Goal: Communication & Community: Answer question/provide support

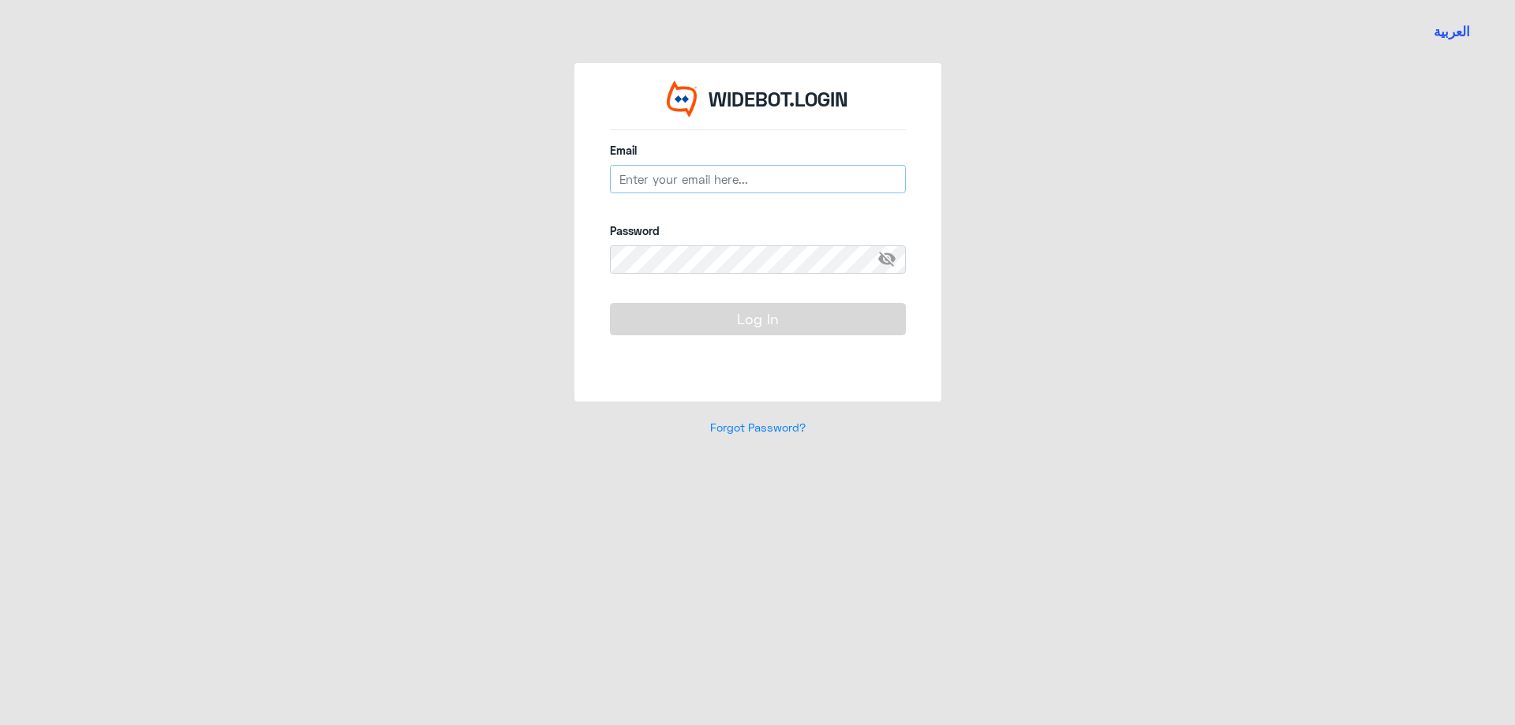
click at [736, 176] on input "email" at bounding box center [758, 179] width 296 height 28
type input "n_qirnas@dallah-hospital.com"
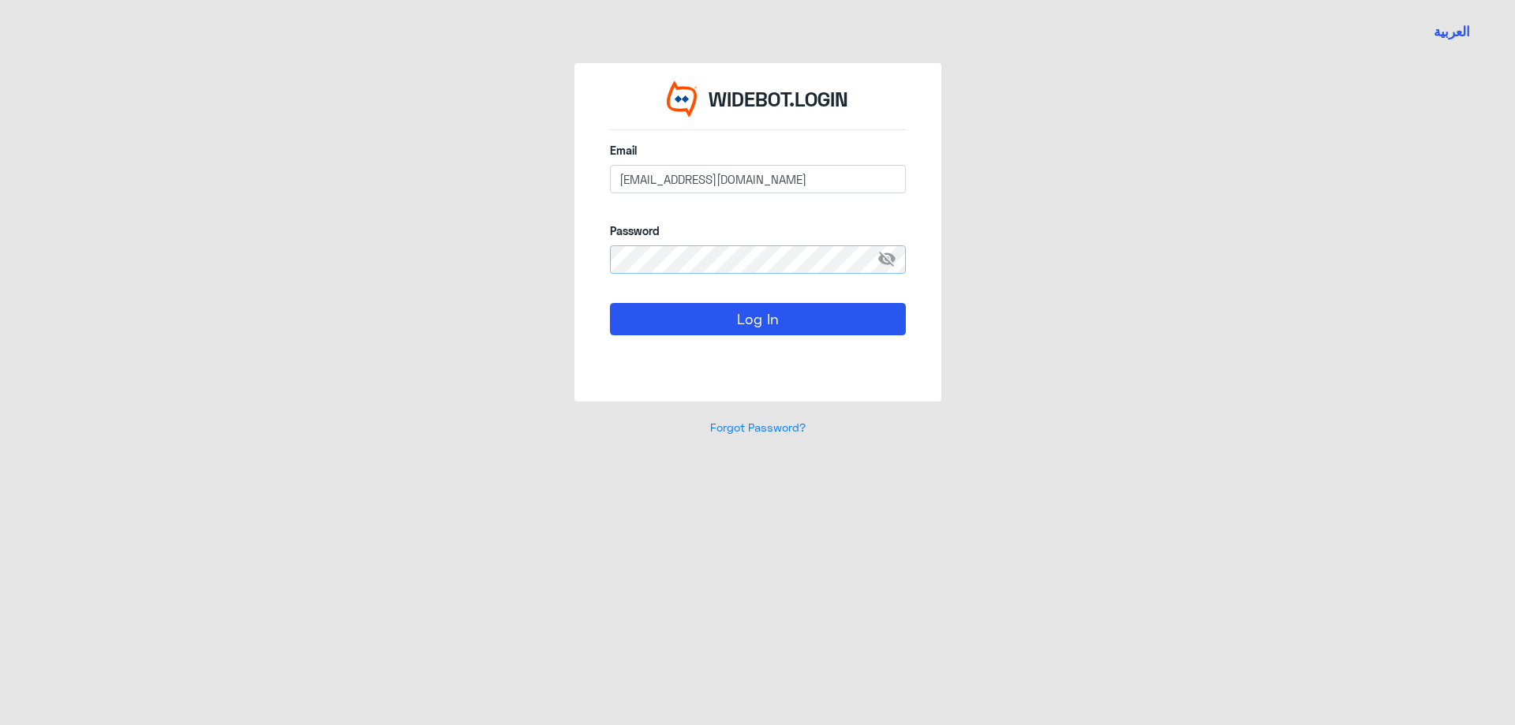
click at [610, 303] on button "Log In" at bounding box center [758, 319] width 296 height 32
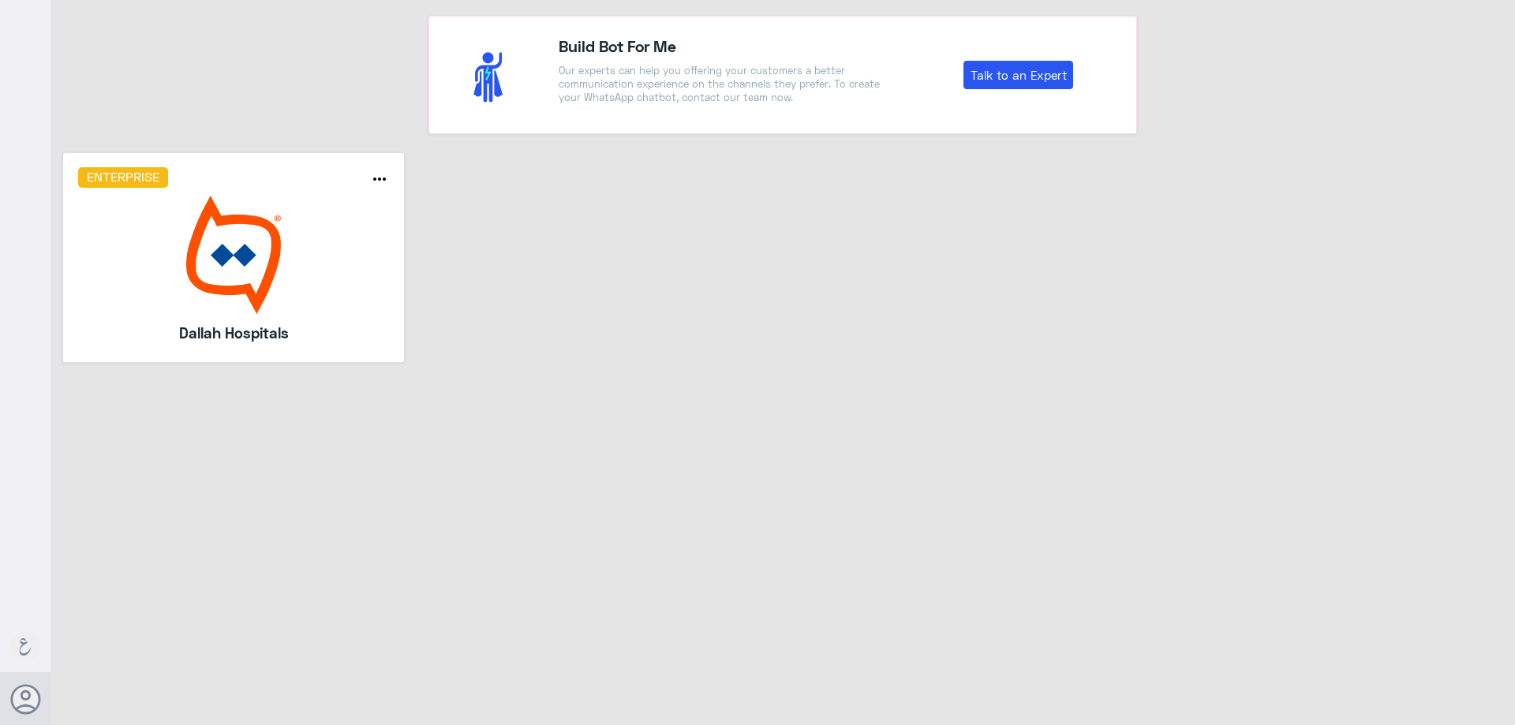
click at [248, 283] on img at bounding box center [234, 255] width 312 height 118
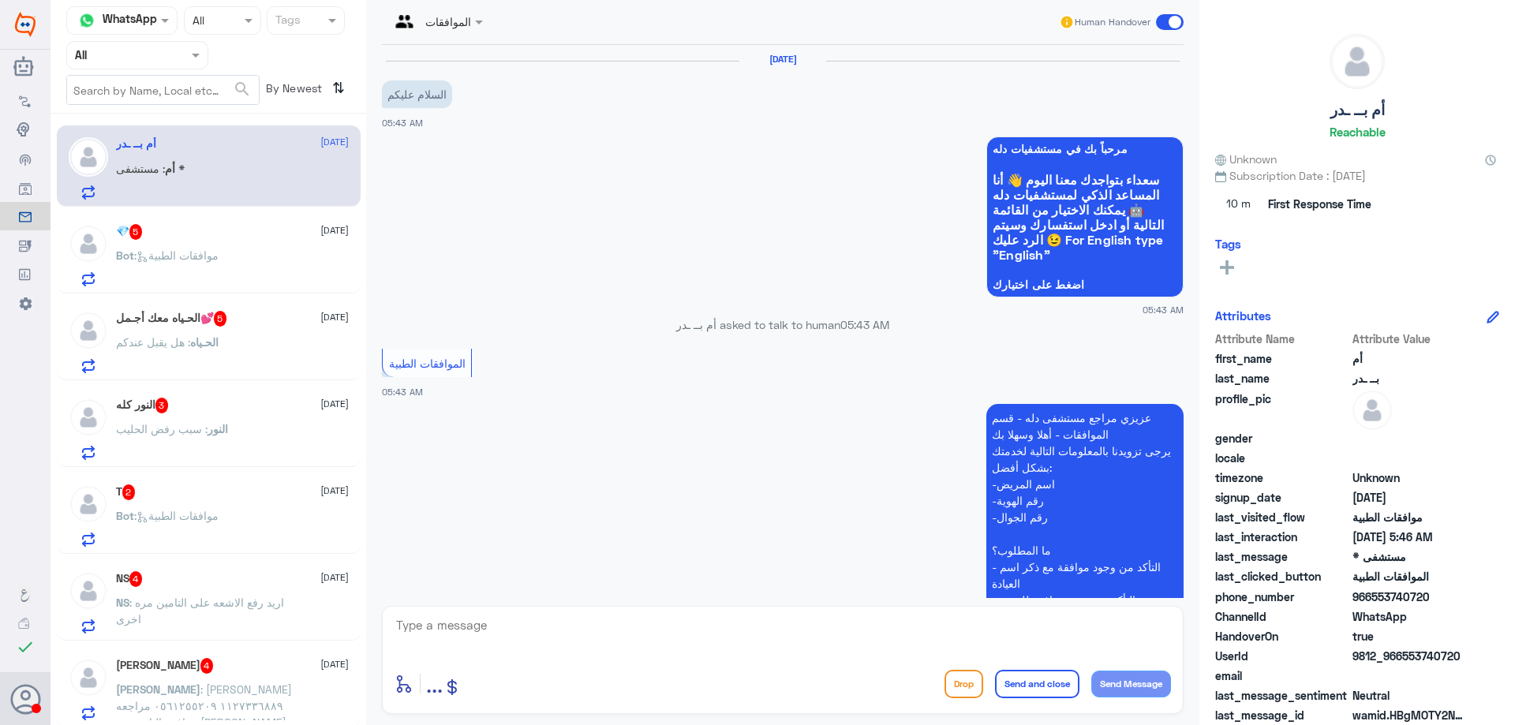
scroll to position [428, 0]
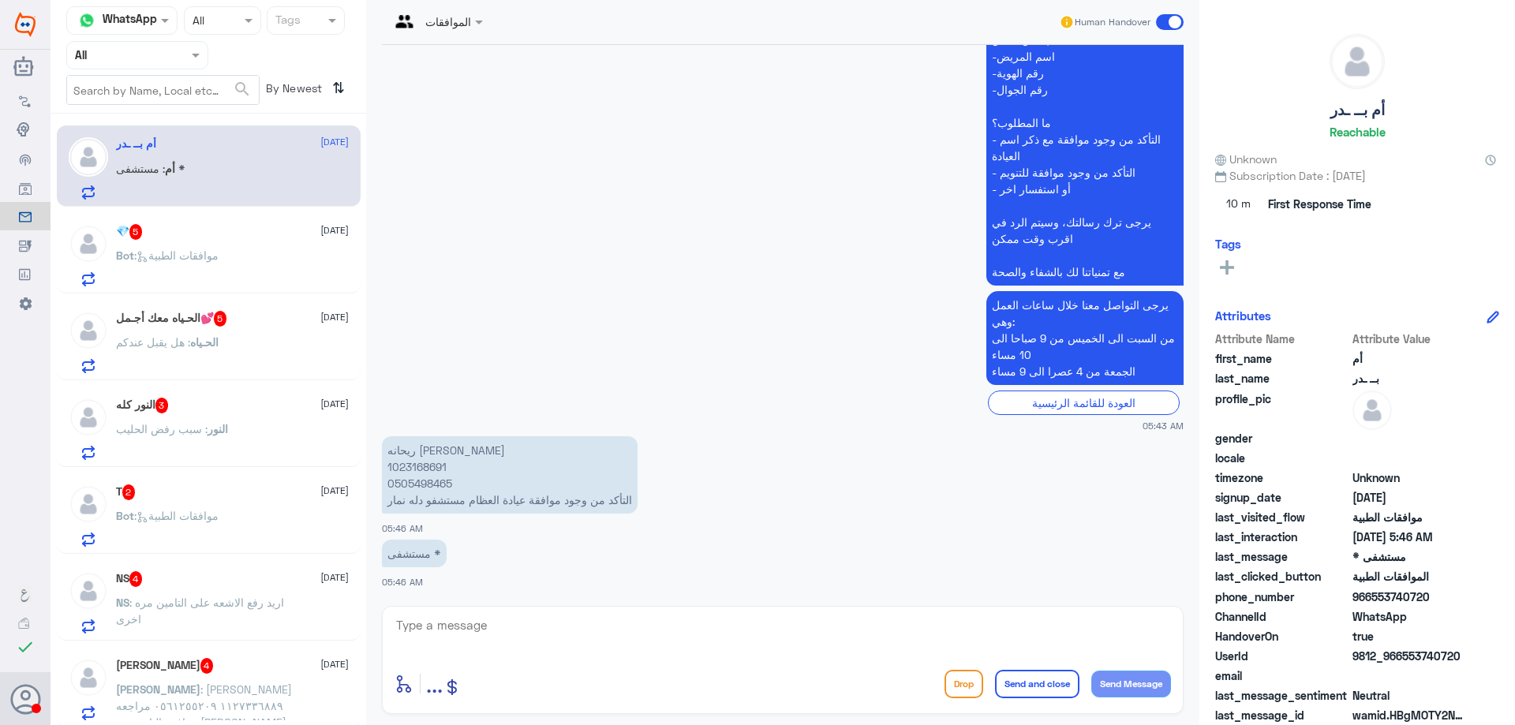
click at [133, 54] on input "text" at bounding box center [118, 55] width 87 height 18
click at [148, 181] on div "Your Team" at bounding box center [137, 197] width 142 height 36
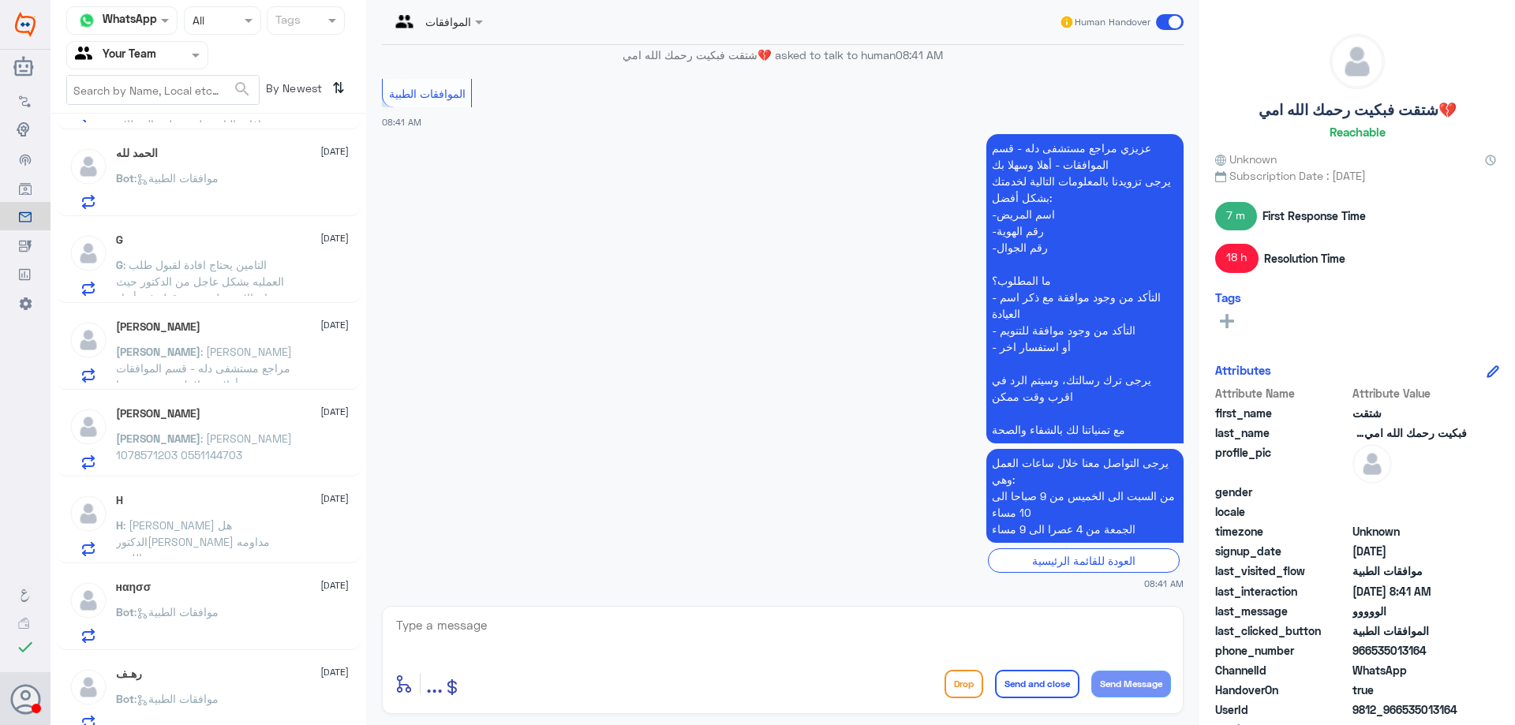
scroll to position [1044, 0]
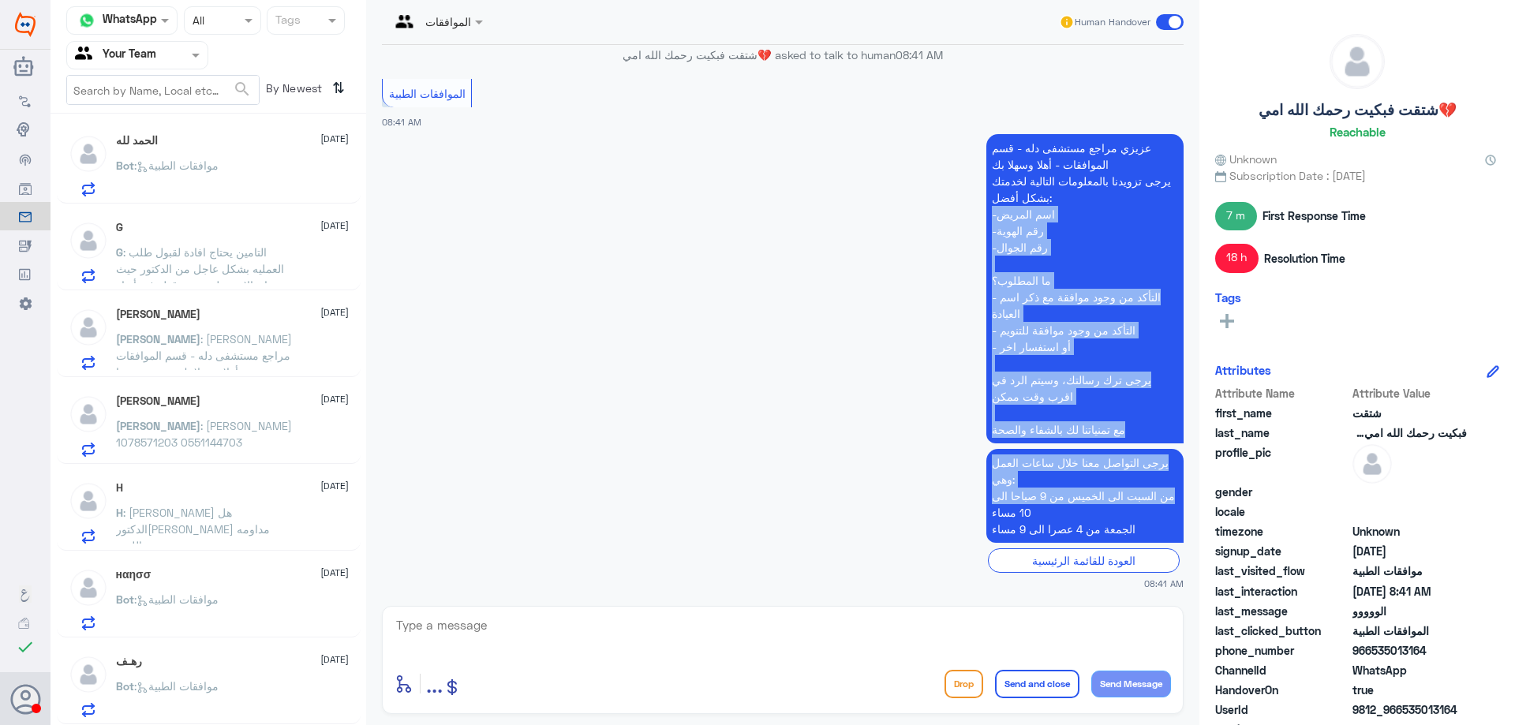
drag, startPoint x: 366, startPoint y: 510, endPoint x: 374, endPoint y: 209, distance: 301.4
click at [374, 209] on div "الموافقات Human Handover 30 Sep 2025 Lama aldubayan joined the conversation 02:…" at bounding box center [782, 365] width 833 height 730
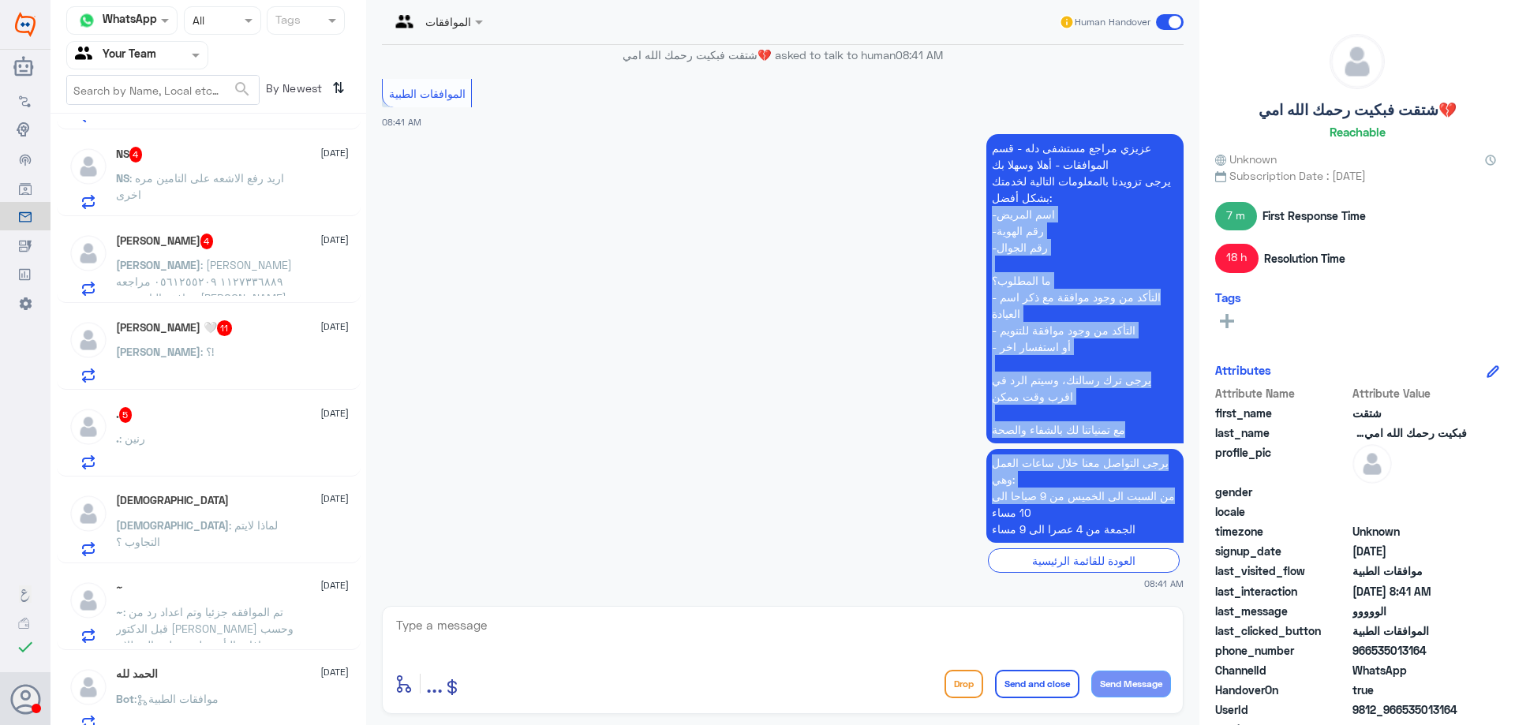
scroll to position [0, 0]
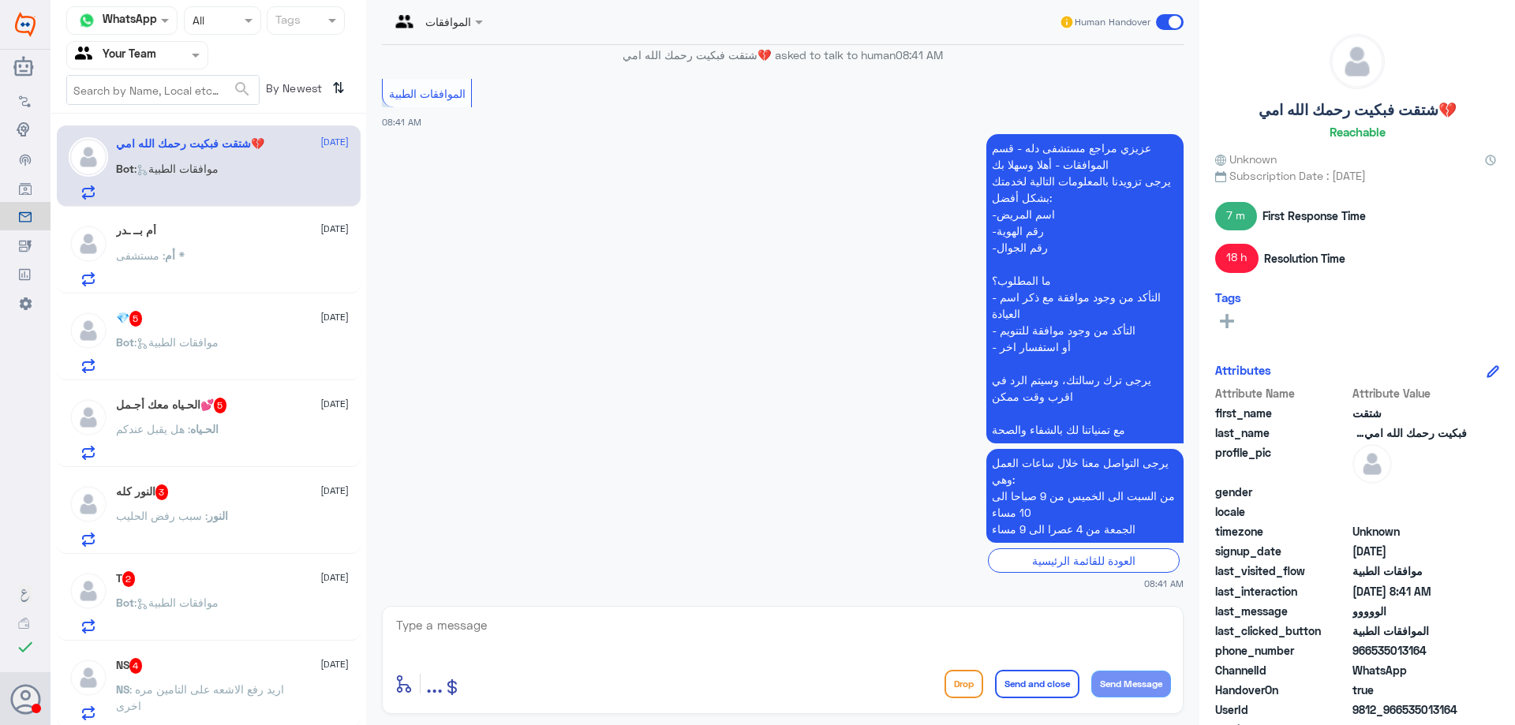
click at [310, 164] on div "Bot : موافقات الطبية" at bounding box center [232, 181] width 233 height 35
click at [641, 628] on textarea at bounding box center [782, 633] width 776 height 39
type textarea ","
type textarea "وعليكم السلام , تفضل عزيزي المراجع , كيف اقدر اخدمك ؟"
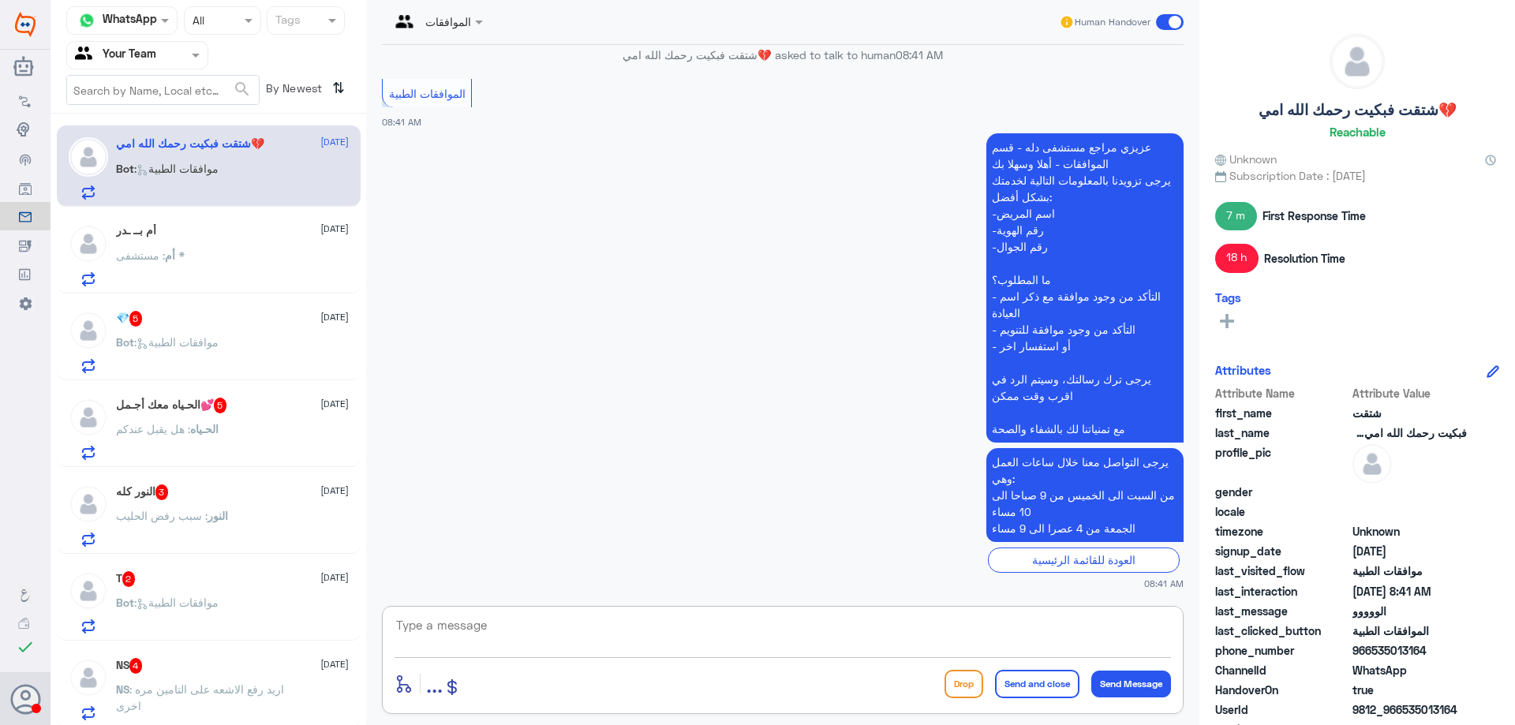
scroll to position [2247, 0]
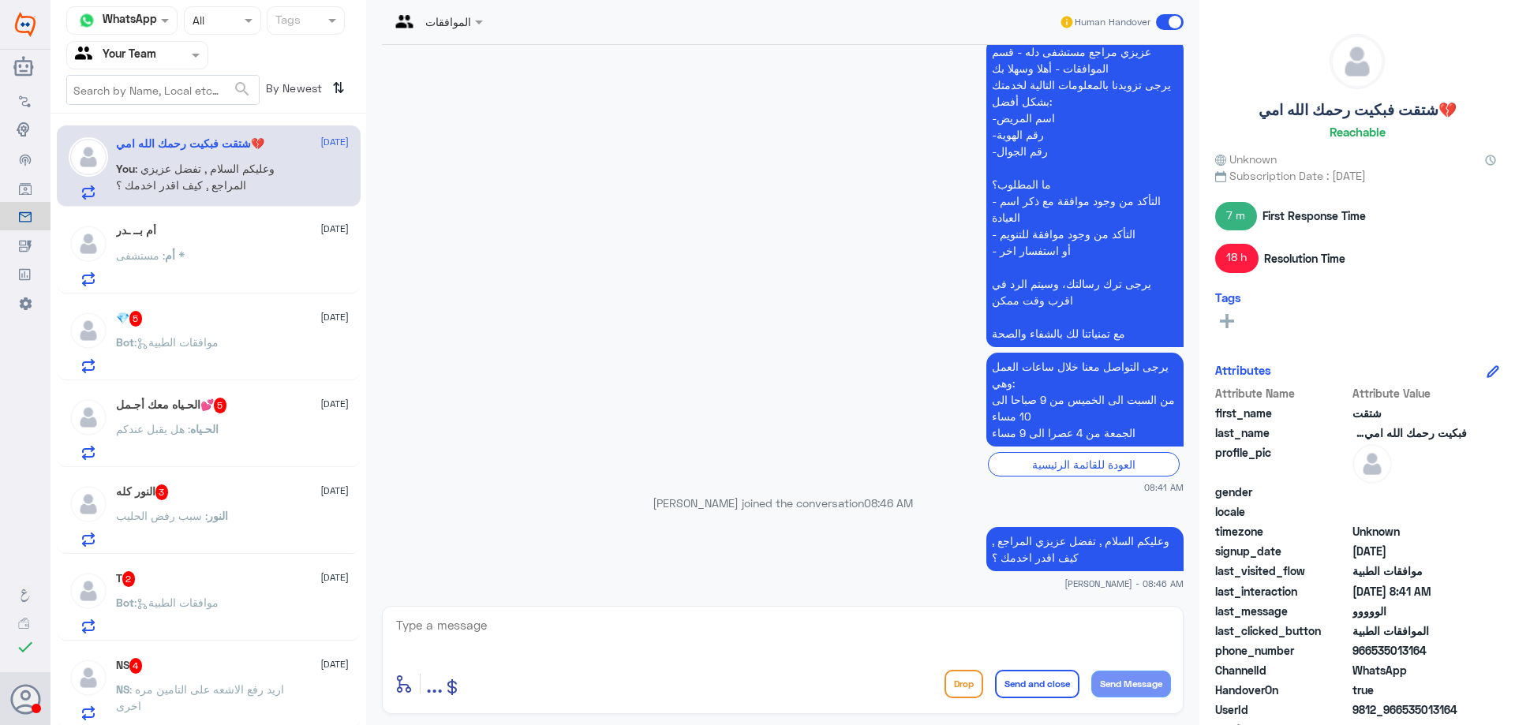
click at [240, 259] on div "أم : مستشفى *" at bounding box center [232, 268] width 233 height 35
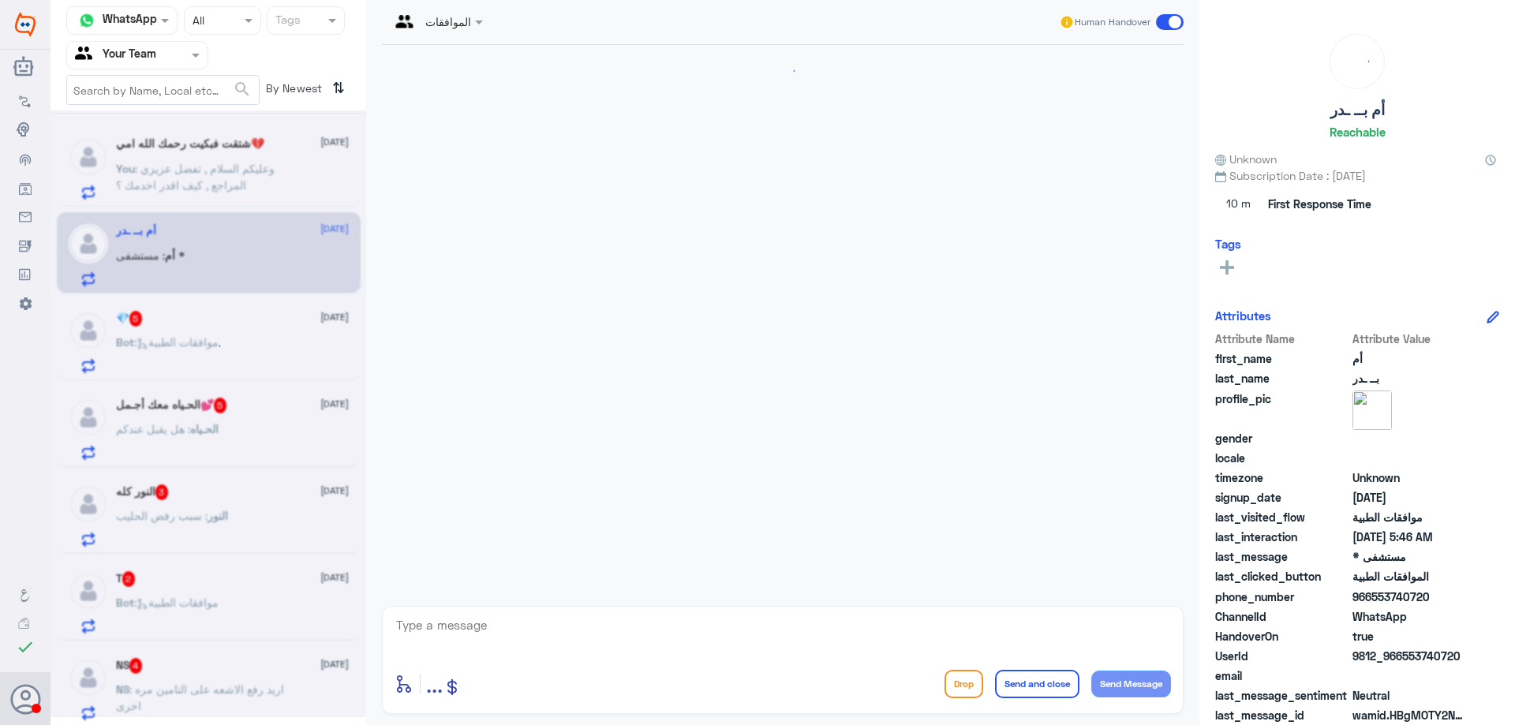
scroll to position [428, 0]
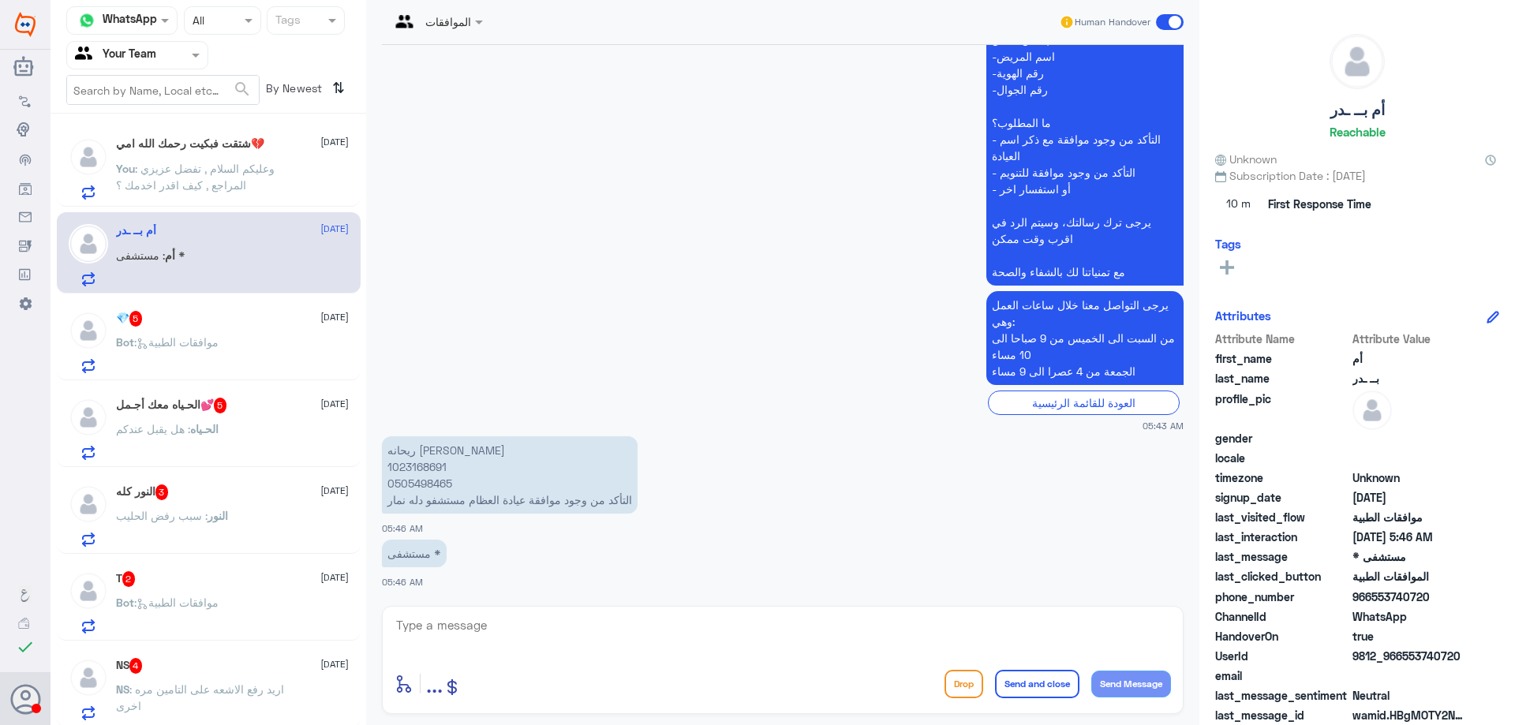
click at [577, 619] on textarea at bounding box center [782, 633] width 776 height 39
paste textarea "( 0112995140 , 0546022896 )"
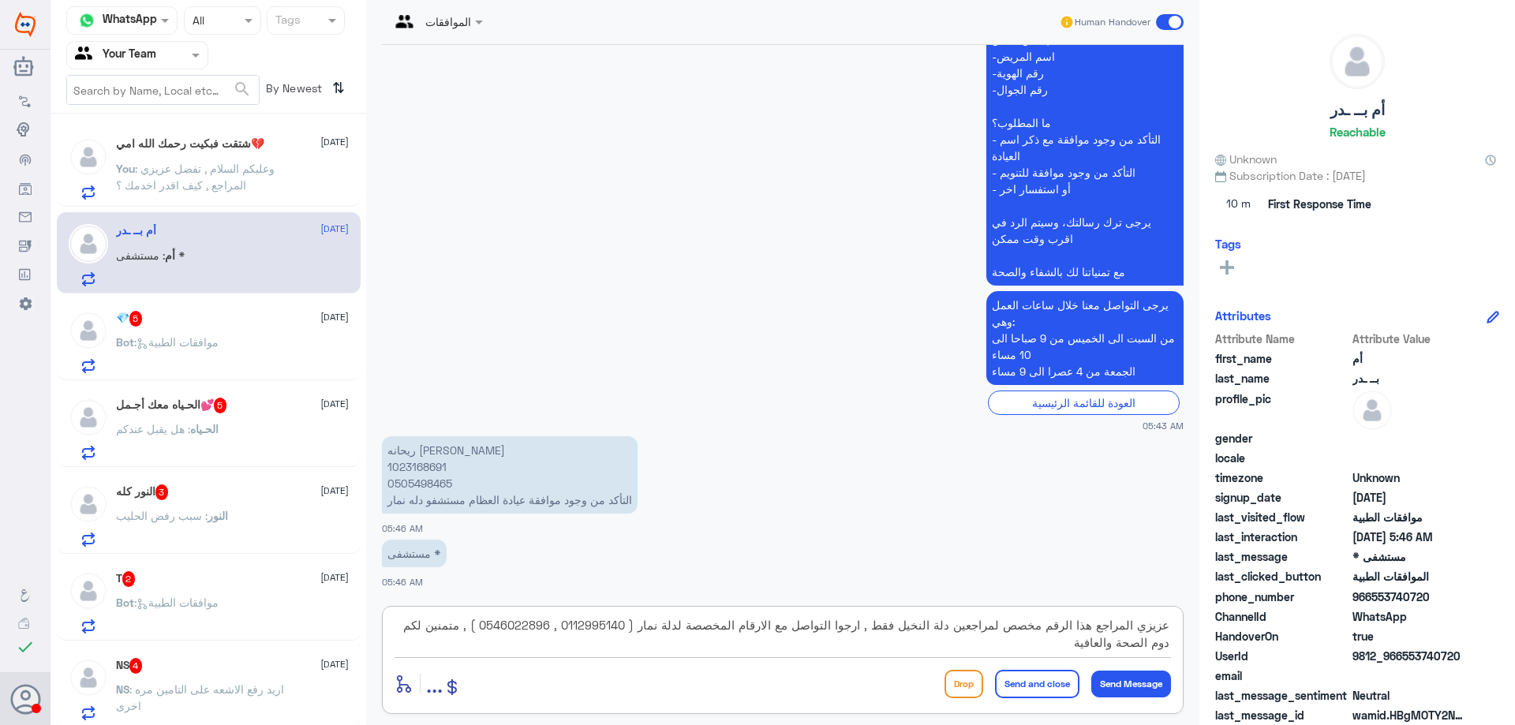
type textarea "عزيزي المراجع هذا الرقم مخصص لمراجعين دلة النخيل فقط , ارجوا التواصل مع الارقام…"
click at [1018, 679] on button "Send and close" at bounding box center [1037, 684] width 84 height 28
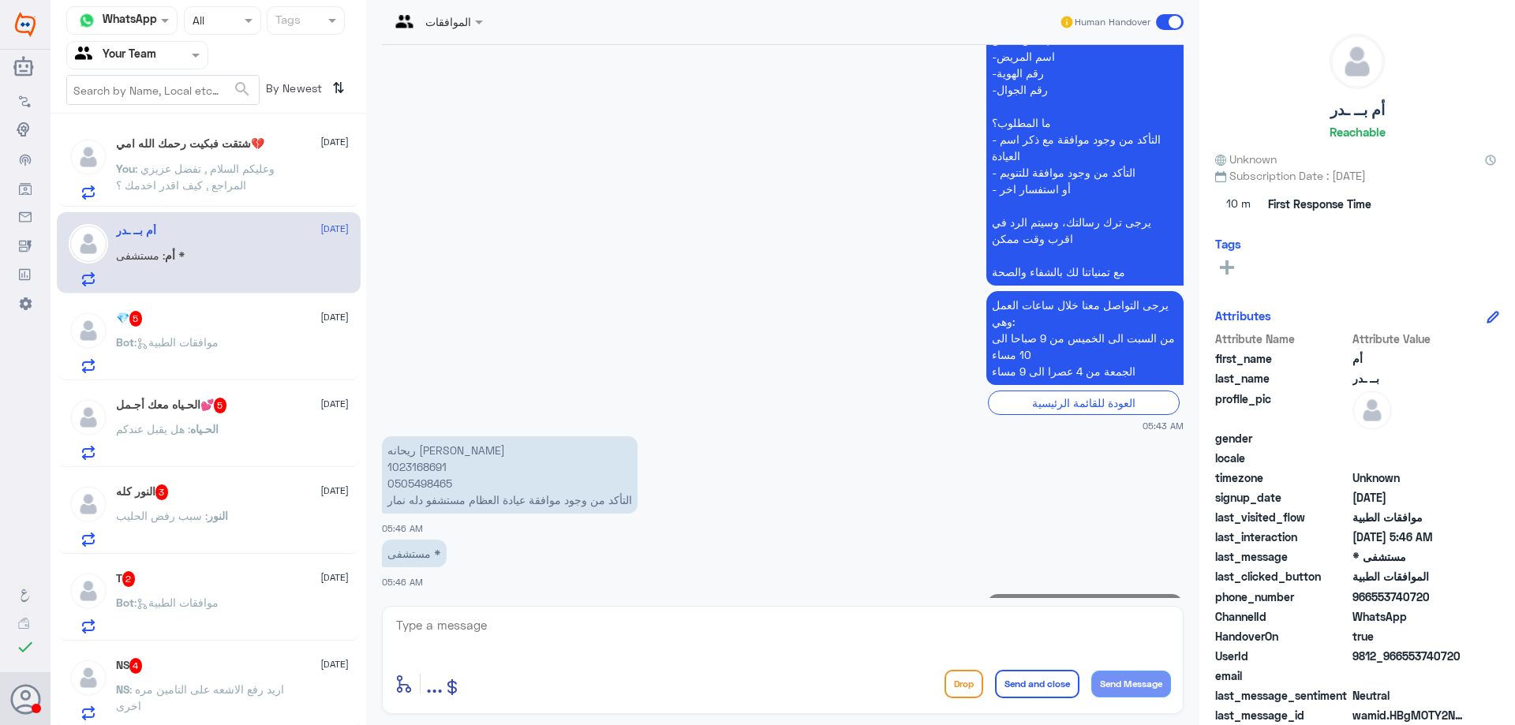
scroll to position [544, 0]
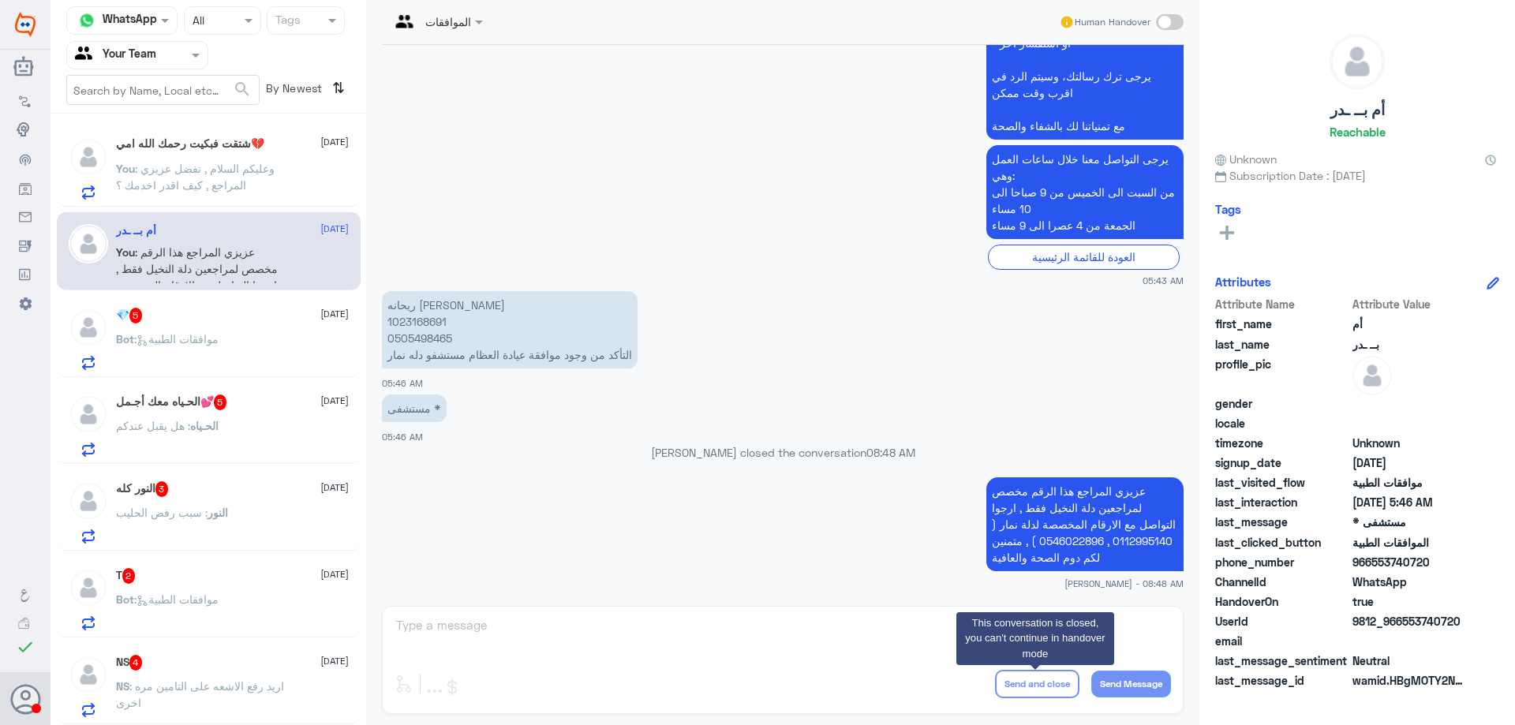
click at [284, 327] on div "💎 5 4 October Bot : موافقات الطبية" at bounding box center [232, 339] width 233 height 62
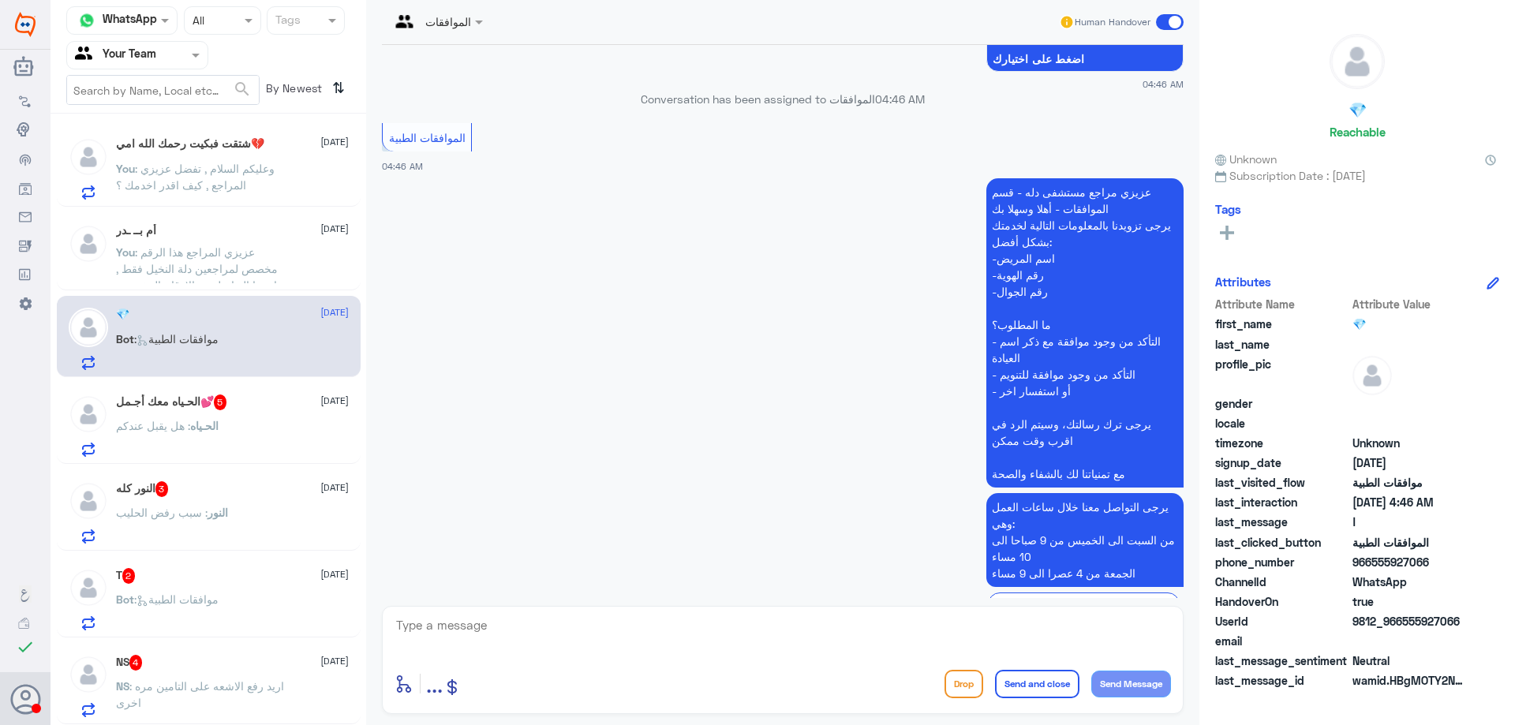
scroll to position [962, 0]
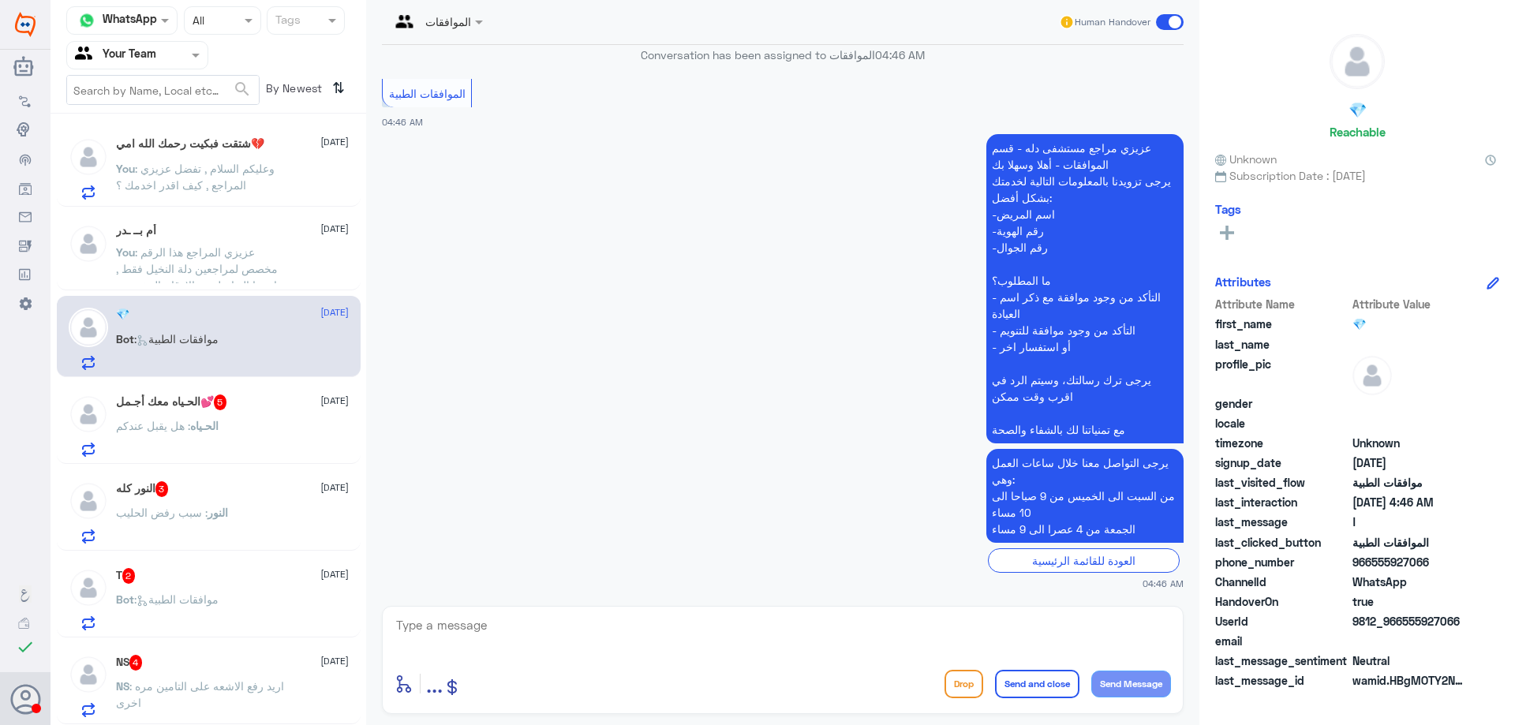
click at [710, 613] on div "enter flow name ... Drop Send and close Send Message" at bounding box center [782, 660] width 801 height 108
click at [711, 614] on textarea at bounding box center [782, 633] width 776 height 39
type textarea "تفضل عزيزي المراجع معاك قسم الموافقات , كيف اقدر اخدمك ؟"
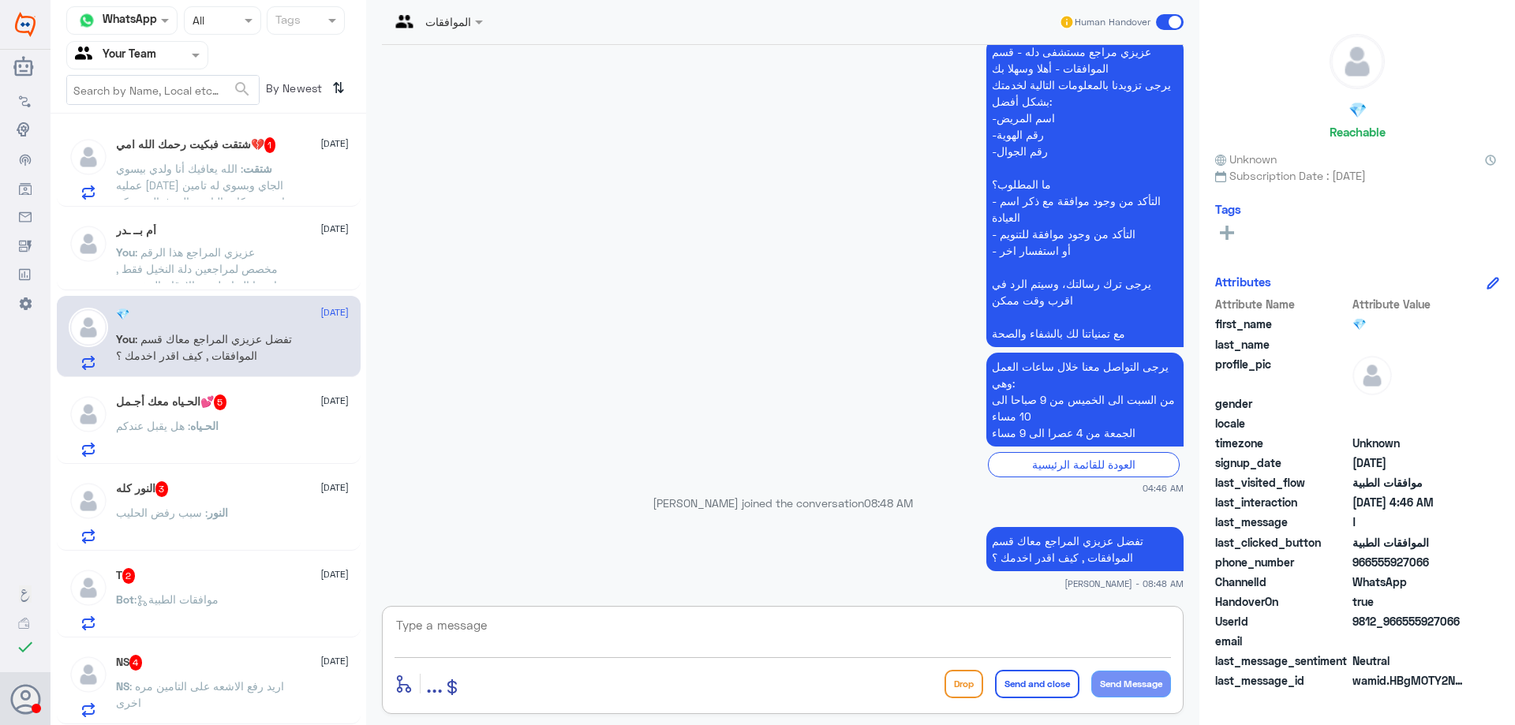
click at [223, 405] on h5 "الحـياه معك أجـمل💕 5" at bounding box center [171, 402] width 111 height 16
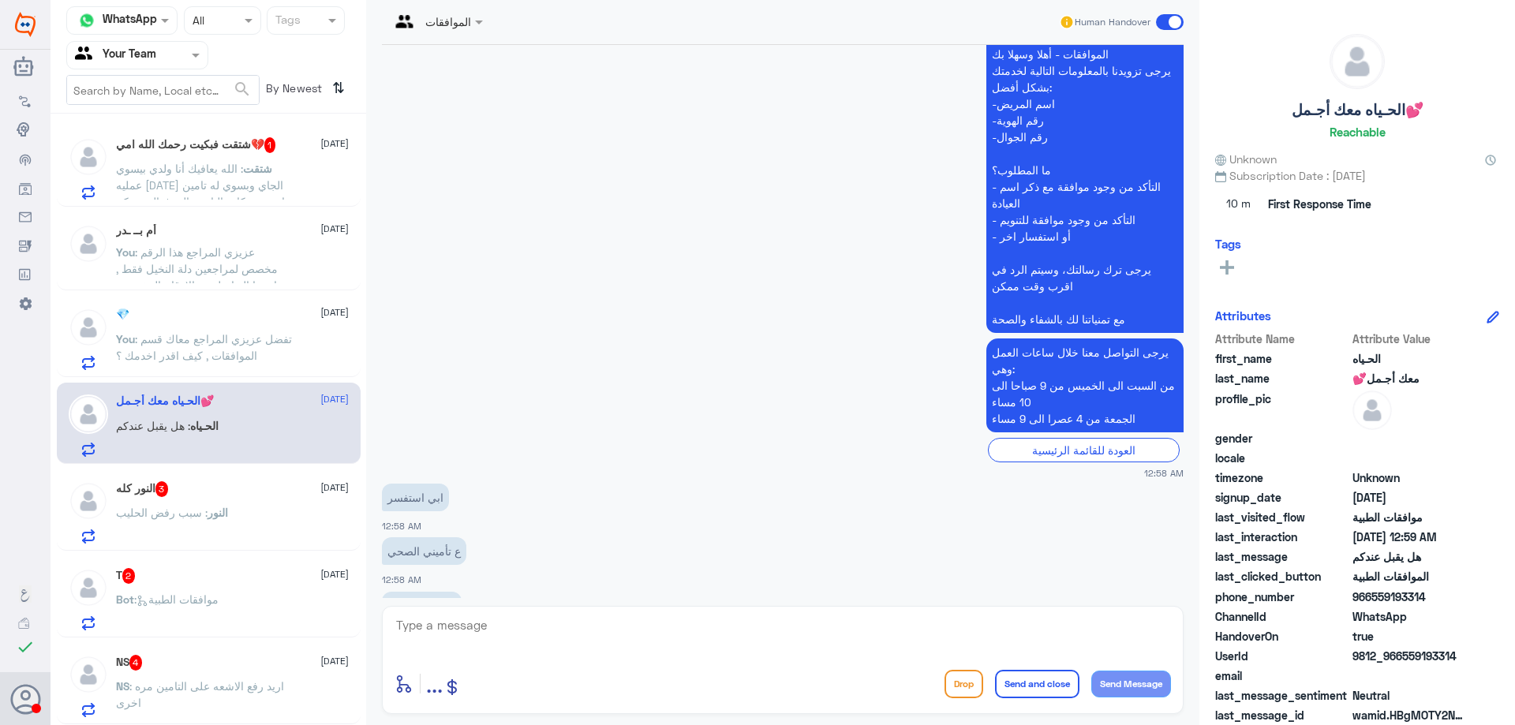
scroll to position [431, 0]
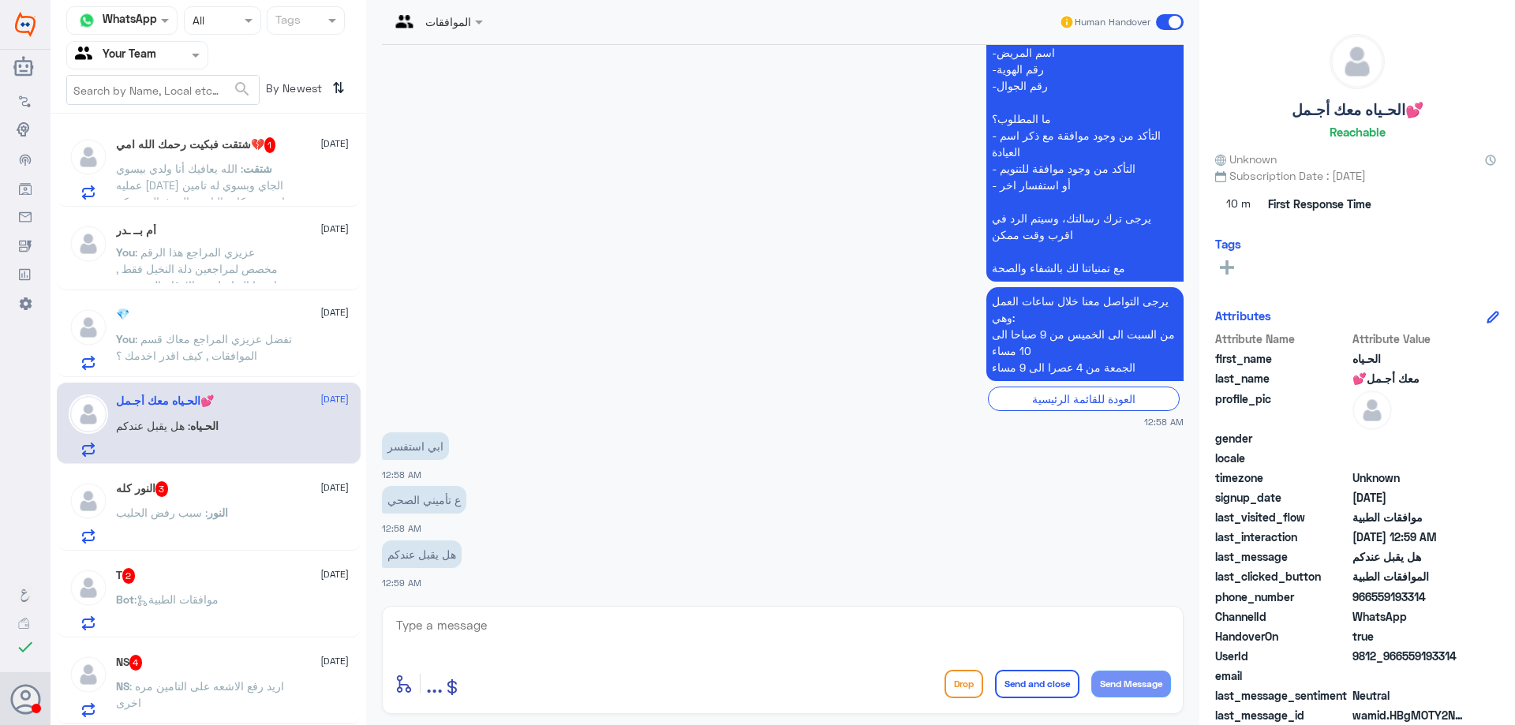
click at [473, 613] on div "enter flow name ... Drop Send and close Send Message" at bounding box center [782, 660] width 801 height 108
click at [475, 620] on textarea at bounding box center [782, 633] width 776 height 39
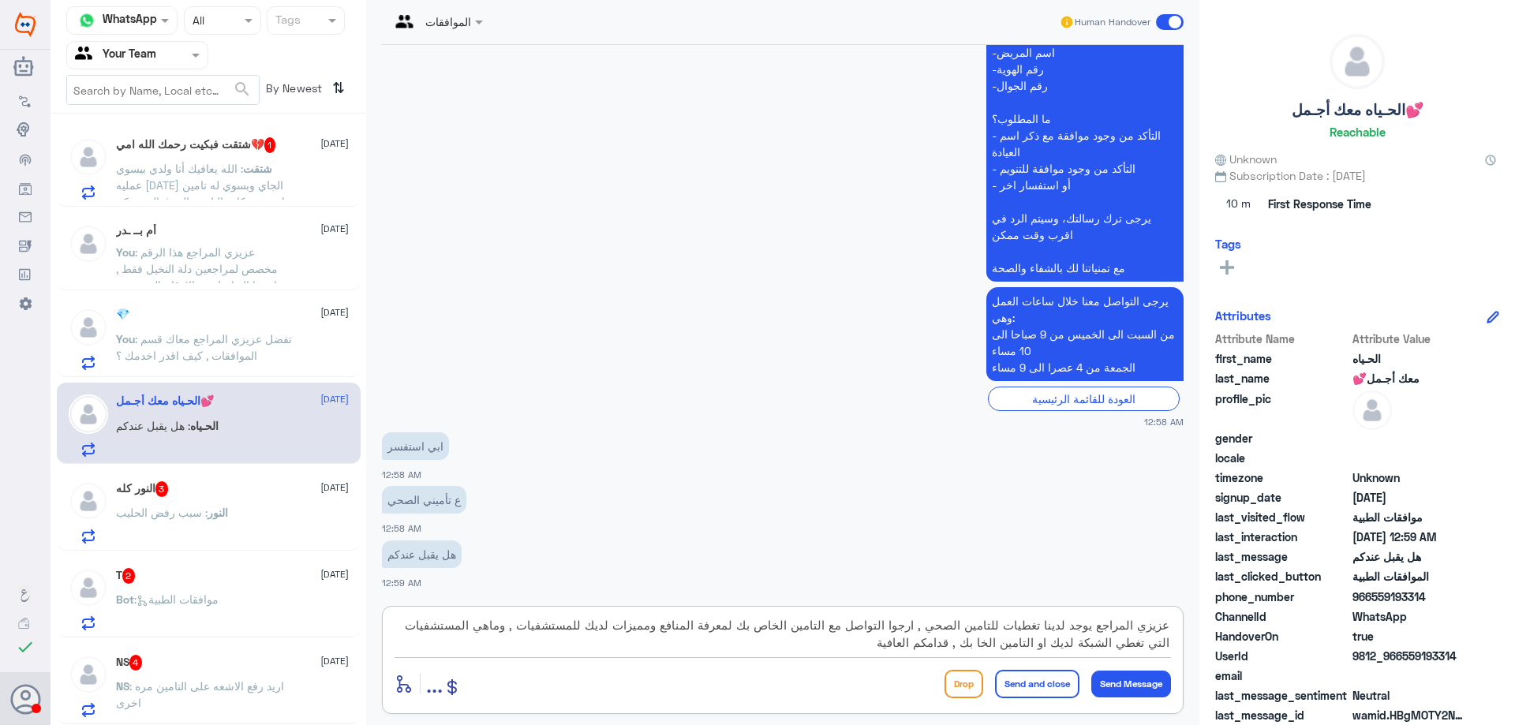
type textarea "عزيزي المراجع يوجد لدينا تغطيات للتامين الصحي , ارجوا التواصل مع التامين الخاص …"
click at [1035, 681] on button "Send and close" at bounding box center [1037, 684] width 84 height 28
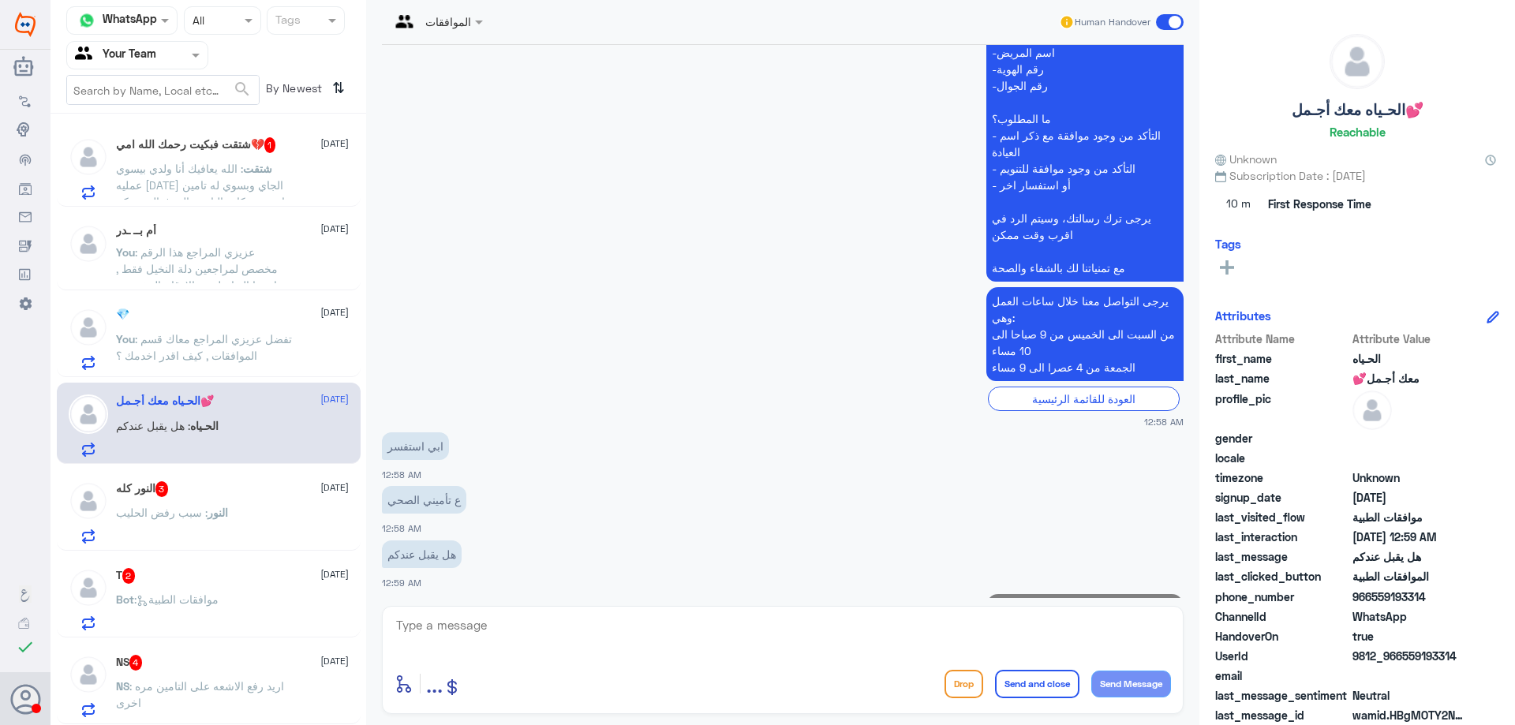
scroll to position [565, 0]
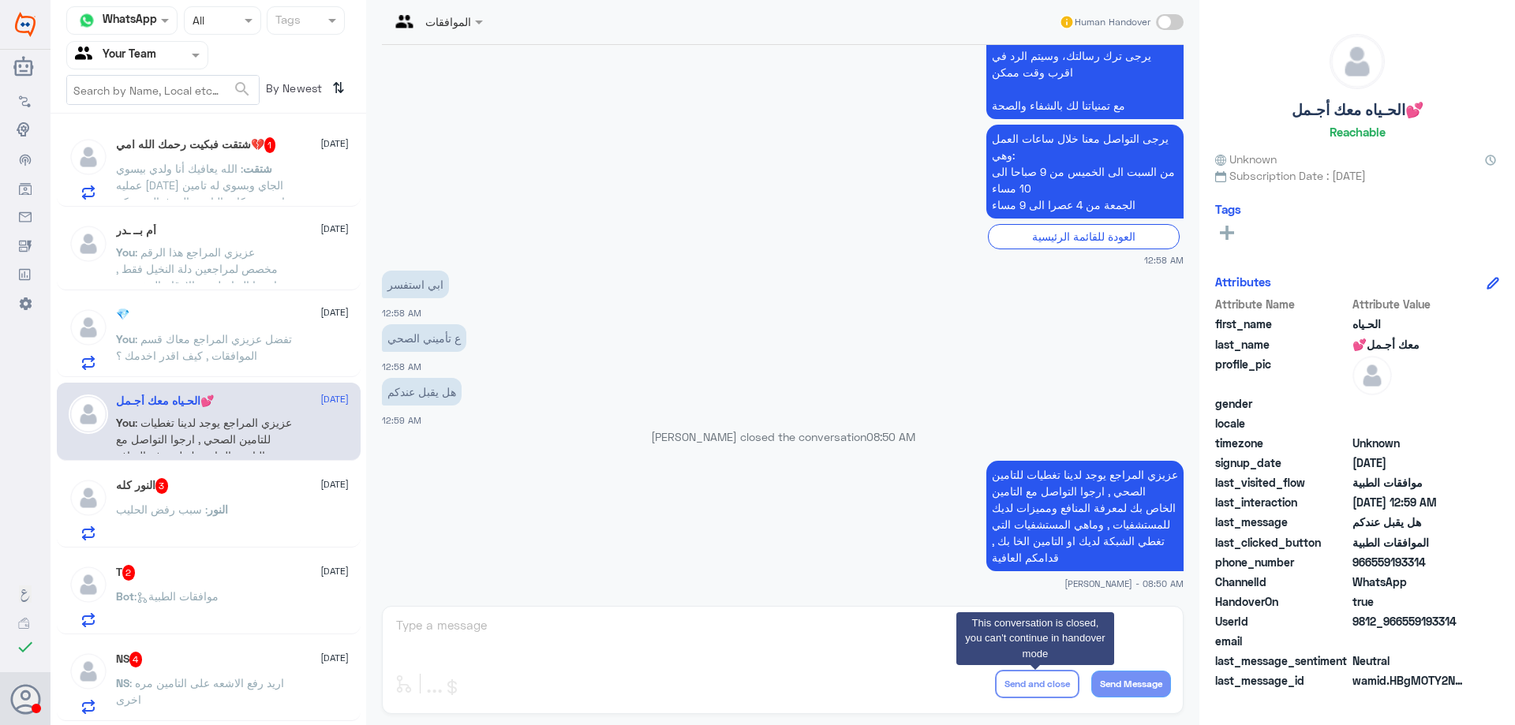
click at [297, 493] on div "النور كله 3 4 October" at bounding box center [232, 486] width 233 height 16
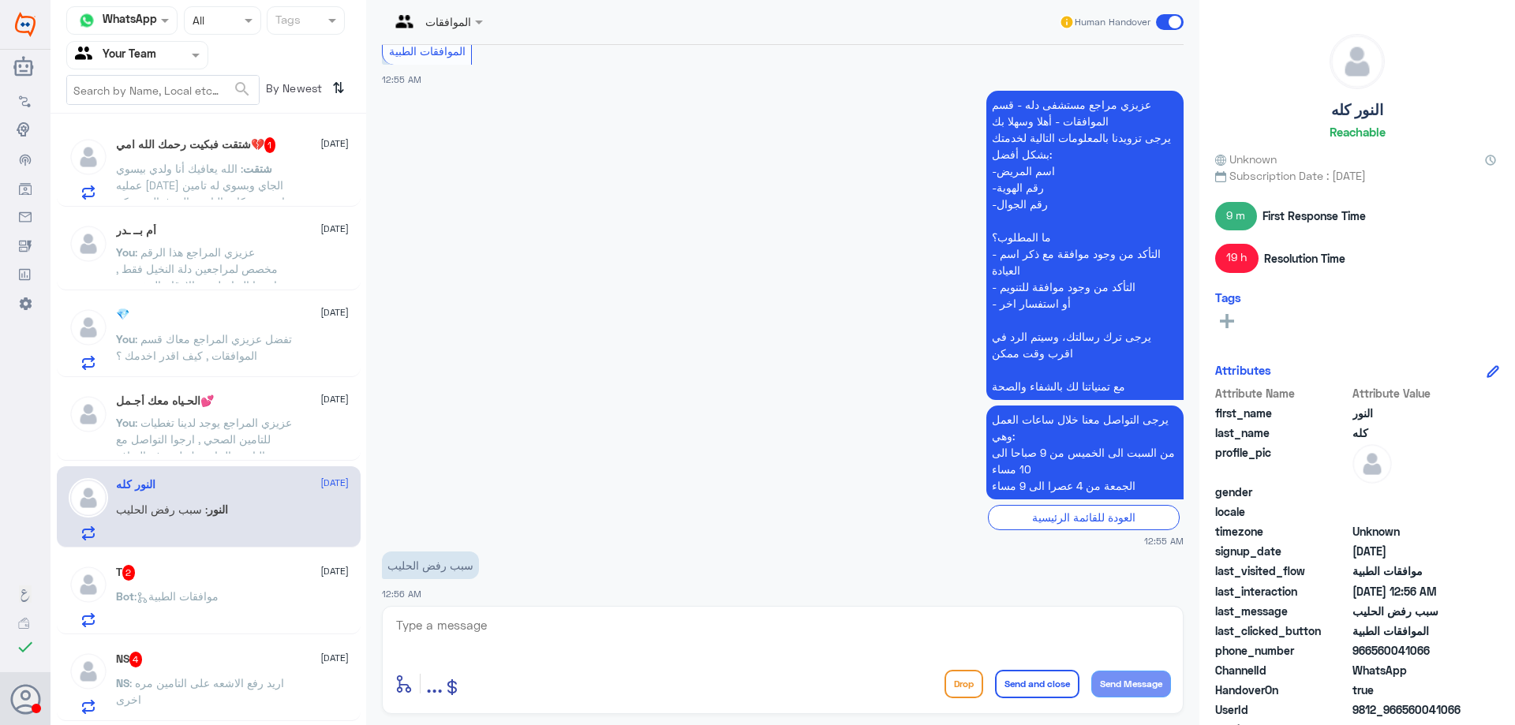
scroll to position [1040, 0]
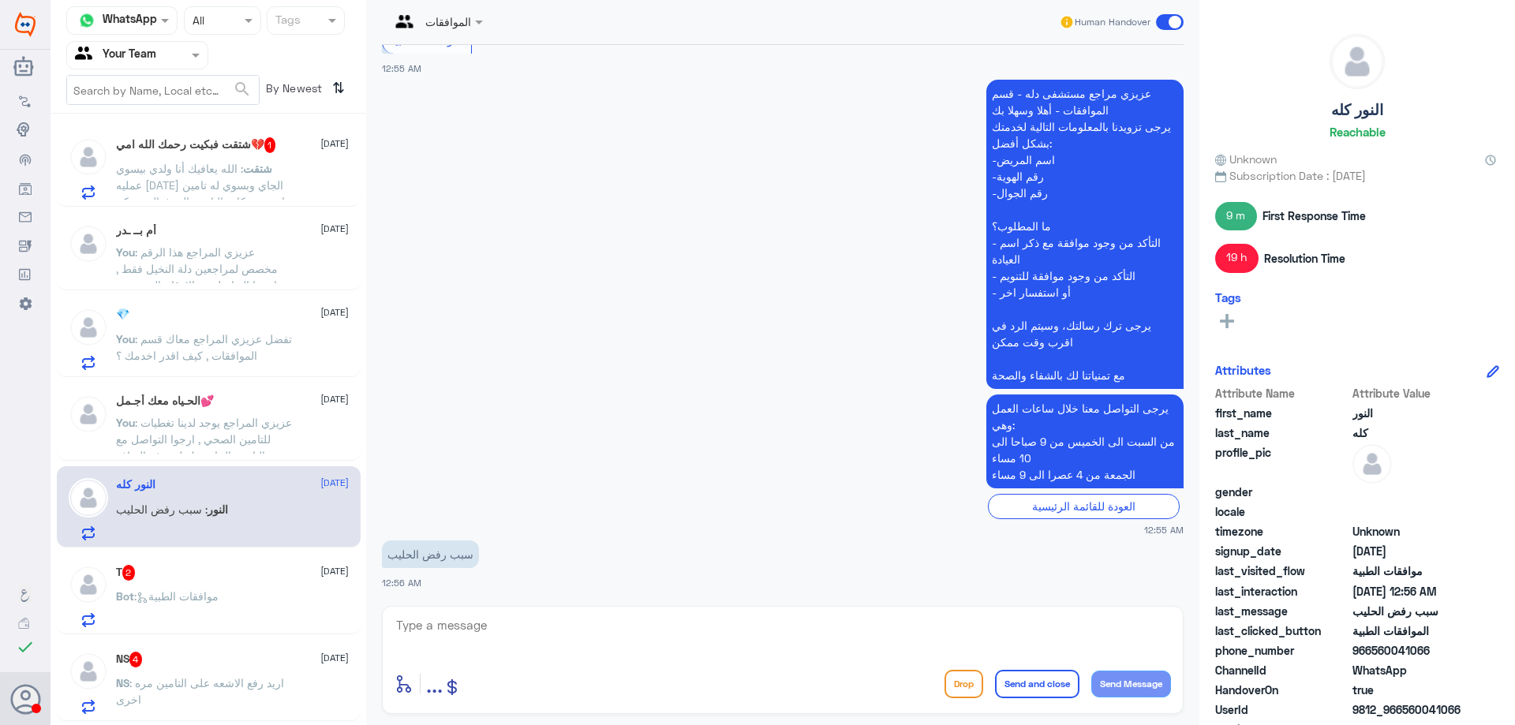
click at [681, 629] on textarea at bounding box center [782, 633] width 776 height 39
type textarea "ت"
type textarea "ممكن تزويدي بالمعلومات للتحقق"
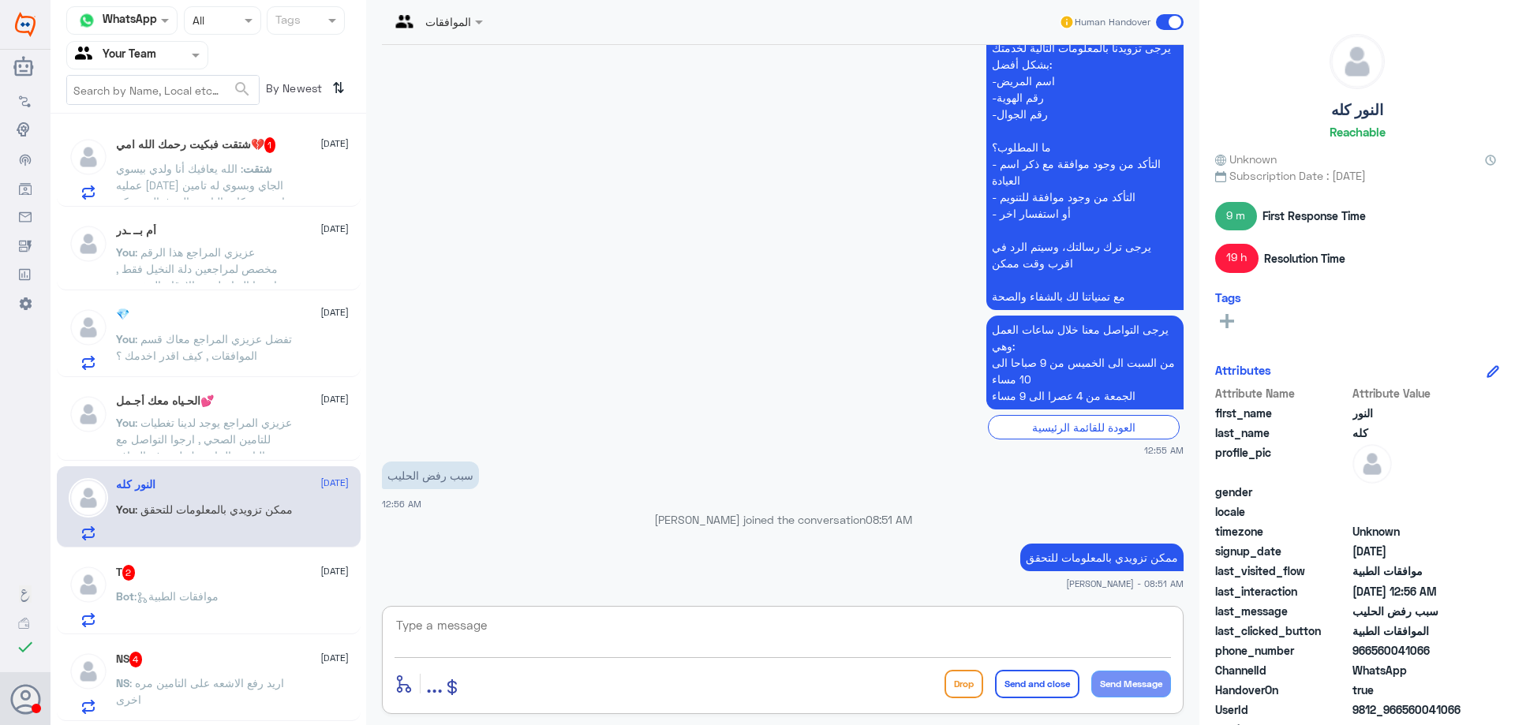
click at [246, 590] on div "T 2 4 October Bot : موافقات الطبية" at bounding box center [232, 596] width 233 height 62
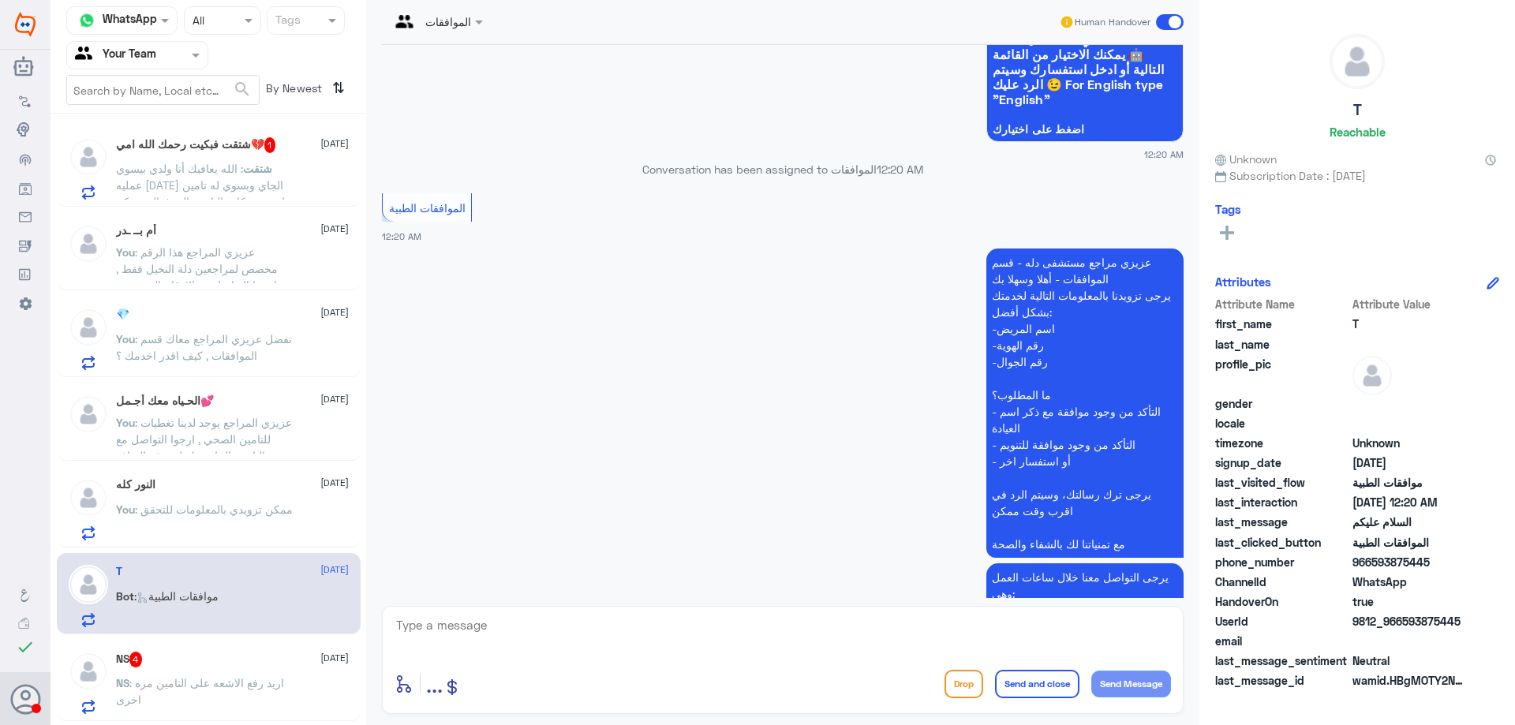
scroll to position [158, 0]
click at [535, 638] on textarea at bounding box center [782, 633] width 776 height 39
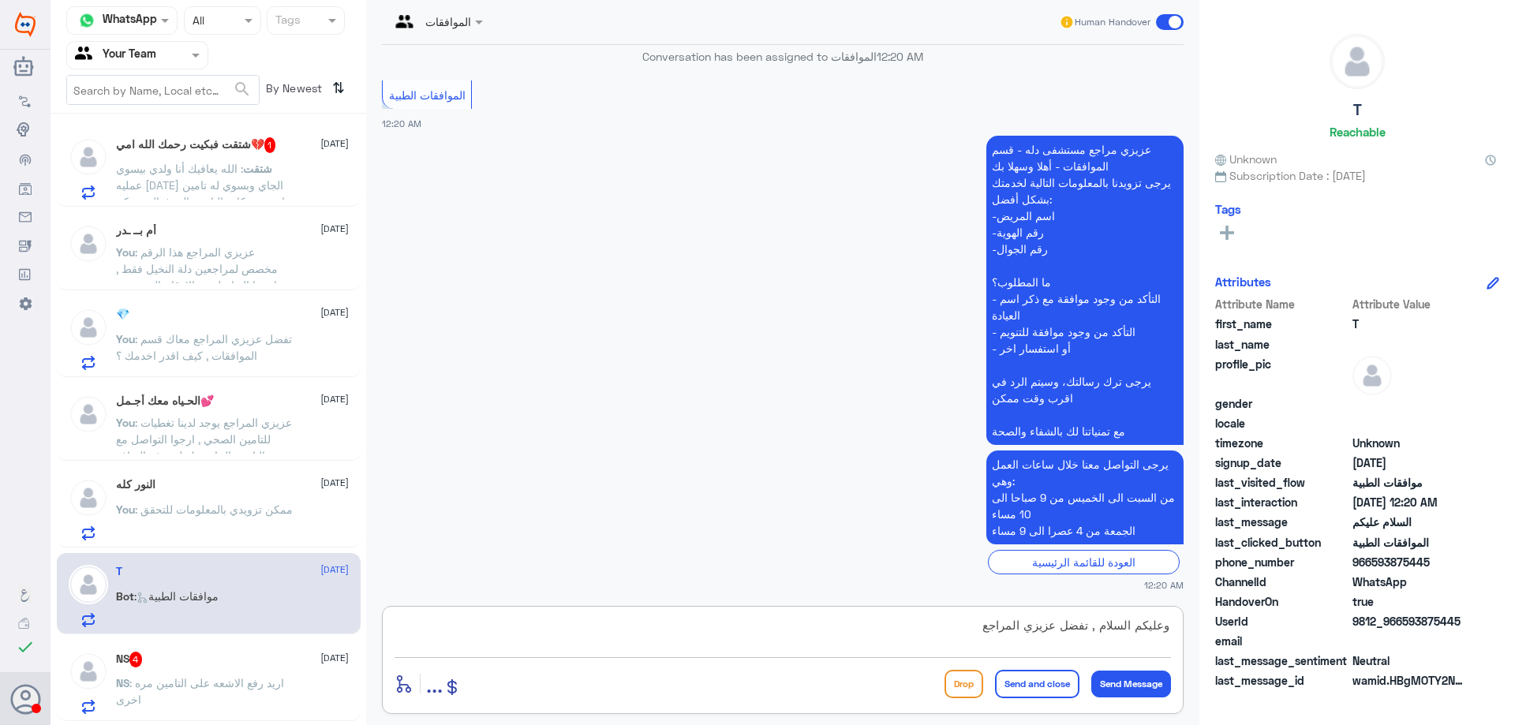
scroll to position [270, 0]
type textarea "وعليكم السلام , تفضل عزيزي المراجع معاك قسم الموافقات , كيف اقدر اخدمك ؟"
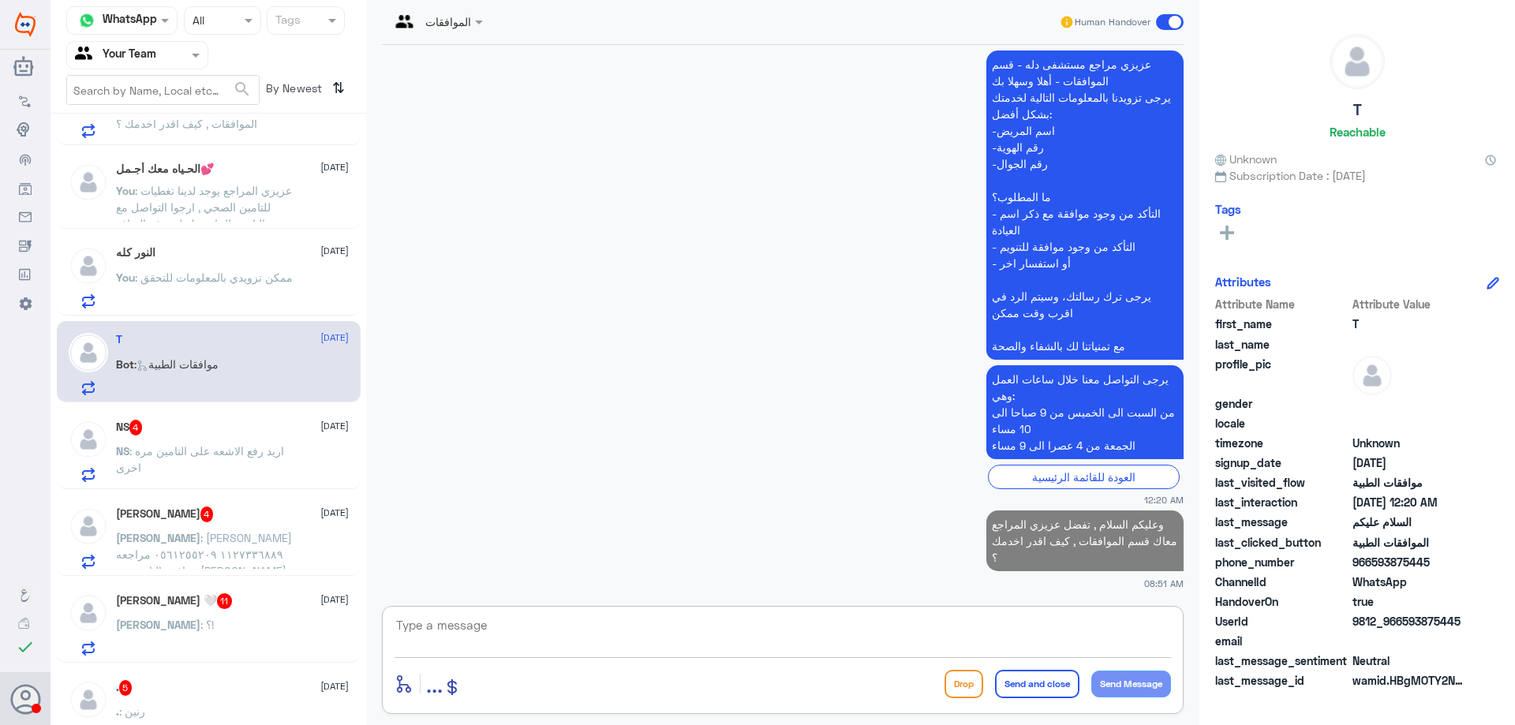
scroll to position [237, 0]
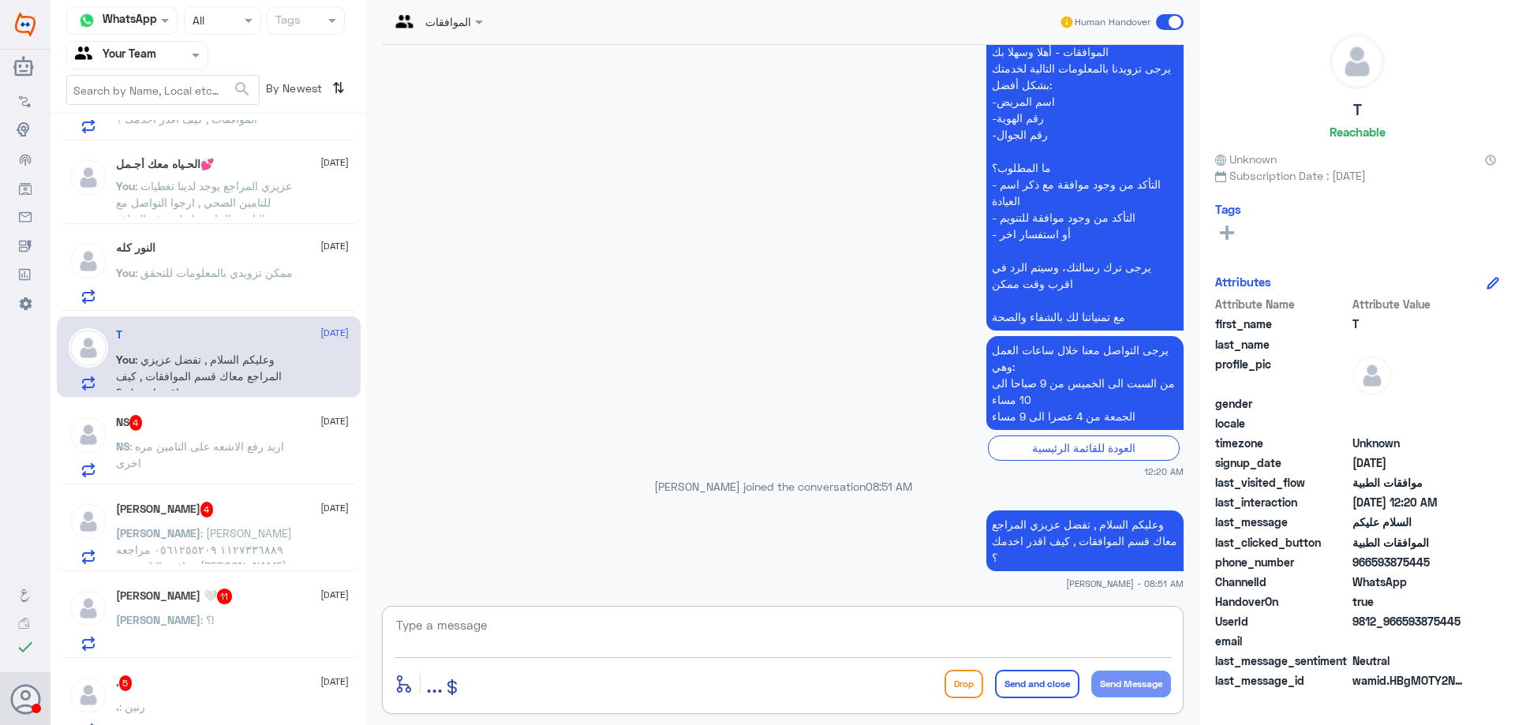
click at [246, 433] on div "NS 4 3 October NS : اريد رفع الاشعه على التامين مره اخرى" at bounding box center [232, 446] width 233 height 62
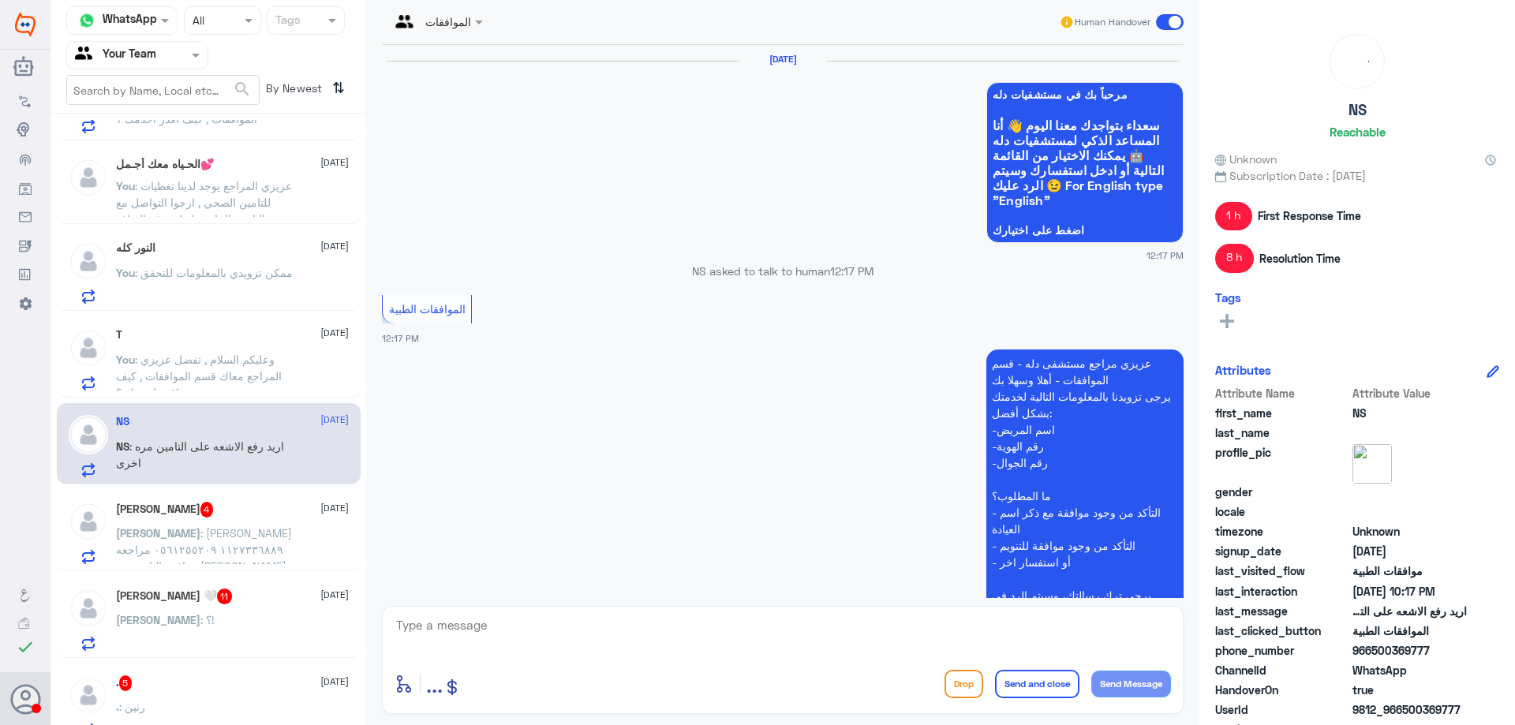
scroll to position [1522, 0]
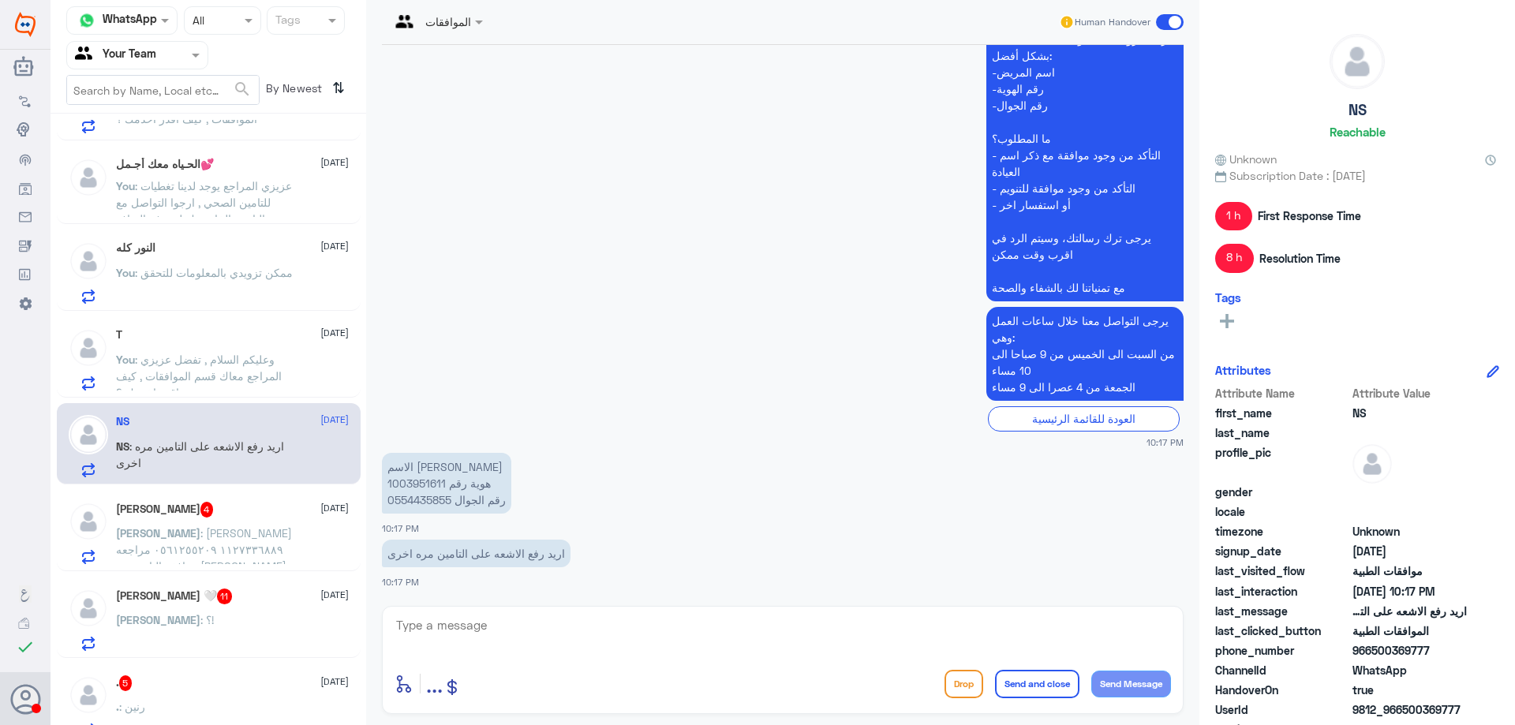
click at [405, 490] on p "الاسم هيلة ناصر الضويحي هوية رقم 1003951611 رقم الجوال 0554435855" at bounding box center [446, 483] width 129 height 61
copy p "1003951611"
click at [573, 629] on textarea at bounding box center [782, 633] width 776 height 39
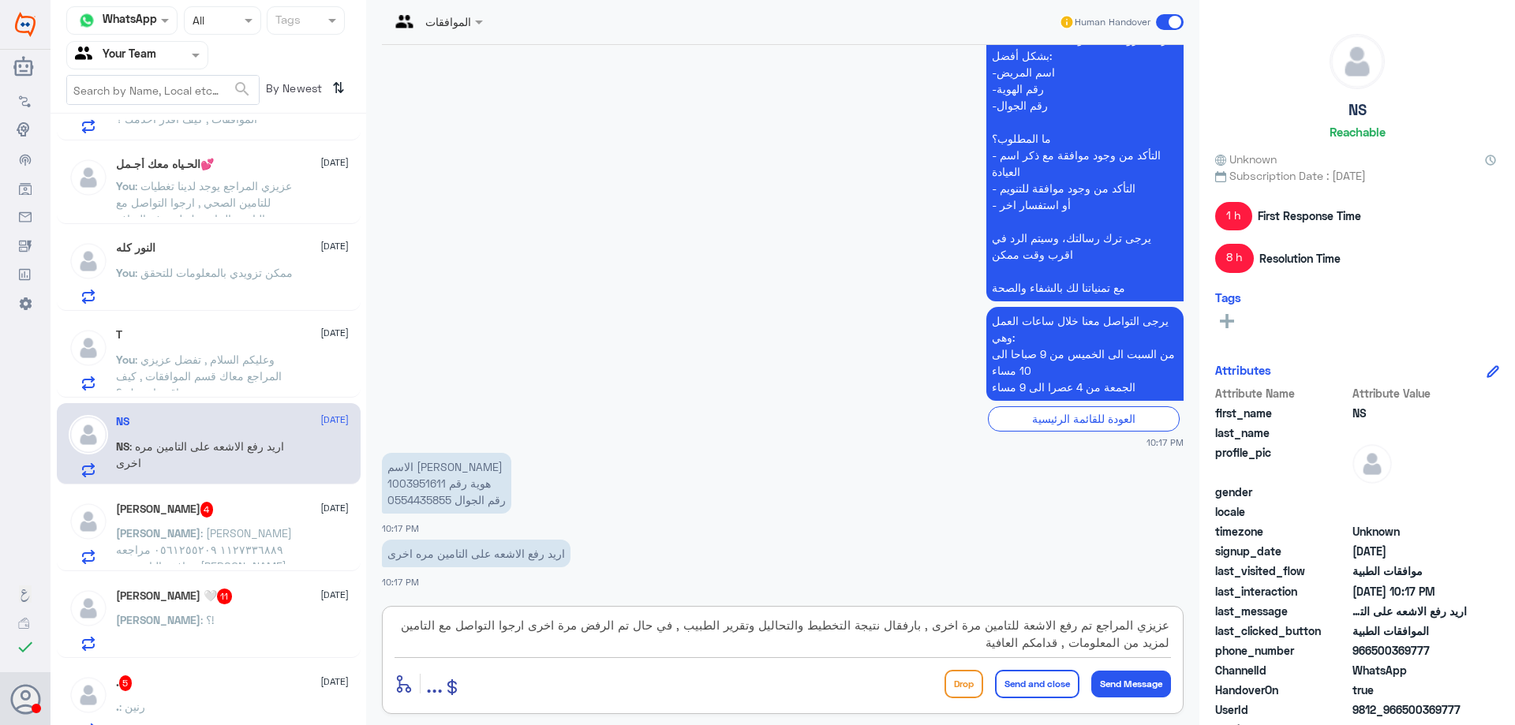
type textarea "عزيزي المراجع تم رفع الاشعة للتامين مرة اخرى , بارفقال نتيجة التخطيط والتحاليل …"
click at [1015, 678] on button "Send and close" at bounding box center [1037, 684] width 84 height 28
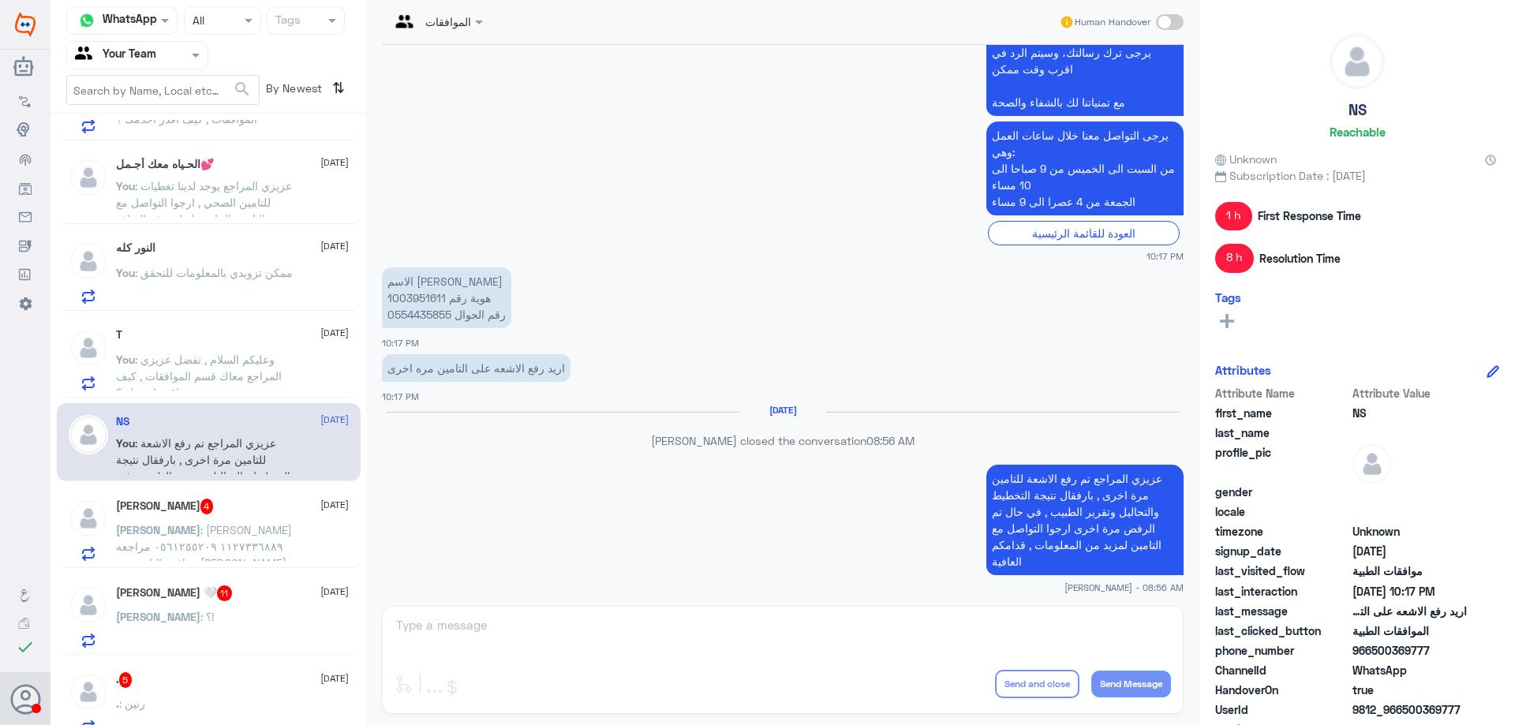
scroll to position [1683, 0]
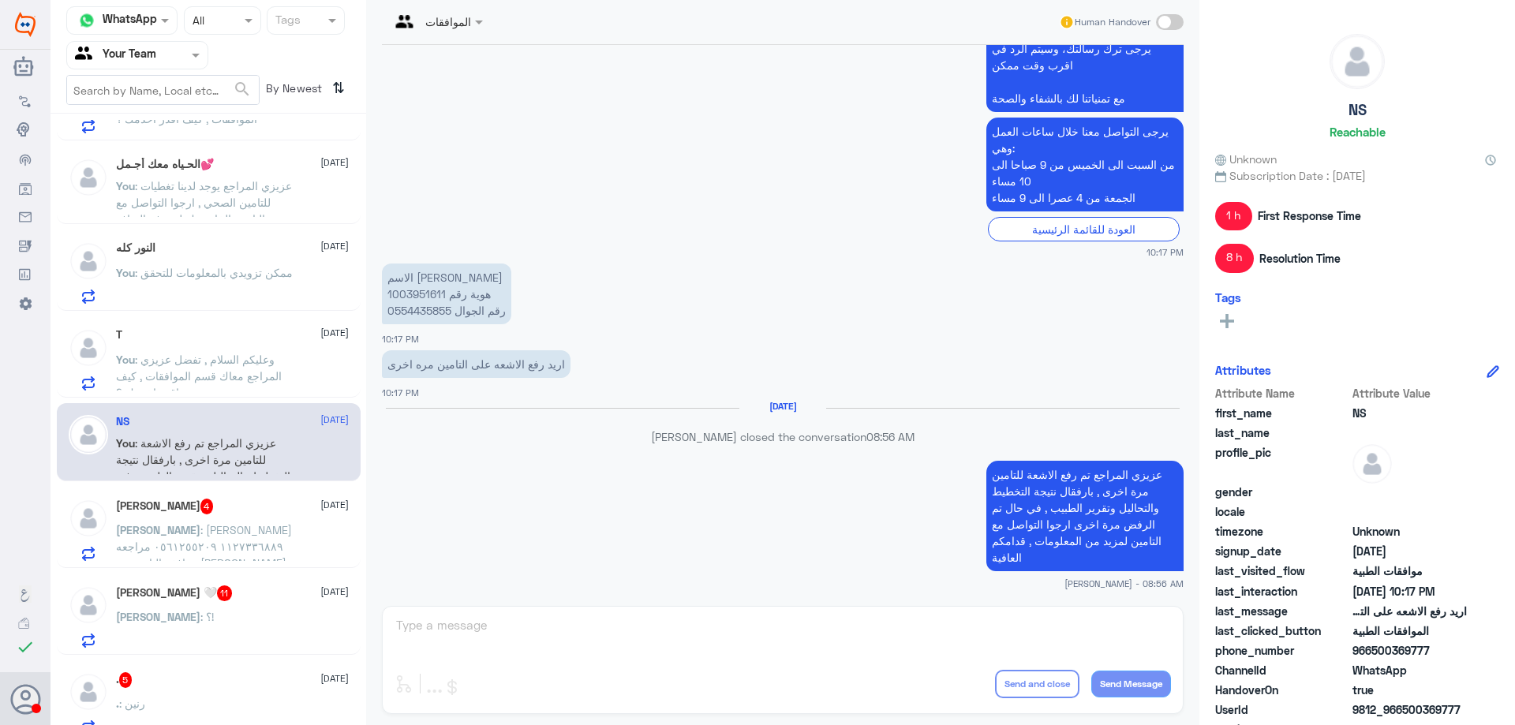
click at [200, 529] on span "عبدالرحمن" at bounding box center [158, 529] width 84 height 13
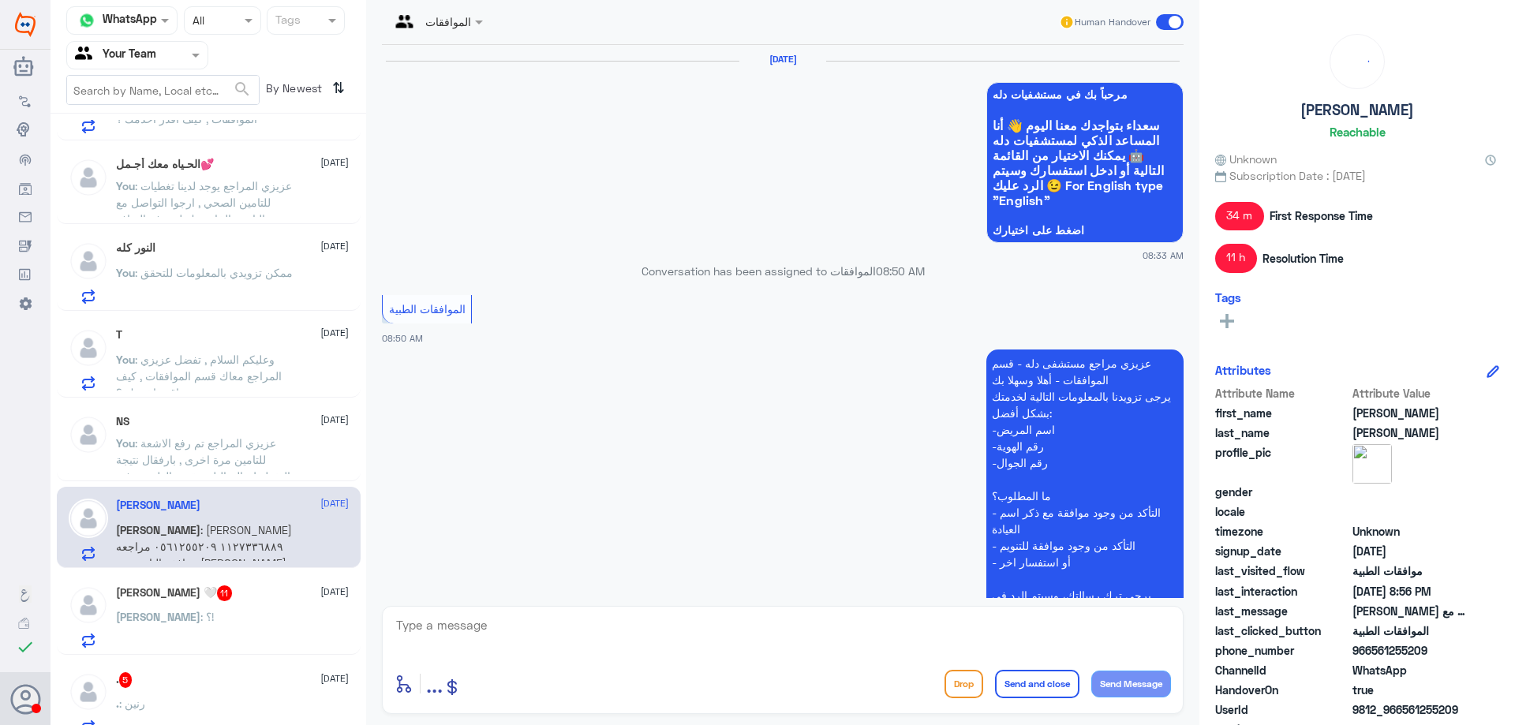
scroll to position [1784, 0]
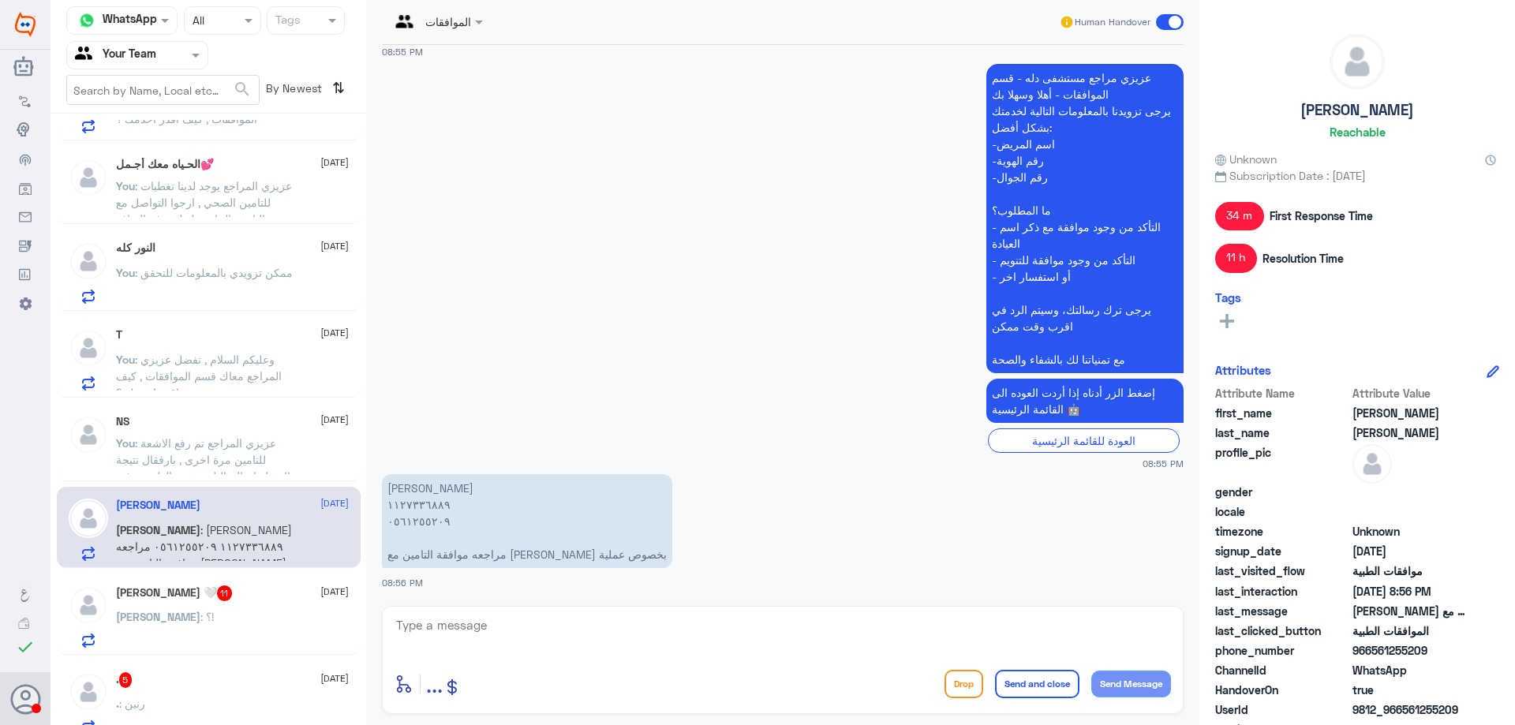
click at [411, 506] on p "عبدالرحمن البازعي ١١٢٧٣٣٦٨٨٩ ٠٥٦١٢٥٥٢٠٩ مراجعه موافقة التامين مع الدكتور عبد شح…" at bounding box center [527, 521] width 290 height 94
click at [459, 622] on textarea at bounding box center [782, 633] width 776 height 39
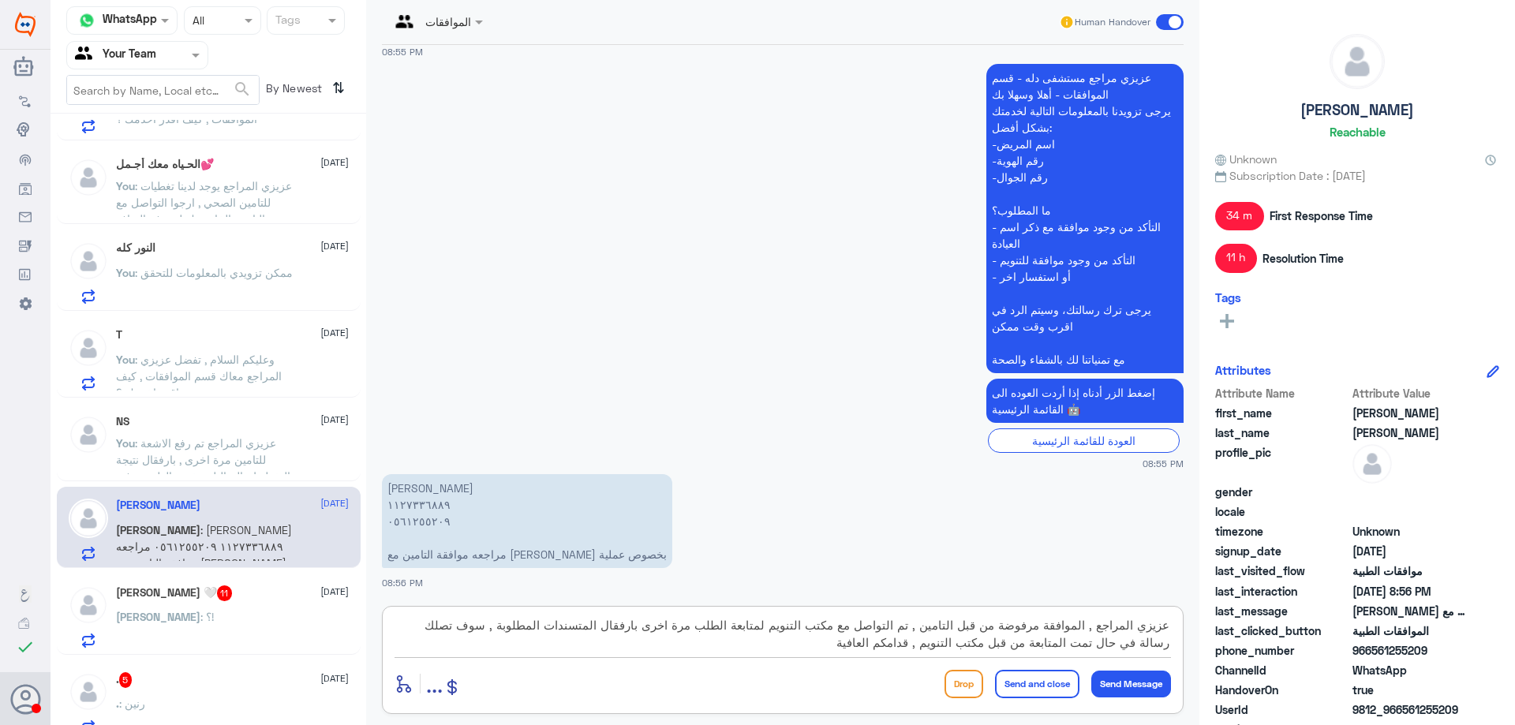
type textarea "عزيزي المراجع , الموافقة مرفوضة من قبل التامين , تم التواصل مع مكتب التنويم لمت…"
click at [1011, 674] on button "Send and close" at bounding box center [1037, 684] width 84 height 28
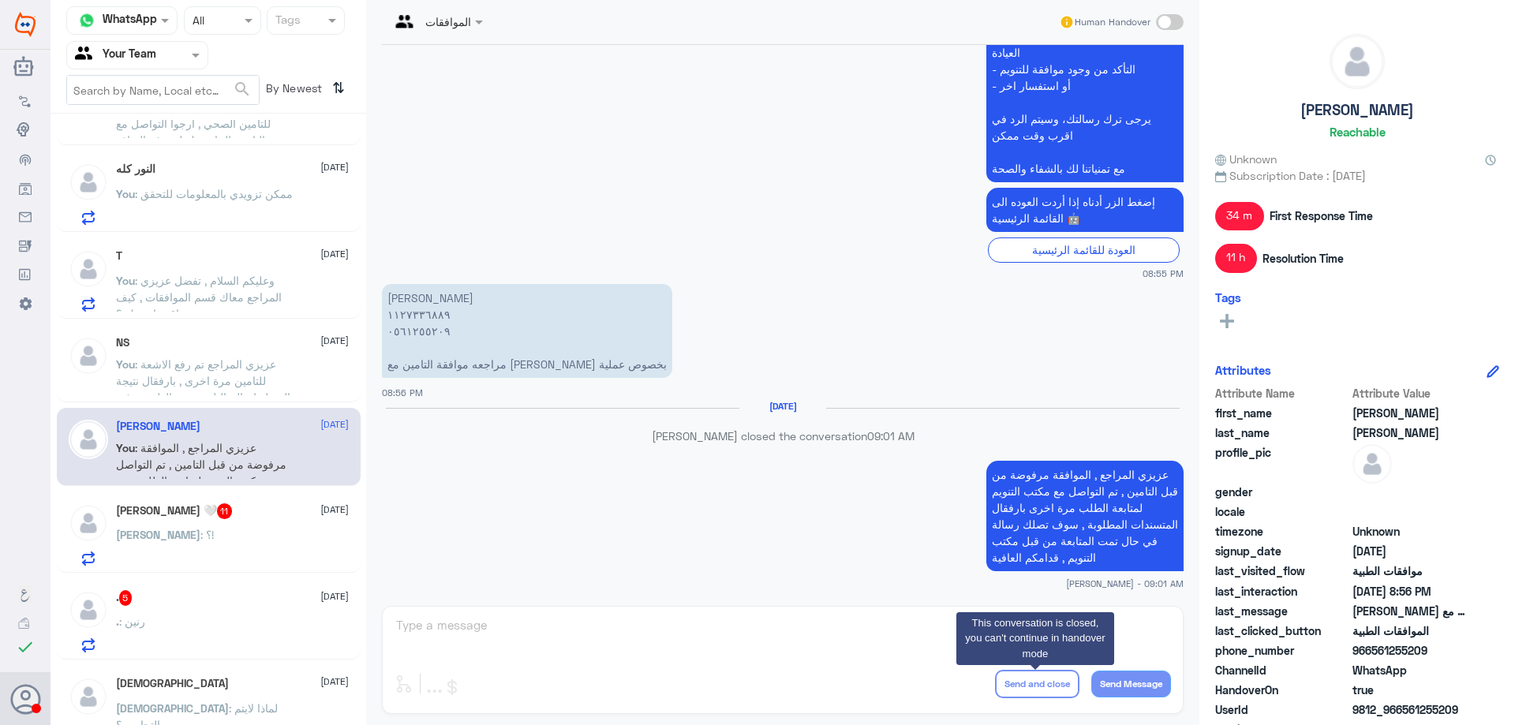
scroll to position [394, 0]
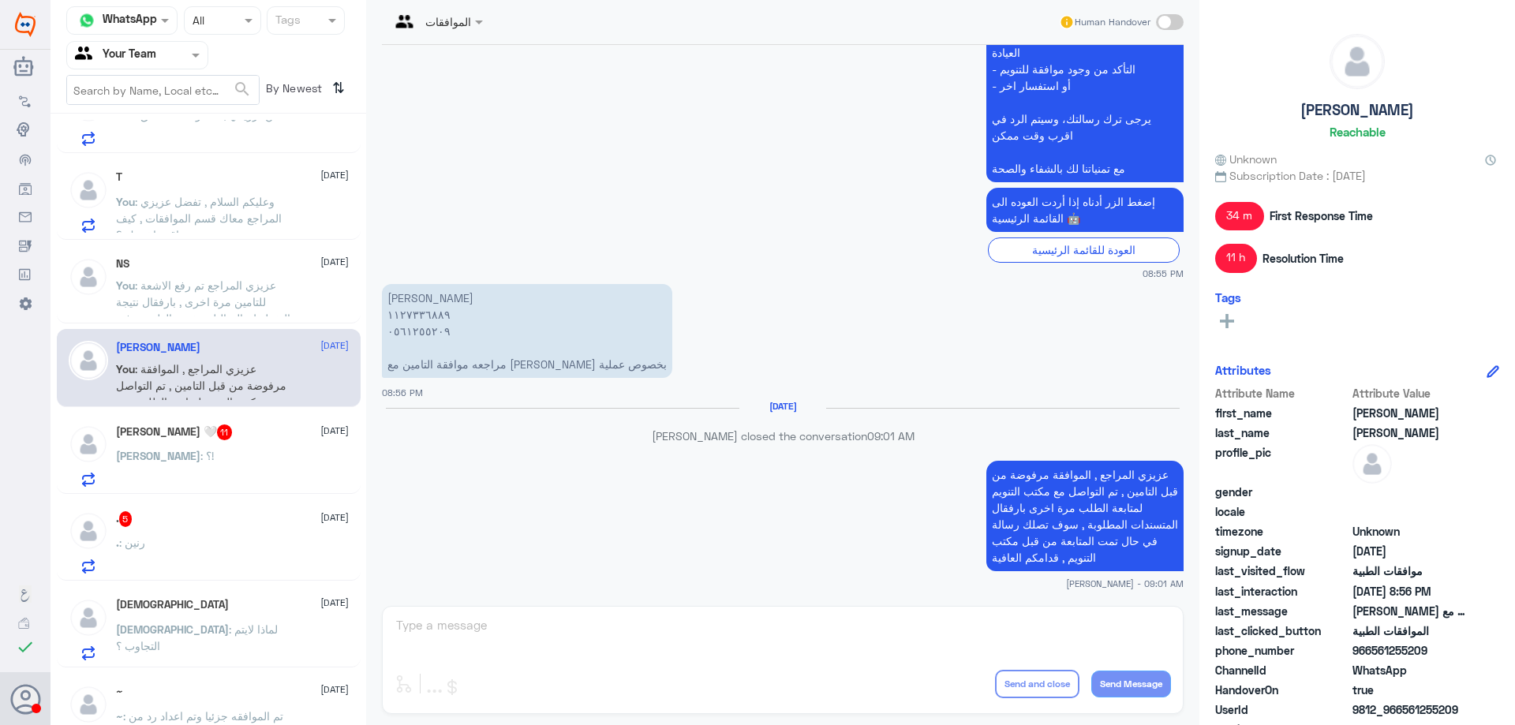
click at [252, 453] on div "غزوى : ؟!" at bounding box center [232, 468] width 233 height 35
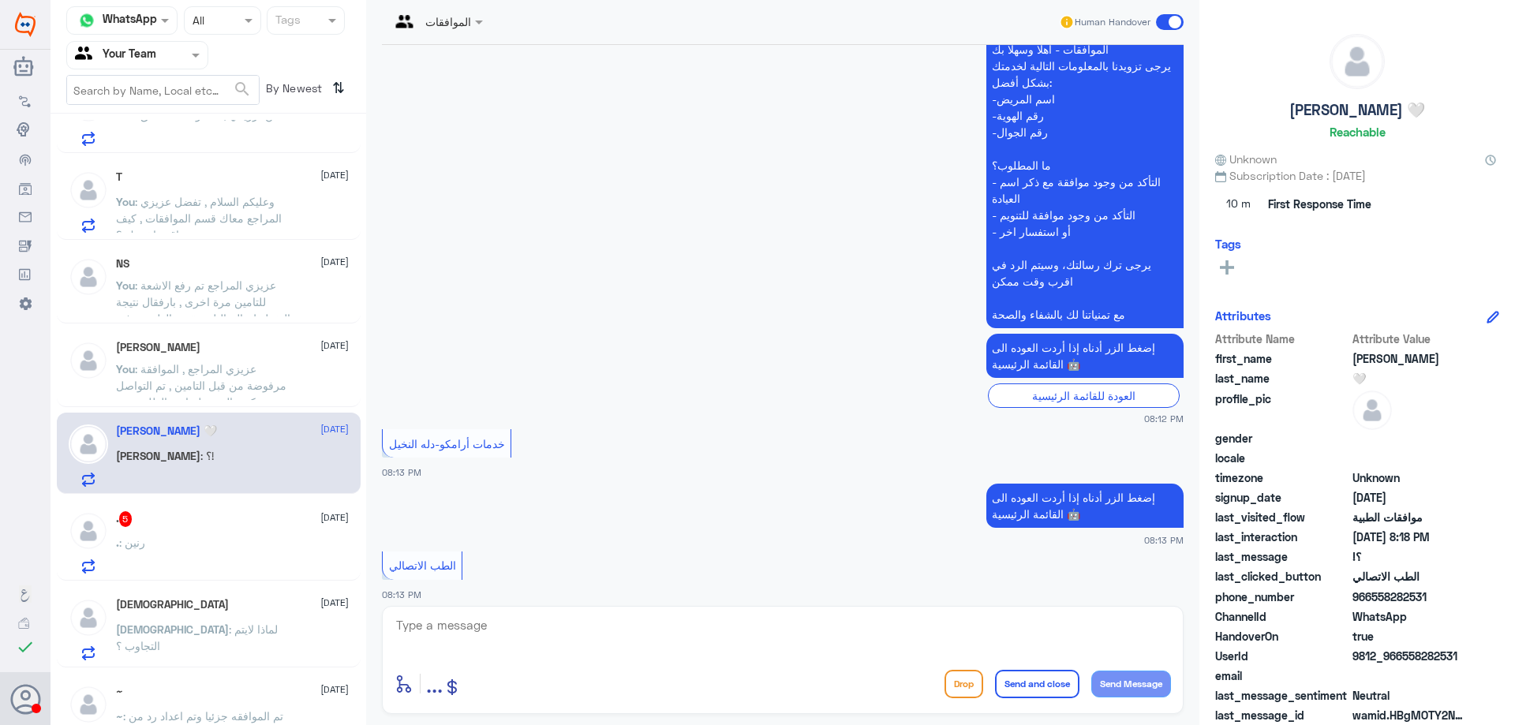
scroll to position [357, 0]
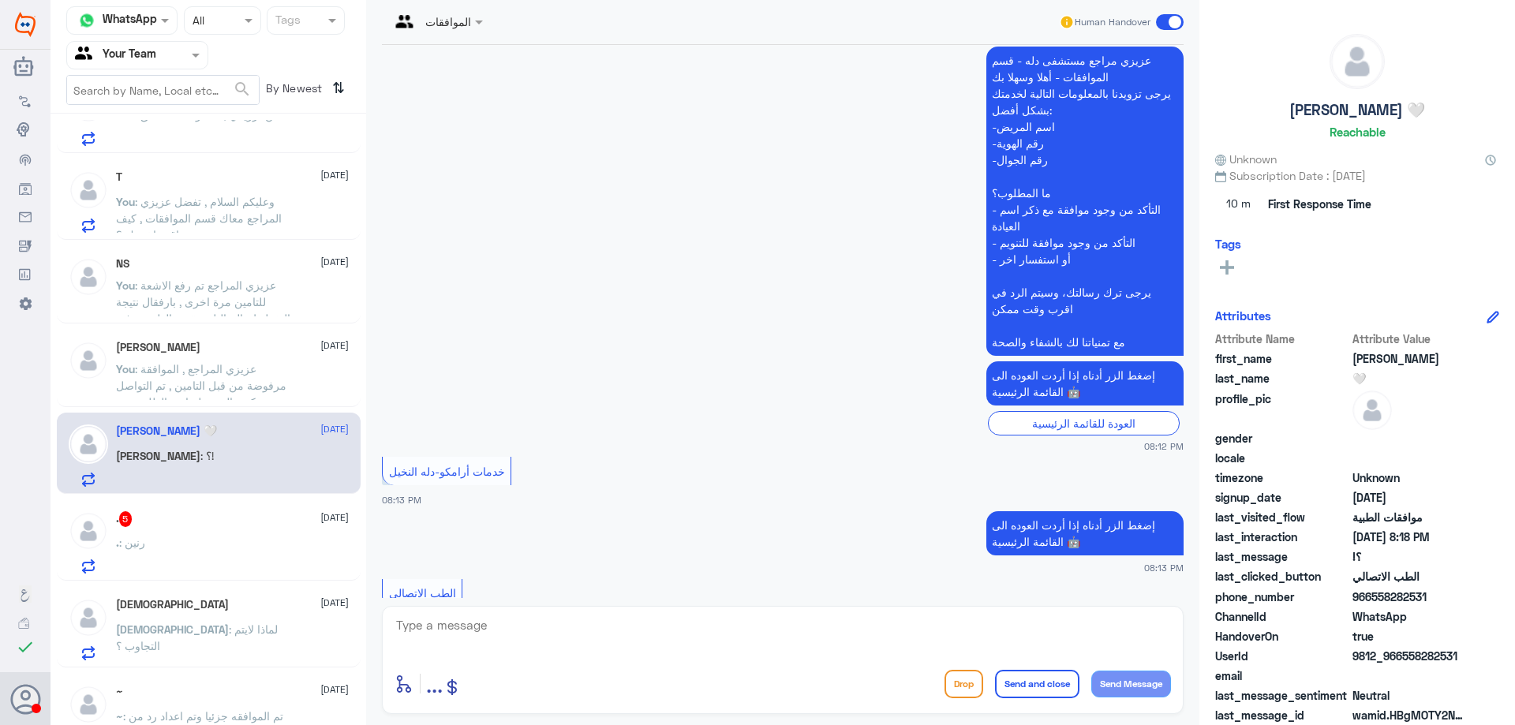
click at [187, 60] on div at bounding box center [137, 55] width 140 height 18
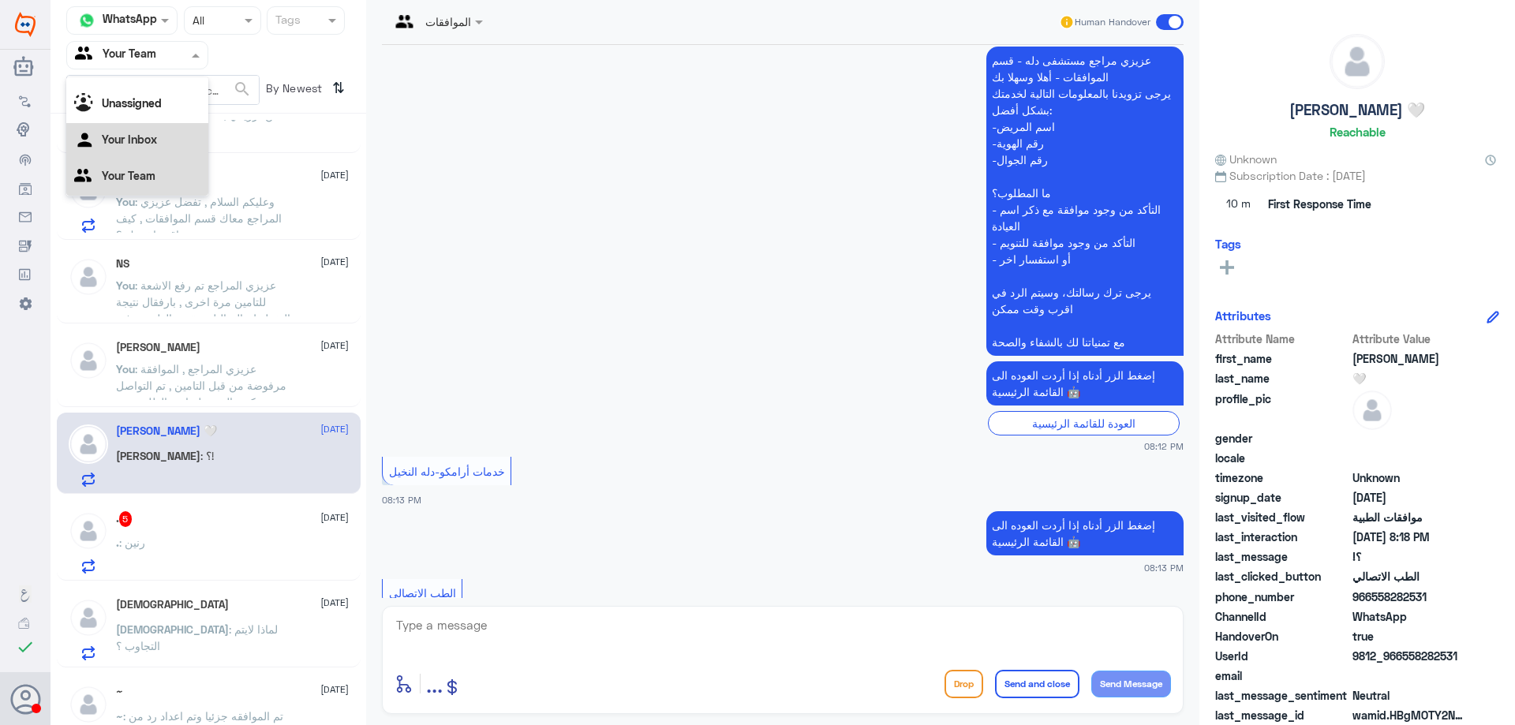
click at [172, 136] on div "Your Inbox" at bounding box center [137, 141] width 142 height 36
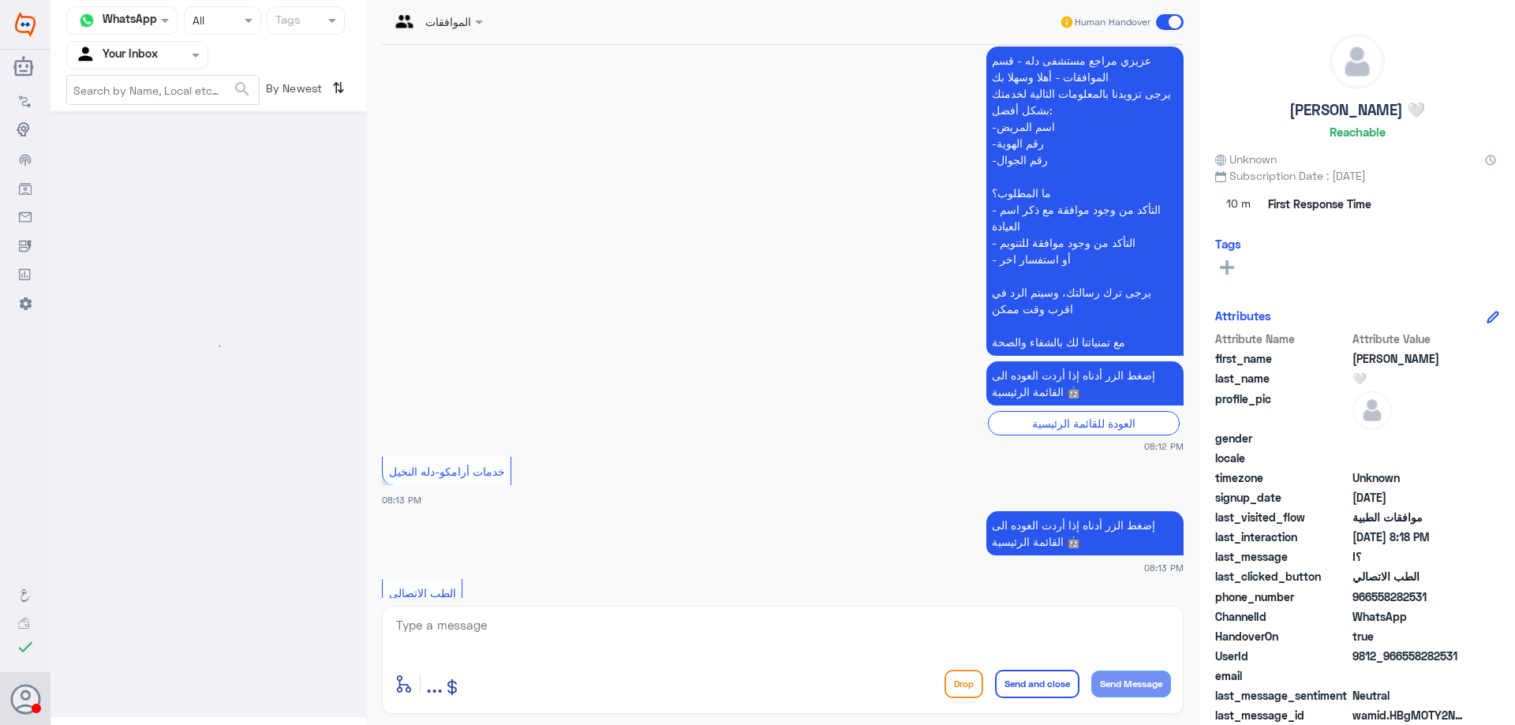
scroll to position [0, 0]
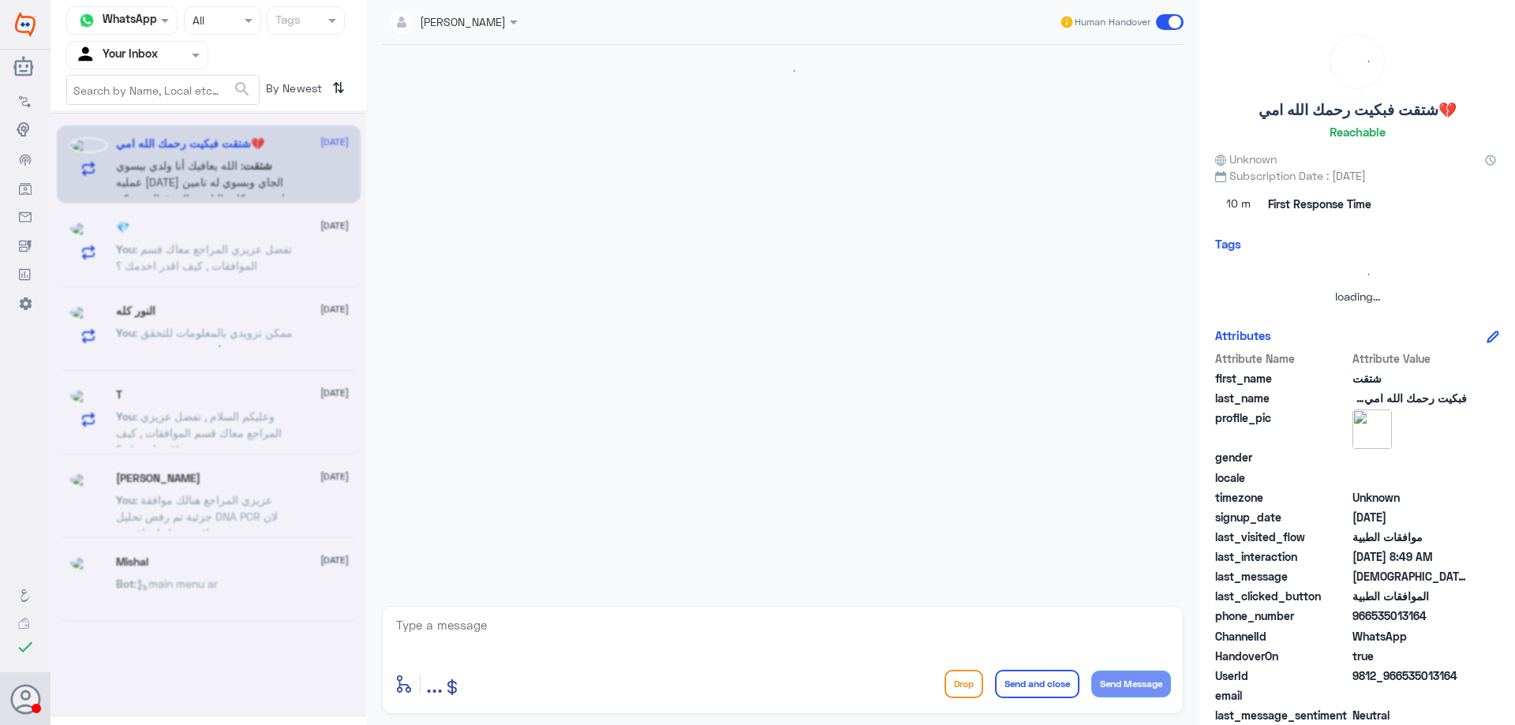
click at [159, 57] on input "text" at bounding box center [118, 55] width 87 height 18
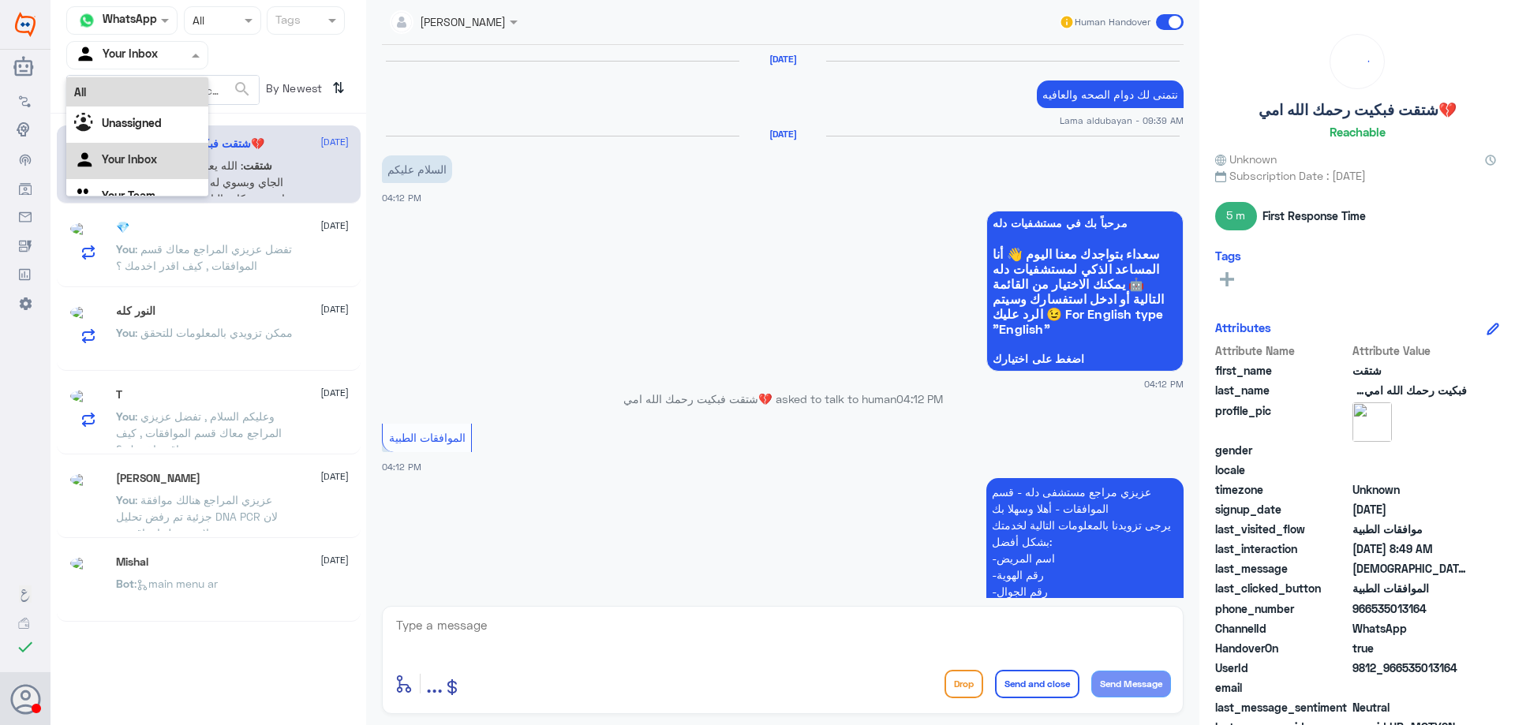
scroll to position [20, 0]
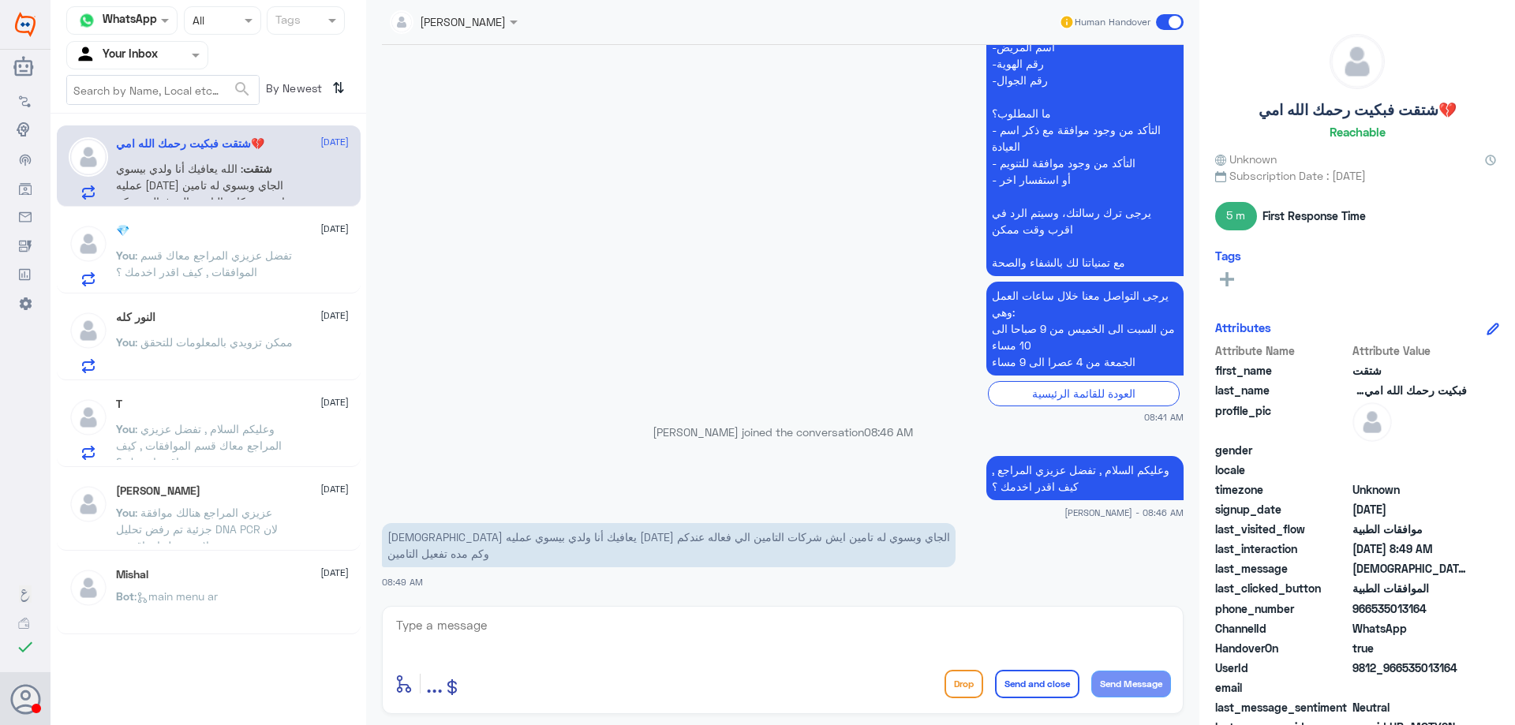
click at [590, 258] on app-msgs-text "عزيزي مراجع مستشفى دله - قسم الموافقات - أهلا وسهلا بك يرجى تزويدنا بالمعلومات …" at bounding box center [782, 122] width 801 height 311
click at [486, 622] on textarea at bounding box center [782, 633] width 776 height 39
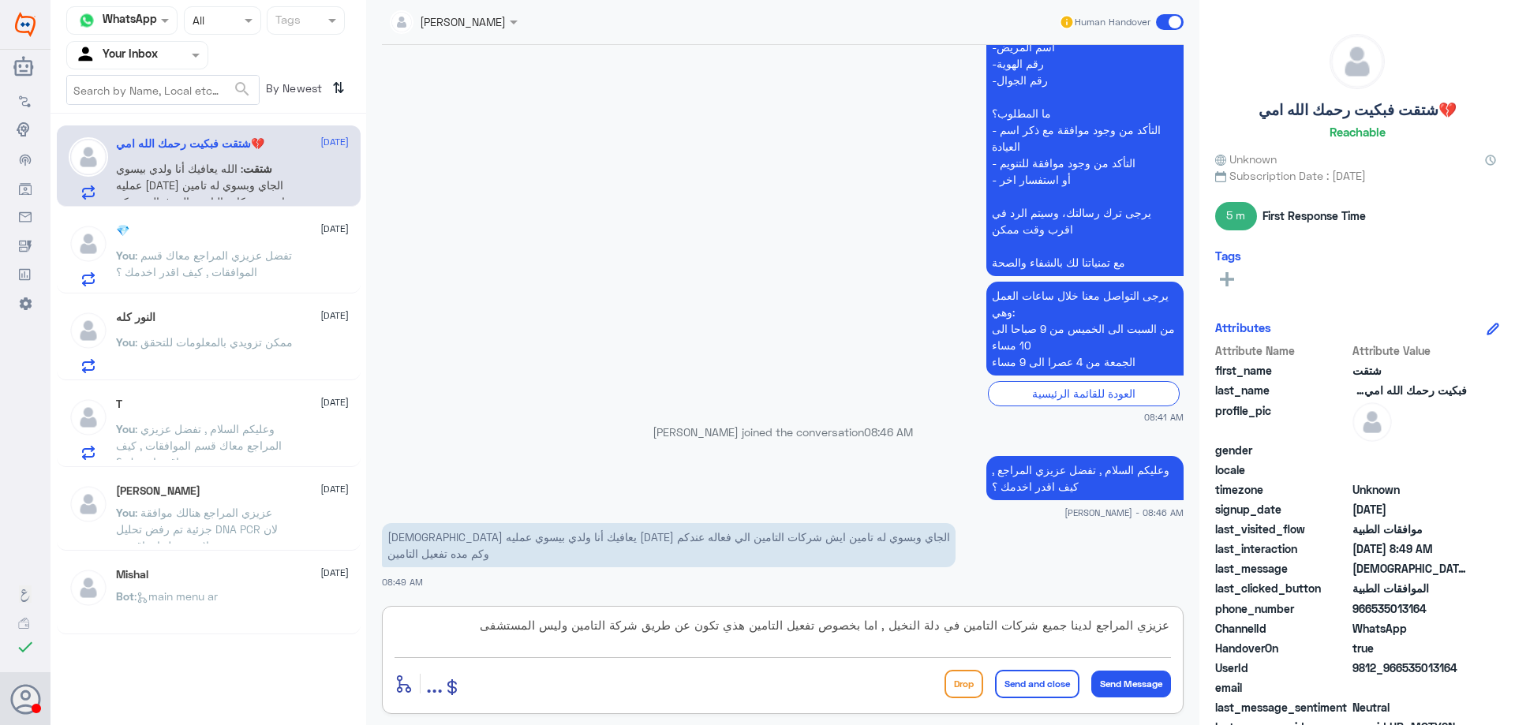
type textarea "عزيزي المراجع لدينا جميع شركات التامين في دلة النخيل , اما بخصوص تفعيل التامين …"
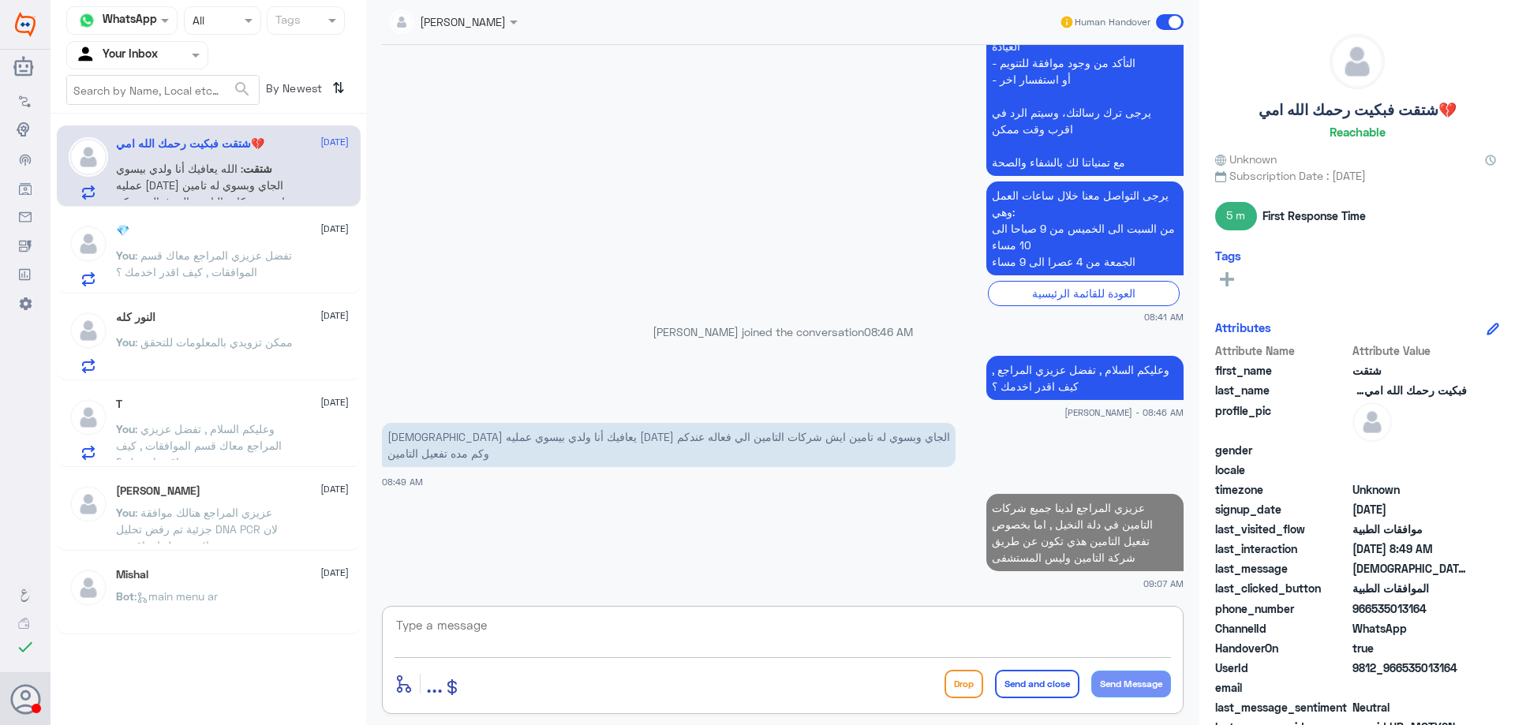
click at [820, 635] on textarea at bounding box center [782, 633] width 776 height 39
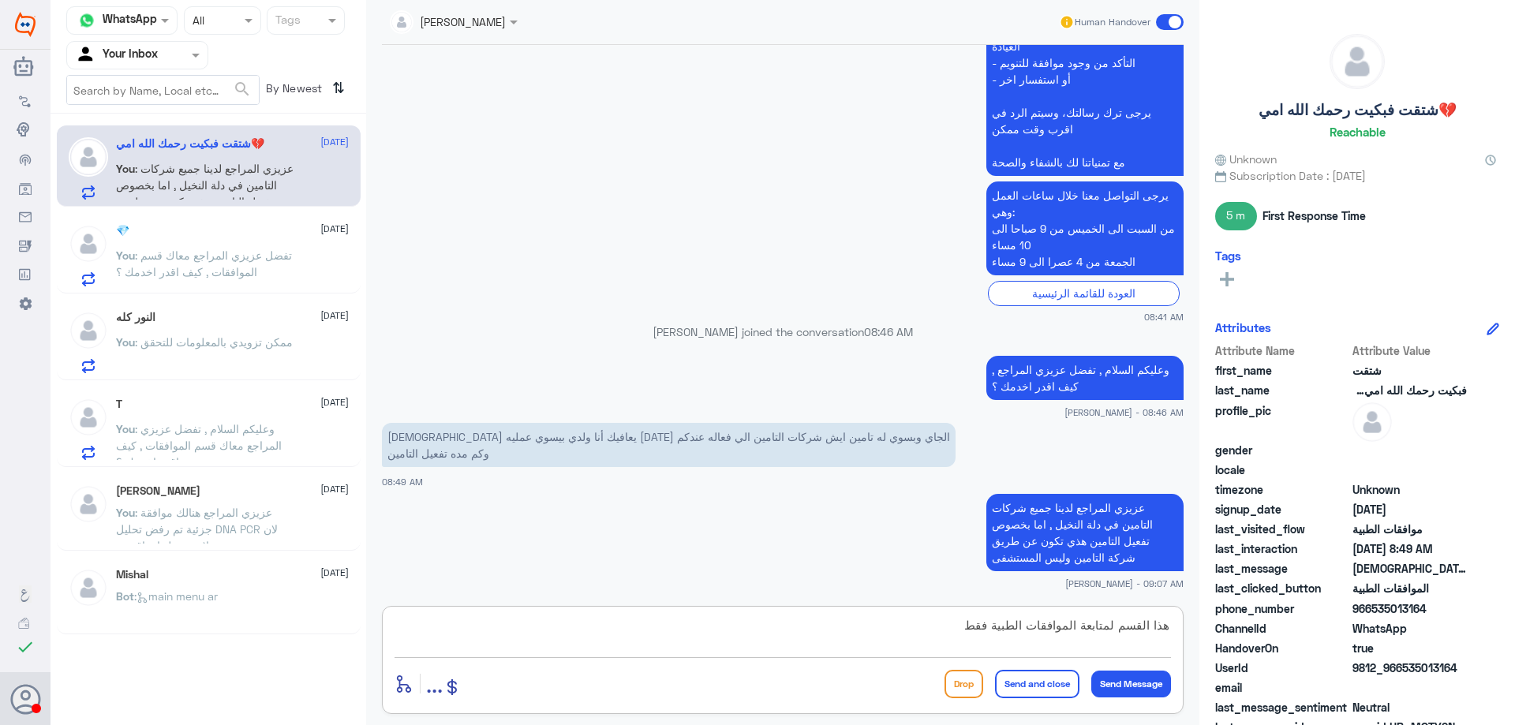
type textarea "هذا القسم لمتابعة الموافقات الطبية فقط"
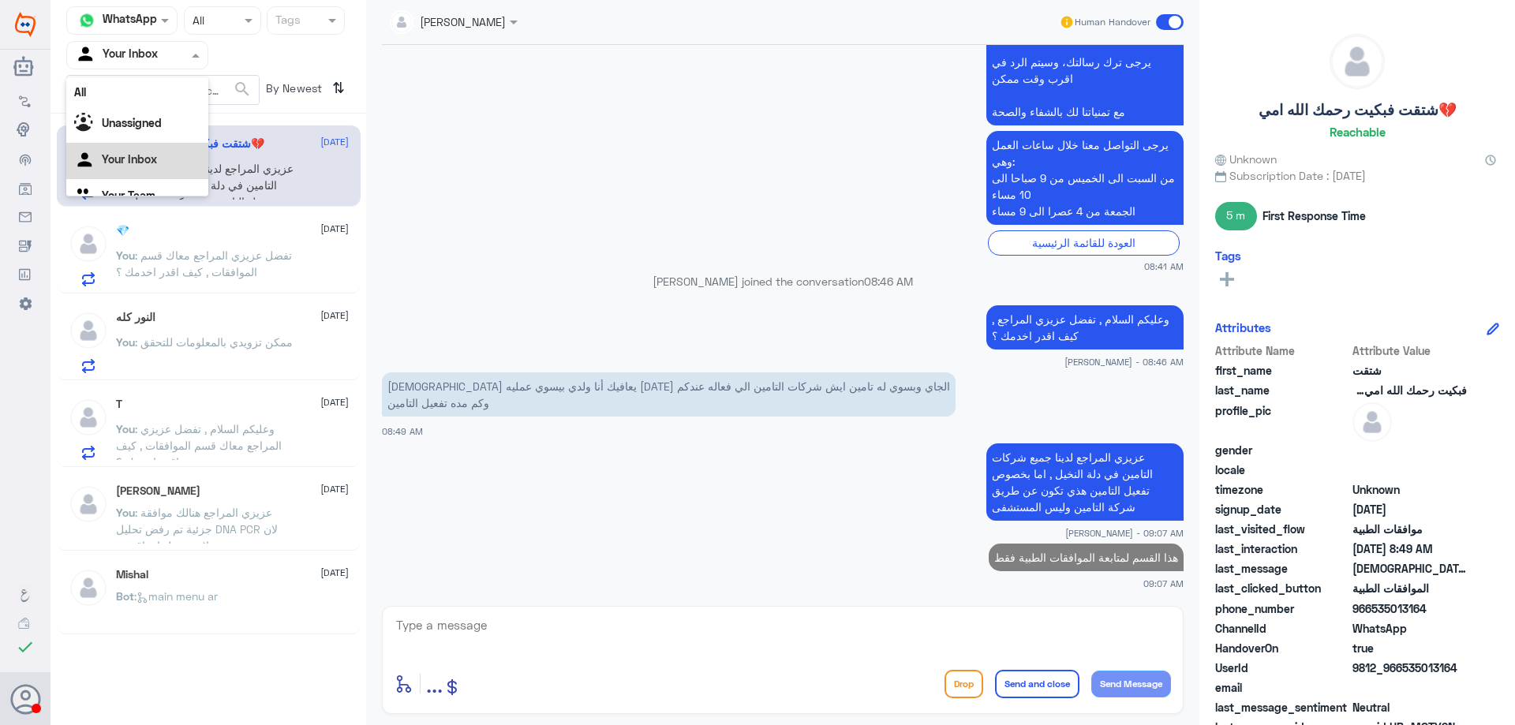
click at [143, 58] on input "text" at bounding box center [118, 55] width 87 height 18
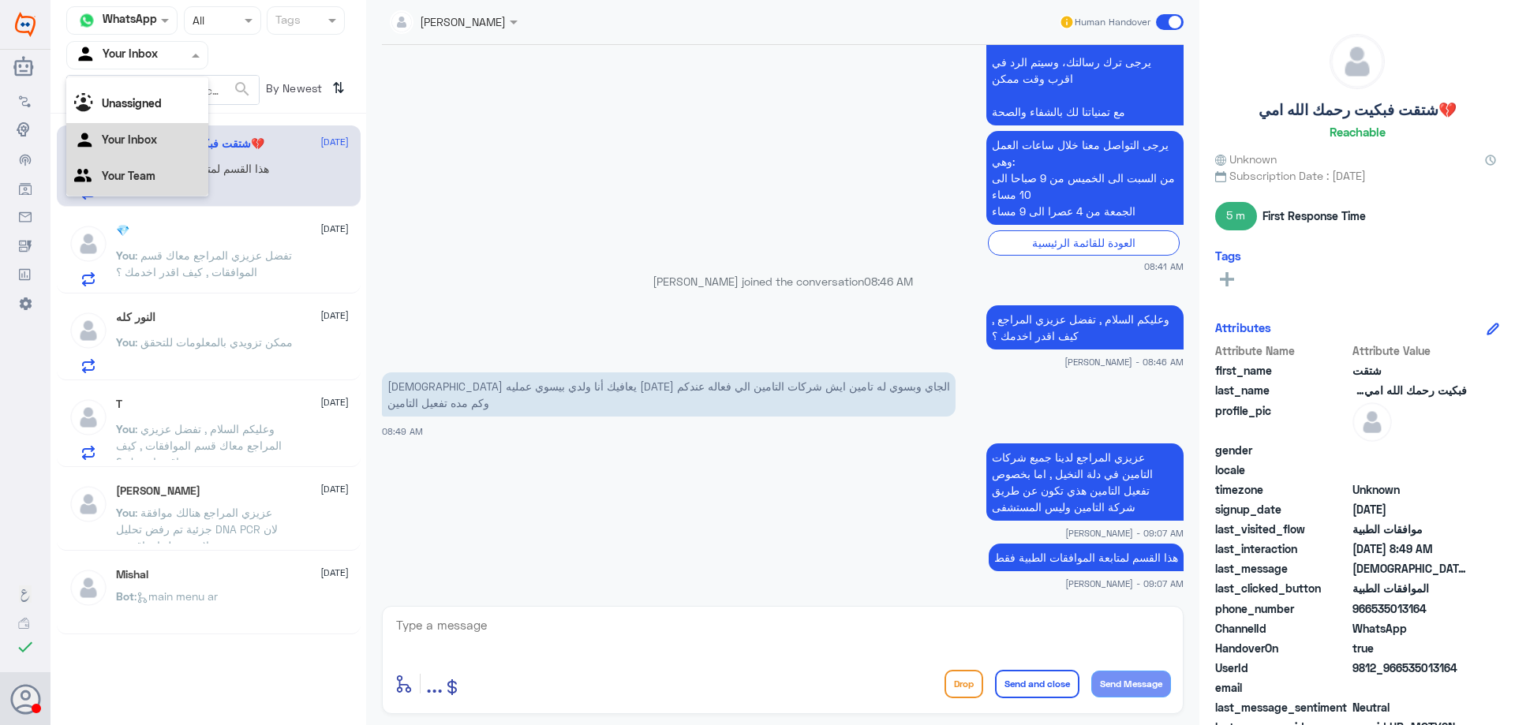
click at [136, 182] on Team "Your Team" at bounding box center [129, 175] width 54 height 13
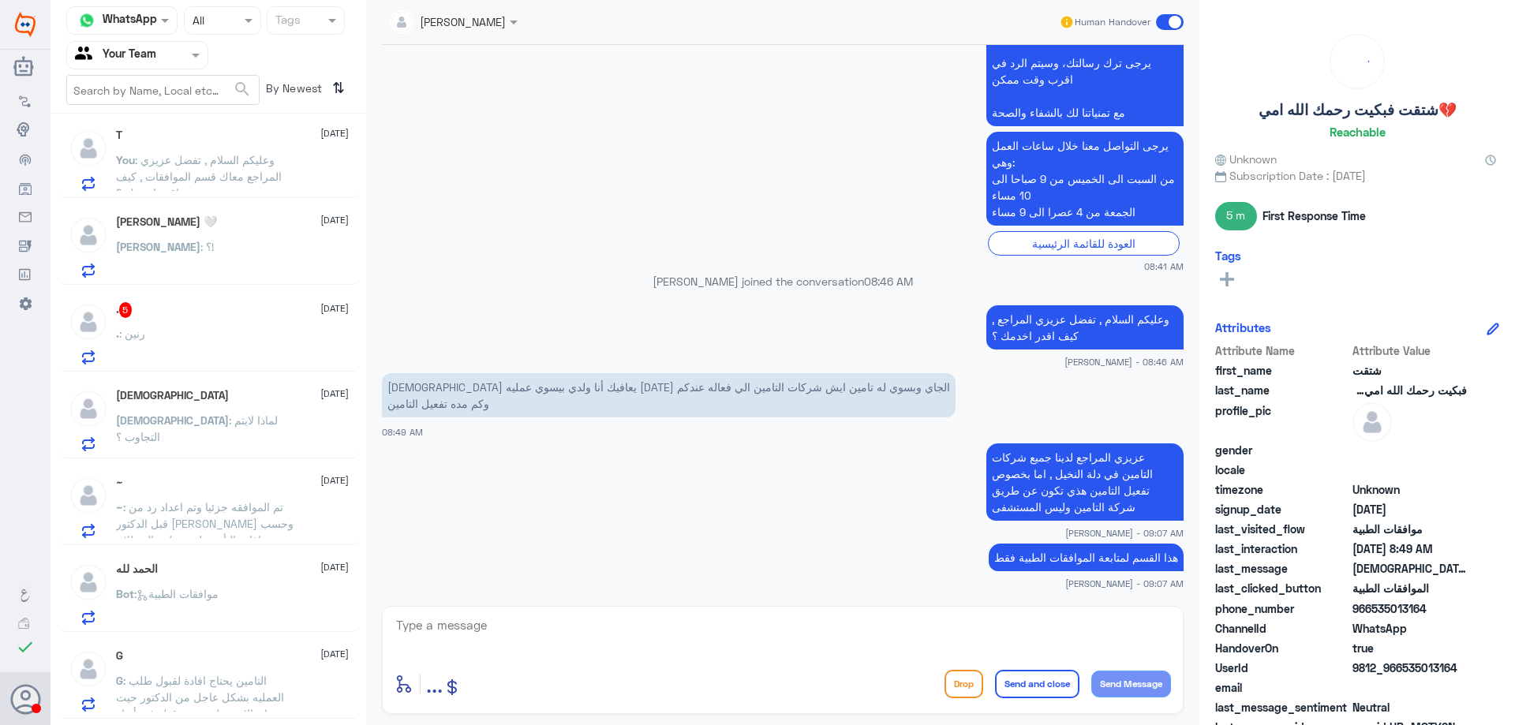
scroll to position [240, 0]
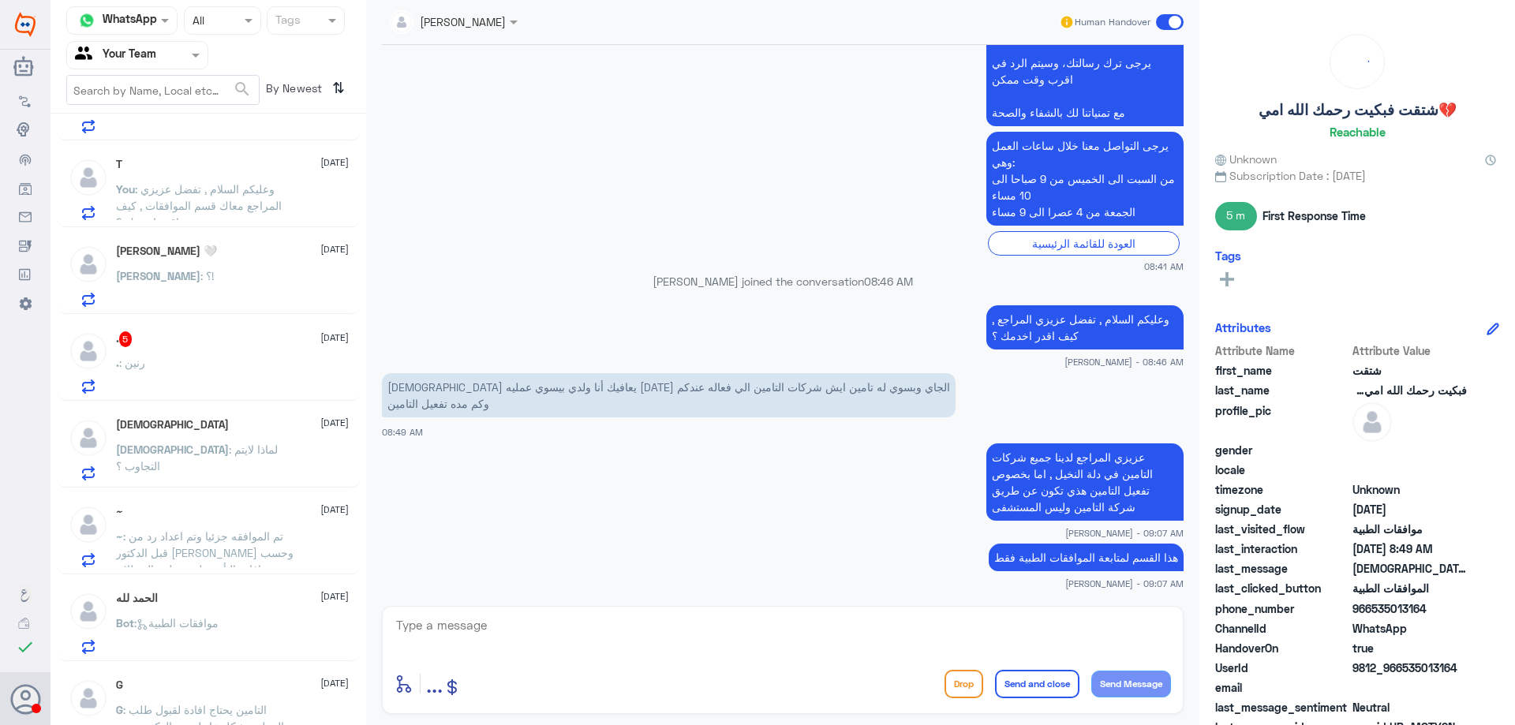
click at [241, 293] on div "غزوى : ؟!" at bounding box center [232, 288] width 233 height 35
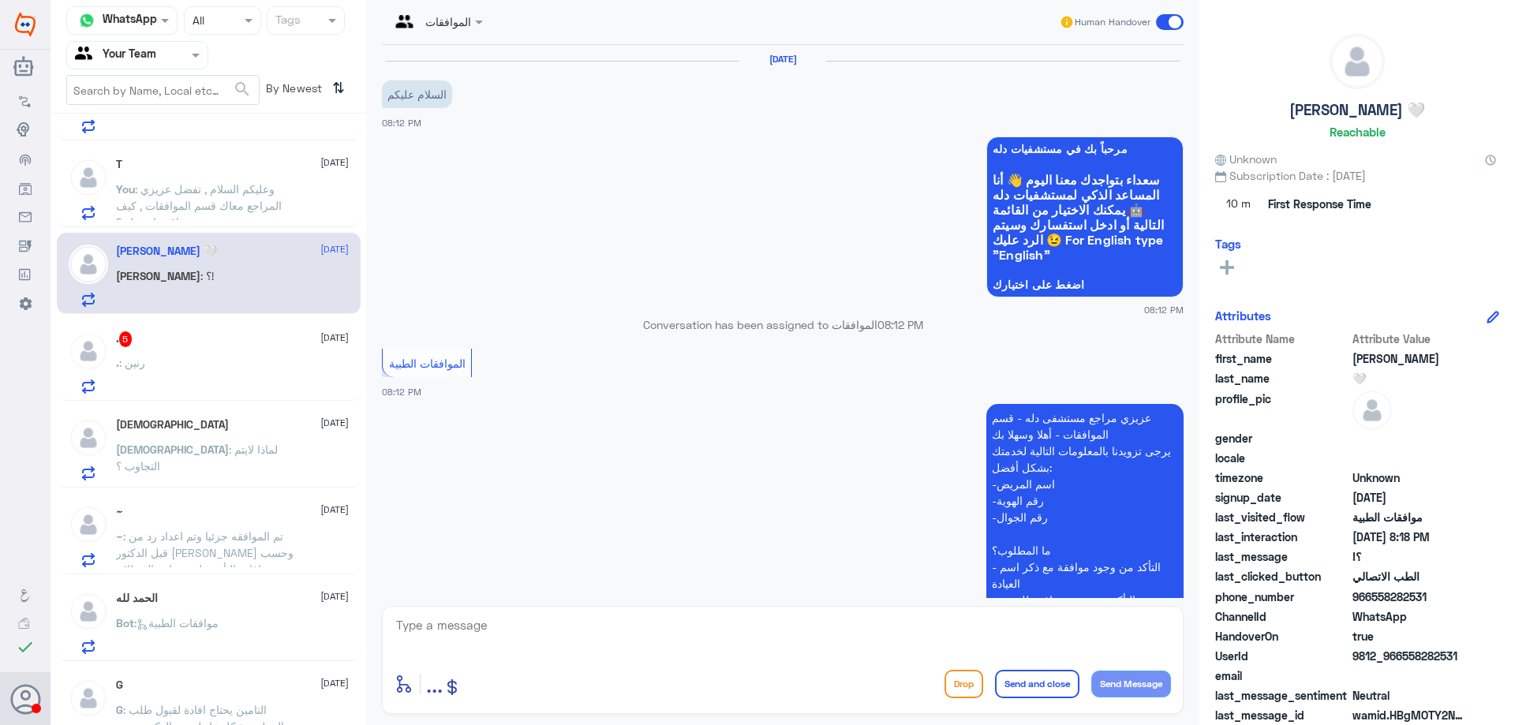
scroll to position [910, 0]
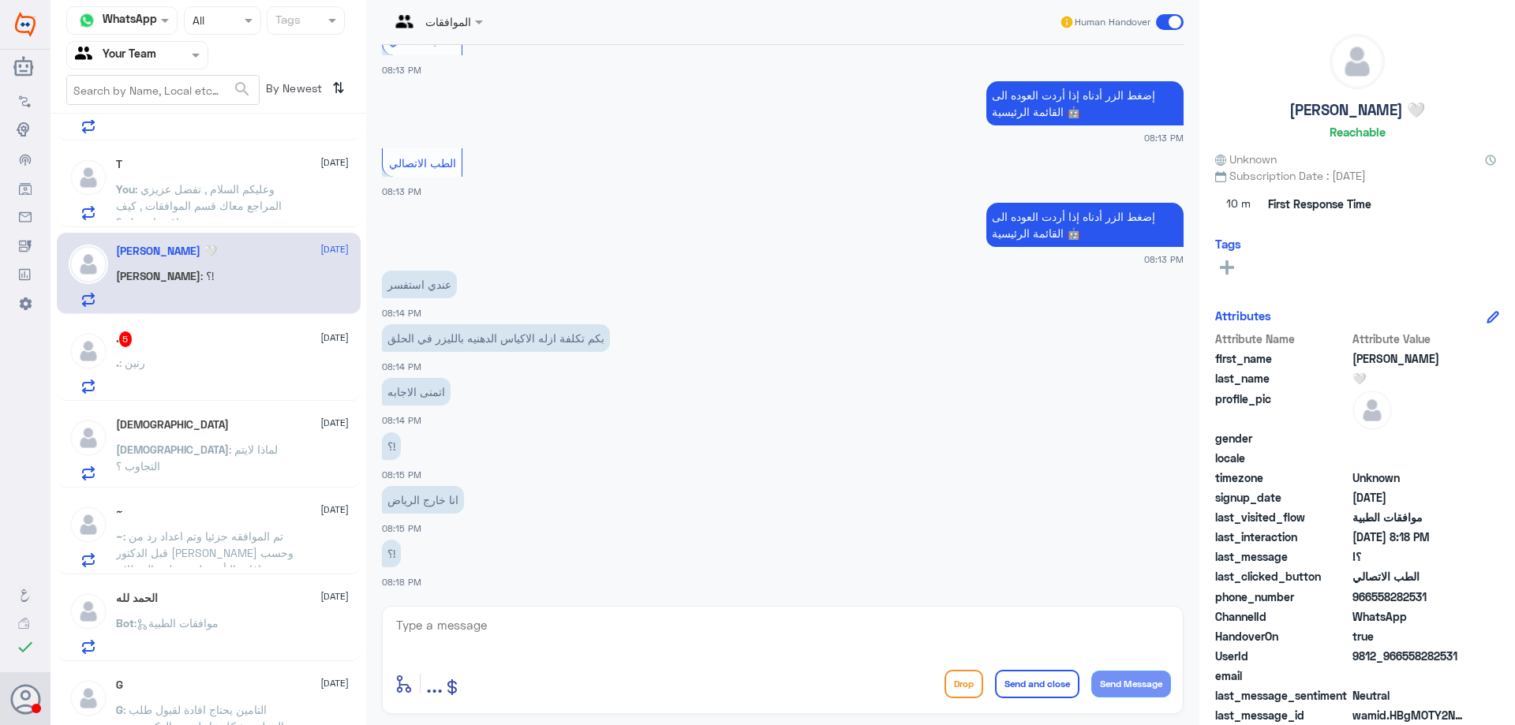
click at [169, 61] on div at bounding box center [137, 55] width 140 height 18
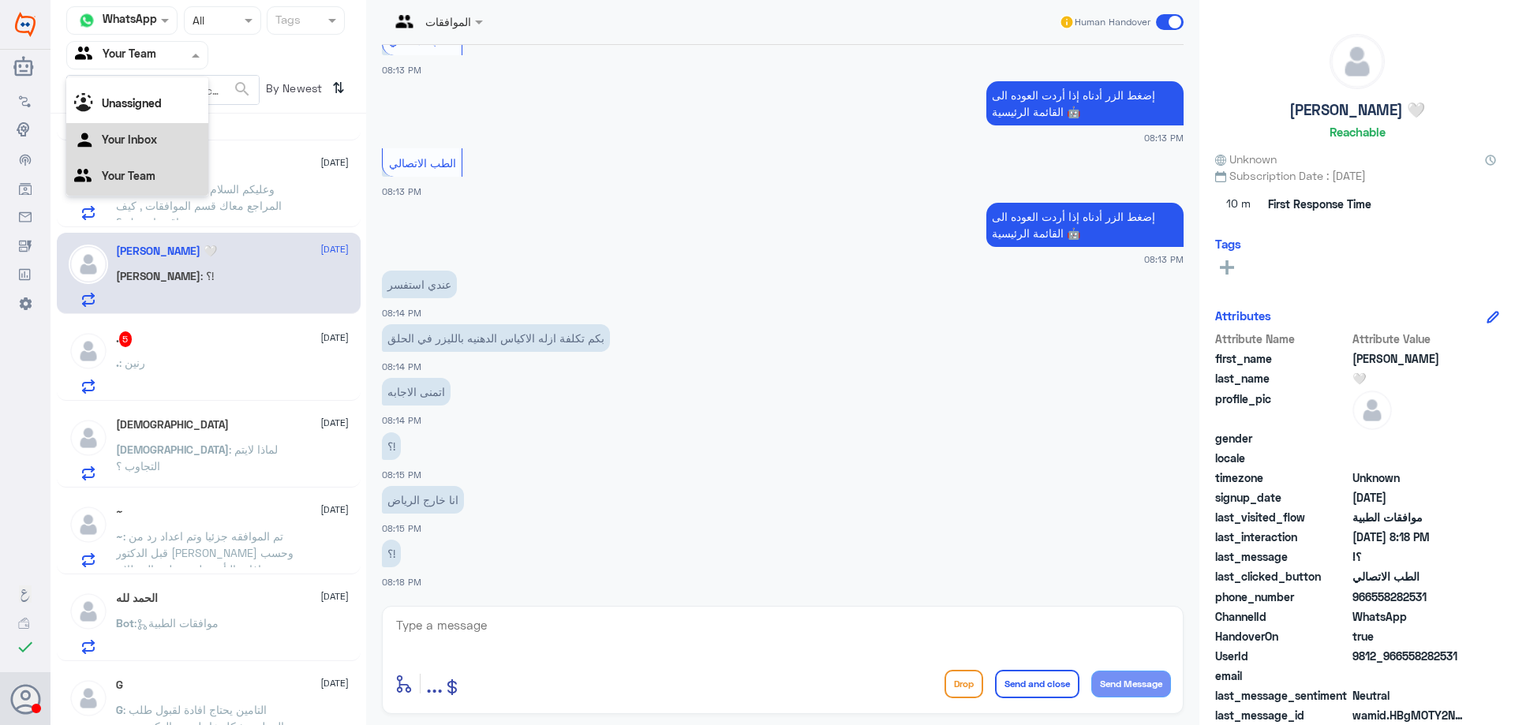
click at [161, 139] on div "Your Inbox" at bounding box center [137, 141] width 142 height 36
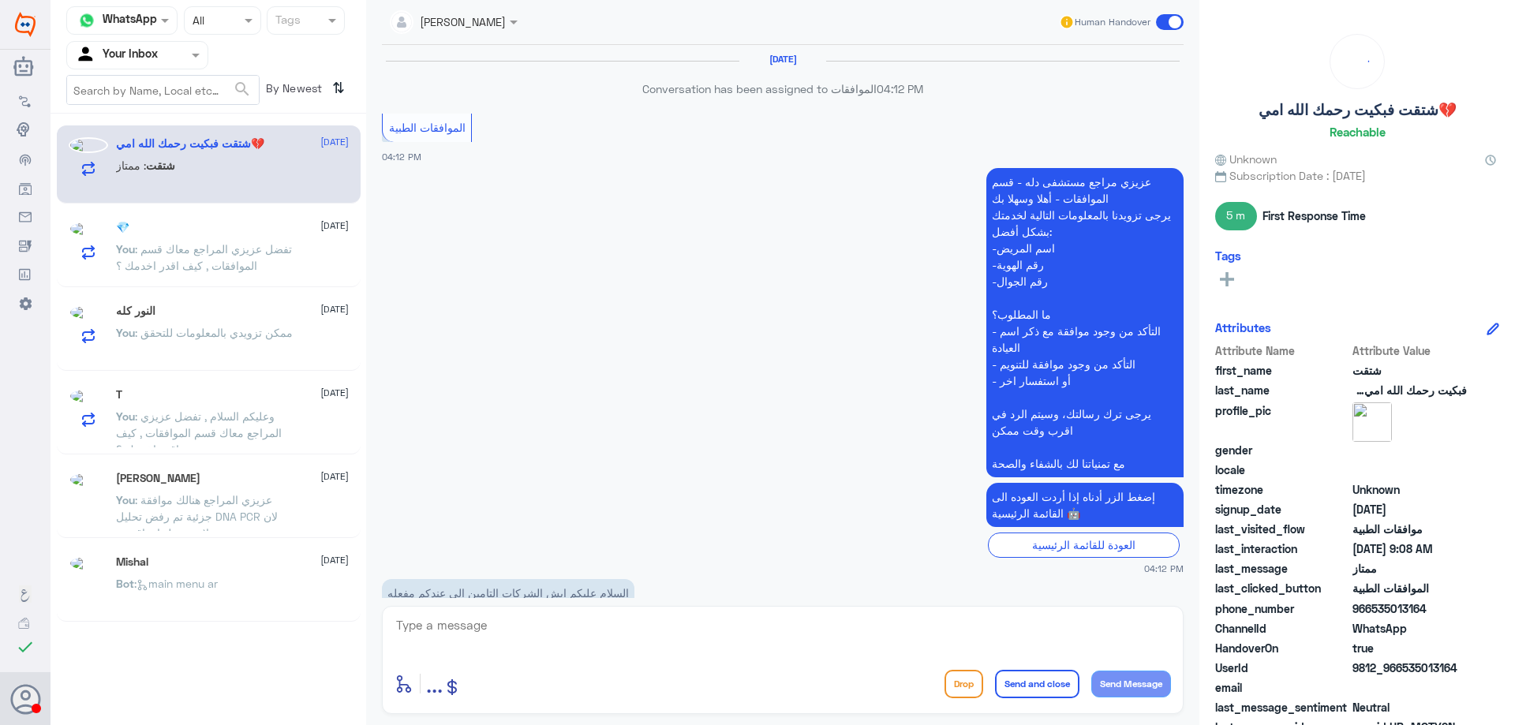
scroll to position [1388, 0]
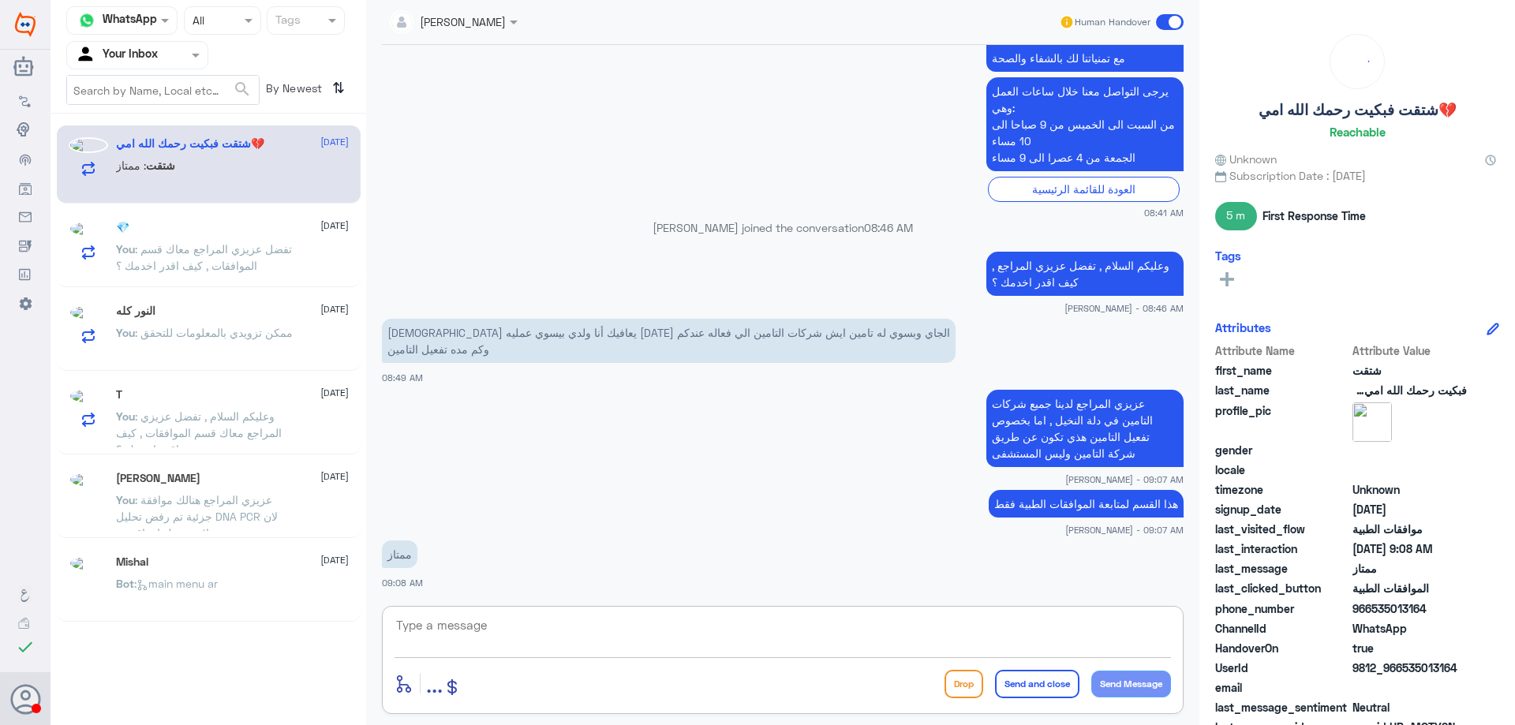
click at [549, 621] on textarea at bounding box center [782, 633] width 776 height 39
type textarea "هل من خدمه اخرى ؟"
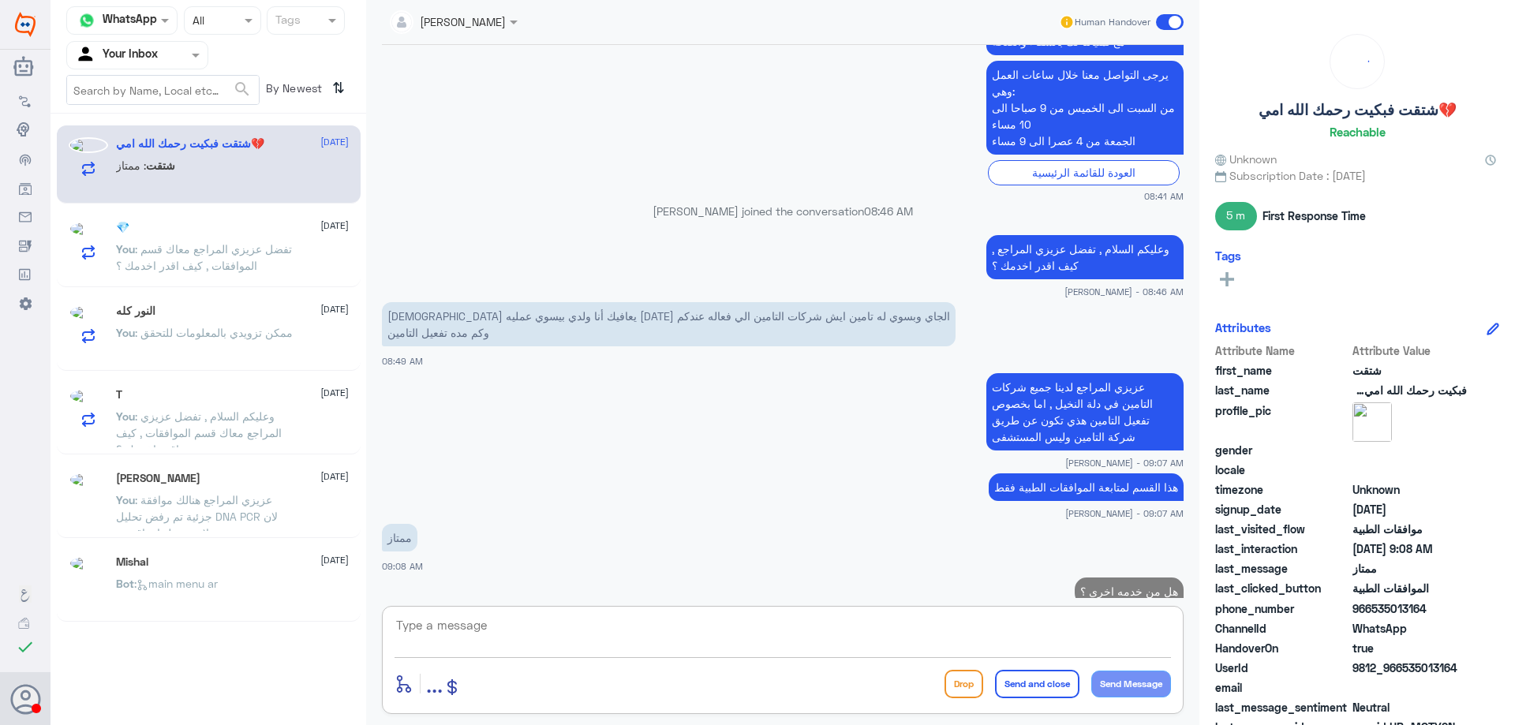
scroll to position [1439, 0]
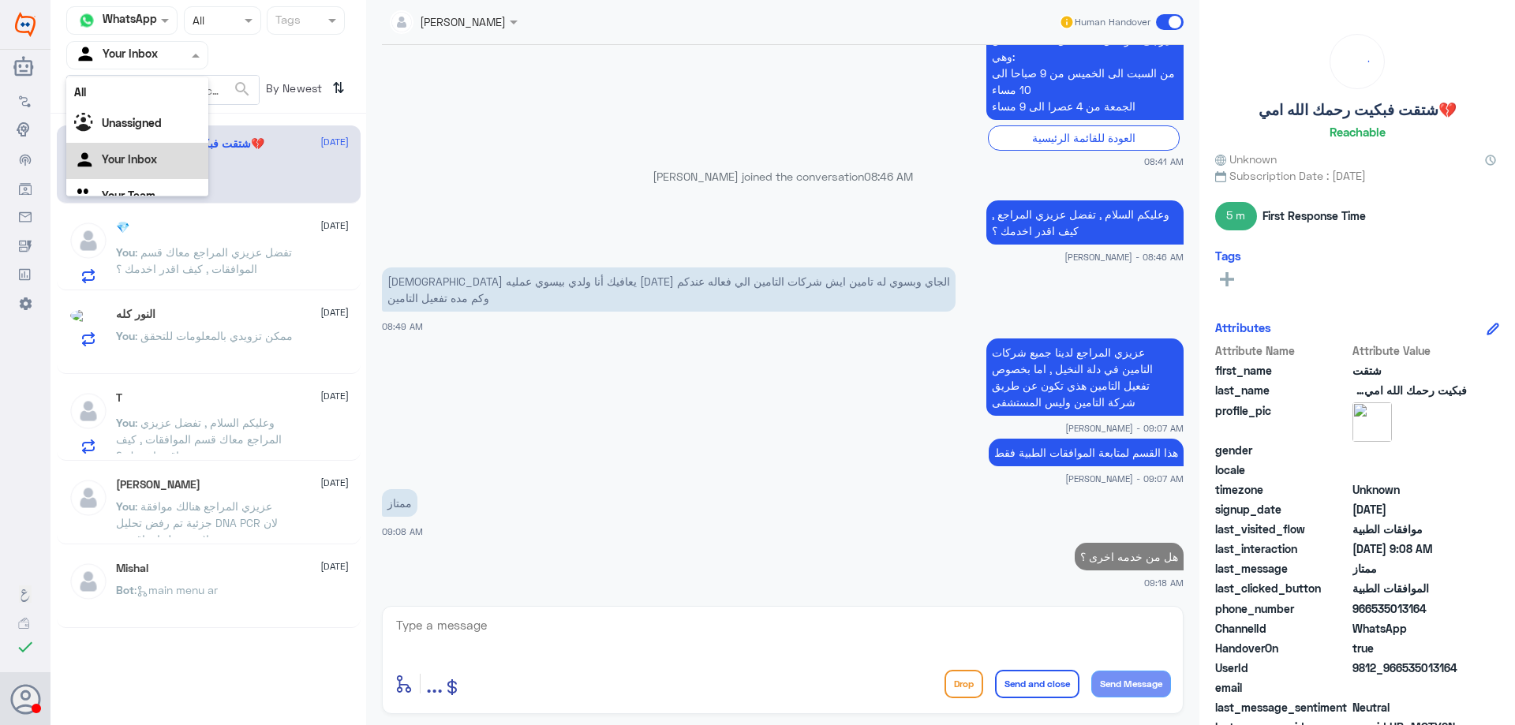
click at [104, 50] on input "text" at bounding box center [118, 55] width 87 height 18
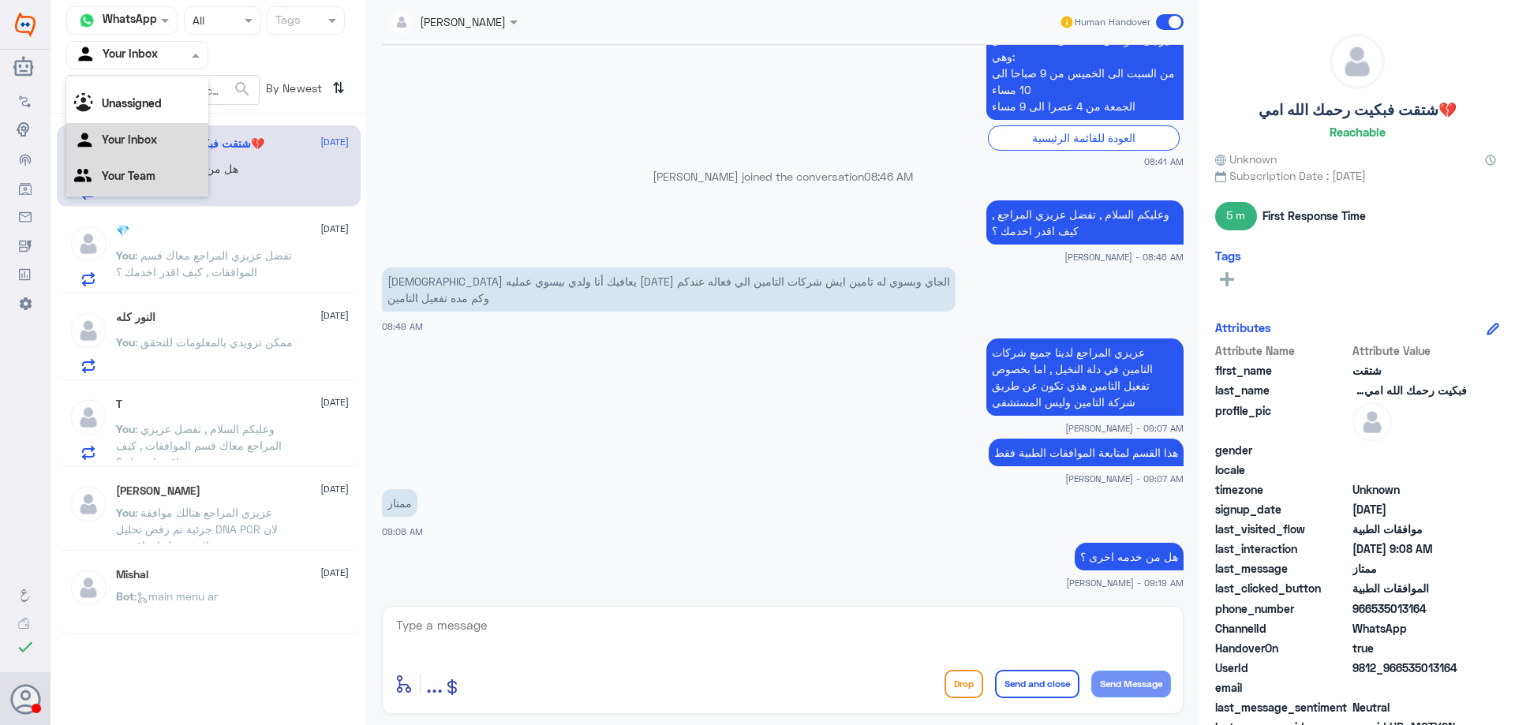
click at [137, 171] on Team "Your Team" at bounding box center [129, 175] width 54 height 13
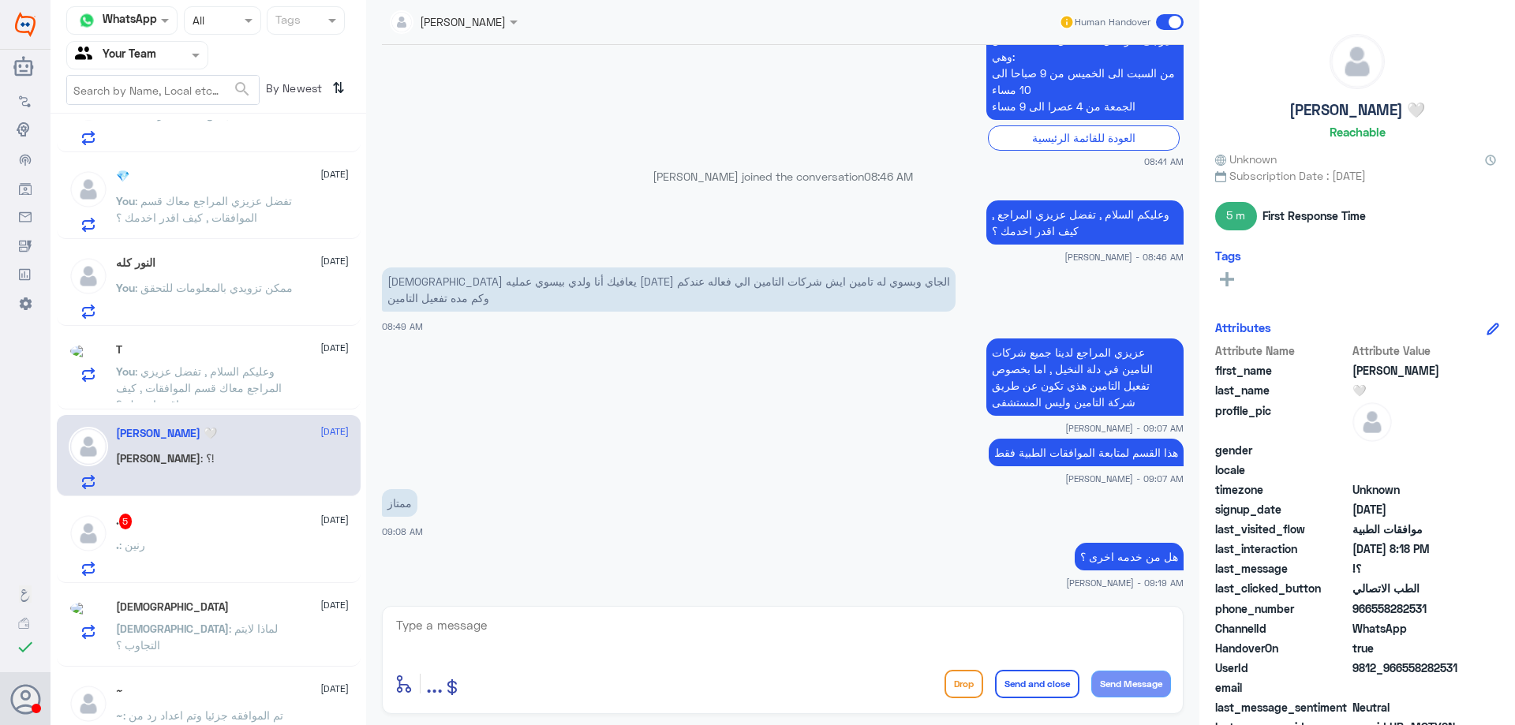
scroll to position [79, 0]
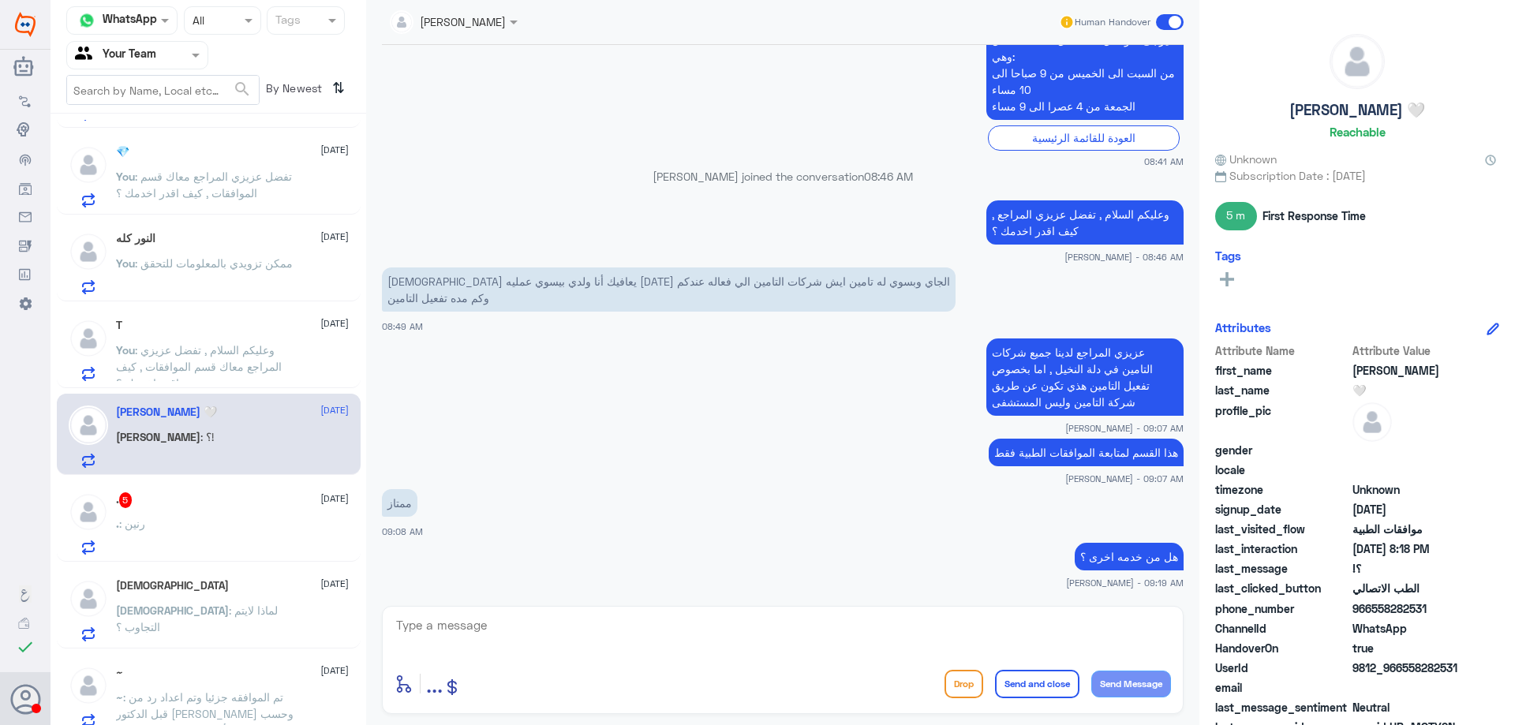
click at [118, 412] on h5 "غزوى 🤍" at bounding box center [166, 411] width 101 height 13
click at [157, 379] on span ": وعليكم السلام , تفضل عزيزي المراجع معاك قسم الموافقات , كيف اقدر اخدمك ؟" at bounding box center [199, 366] width 166 height 47
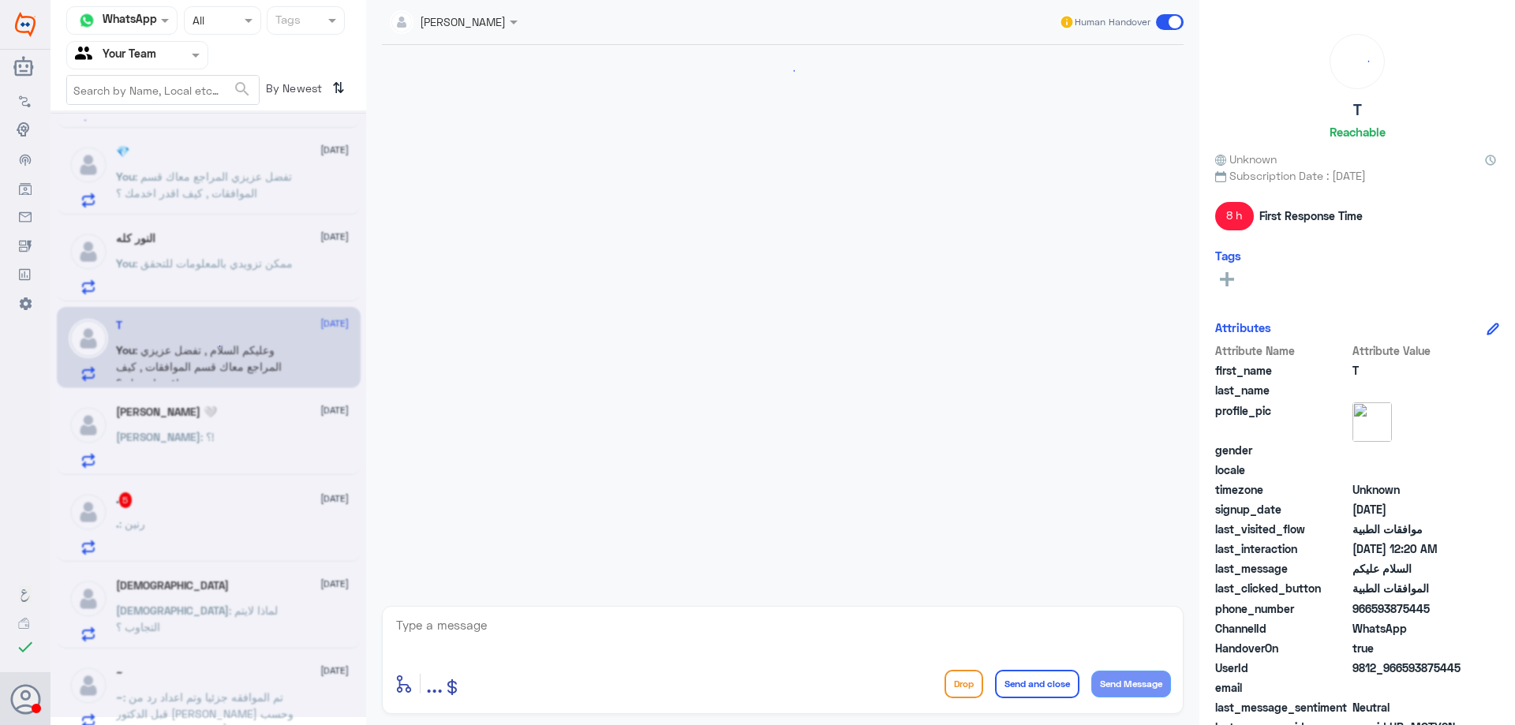
scroll to position [383, 0]
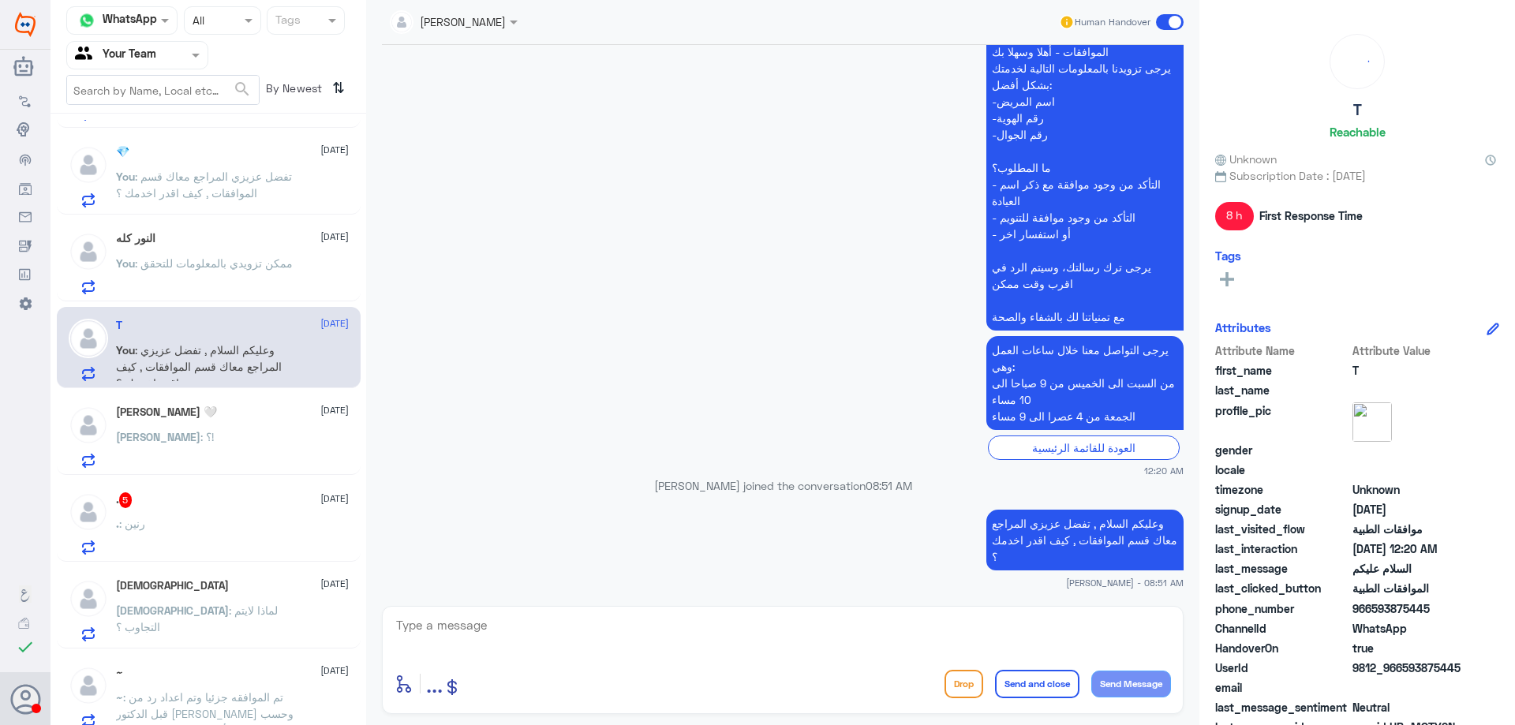
click at [150, 425] on div "غزوى 🤍 3 October غزوى : ؟!" at bounding box center [232, 436] width 233 height 62
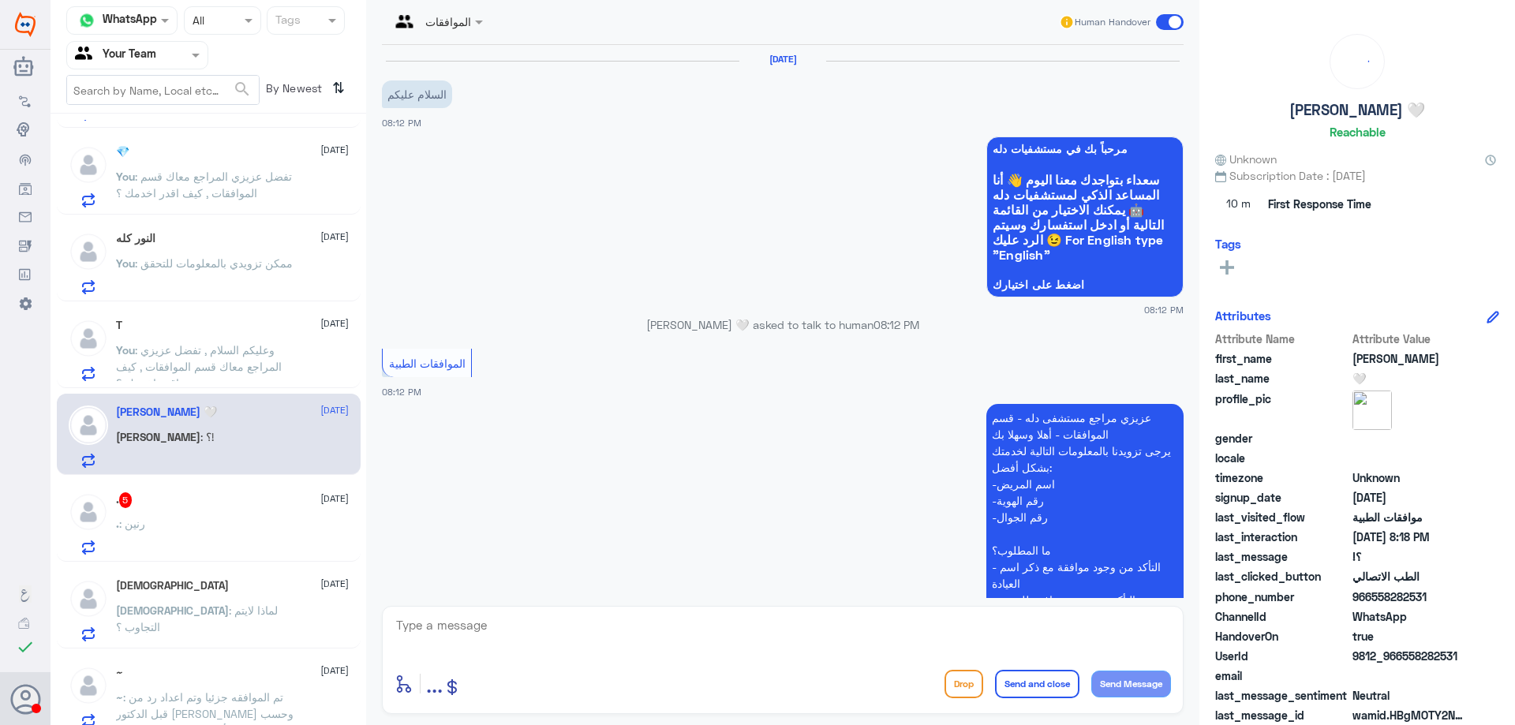
scroll to position [910, 0]
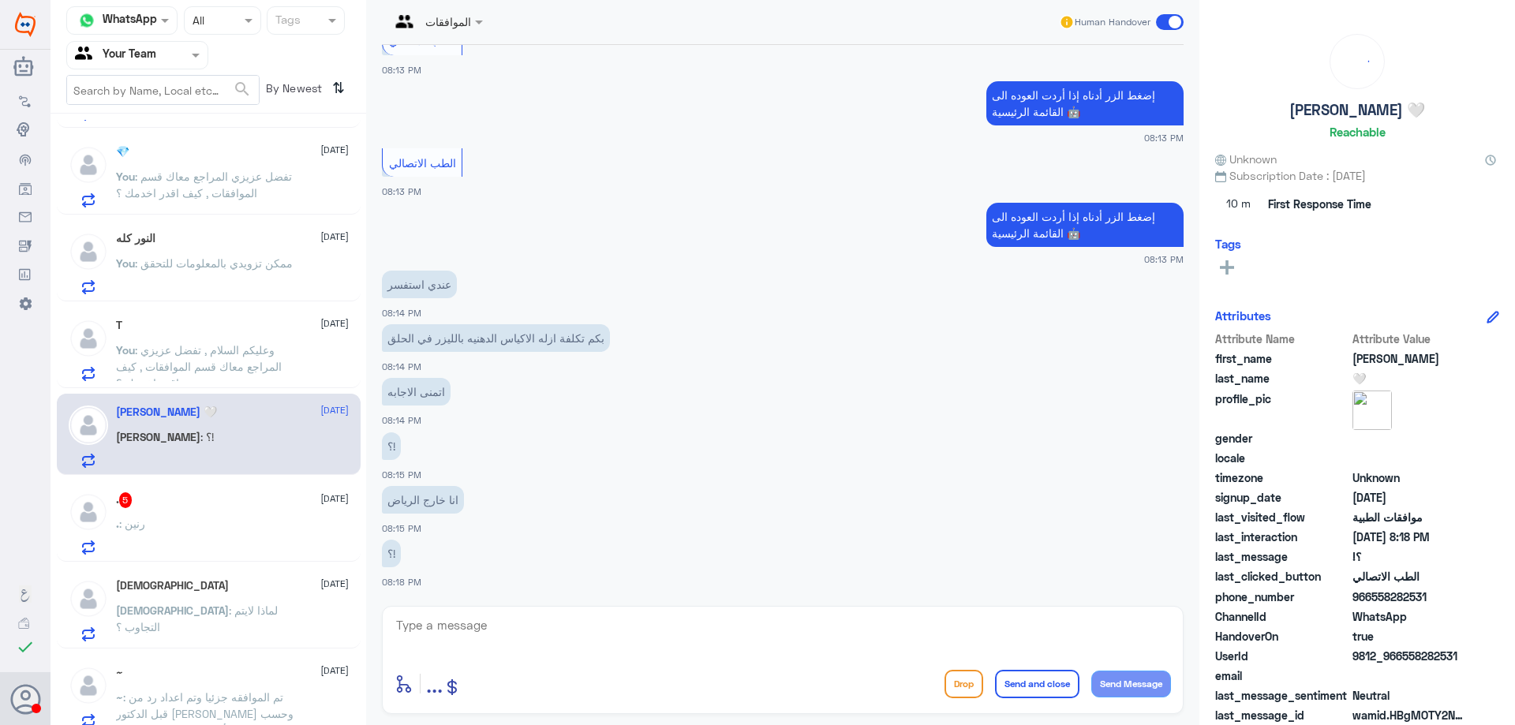
click at [489, 623] on textarea at bounding box center [782, 633] width 776 height 39
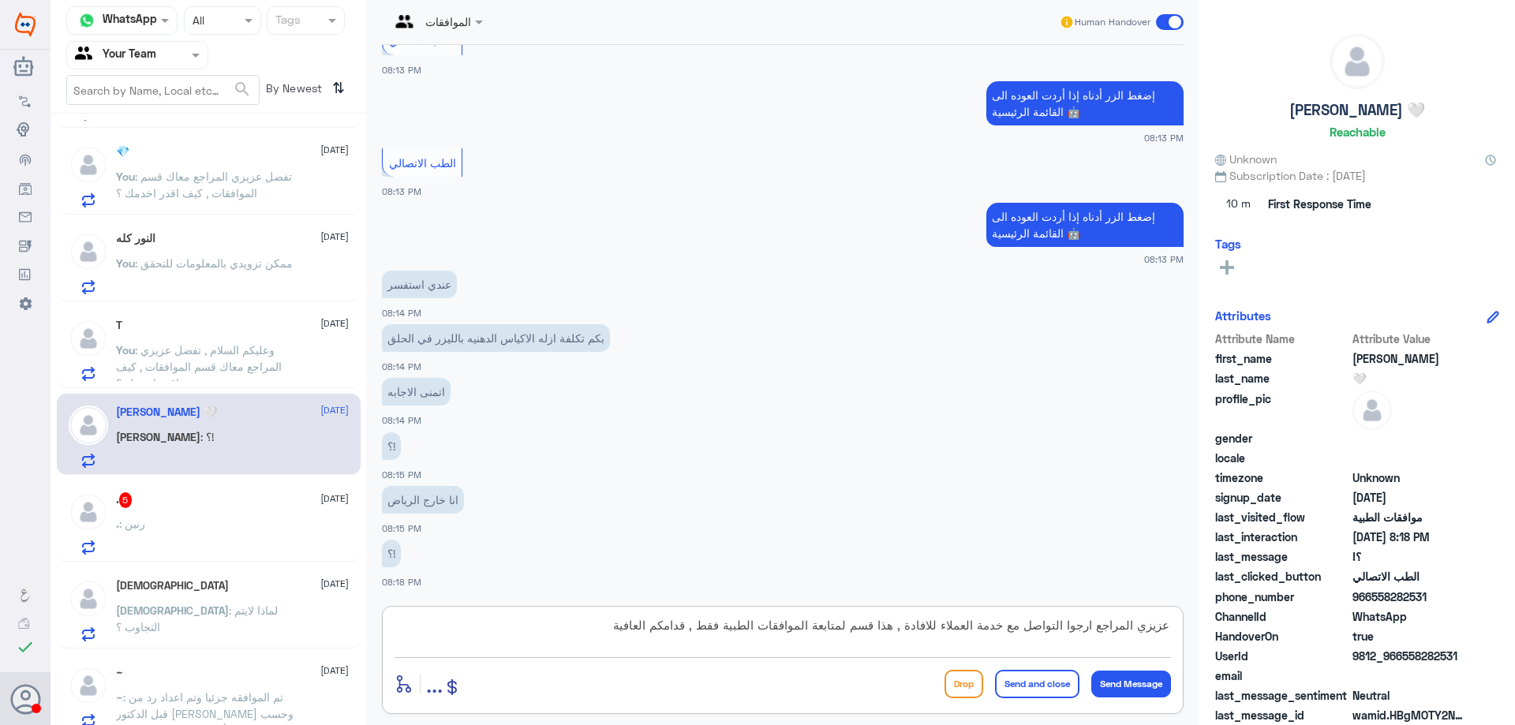
type textarea "عزيزي المراجع ارجوا التواصل مع خدمة العملاء للافادة , هذا قسم لمتابعة الموافقات…"
drag, startPoint x: 1016, startPoint y: 689, endPoint x: 553, endPoint y: 218, distance: 661.0
click at [1016, 687] on button "Send and close" at bounding box center [1037, 684] width 84 height 28
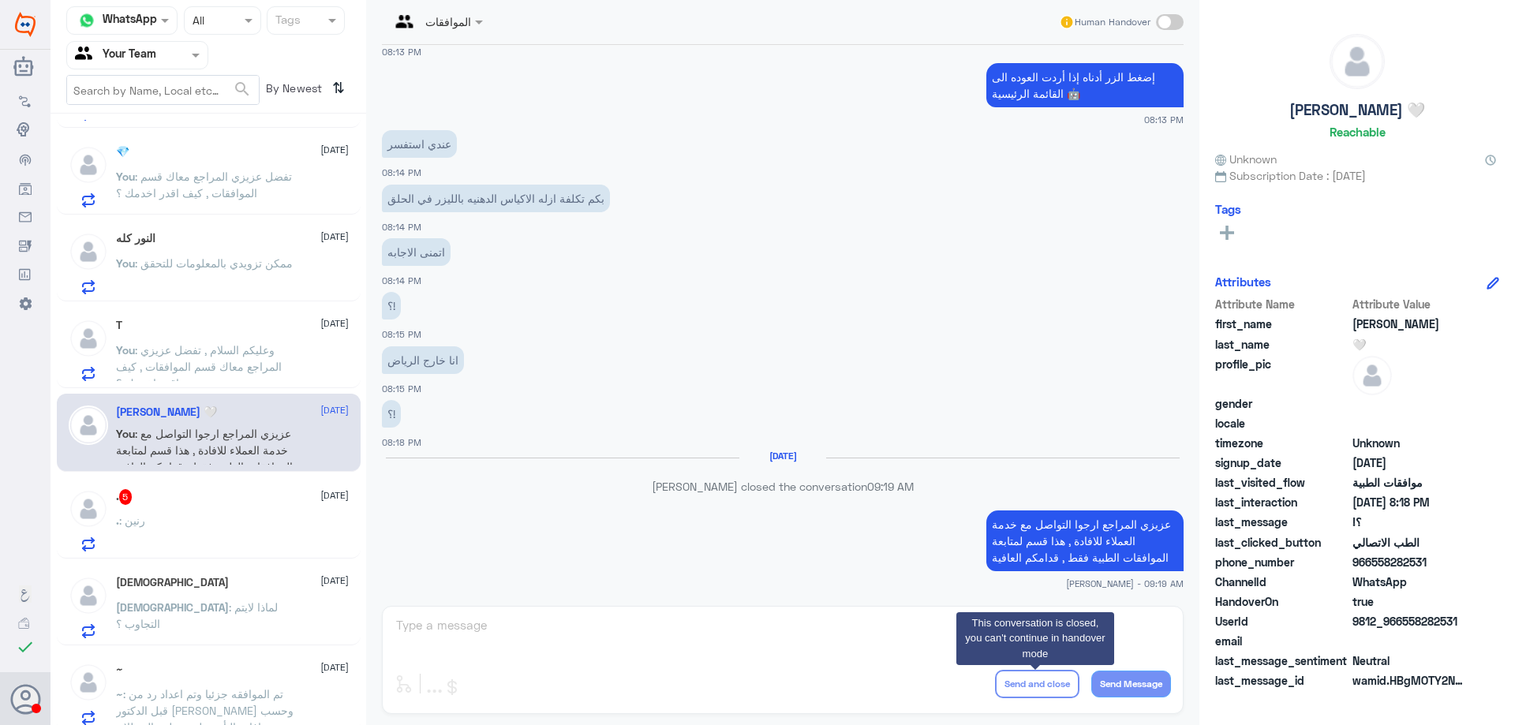
scroll to position [1037, 0]
click at [195, 525] on div ". : رنين" at bounding box center [232, 533] width 233 height 35
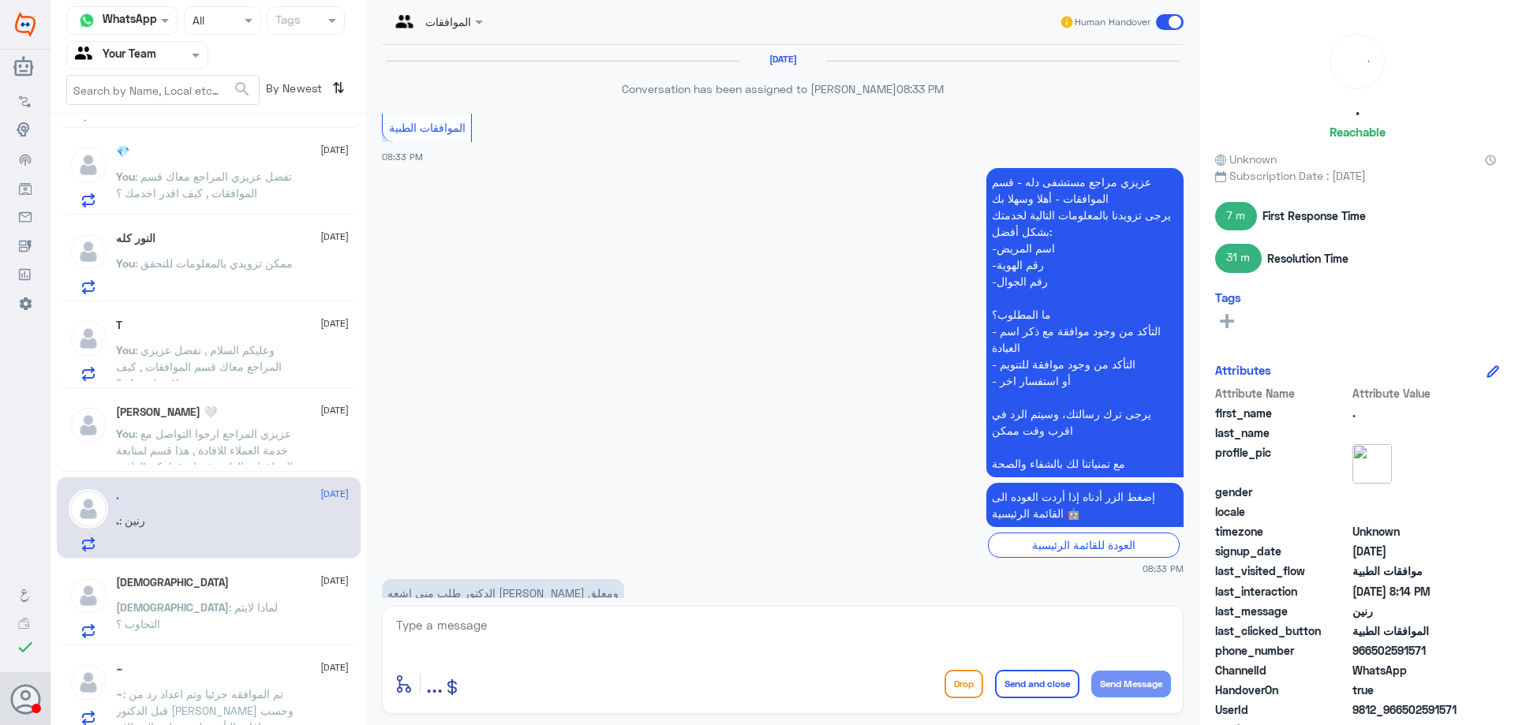
scroll to position [1176, 0]
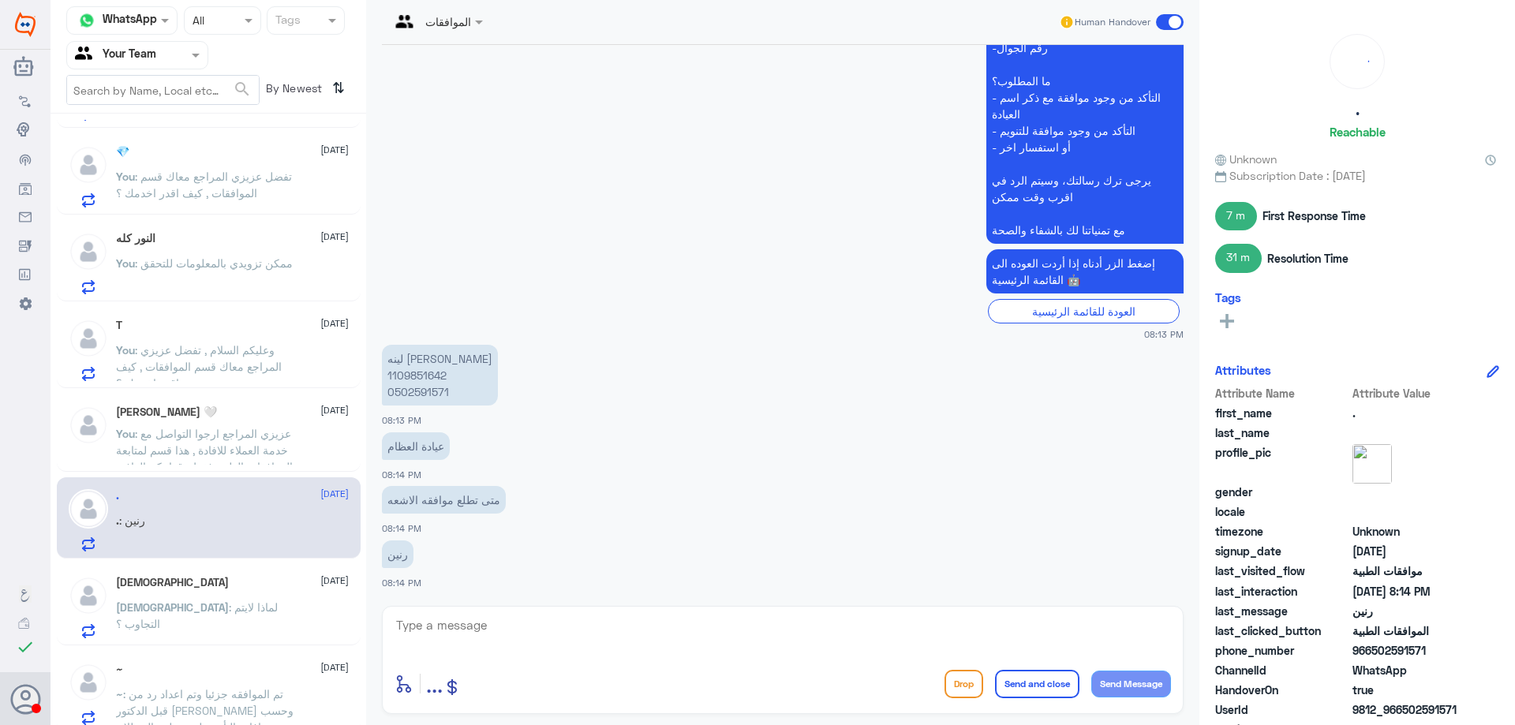
click at [234, 440] on span ": عزيزي المراجع ارجوا التواصل مع خدمة العملاء للافادة , هذا قسم لمتابعة الموافق…" at bounding box center [204, 450] width 177 height 47
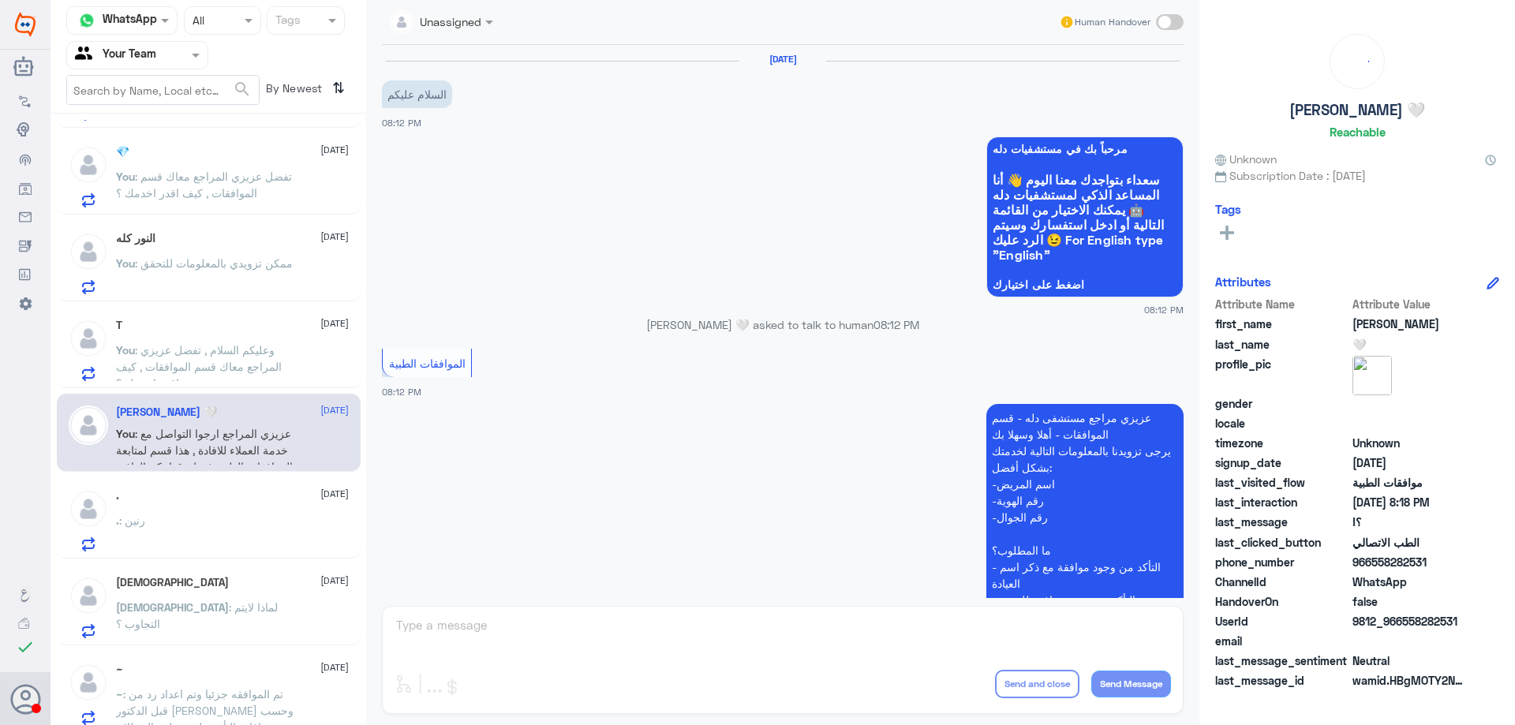
scroll to position [1066, 0]
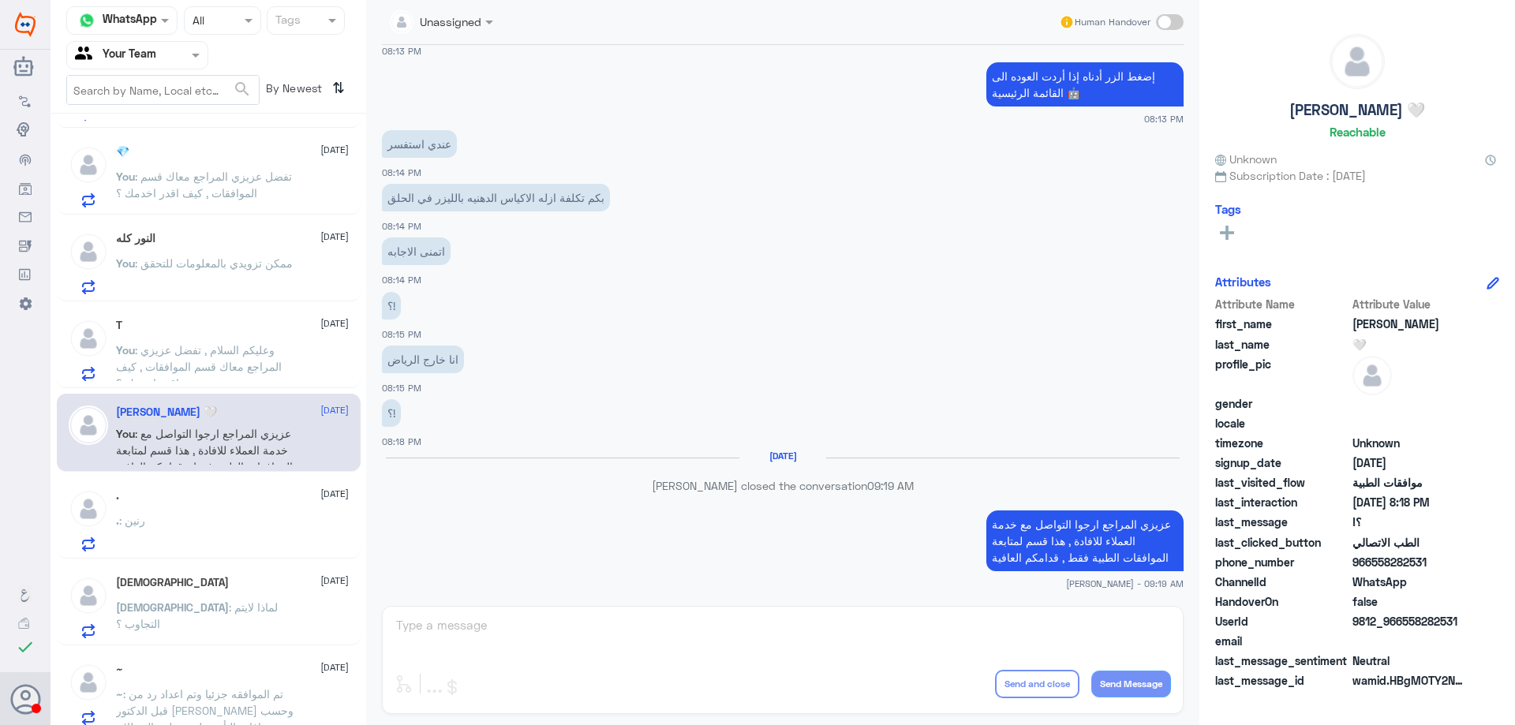
click at [221, 521] on div ". : رنين" at bounding box center [232, 533] width 233 height 35
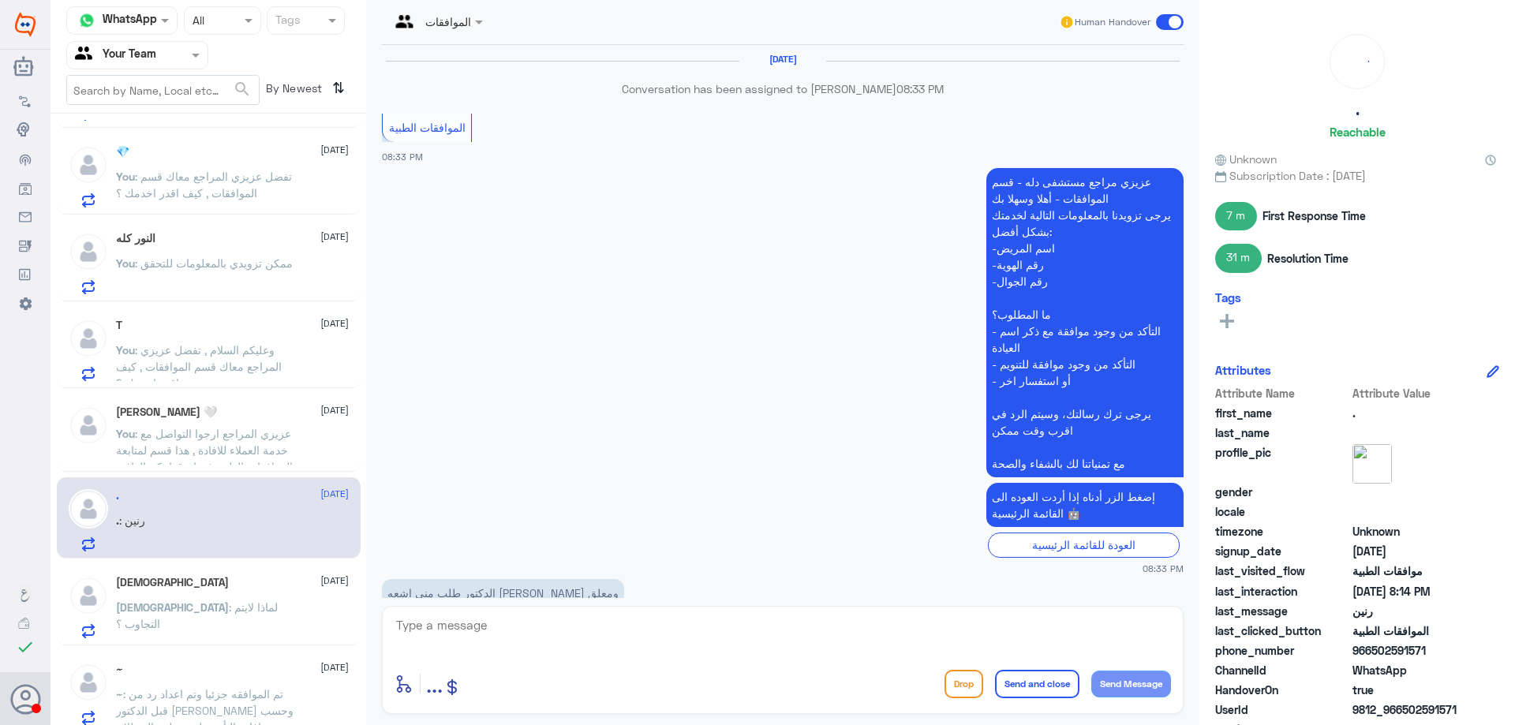
scroll to position [1176, 0]
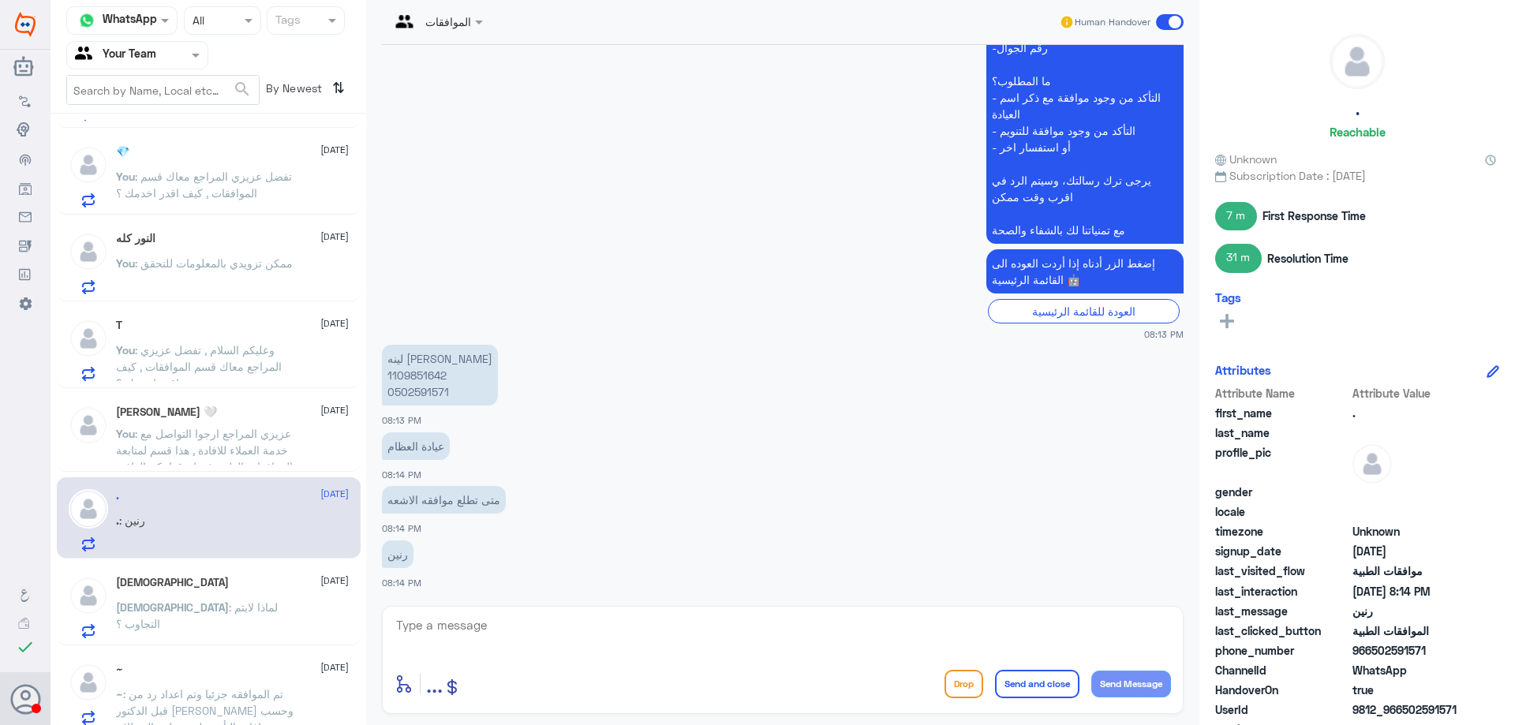
click at [415, 378] on p "لينه جبران بجوي 1109851642 0502591571" at bounding box center [440, 375] width 116 height 61
copy p "1109851642"
click at [412, 392] on p "لينه جبران بجوي 1109851642 0502591571" at bounding box center [440, 375] width 116 height 61
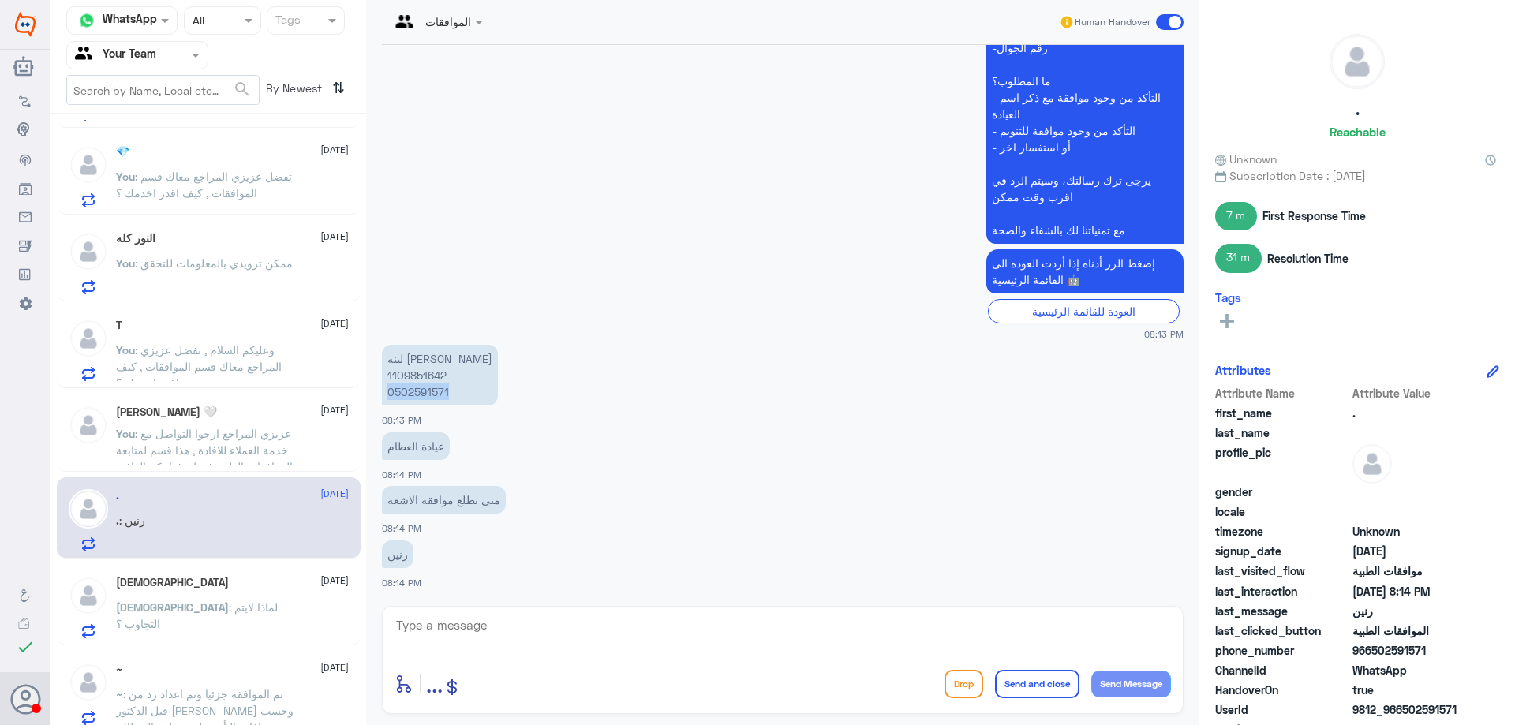
copy p "0502591571"
click at [555, 621] on textarea at bounding box center [782, 633] width 776 height 39
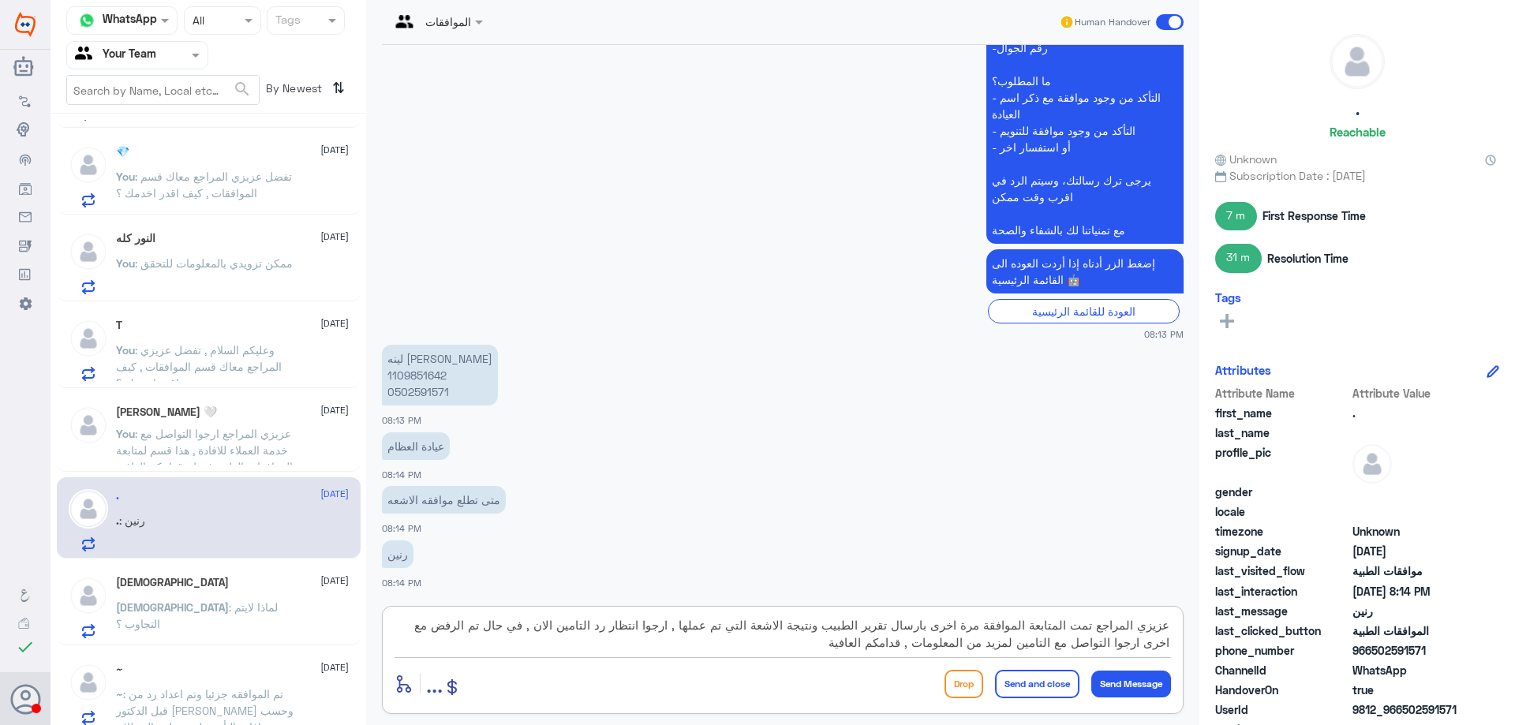
type textarea "عزيزي المراجع تمت المتابعة الموافقة مرة اخرى بارسال تقرير الطبيب ونتيجة الاشعة …"
click at [1040, 679] on button "Send and close" at bounding box center [1037, 684] width 84 height 28
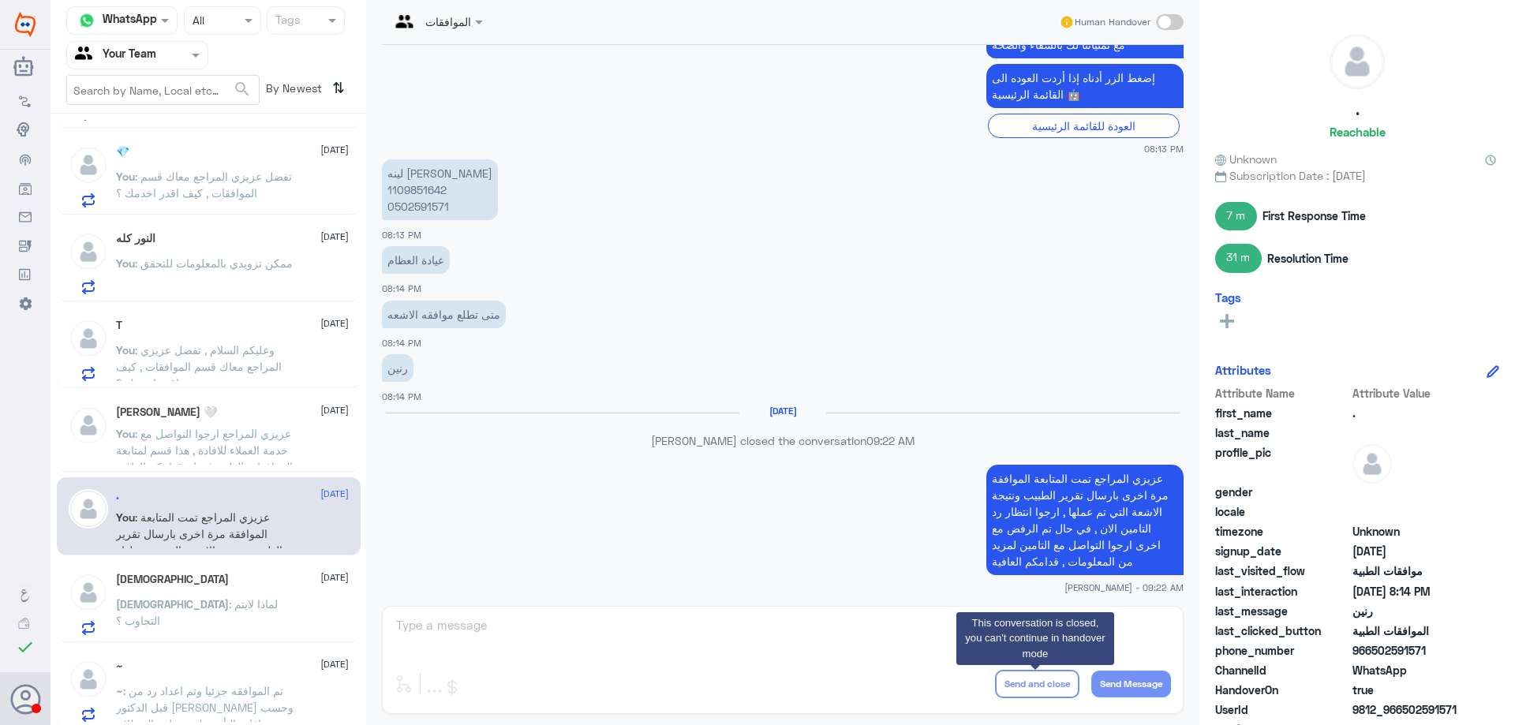
scroll to position [1333, 0]
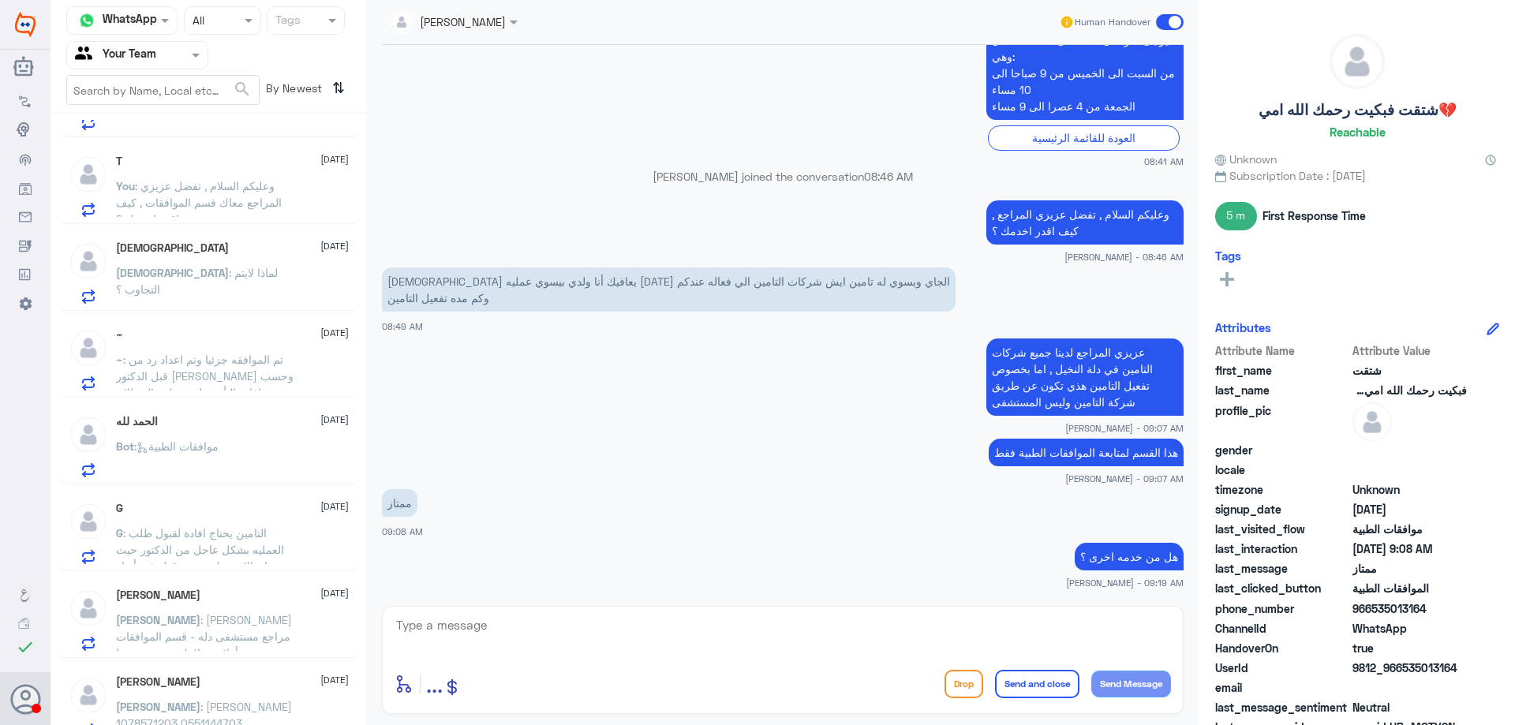
scroll to position [245, 0]
click at [267, 270] on span ": لماذا لايتم التجاوب ؟" at bounding box center [197, 279] width 162 height 30
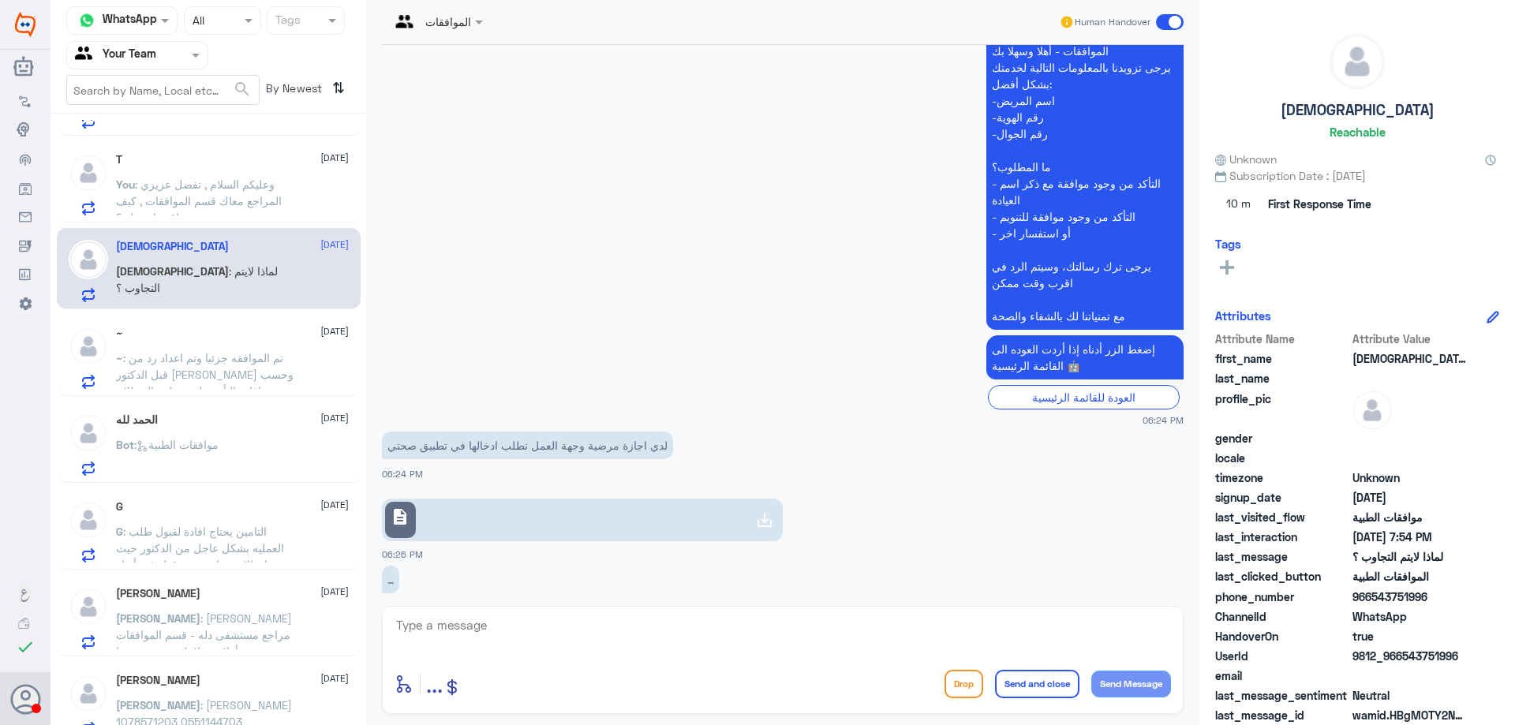
scroll to position [1250, 0]
click at [721, 613] on div "enter flow name ... Drop Send and close Send Message" at bounding box center [782, 660] width 801 height 108
click at [717, 622] on textarea at bounding box center [782, 633] width 776 height 39
type textarea "u"
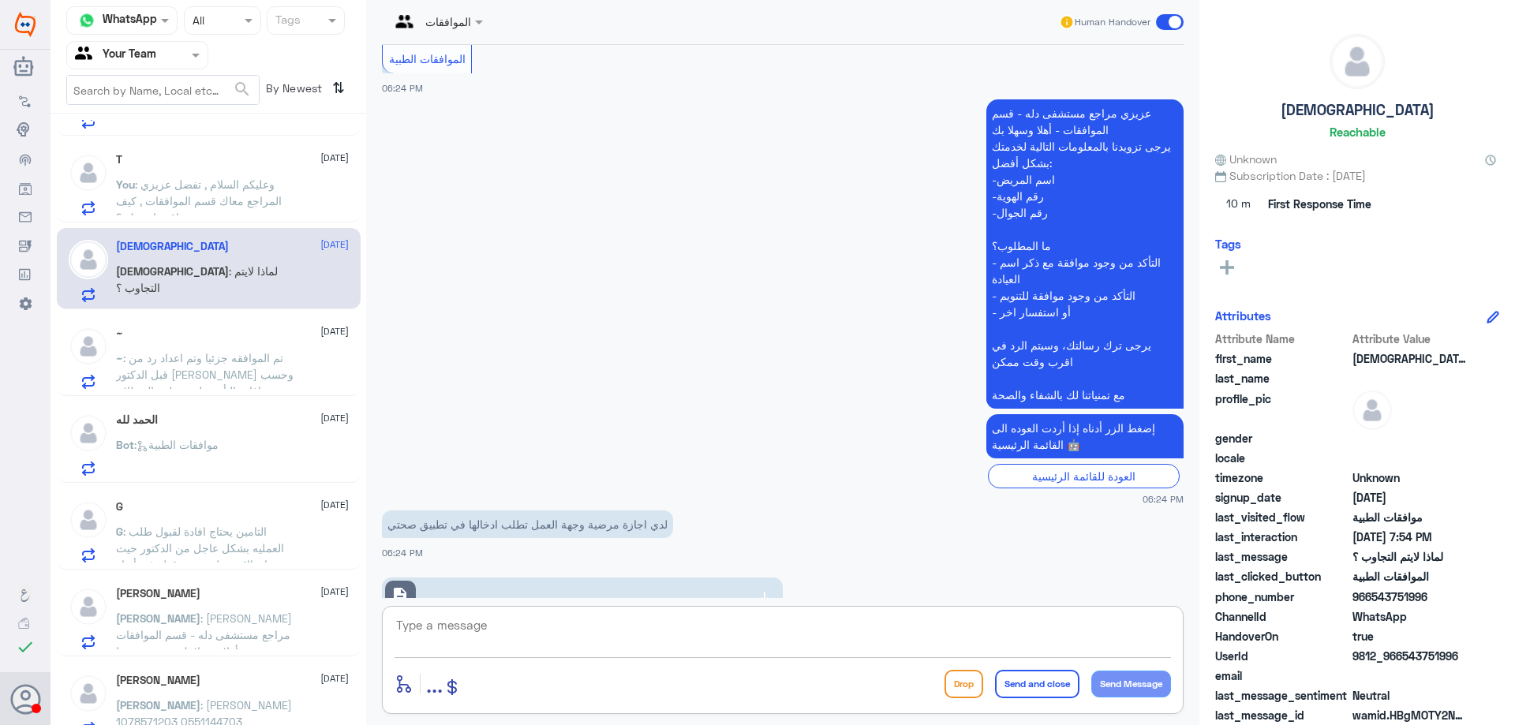
scroll to position [1171, 0]
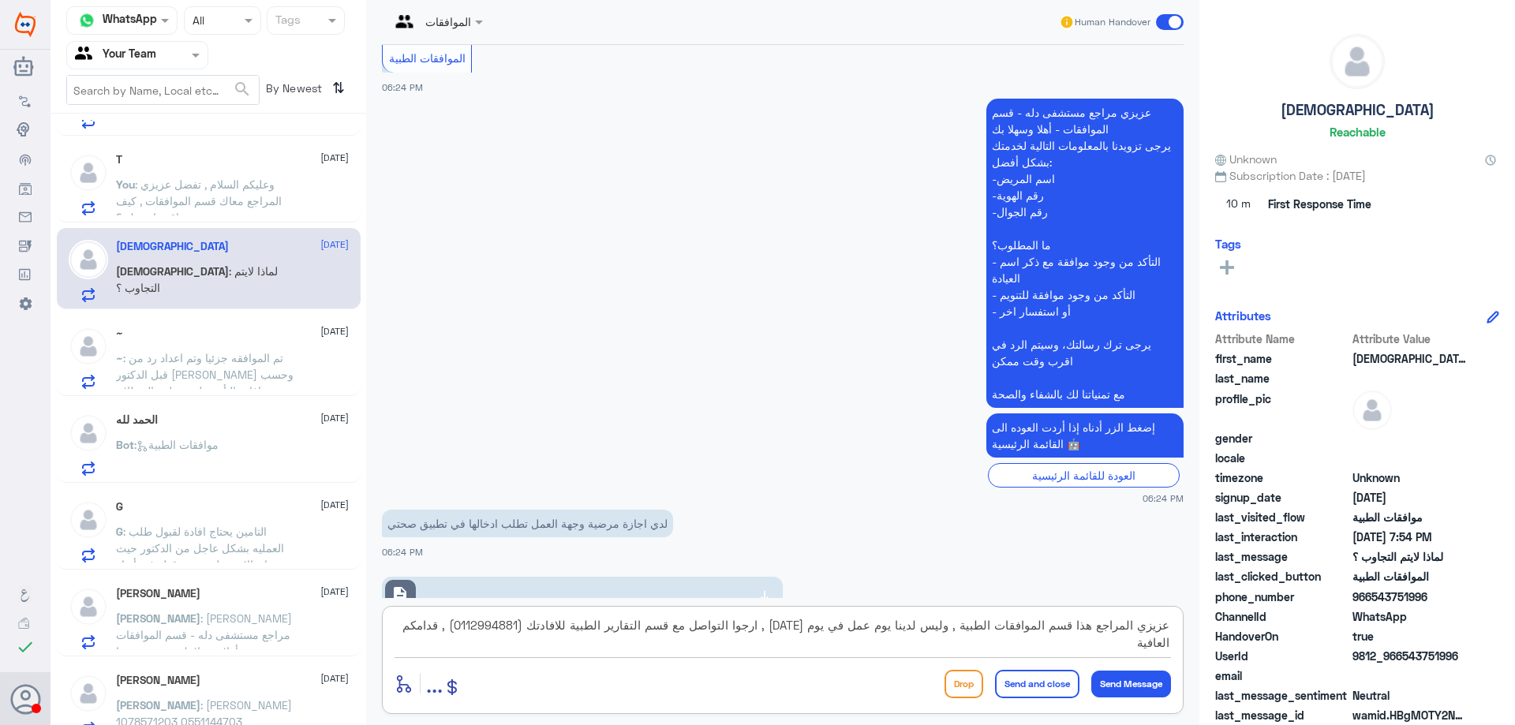
type textarea "عزيزي المراجع هذا قسم الموافقات الطبية , وليس لدينا يوم عمل في يوم الجمعة , ارج…"
click at [979, 607] on div "عزيزي المراجع هذا قسم الموافقات الطبية , وليس لدينا يوم عمل في يوم الجمعة , ارج…" at bounding box center [782, 660] width 801 height 108
click at [1024, 686] on button "Send and close" at bounding box center [1037, 684] width 84 height 28
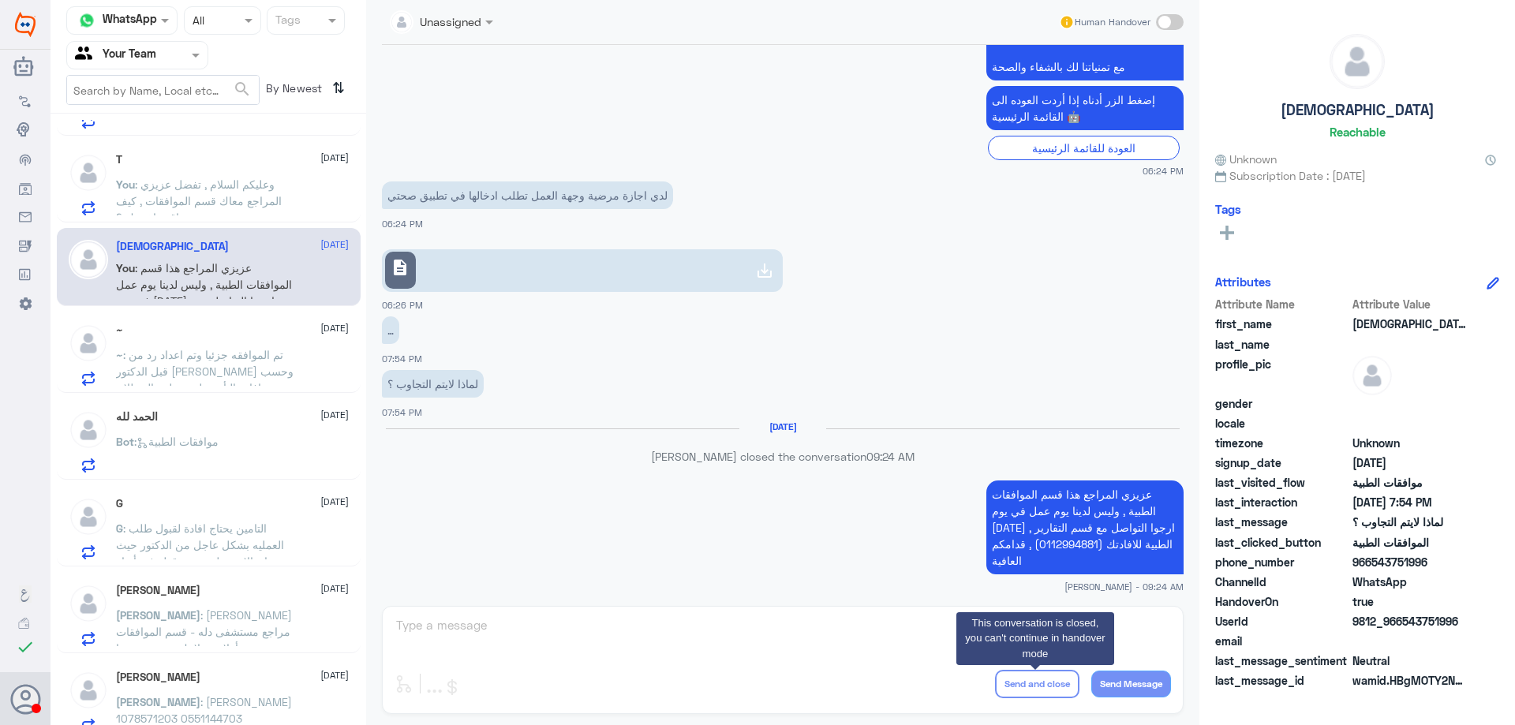
scroll to position [1474, 0]
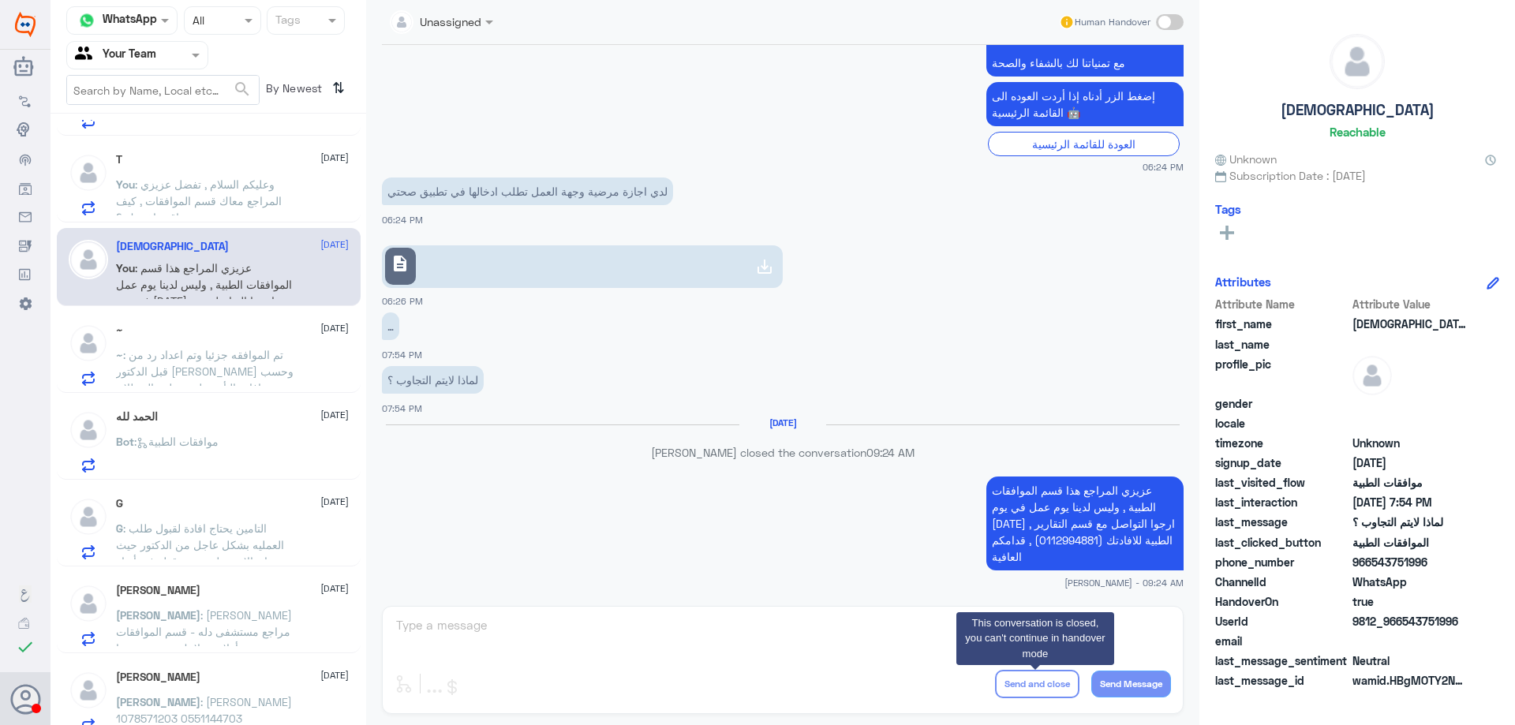
click at [222, 383] on span ": تم الموافقه جزئيا وتم اعداد رد من قبل الدكتور مشكورا وحسب افادة التأمين لم يس…" at bounding box center [204, 371] width 177 height 47
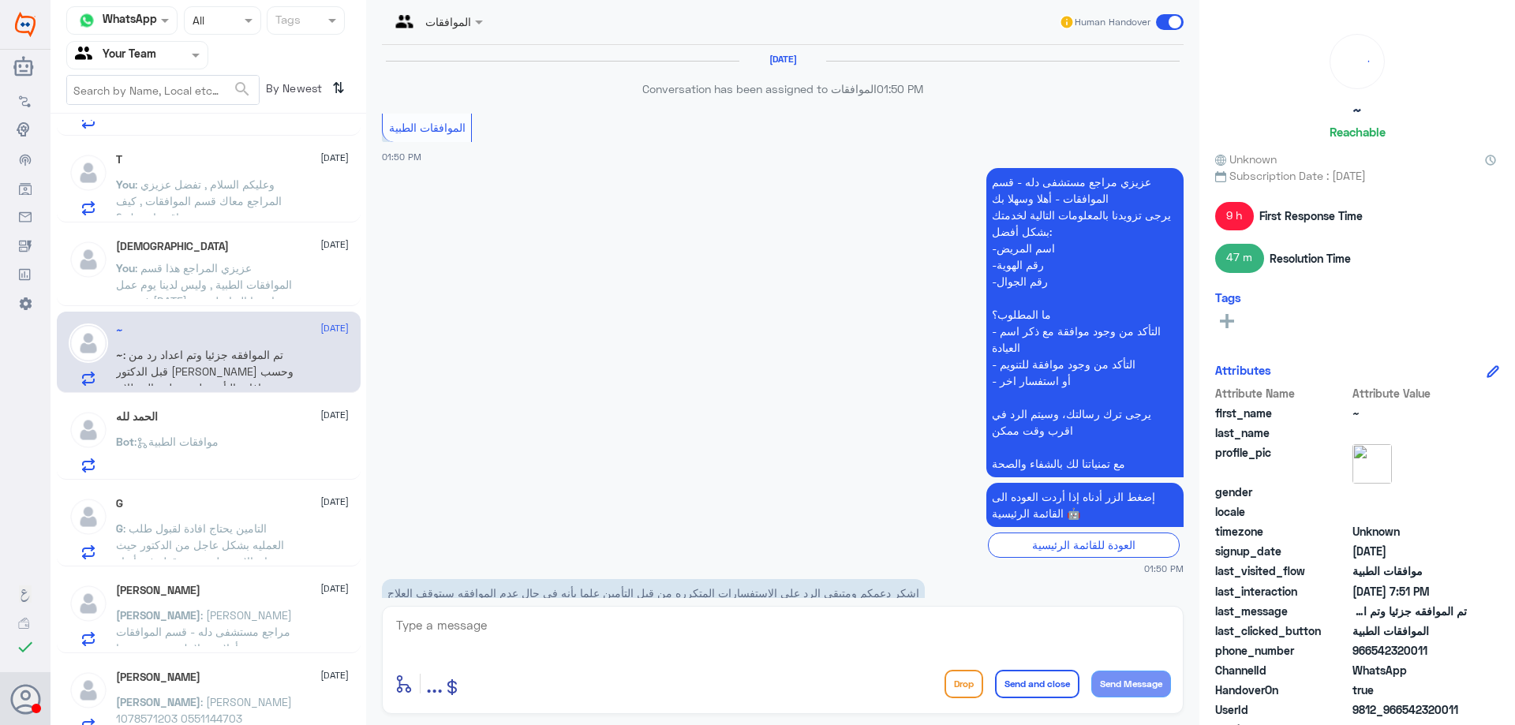
scroll to position [1653, 0]
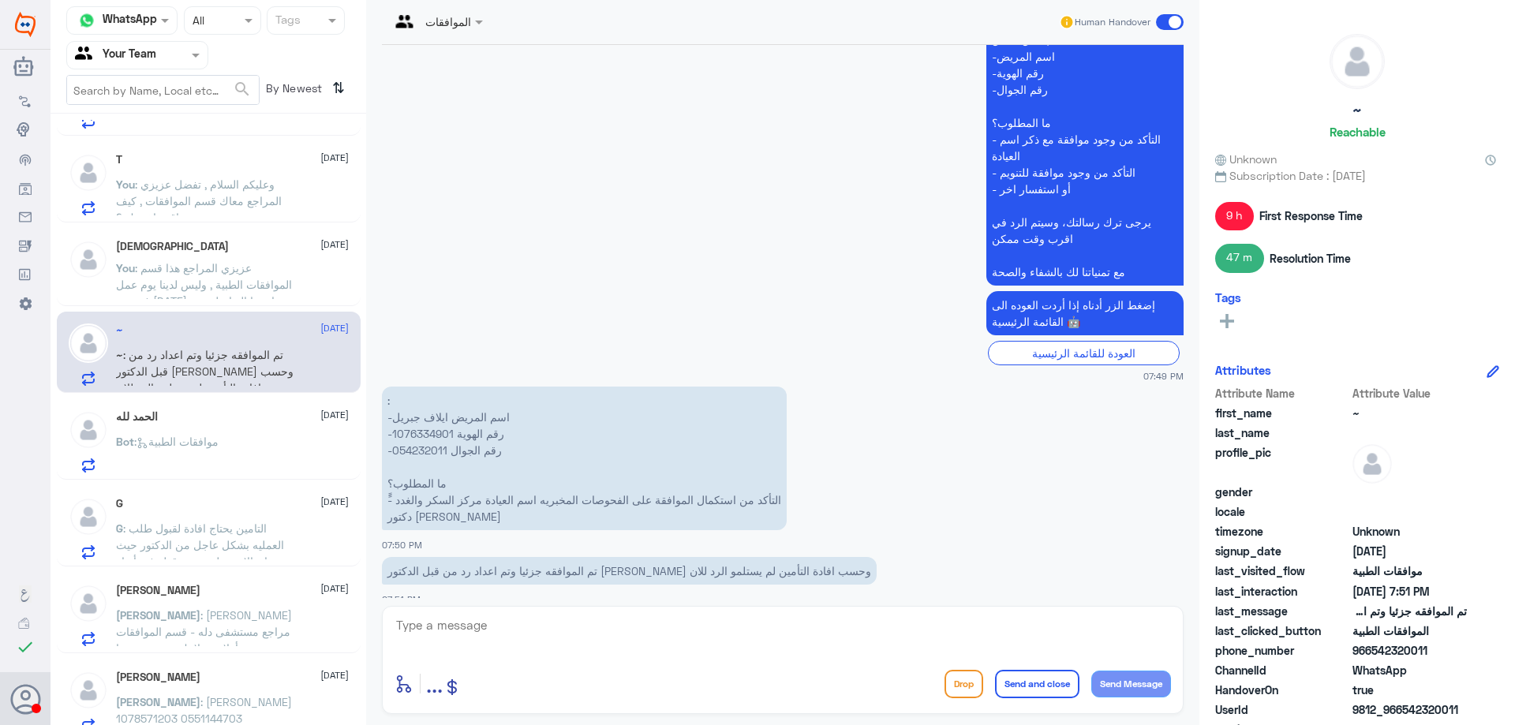
click at [417, 419] on p ": -اسم المريض ايلاف جبريل -رقم الهوية 1076334901 -رقم الجوال 054232011 ما المطل…" at bounding box center [584, 459] width 405 height 144
copy p "1076334901"
click at [700, 633] on textarea at bounding box center [782, 633] width 776 height 39
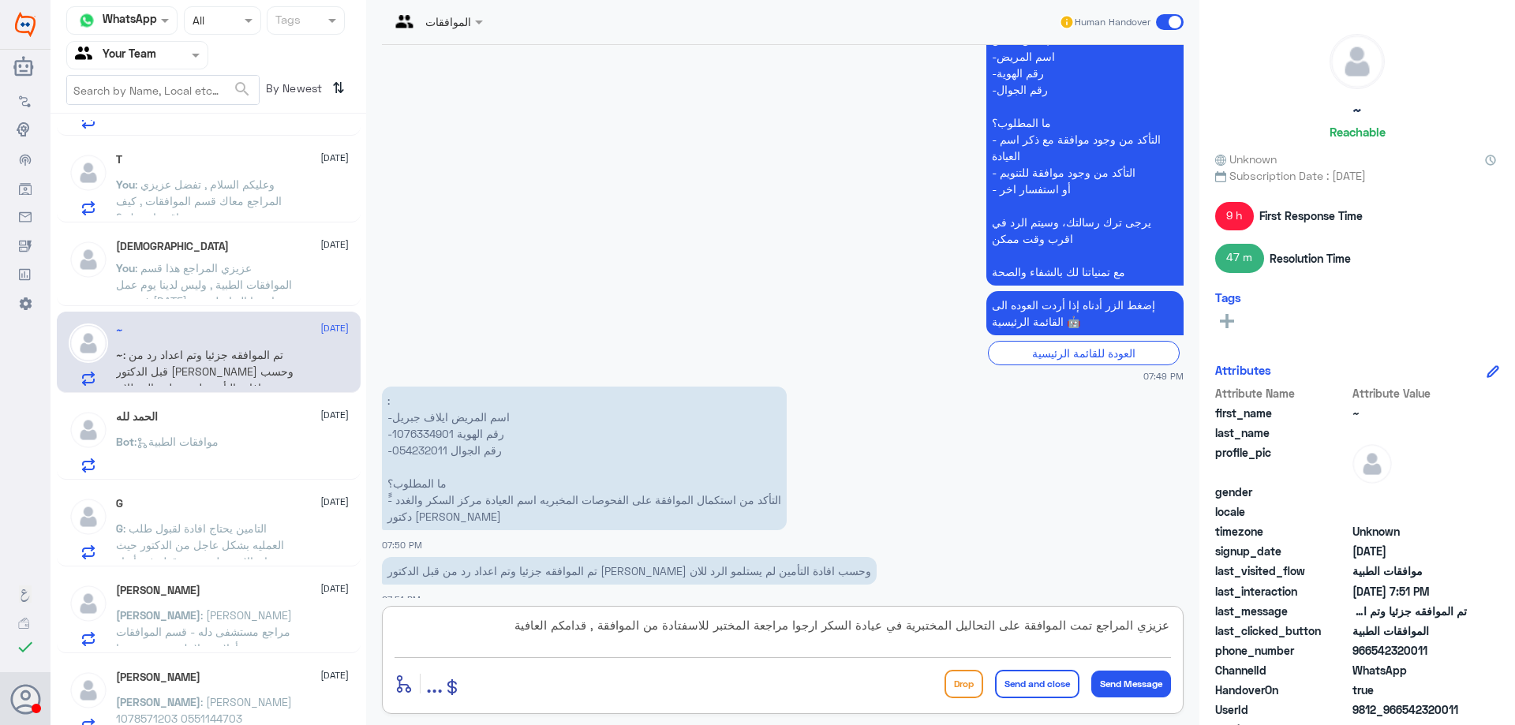
type textarea "عزيزي المراجع تمت الموافقة على التحاليل المختبرية في عيادة السكر ارجوا مراجعة ا…"
click at [1063, 682] on button "Send and close" at bounding box center [1037, 684] width 84 height 28
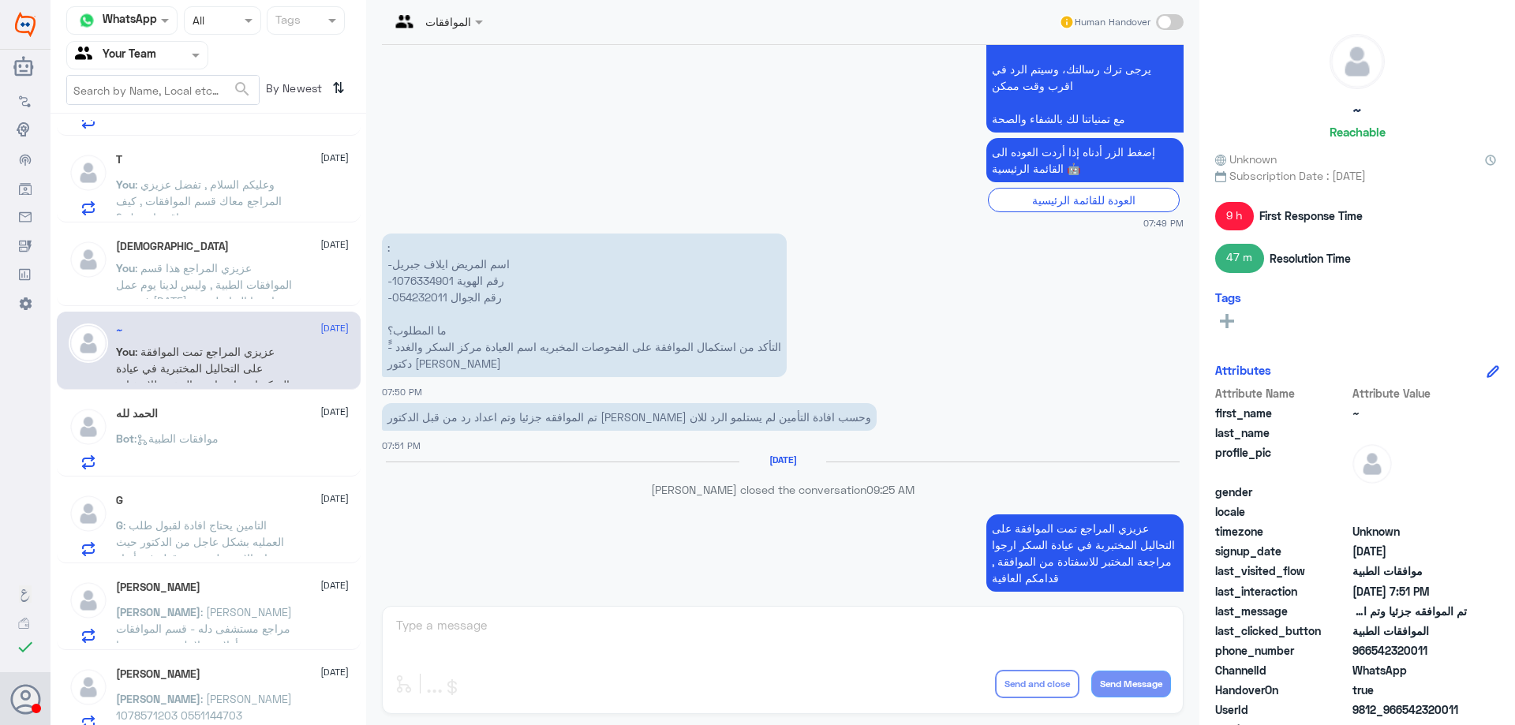
scroll to position [1778, 0]
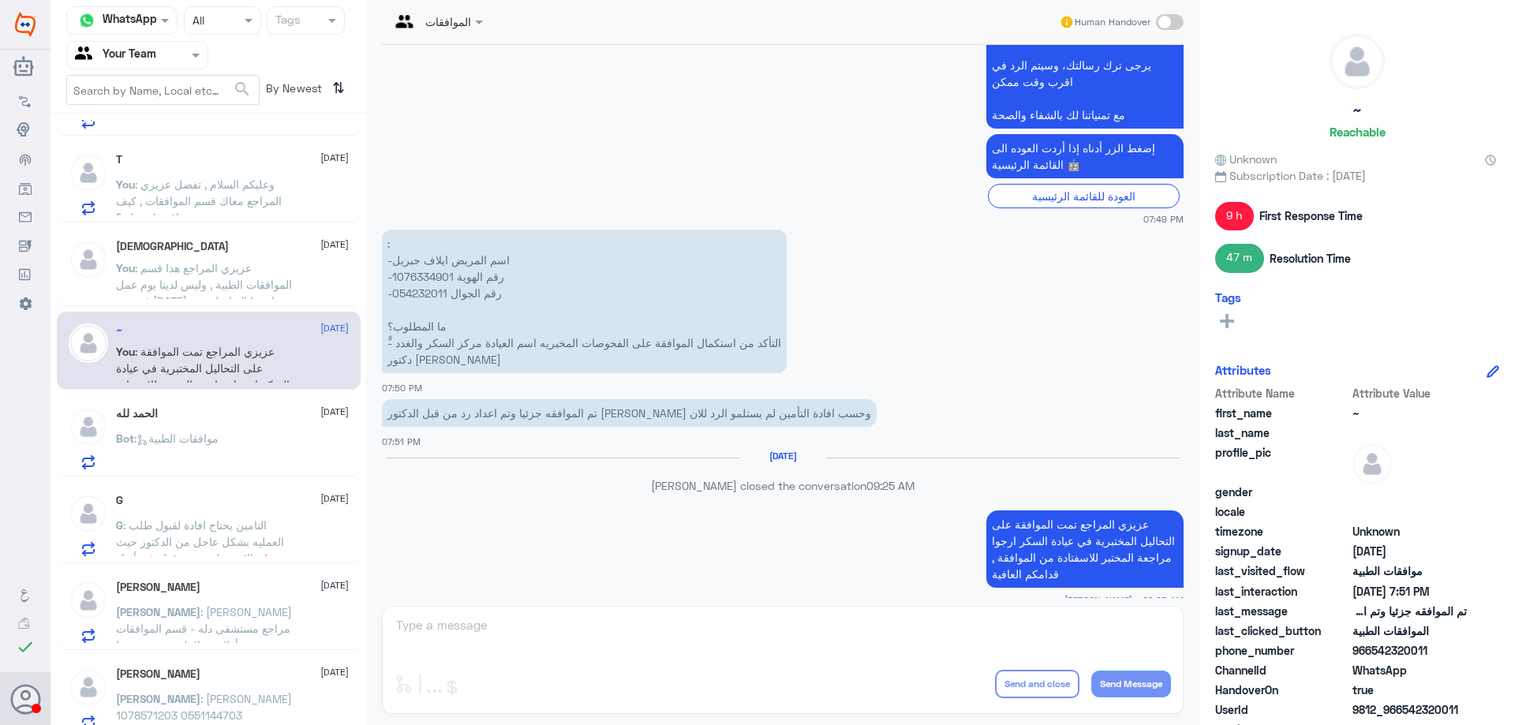
click at [268, 431] on div "الحمد لله 3 October Bot : موافقات الطبية" at bounding box center [232, 438] width 233 height 62
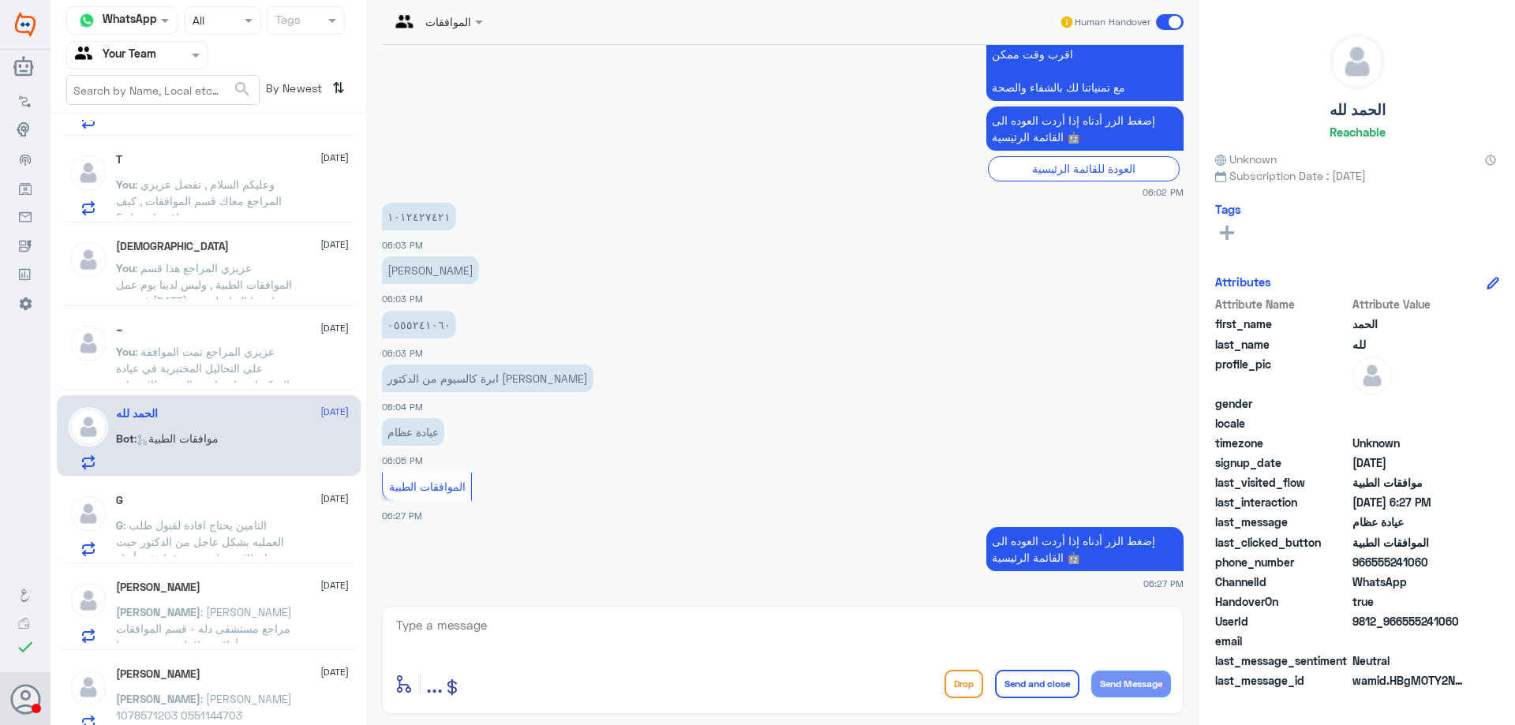
scroll to position [1593, 0]
click at [592, 626] on textarea at bounding box center [782, 633] width 776 height 39
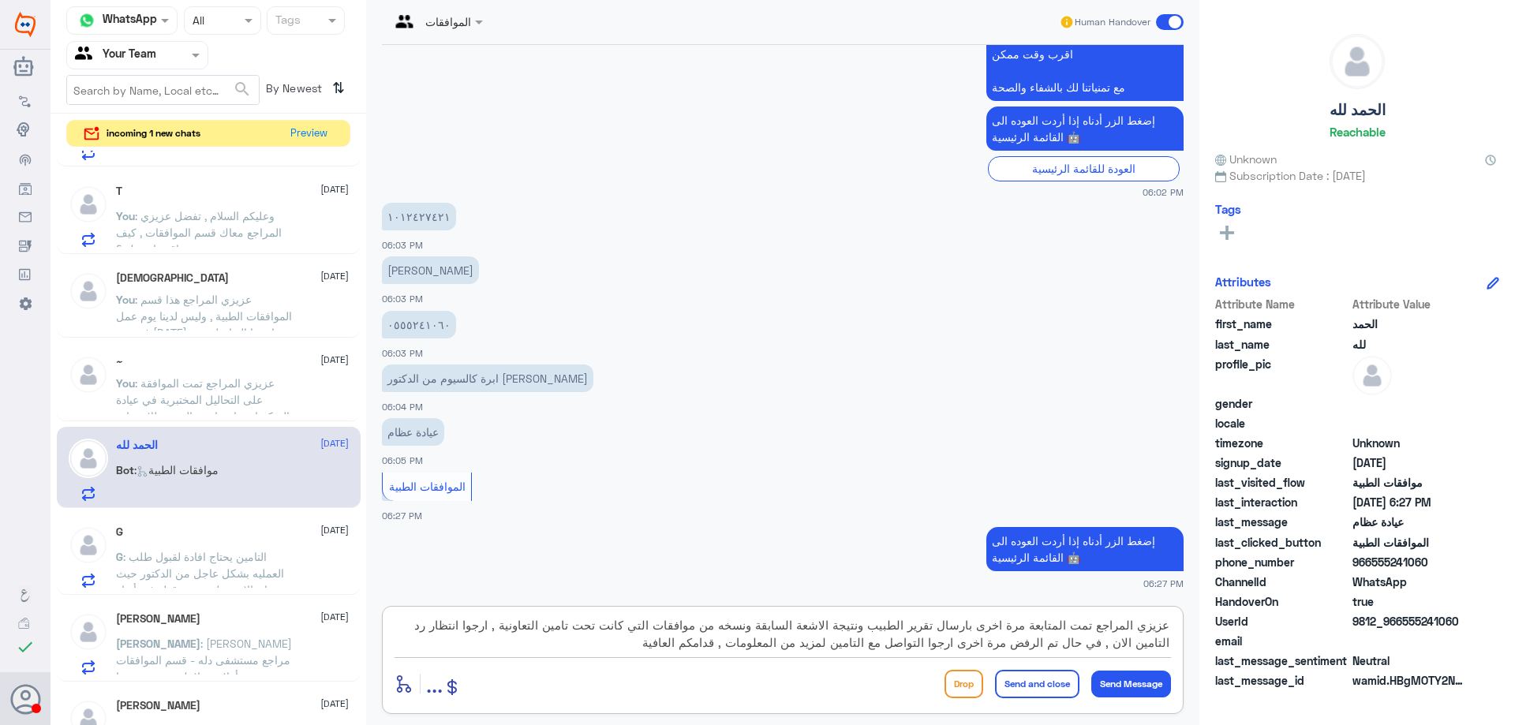
type textarea "عزيزي المراجع تمت المتابعة مرة اخرى بارسال تقرير الطبيب ونتيجة الاشعة السابقة و…"
click at [1030, 677] on button "Send and close" at bounding box center [1037, 684] width 84 height 28
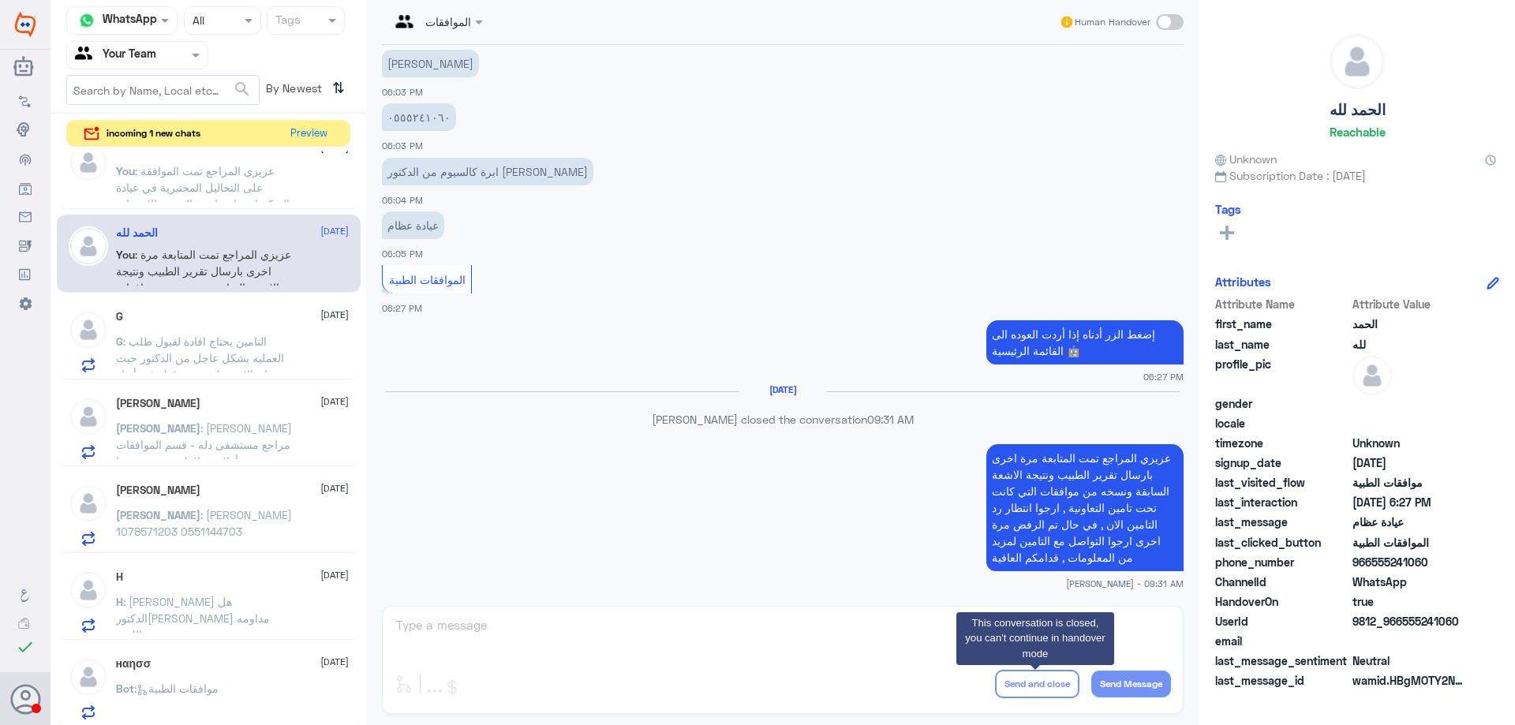
scroll to position [481, 0]
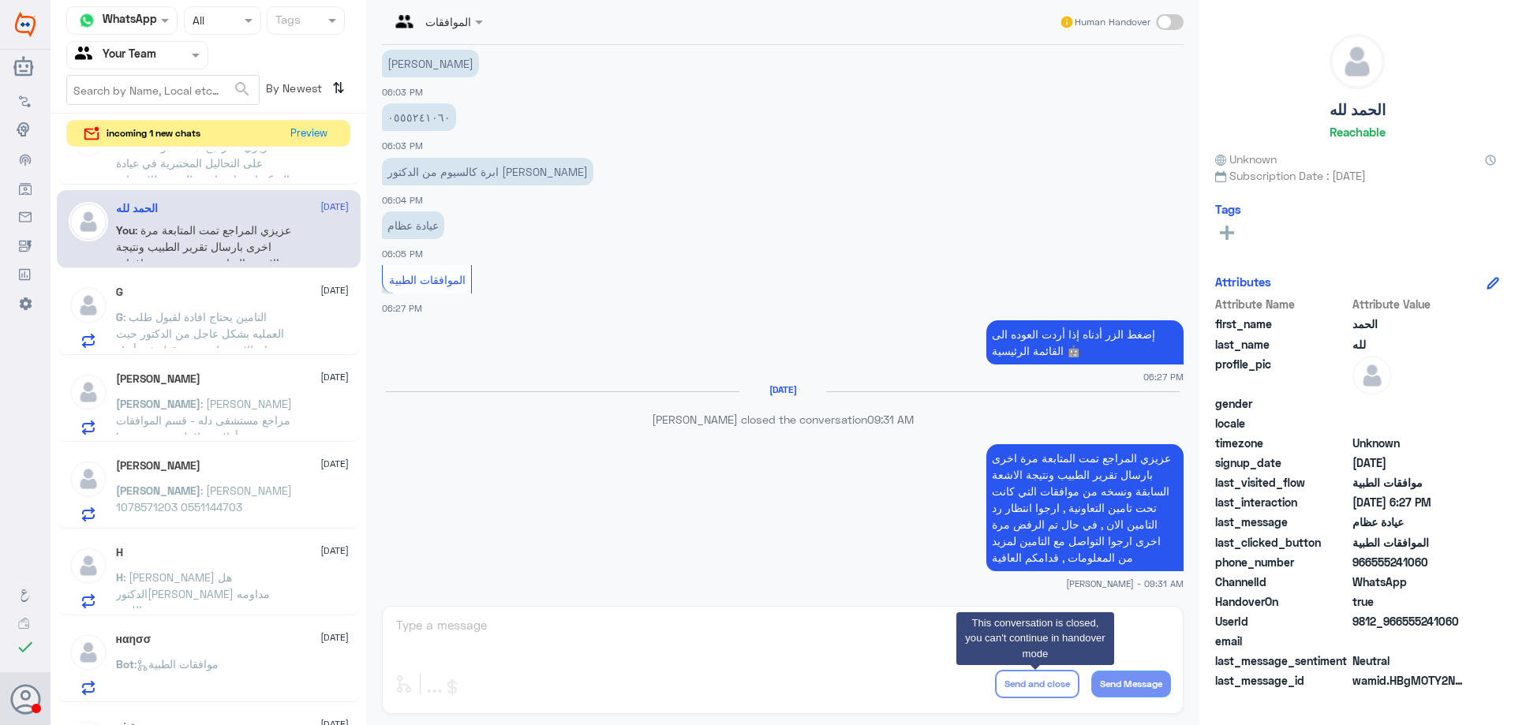
click at [222, 335] on span ": التامين يحتاج افادة لقبول طلب العمليه بشكل عاجل من الدكتور حيث ان الاشعه لم ت…" at bounding box center [200, 341] width 168 height 63
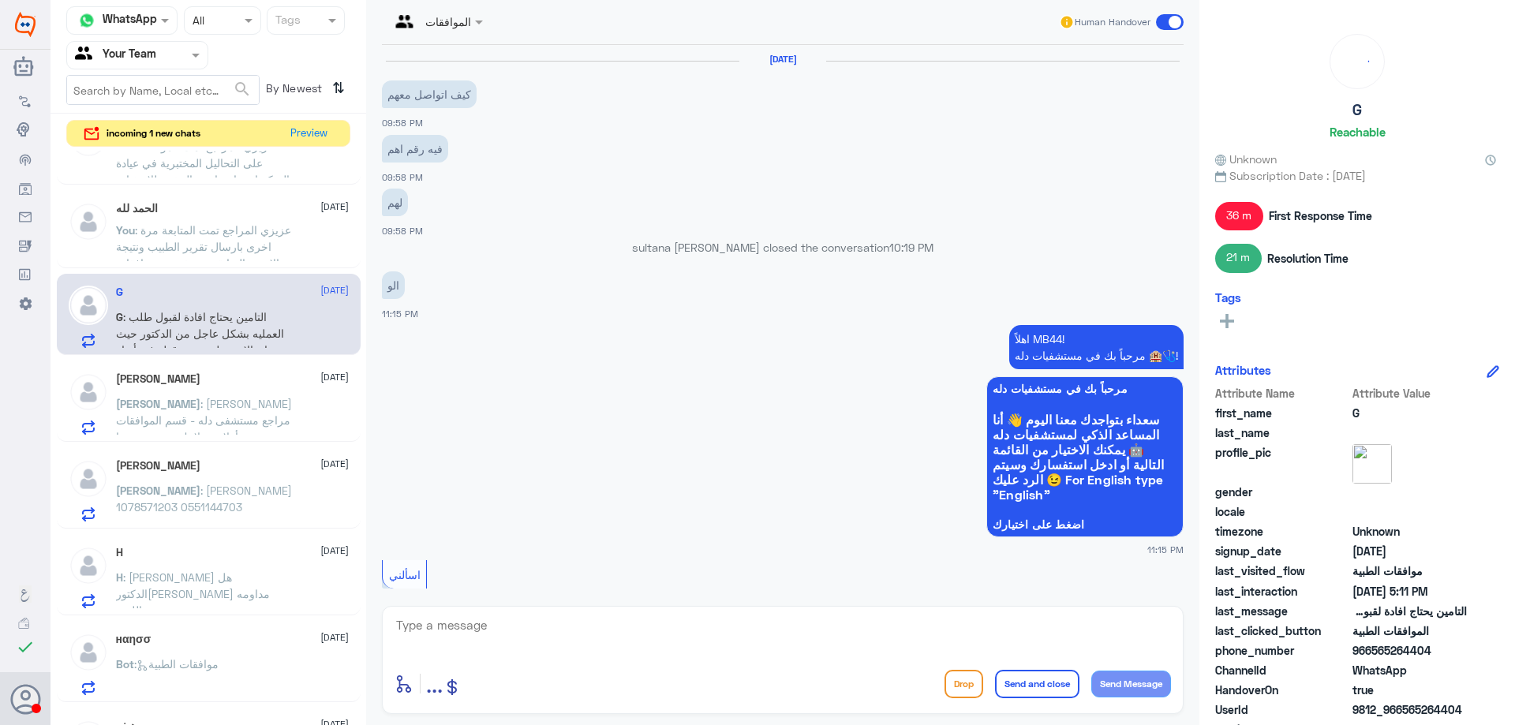
scroll to position [1492, 0]
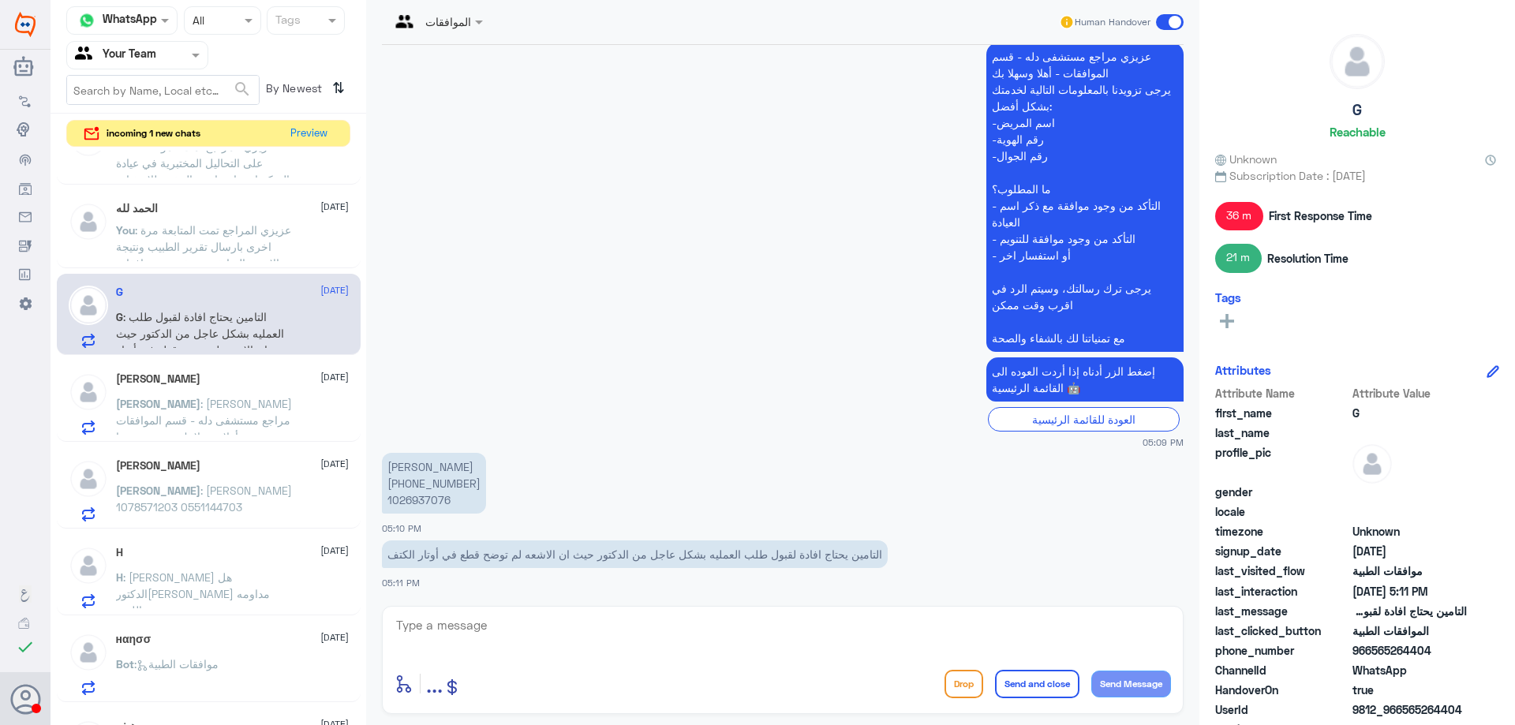
click at [410, 502] on p "عبدالله محمد بن هويدي +966 56 206 9708 1026937076" at bounding box center [434, 483] width 104 height 61
copy p "1026937076"
click at [518, 621] on textarea at bounding box center [782, 633] width 776 height 39
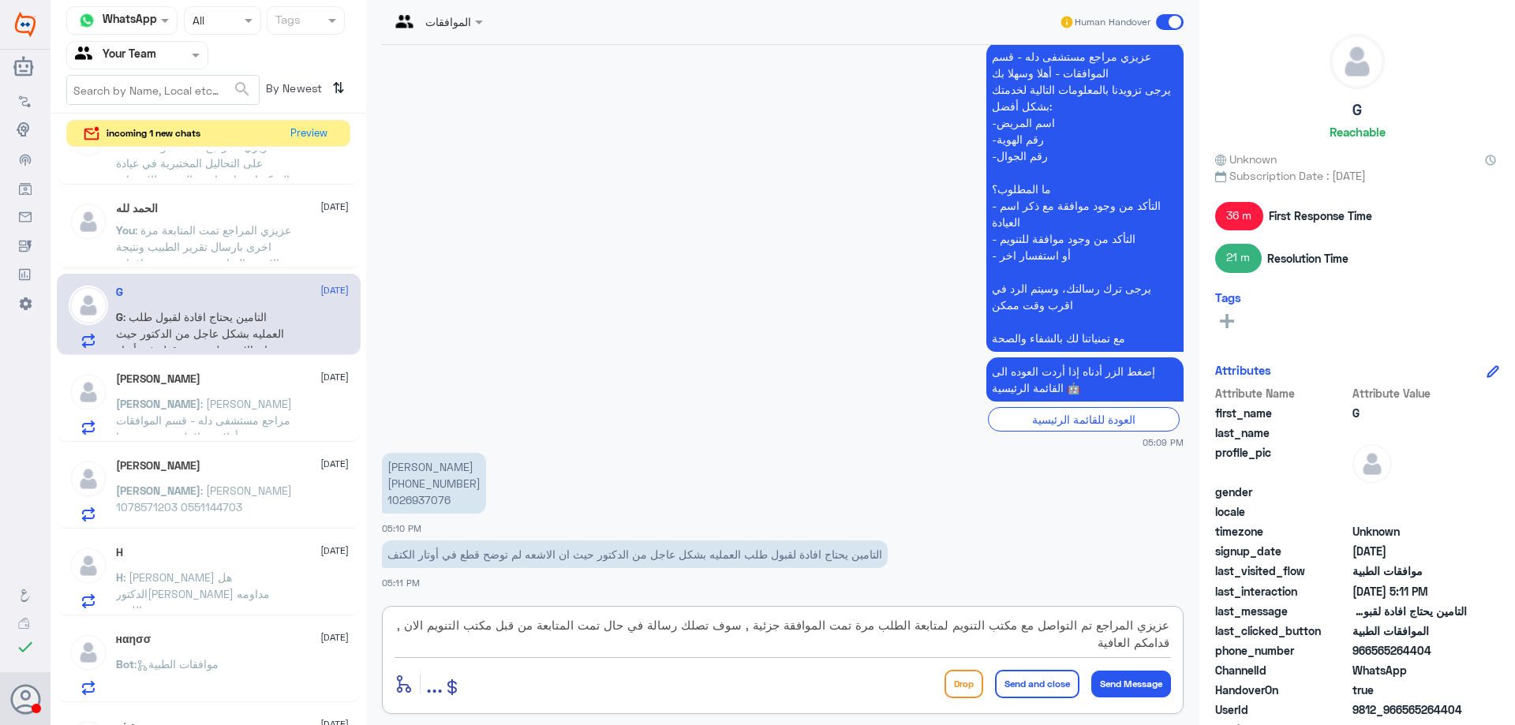
type textarea "عزيزي المراجع تم التواصل مع مكتب التنويم لمتابعة الطلب مرة تمت الموافقة جزئية ,…"
click at [1023, 691] on button "Send and close" at bounding box center [1037, 684] width 84 height 28
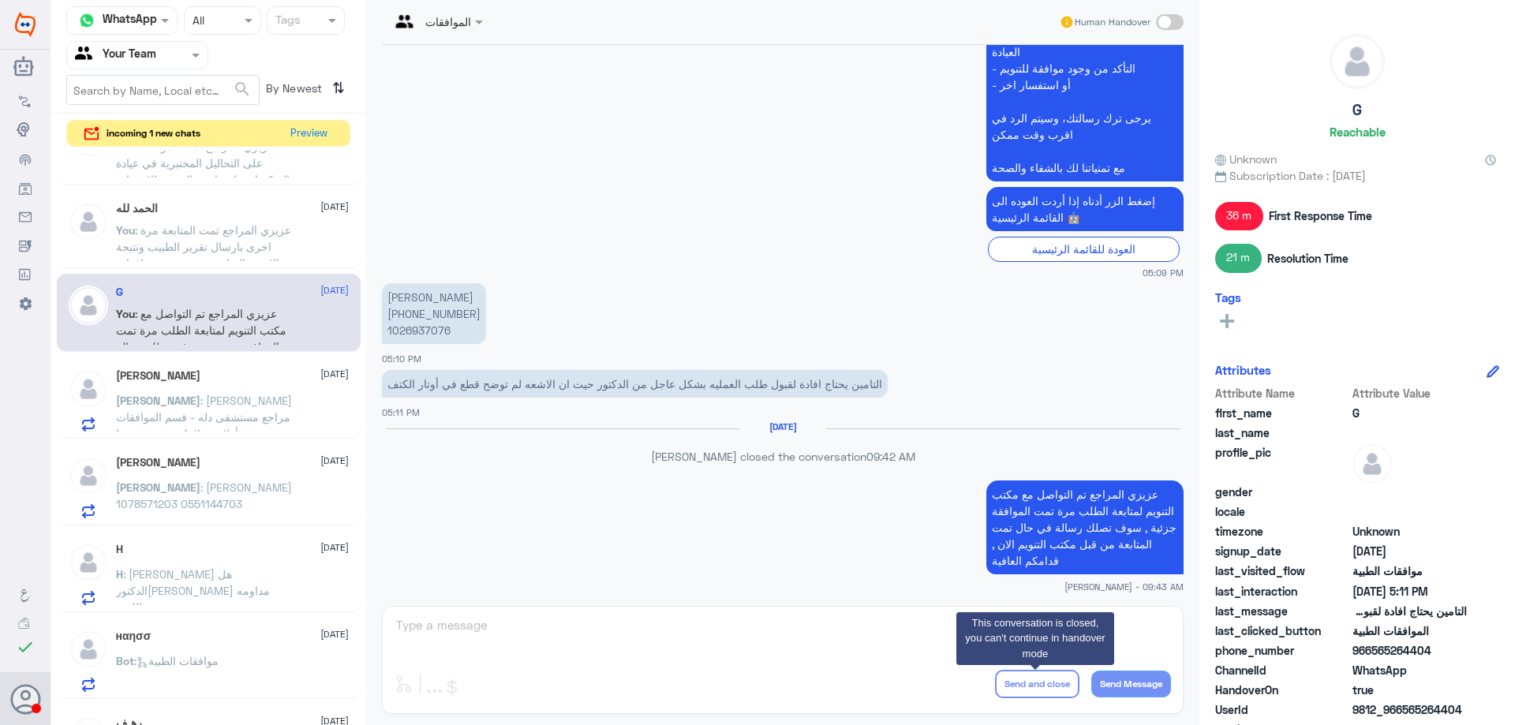
scroll to position [1638, 0]
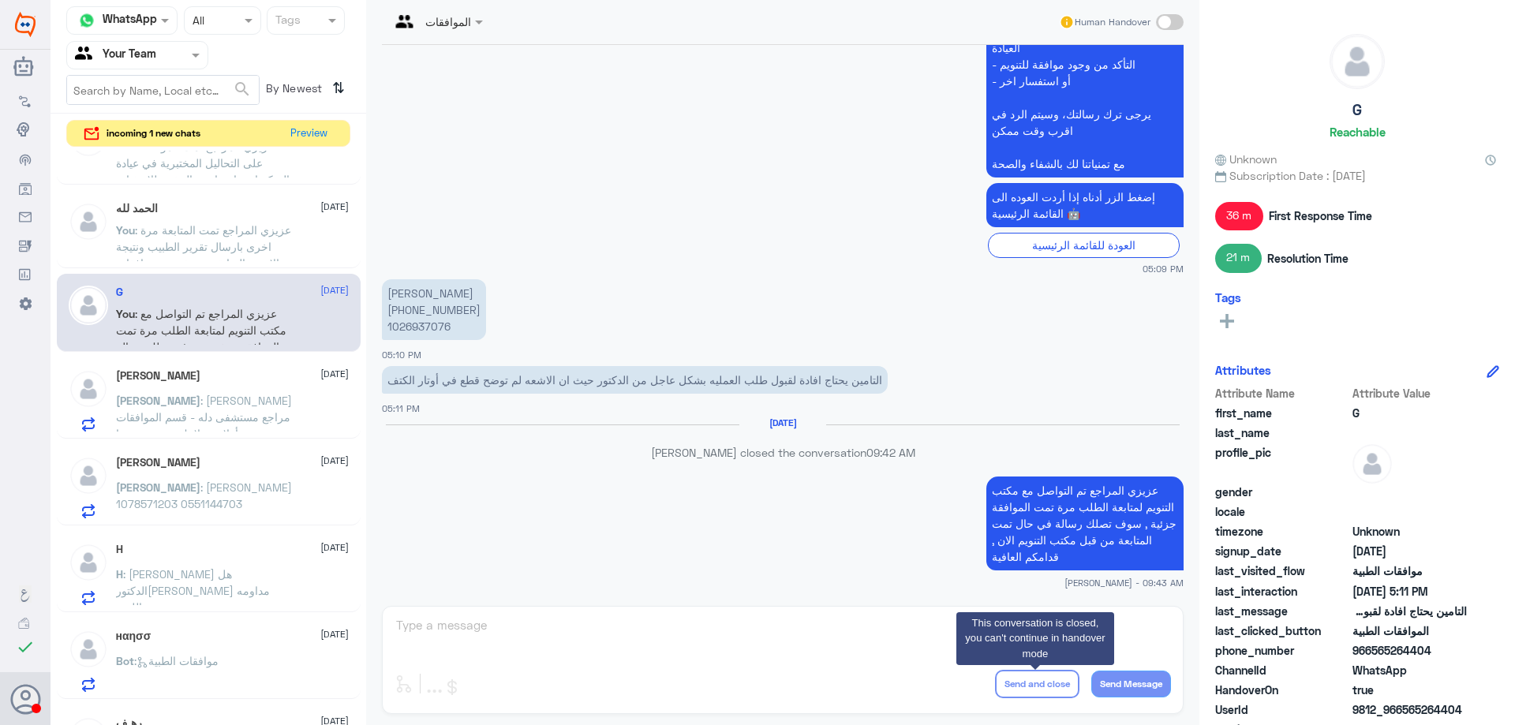
click at [238, 405] on span ": عزيزي مراجع مستشفى دله - قسم الموافقات - أهلا وسهلا بك يرجى تزويدنا بالمعلوما…" at bounding box center [204, 508] width 176 height 229
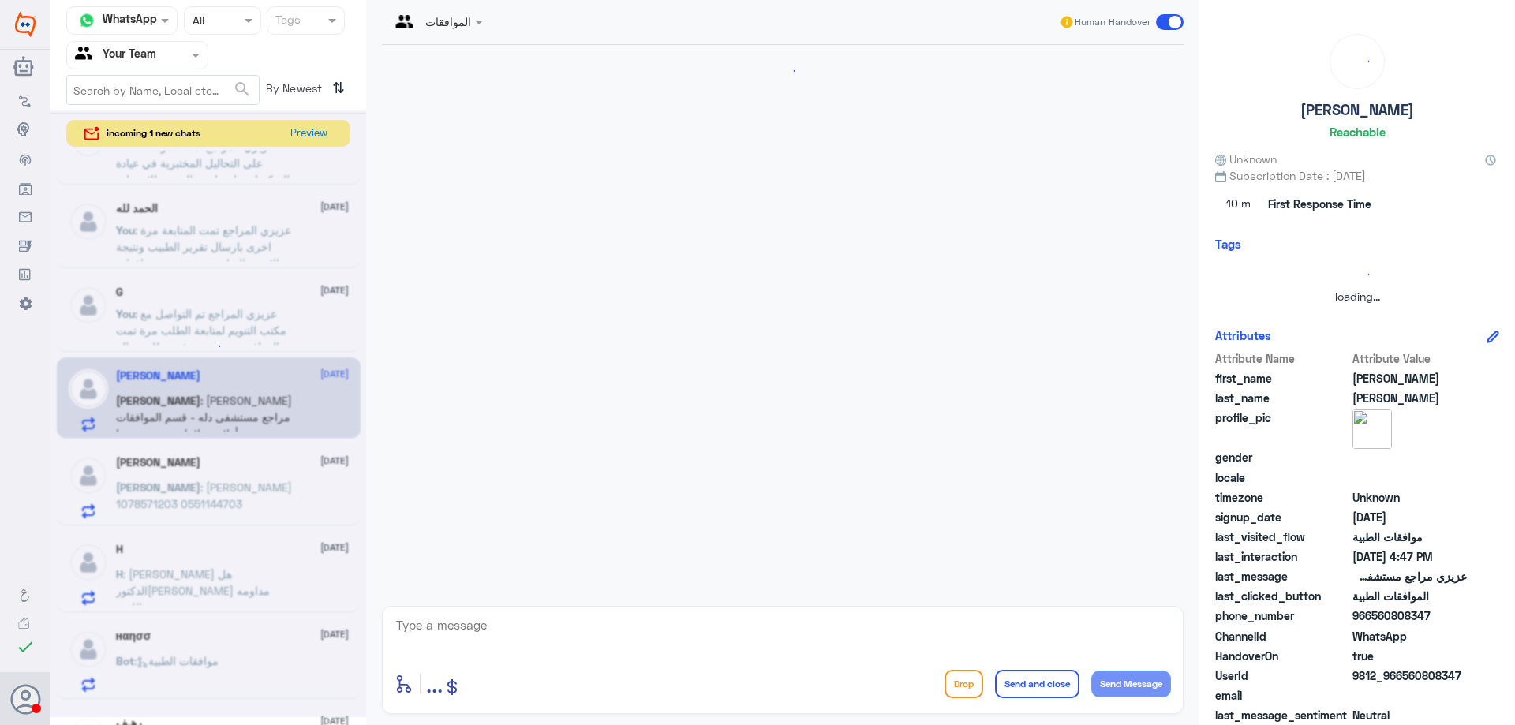
scroll to position [489, 0]
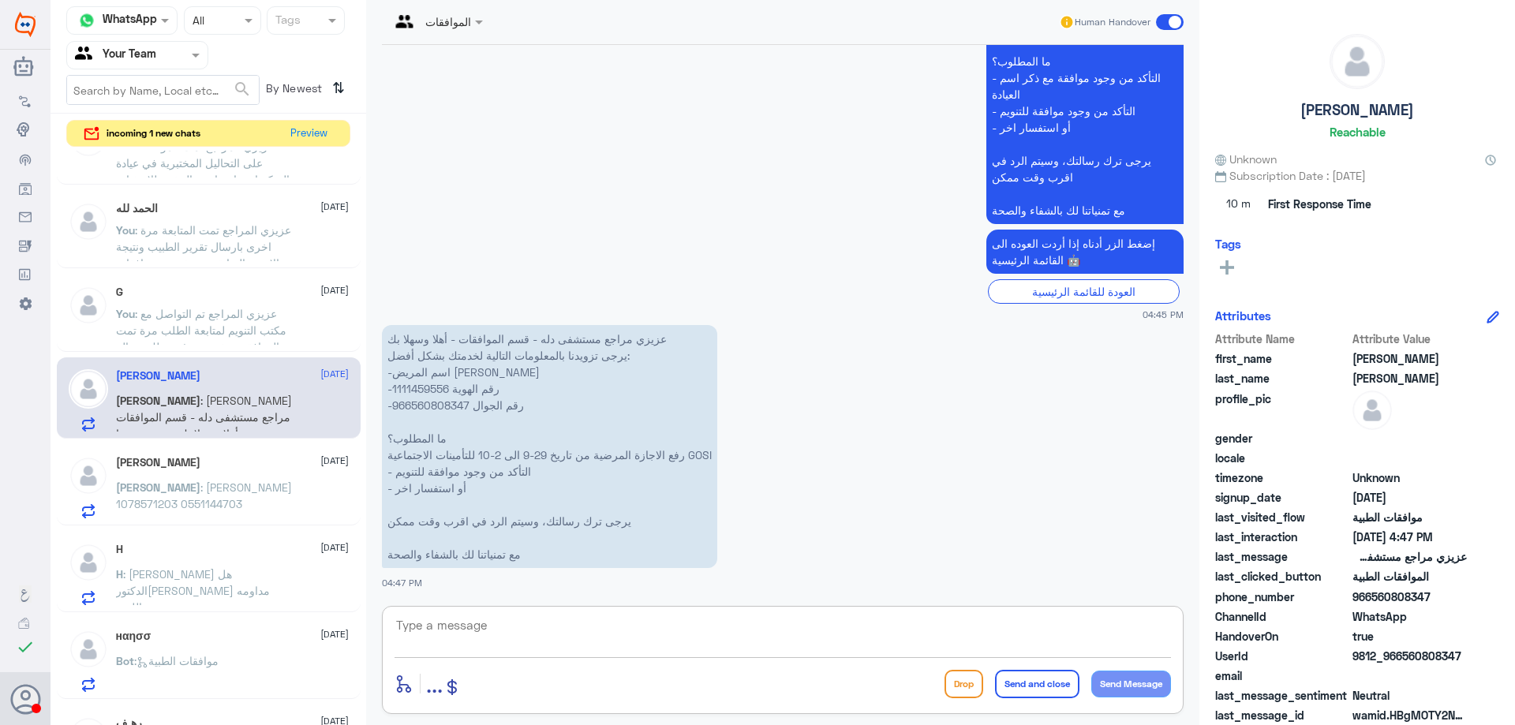
click at [540, 619] on textarea at bounding box center [782, 633] width 776 height 39
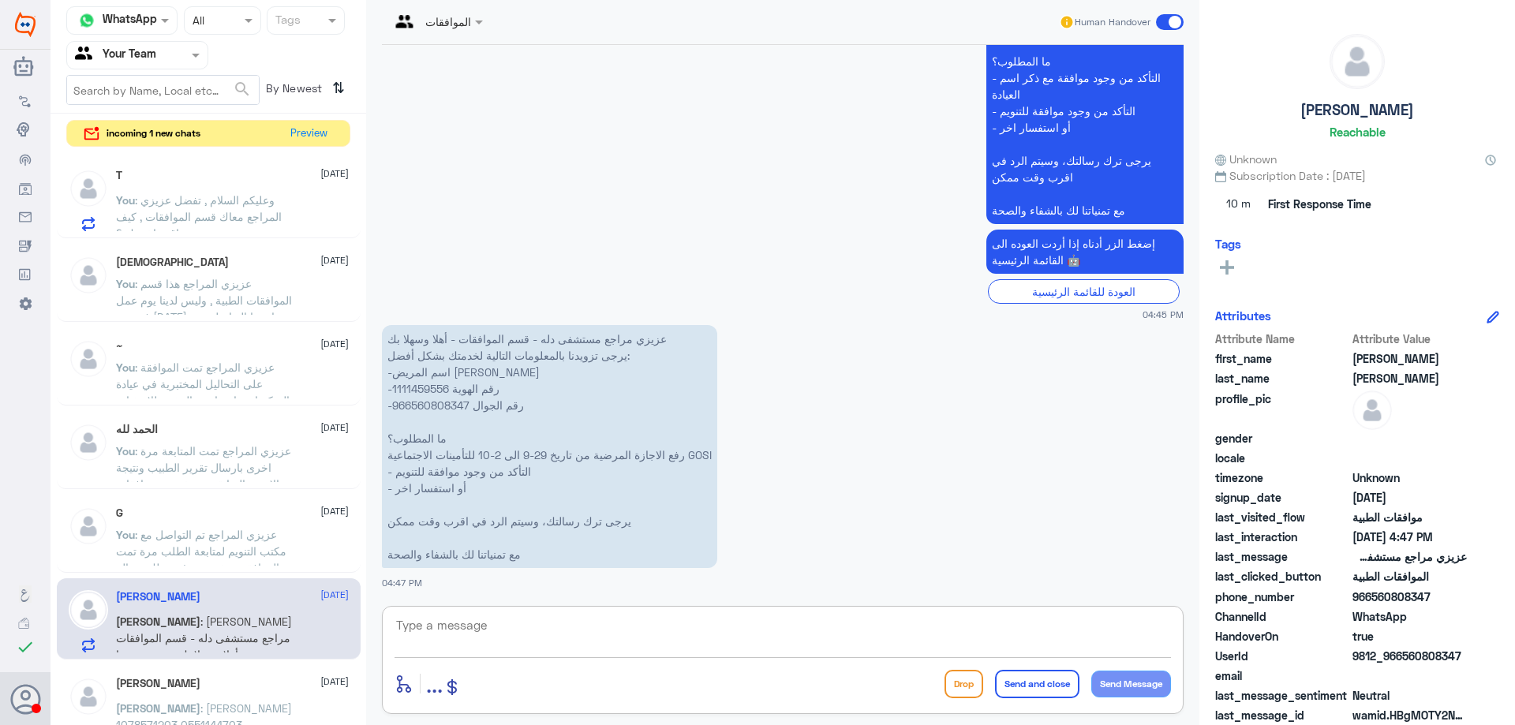
scroll to position [245, 0]
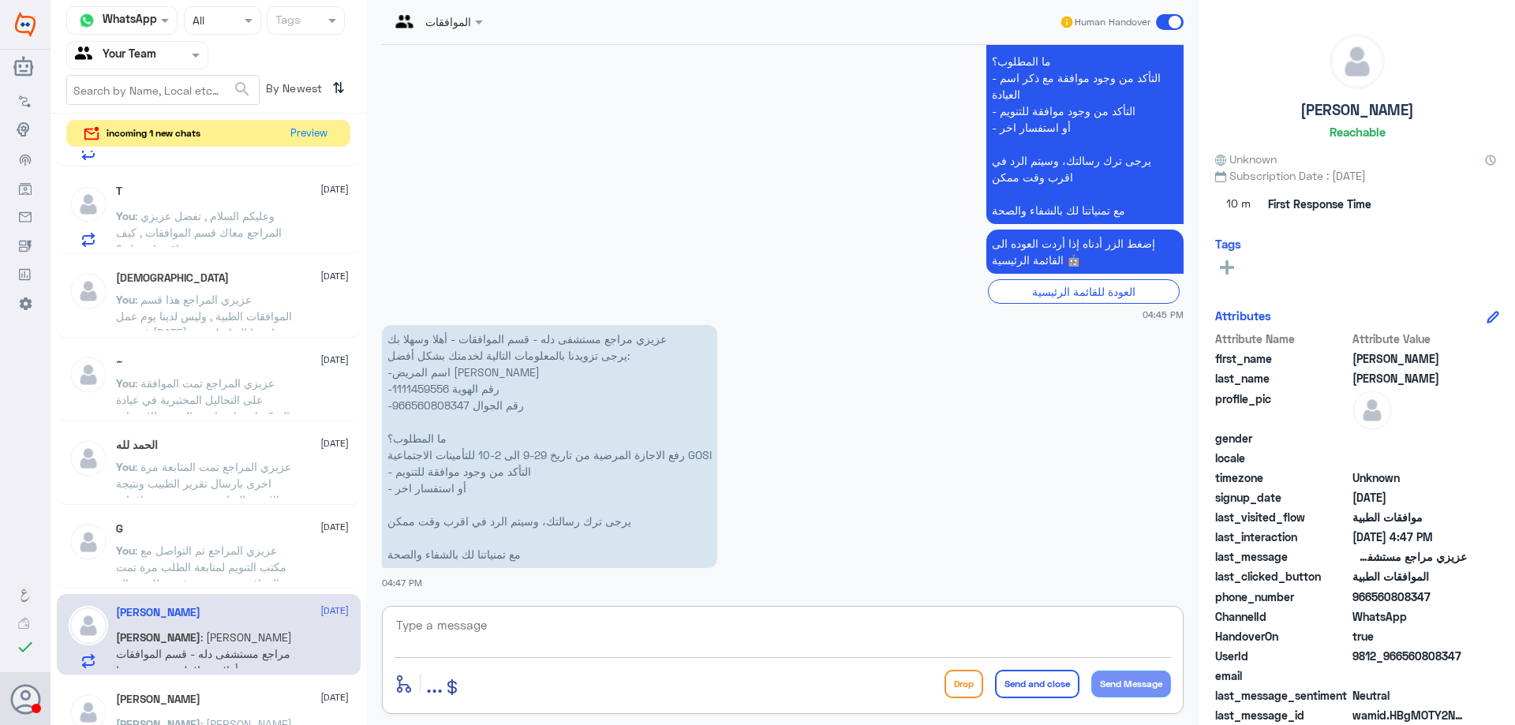
click at [282, 316] on p "You : عزيزي المراجع هذا قسم الموافقات الطبية , وليس لدينا يوم عمل في يوم الجمعة…" at bounding box center [204, 310] width 177 height 39
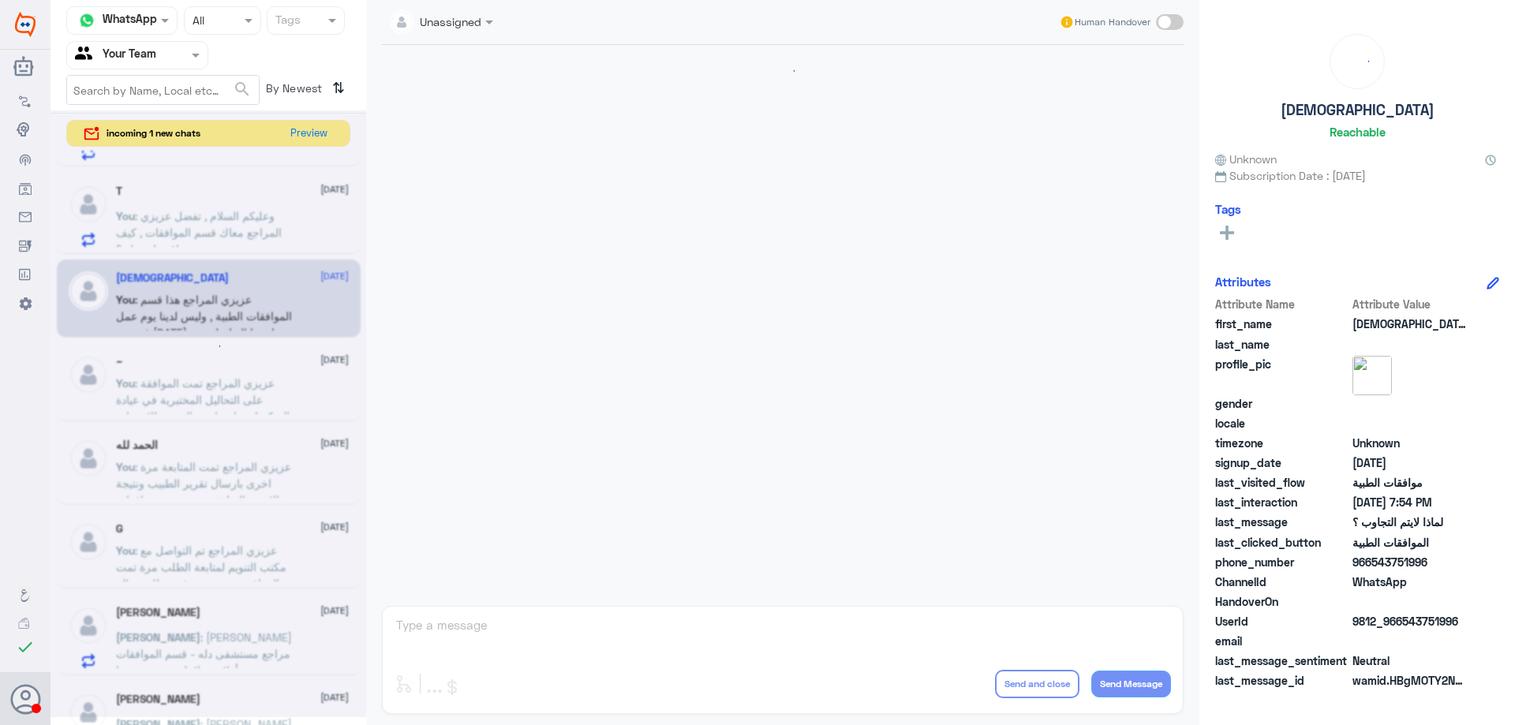
scroll to position [1502, 0]
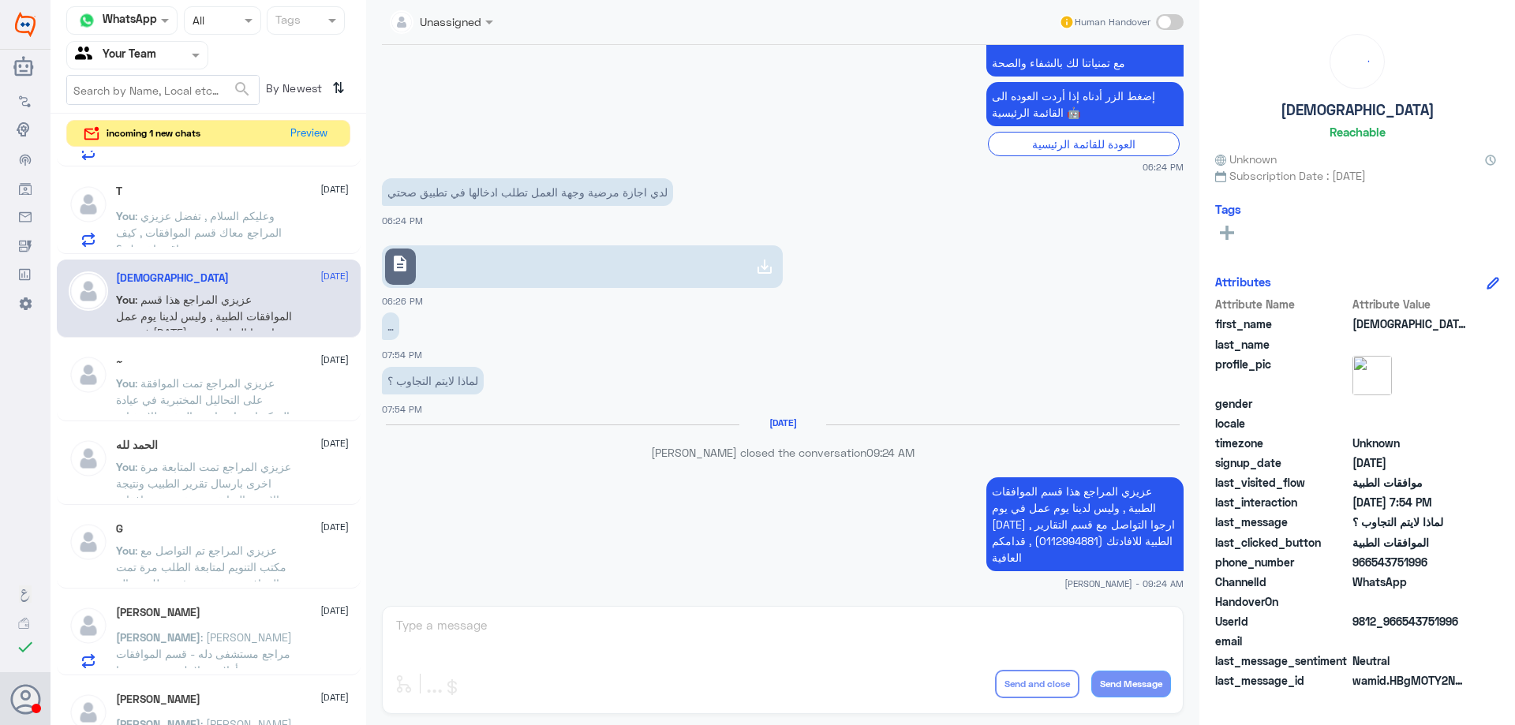
click at [1003, 541] on p "عزيزي المراجع هذا قسم الموافقات الطبية , وليس لدينا يوم عمل في يوم الجمعة , ارج…" at bounding box center [1084, 524] width 197 height 94
copy p "0112994881"
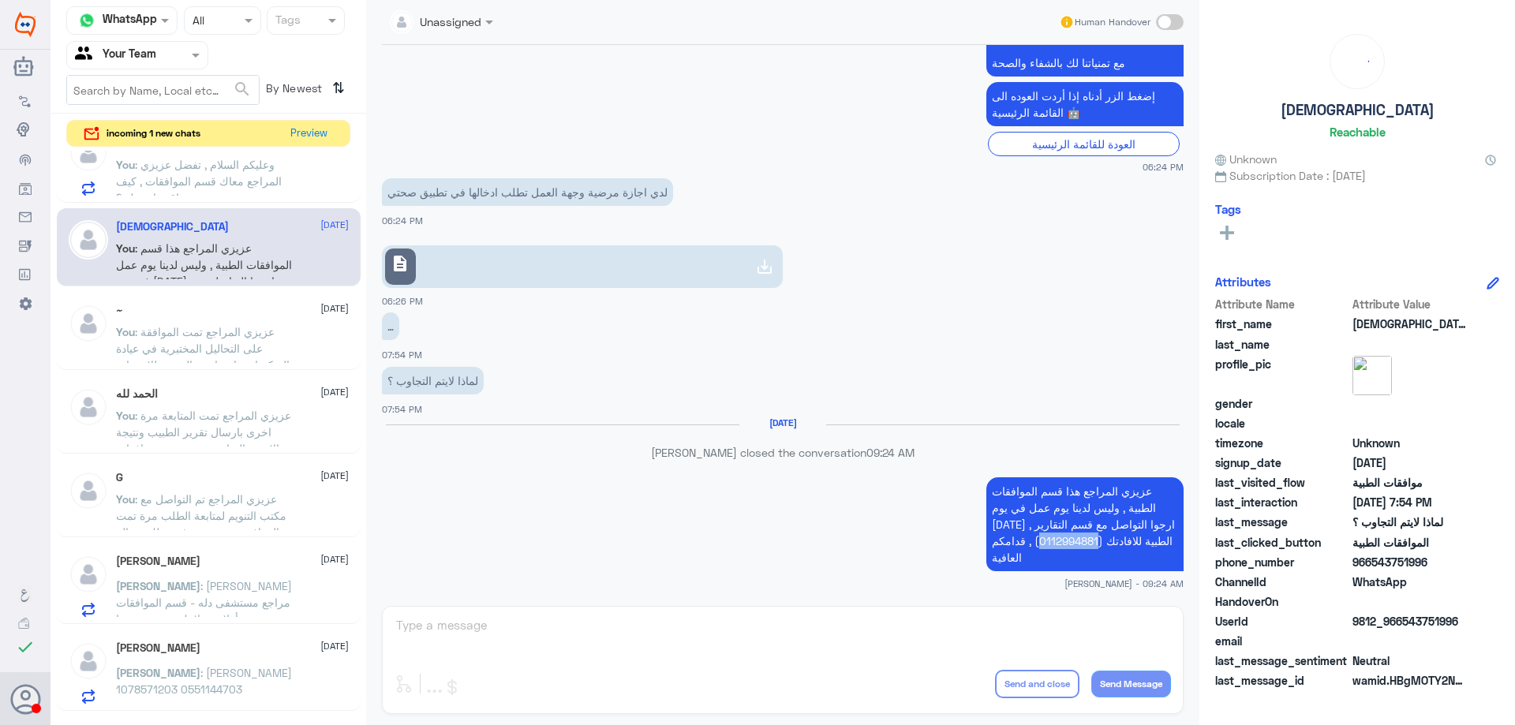
scroll to position [323, 0]
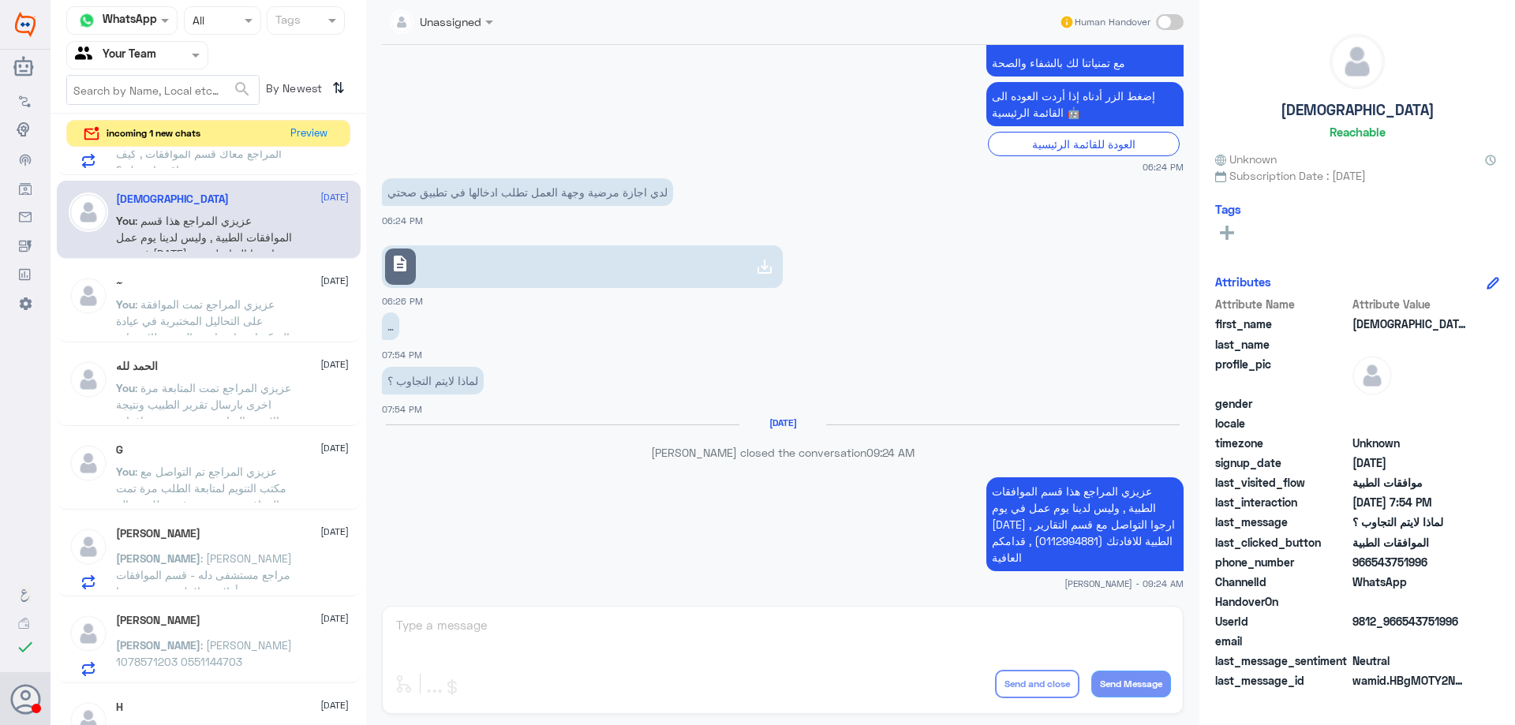
click at [244, 543] on div "خالد شولان 3 October خالد : عزيزي مراجع مستشفى دله - قسم الموافقات - أهلا وسهلا…" at bounding box center [232, 558] width 233 height 62
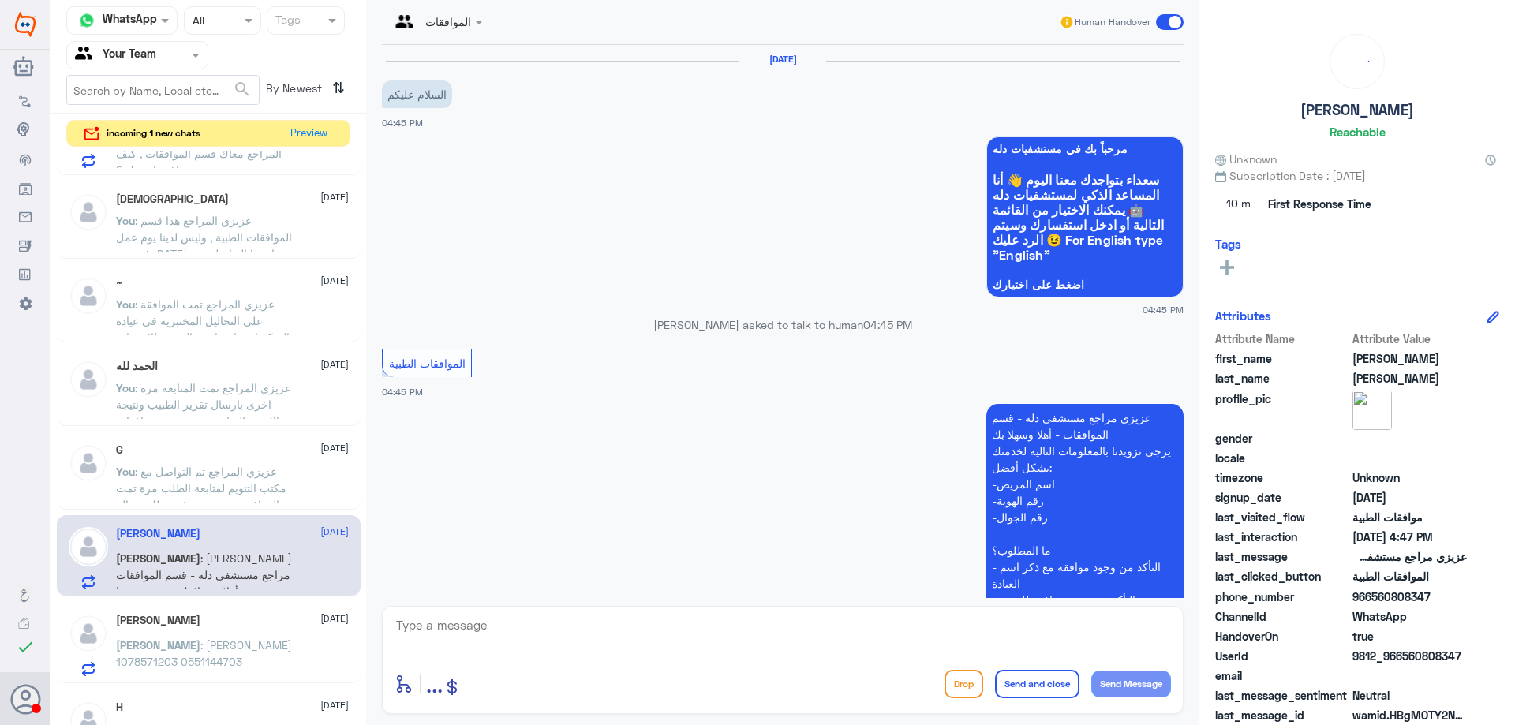
scroll to position [489, 0]
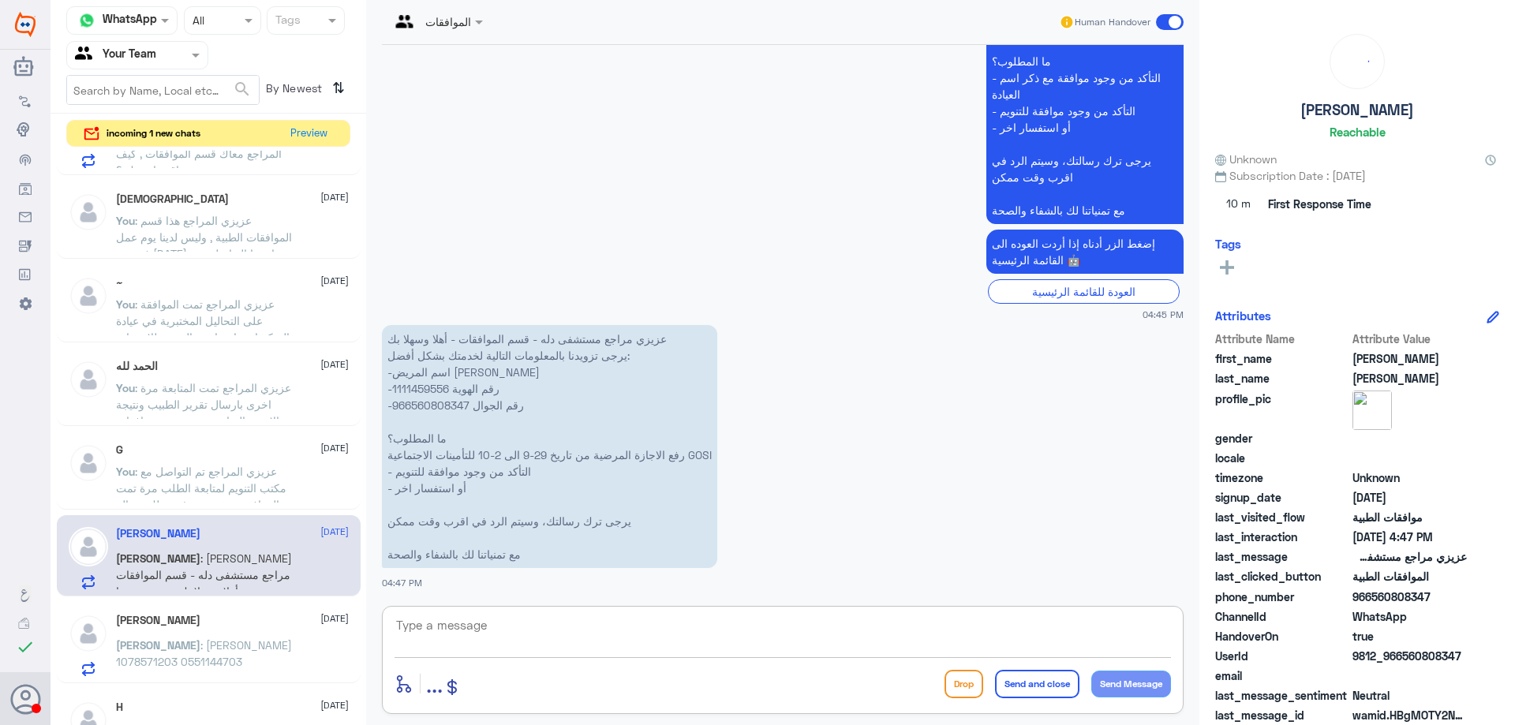
click at [452, 638] on textarea at bounding box center [782, 633] width 776 height 39
type textarea "u"
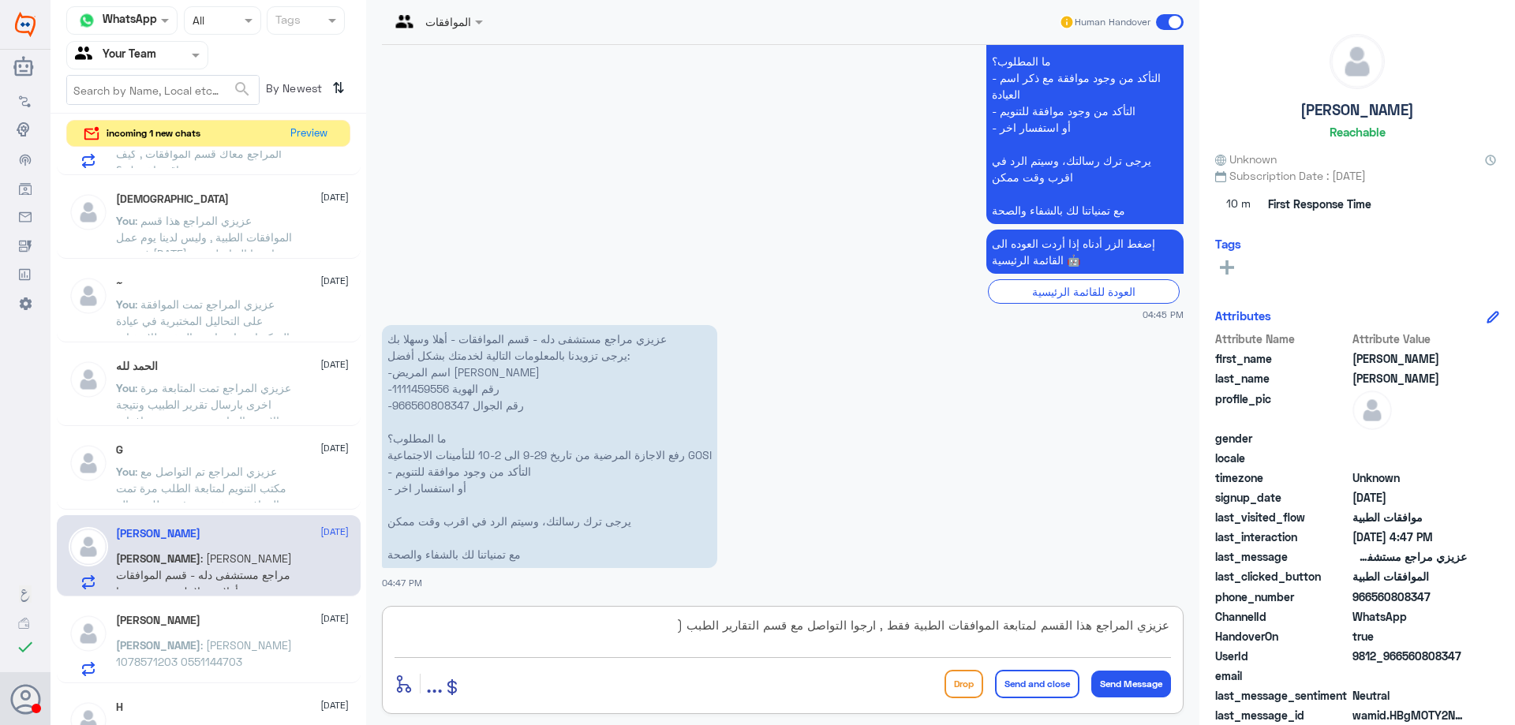
paste textarea "0112994881"
type textarea "عزيزي المراجع هذا القسم لمتابعة الموافقات الطبية فقط , ارجوا التواصل مع قسم الت…"
click at [1037, 683] on button "Send and close" at bounding box center [1037, 684] width 84 height 28
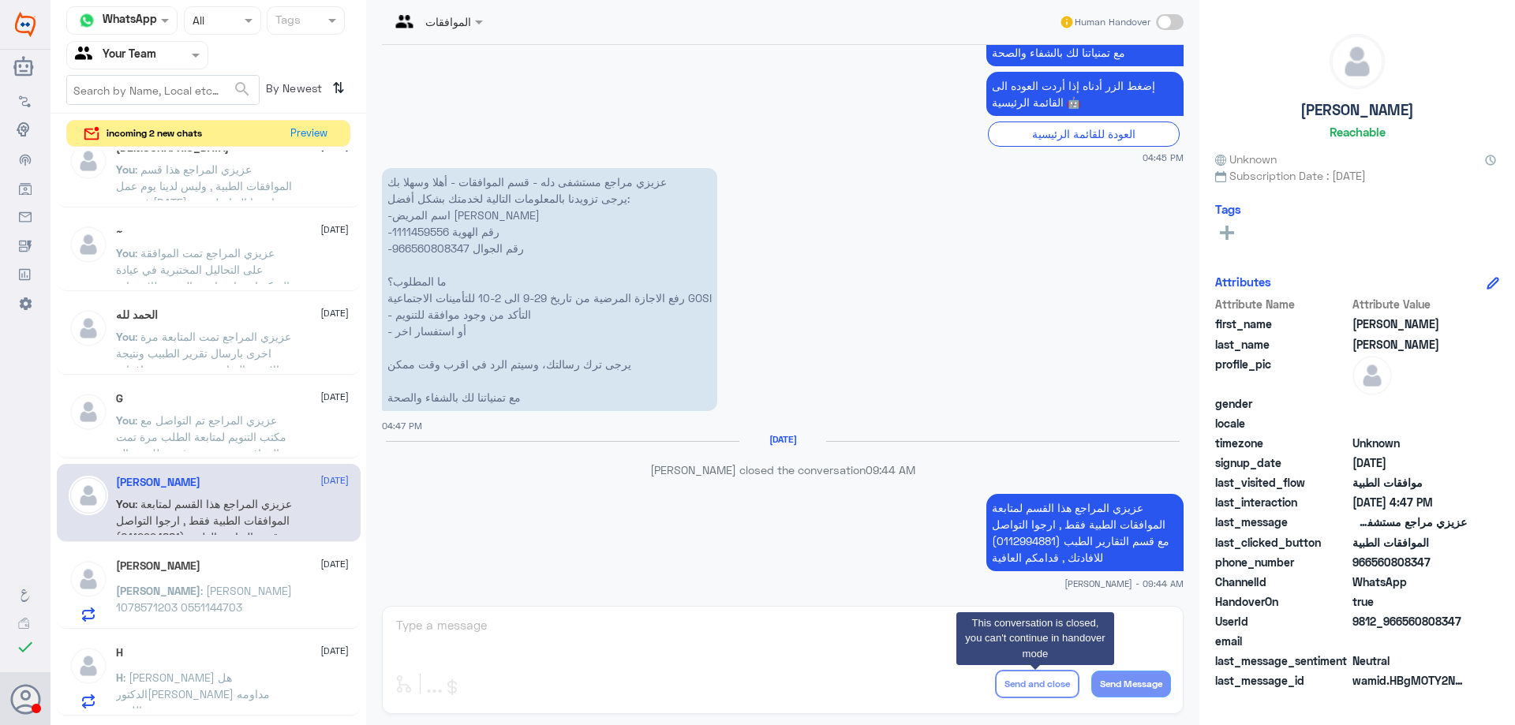
scroll to position [402, 0]
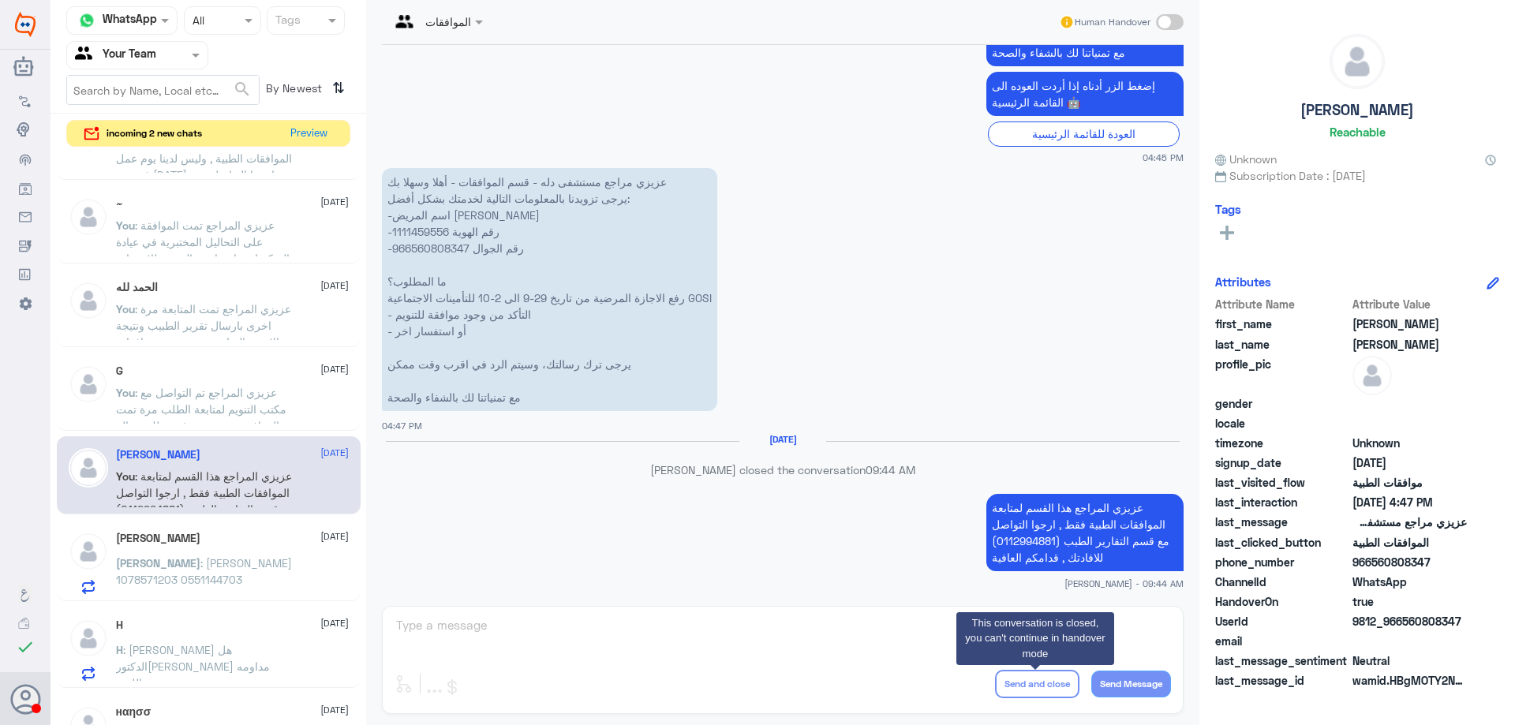
click at [237, 560] on span ": [PERSON_NAME] 1078571203 0551144703" at bounding box center [204, 571] width 176 height 30
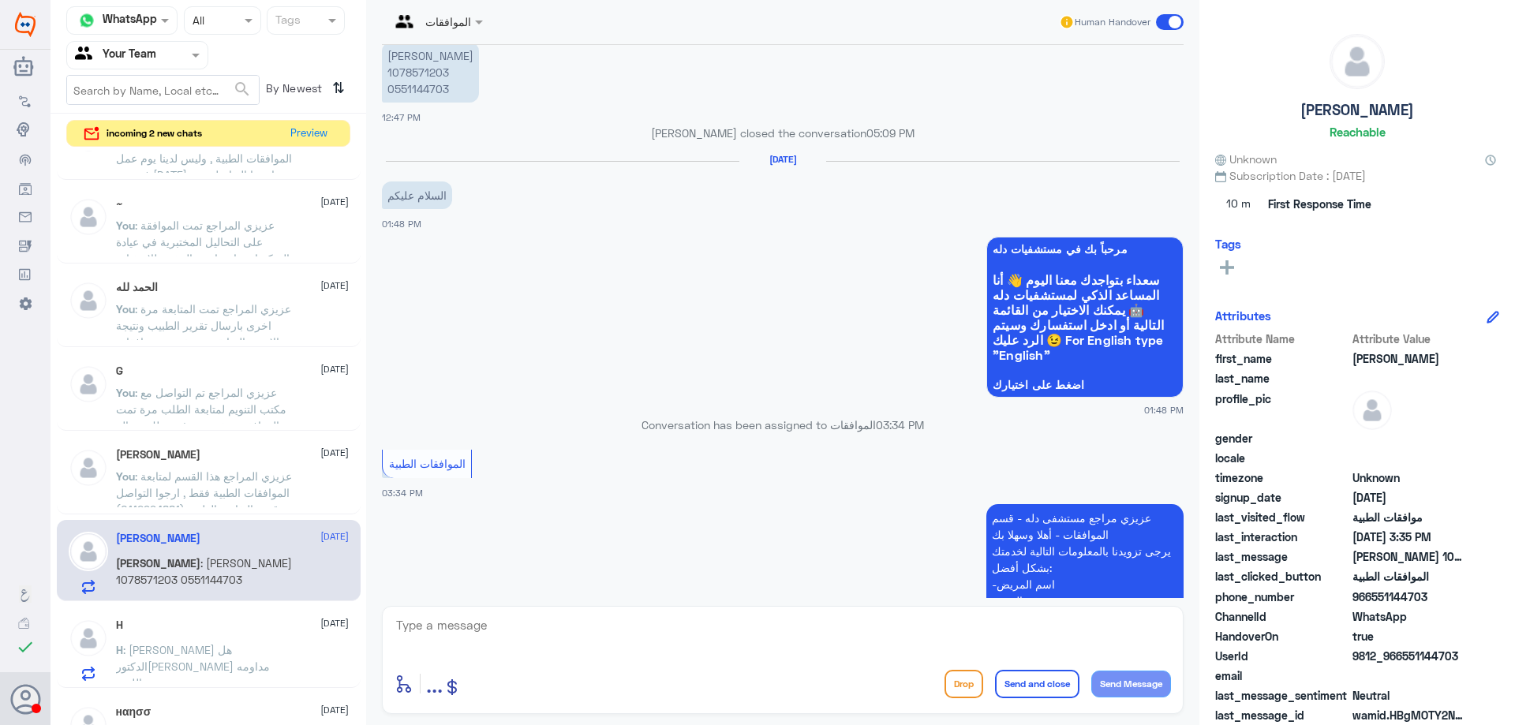
scroll to position [1569, 0]
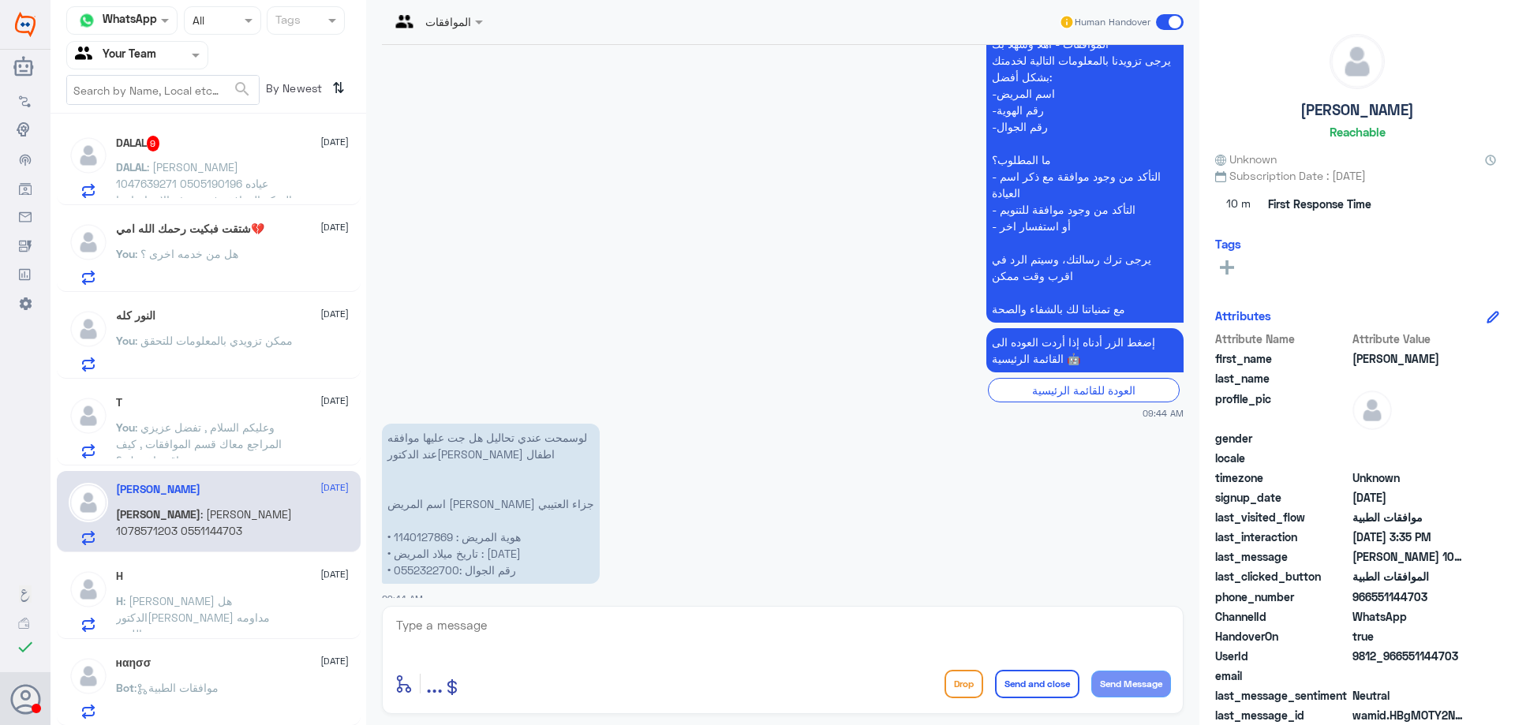
scroll to position [90, 0]
click at [169, 47] on div at bounding box center [137, 55] width 140 height 18
click at [163, 169] on div "Your Inbox" at bounding box center [137, 161] width 142 height 36
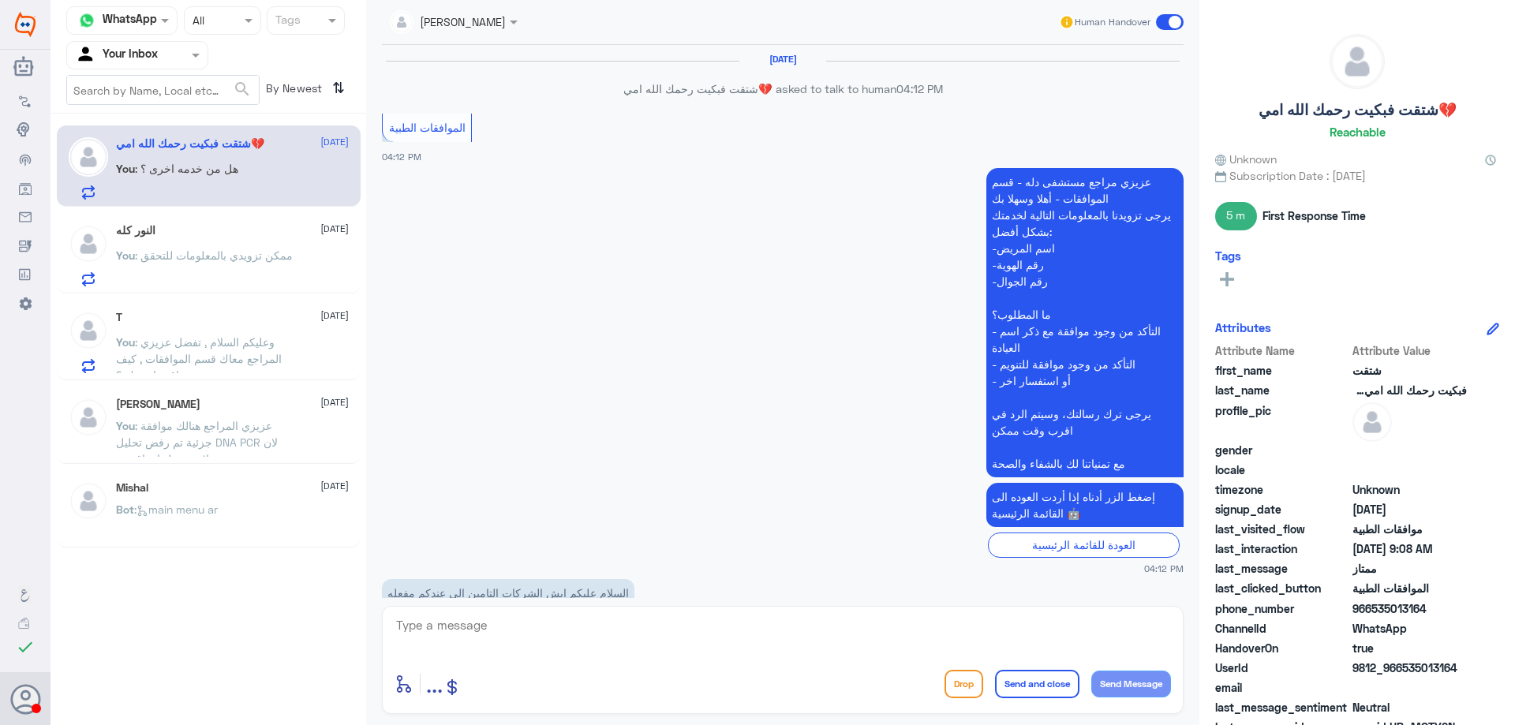
scroll to position [1439, 0]
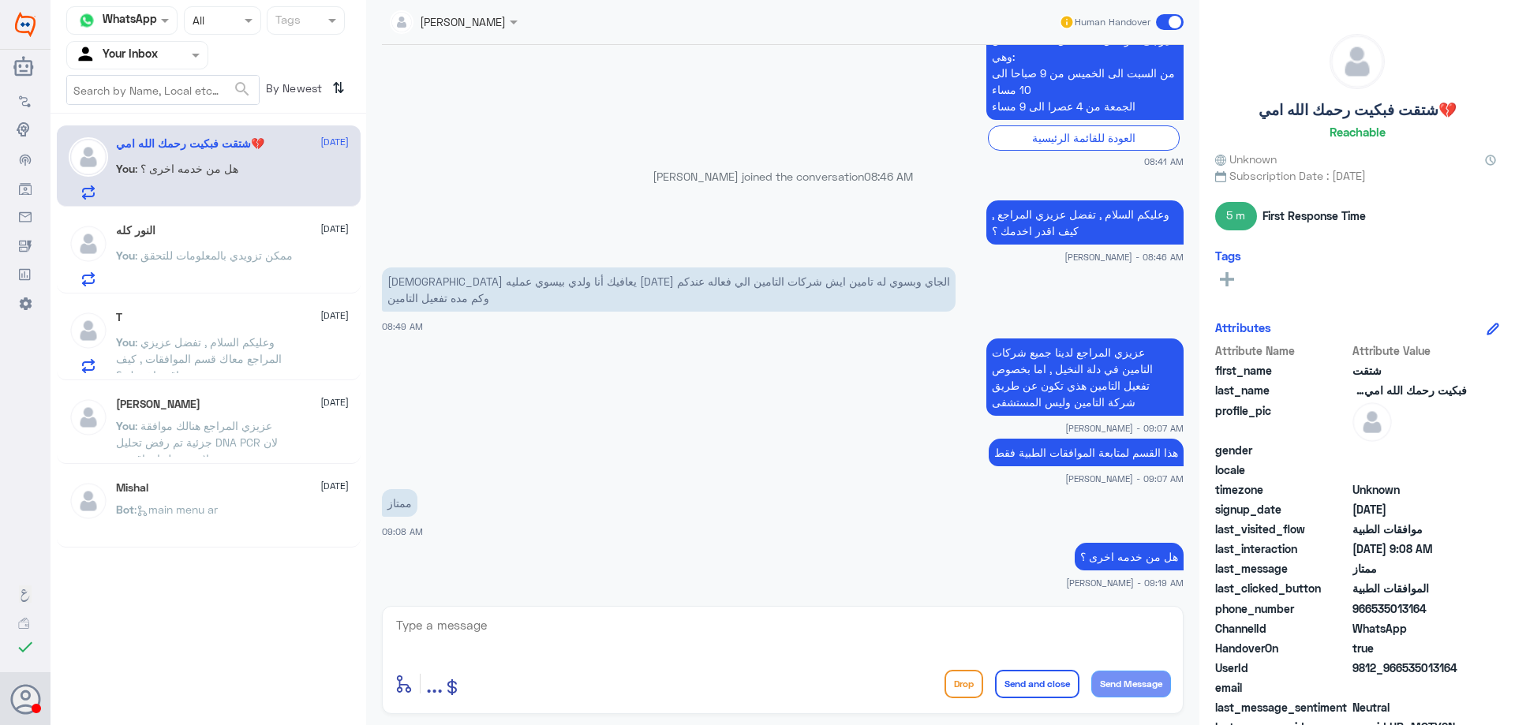
click at [177, 413] on div "[PERSON_NAME] [DATE] You : عزيزي المراجع هنالك موافقة جزئية تم رفض تحليل DNA PC…" at bounding box center [232, 427] width 233 height 59
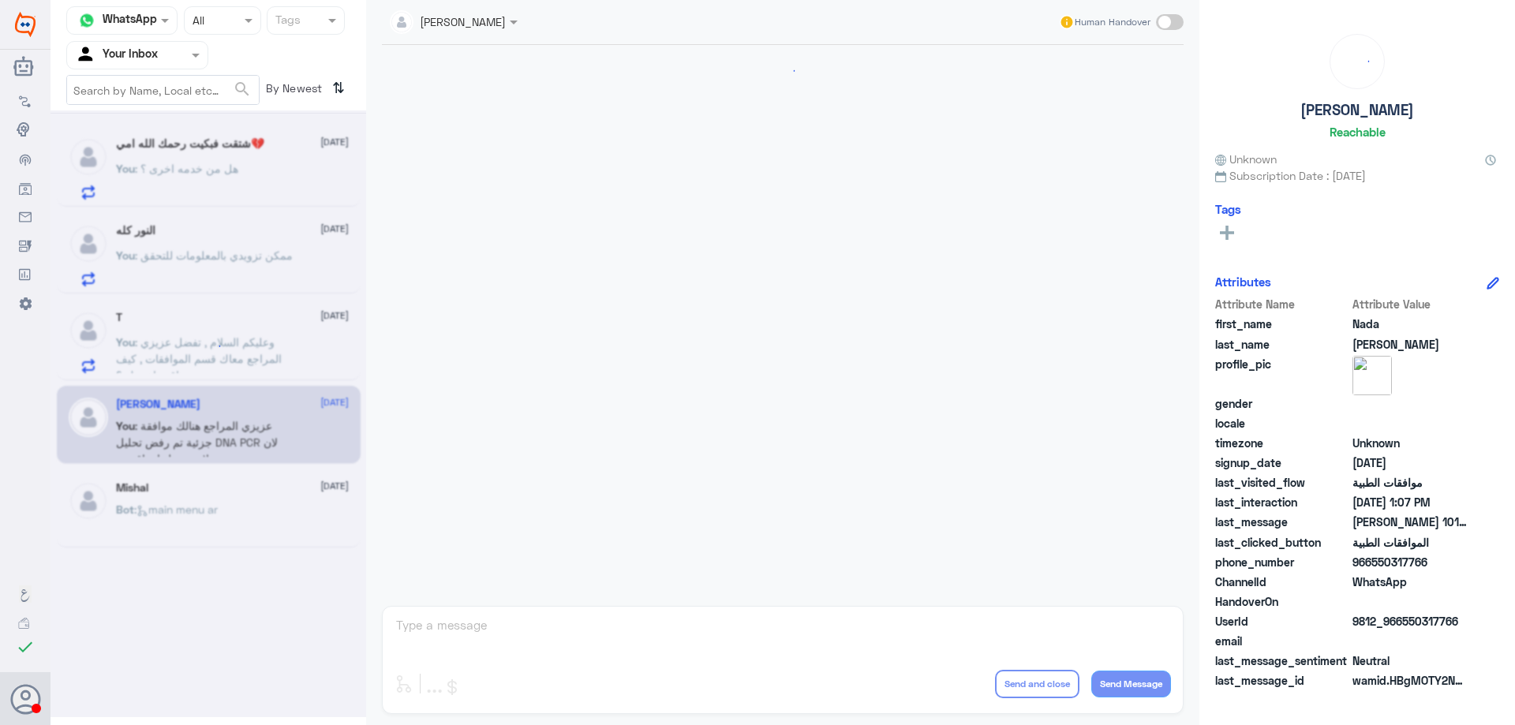
scroll to position [690, 0]
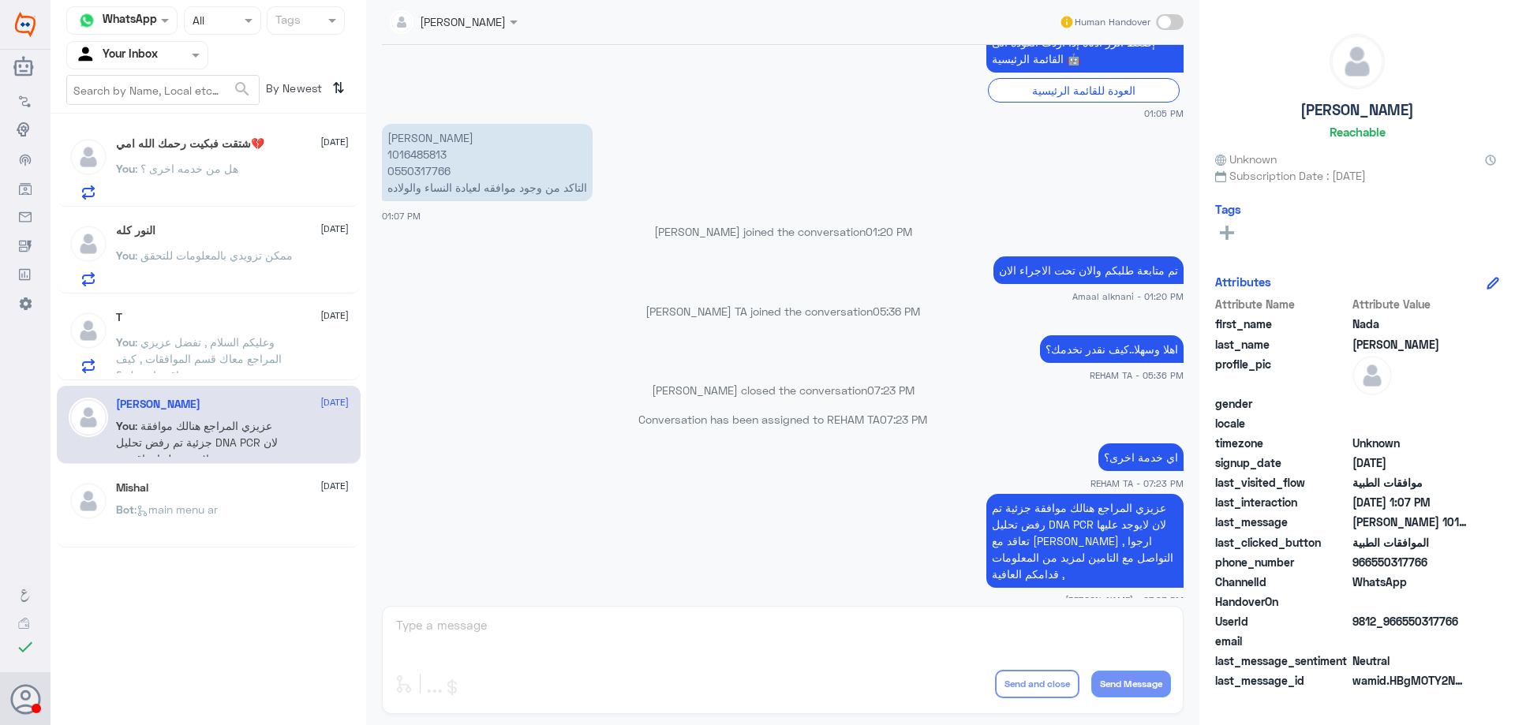
click at [260, 346] on span ": وعليكم السلام , تفضل عزيزي المراجع معاك قسم الموافقات , كيف اقدر اخدمك ؟" at bounding box center [199, 358] width 166 height 47
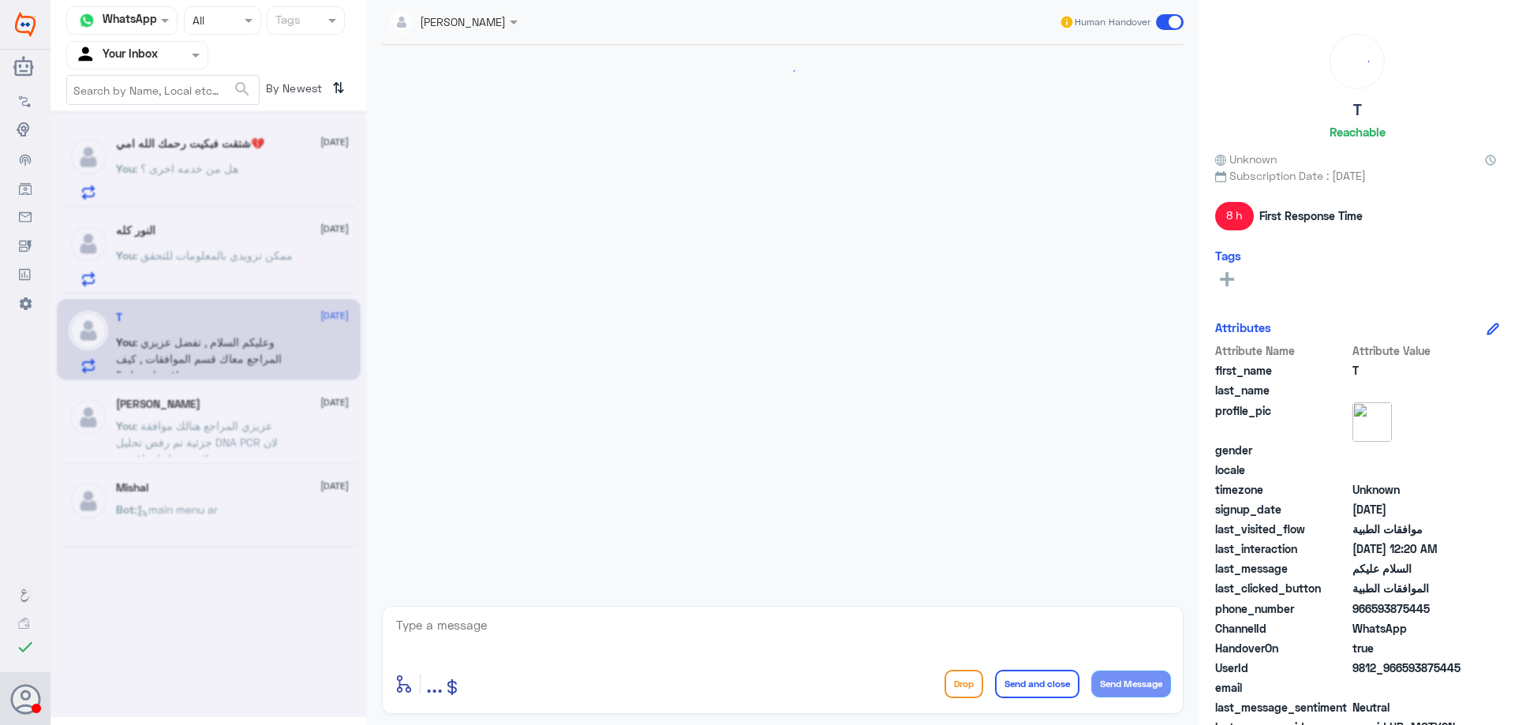
scroll to position [383, 0]
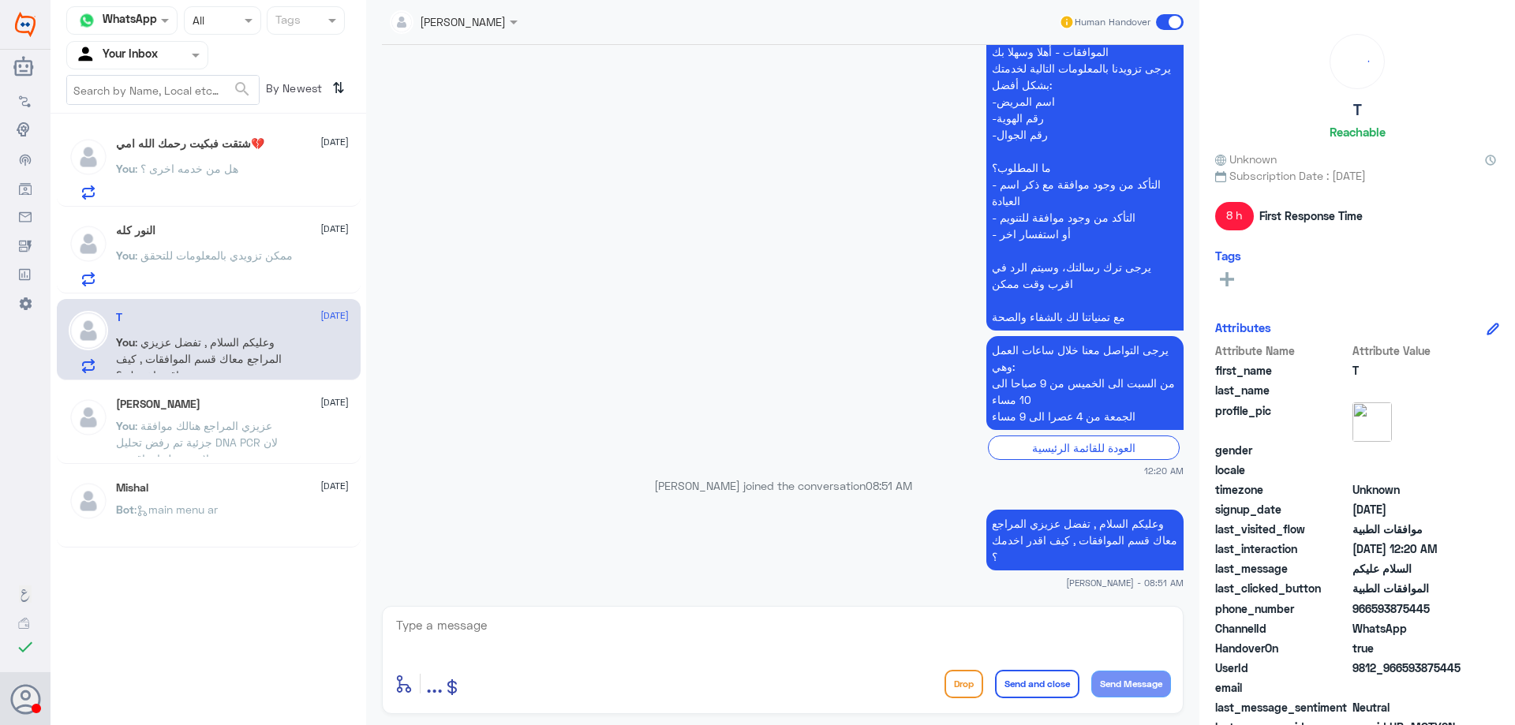
click at [719, 623] on textarea at bounding box center [782, 633] width 776 height 39
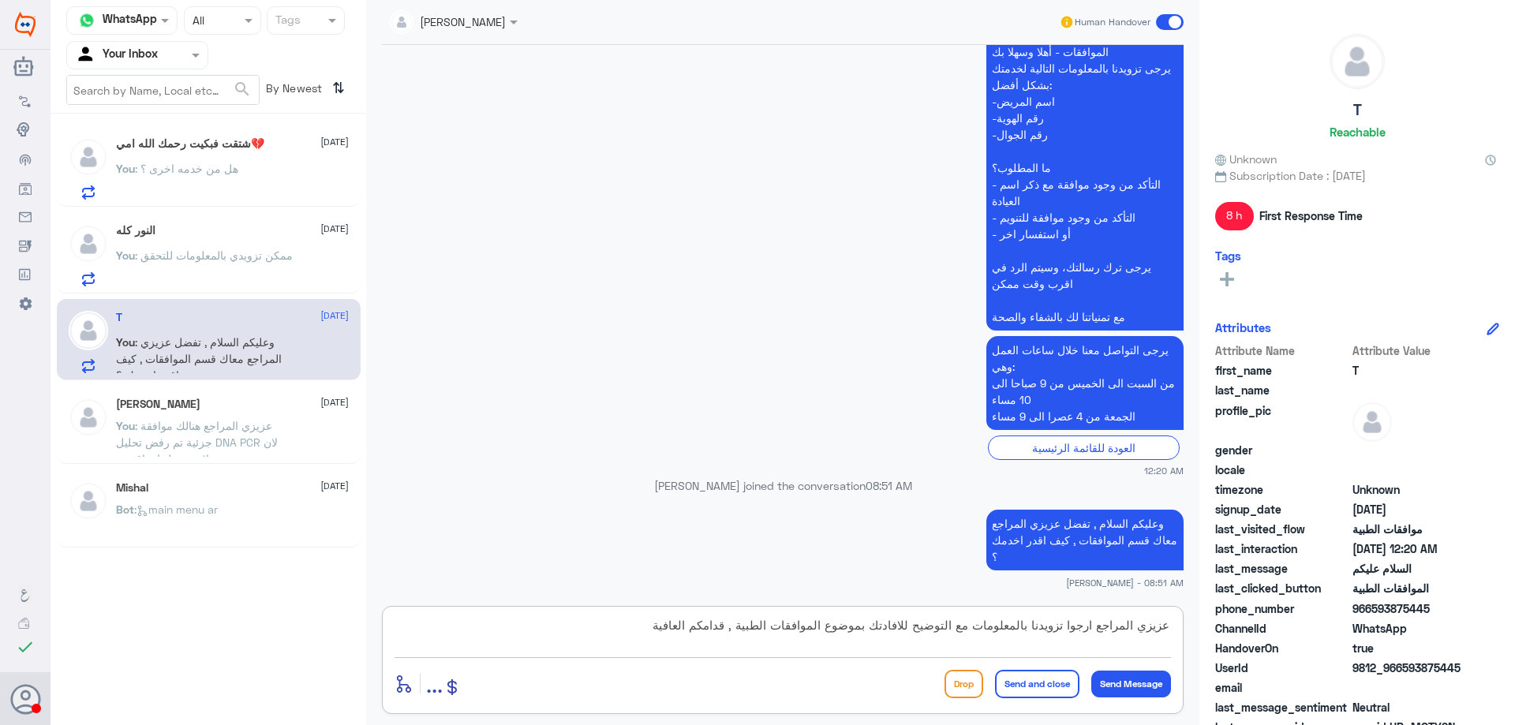
type textarea "عزيزي المراجع ارجوا تزويدنا بالمعلومات مع التوضيح للافادتك بموضوع الموافقات الط…"
click at [1018, 687] on button "Send and close" at bounding box center [1037, 684] width 84 height 28
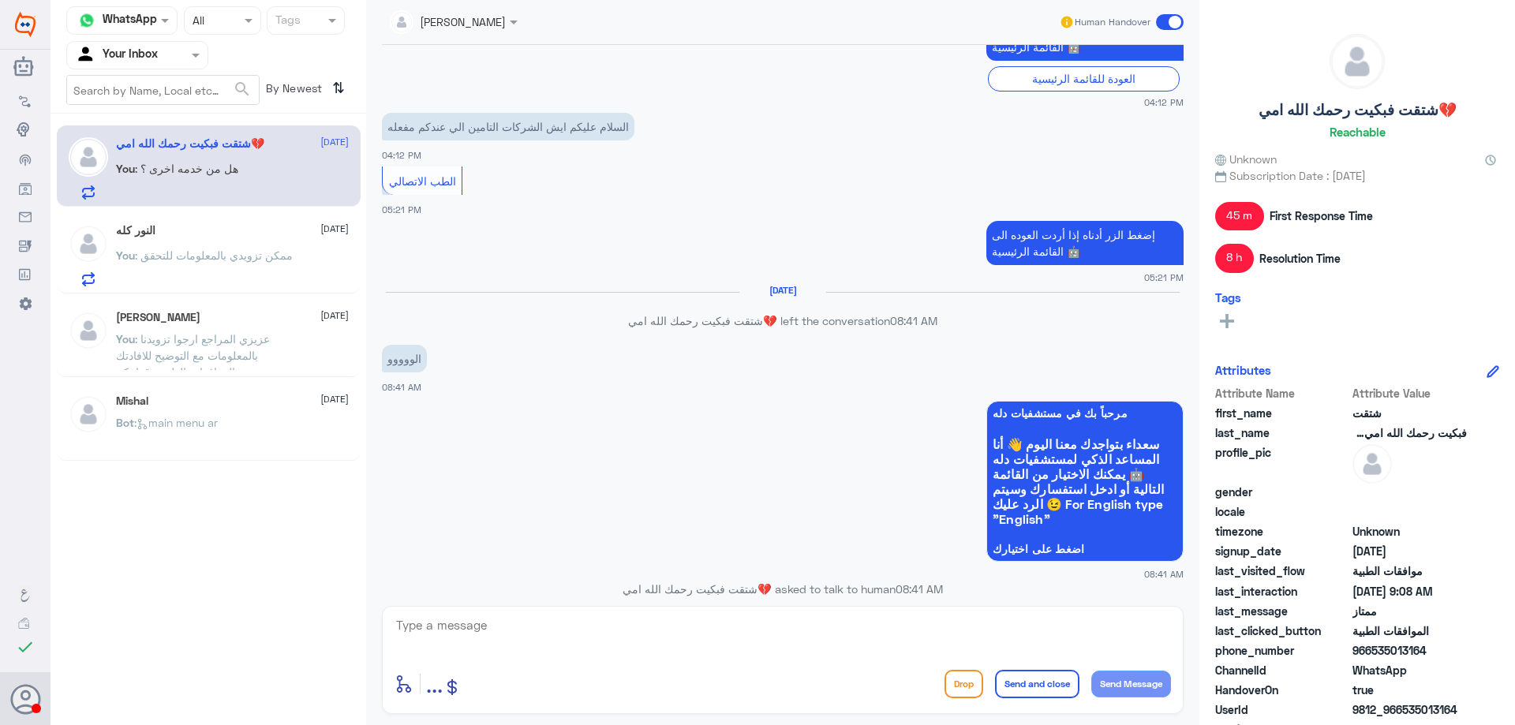
scroll to position [1439, 0]
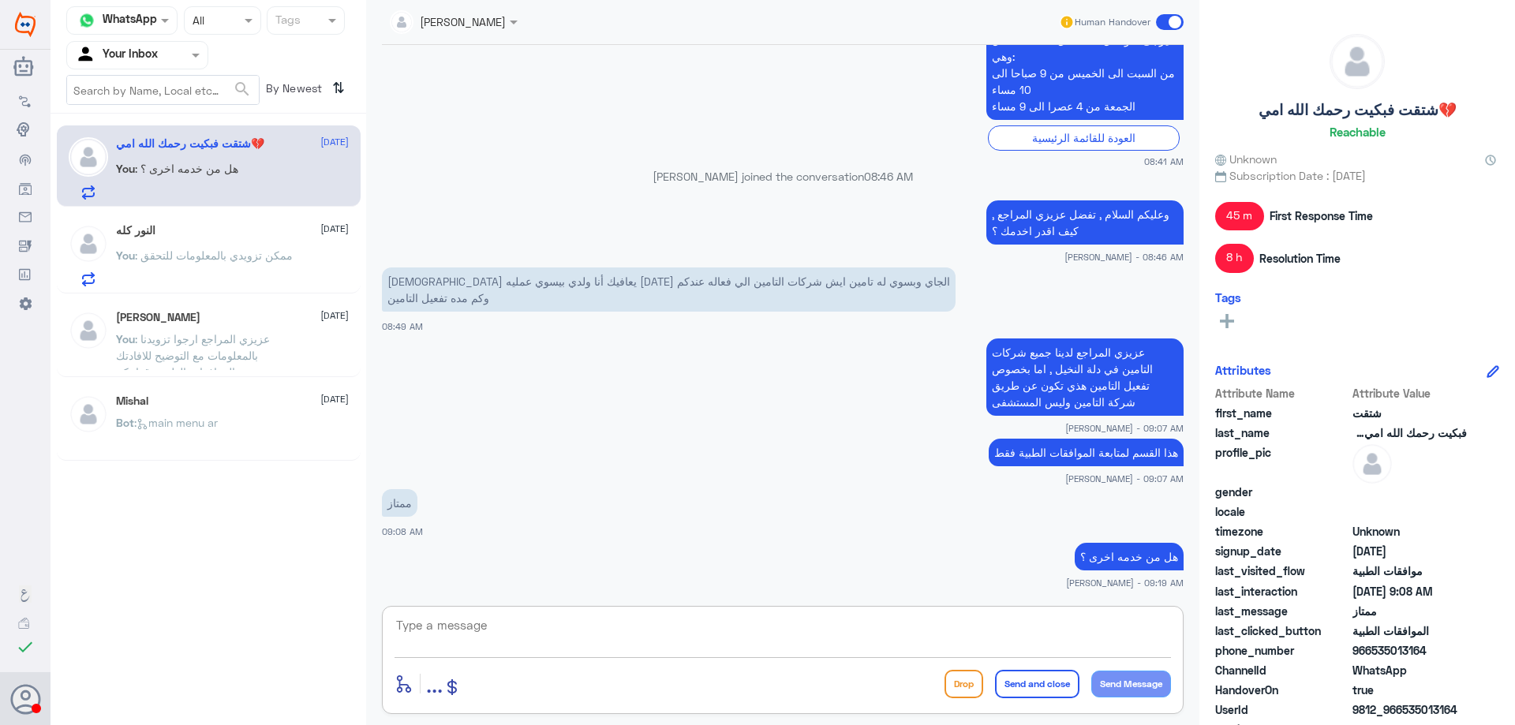
click at [555, 638] on textarea at bounding box center [782, 633] width 776 height 39
type textarea "قدامكم العافية"
click at [1014, 680] on button "Send and close" at bounding box center [1037, 684] width 84 height 28
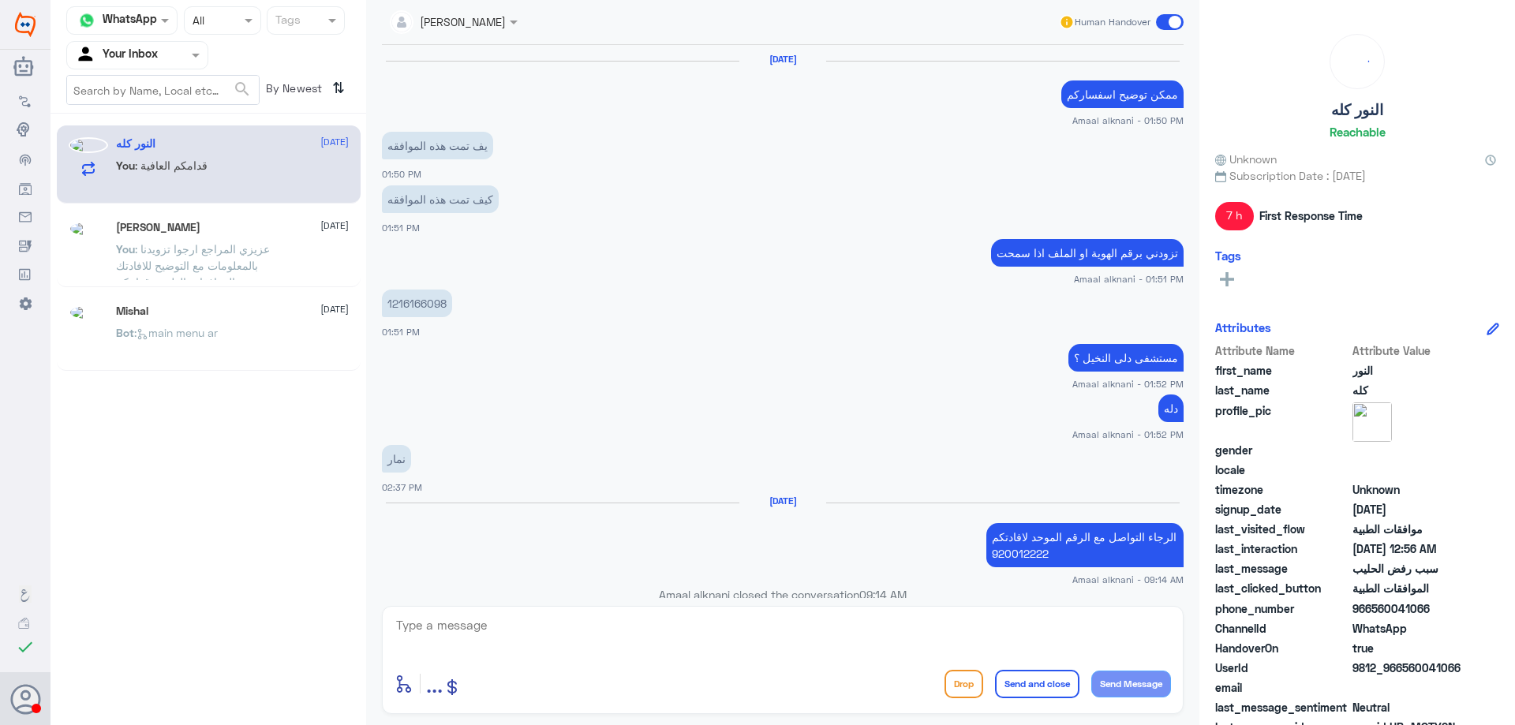
scroll to position [1015, 0]
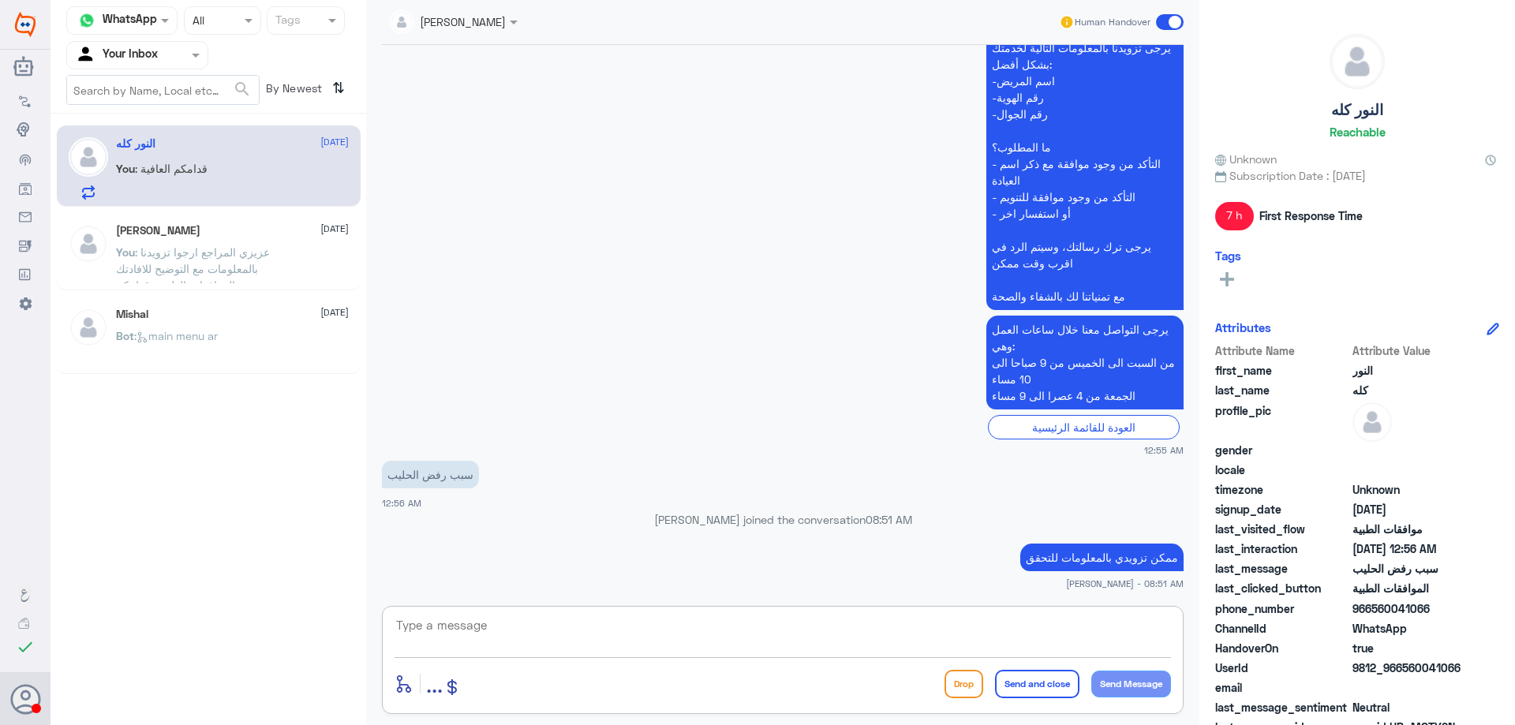
click at [561, 627] on textarea at bounding box center [782, 633] width 776 height 39
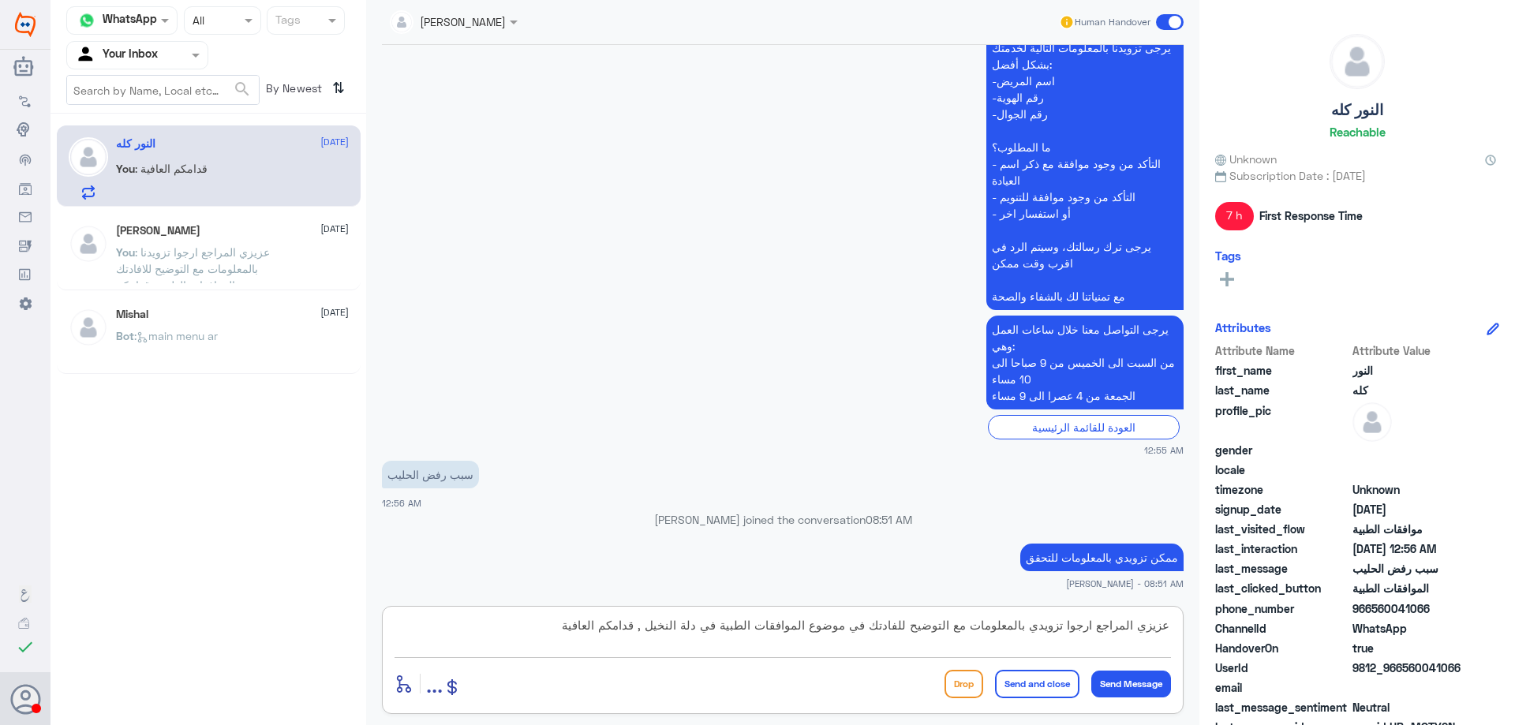
type textarea "عزيزي المراجع ارجوا تزويدي بالمعلومات مع التوضيح للفادتك في موضوع الموافقات الط…"
click at [1058, 691] on button "Send and close" at bounding box center [1037, 684] width 84 height 28
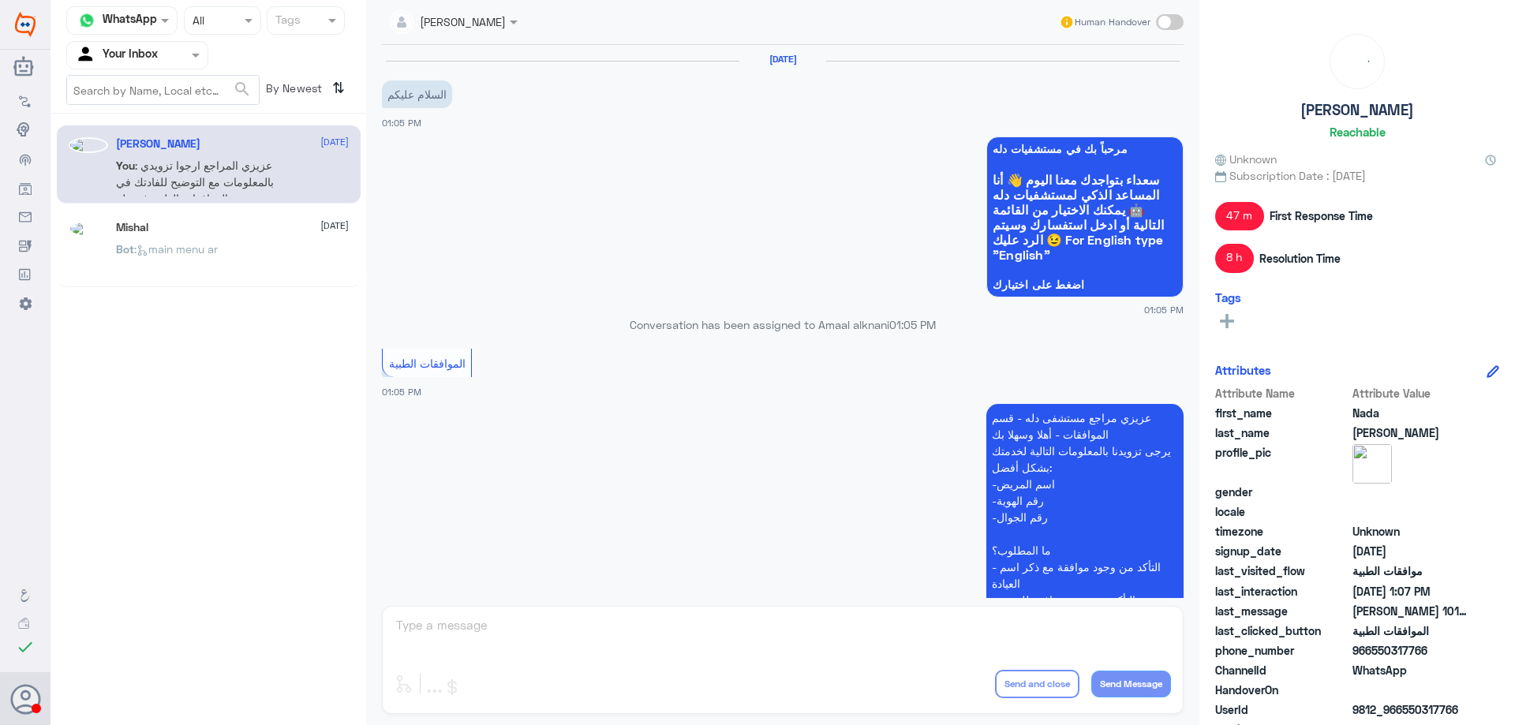
scroll to position [690, 0]
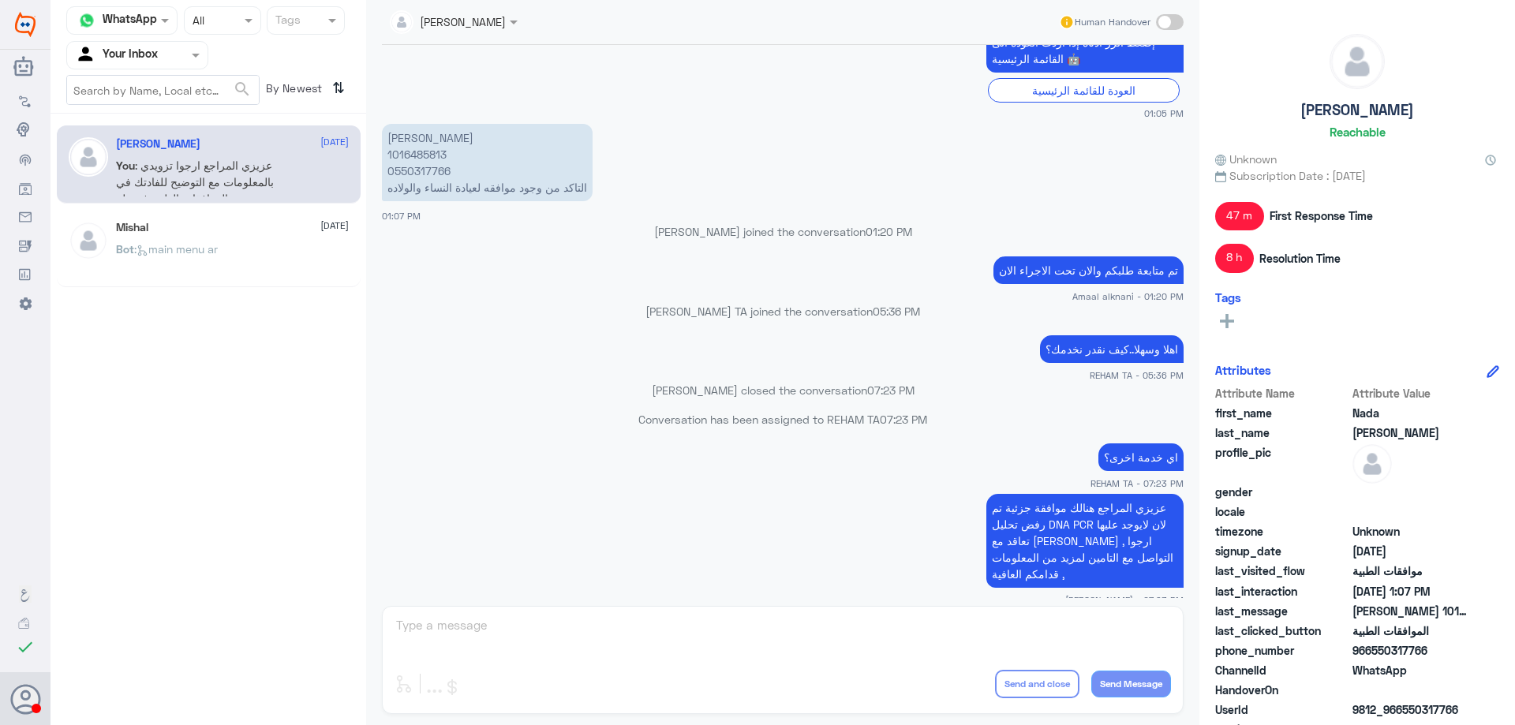
click at [125, 54] on input "text" at bounding box center [118, 55] width 87 height 18
click at [144, 181] on Team "Your Team" at bounding box center [129, 175] width 54 height 13
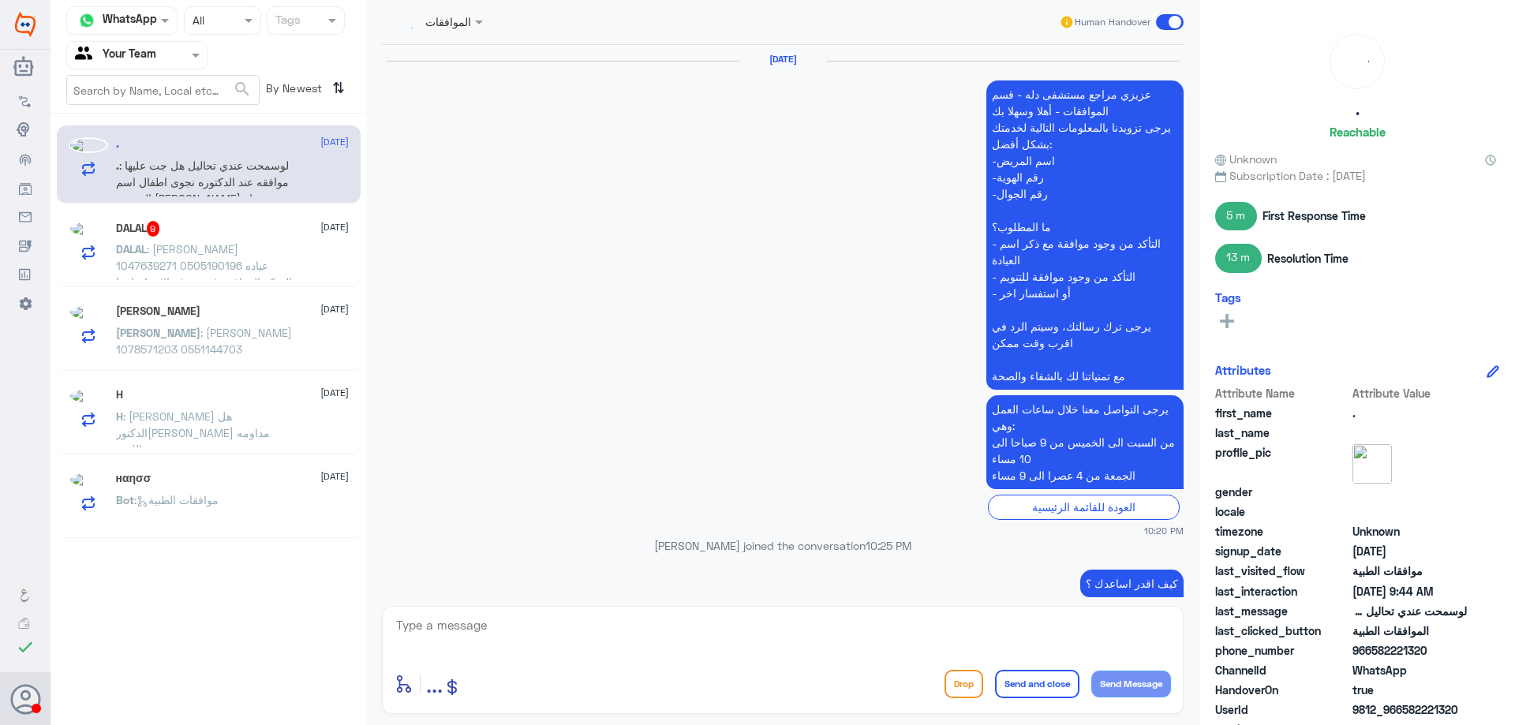
scroll to position [1913, 0]
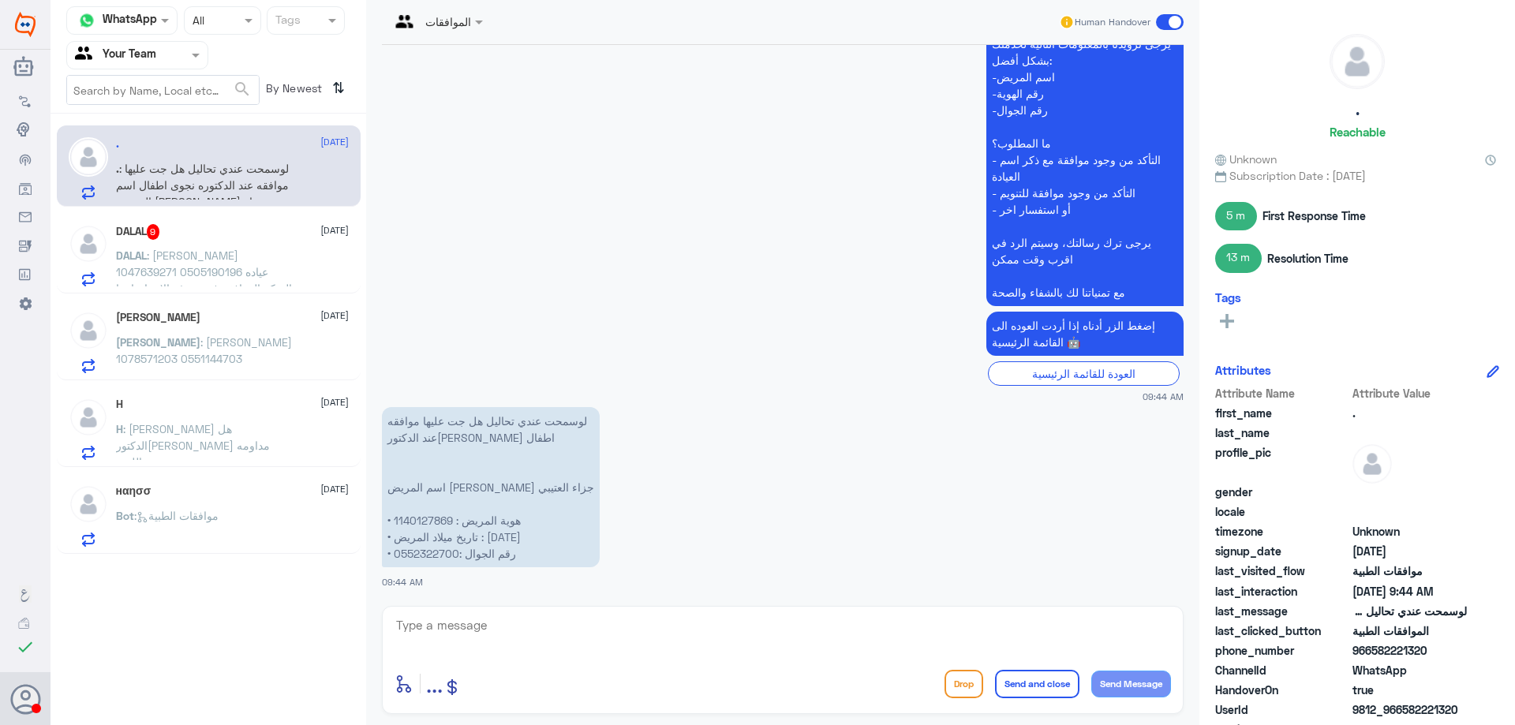
click at [427, 517] on p "لوسمحت عندي تحاليل هل جت عليها موافقه عند الدكتوره نجوى اطفال اسم المريض فهد مش…" at bounding box center [491, 487] width 218 height 160
copy p "1140127869"
click at [433, 551] on p "لوسمحت عندي تحاليل هل جت عليها موافقه عند الدكتوره نجوى اطفال اسم المريض فهد مش…" at bounding box center [491, 487] width 218 height 160
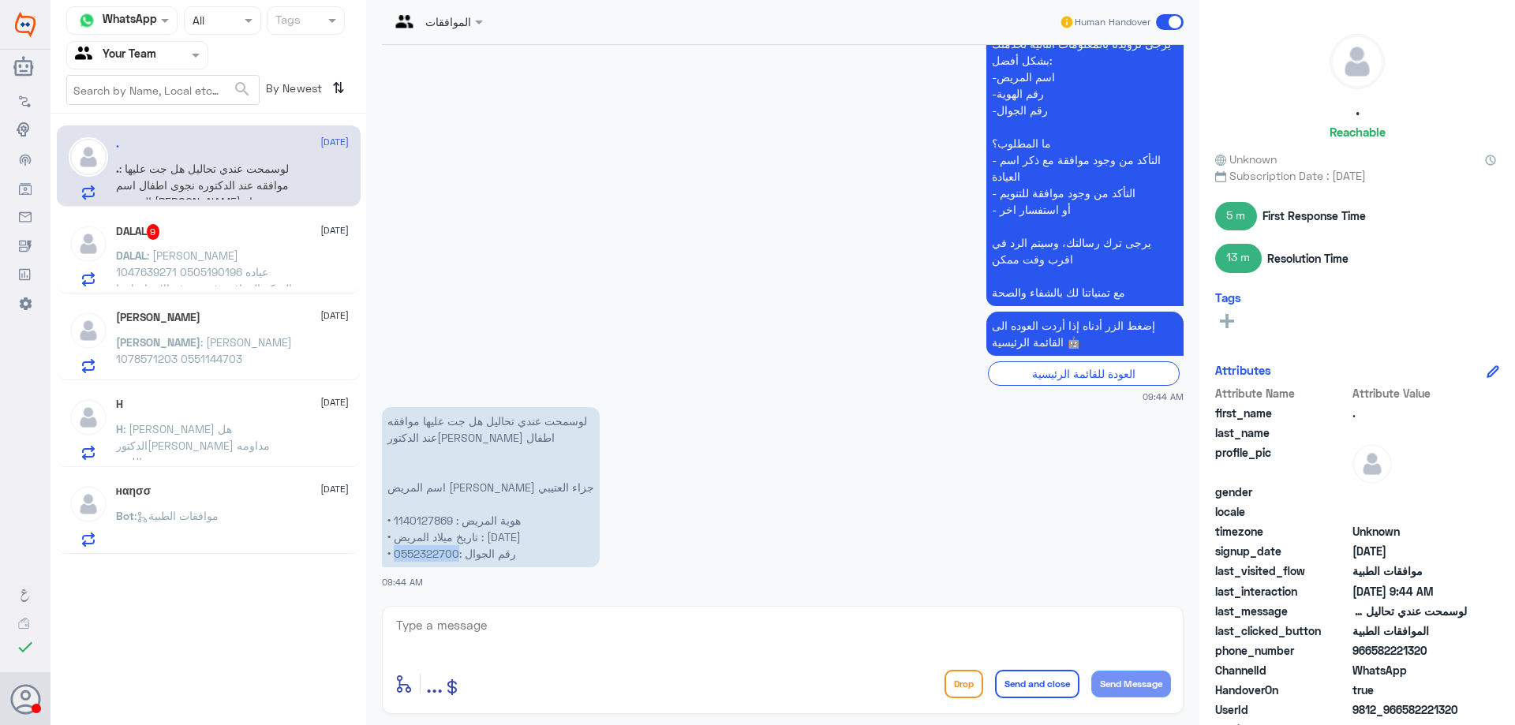
copy p "0552322700"
click at [606, 613] on div "enter flow name ... Drop Send and close Send Message" at bounding box center [782, 660] width 801 height 108
click at [601, 623] on textarea at bounding box center [782, 633] width 776 height 39
type textarea "عزيزي المراجع هل الموافقة في دلة النخيل ؟"
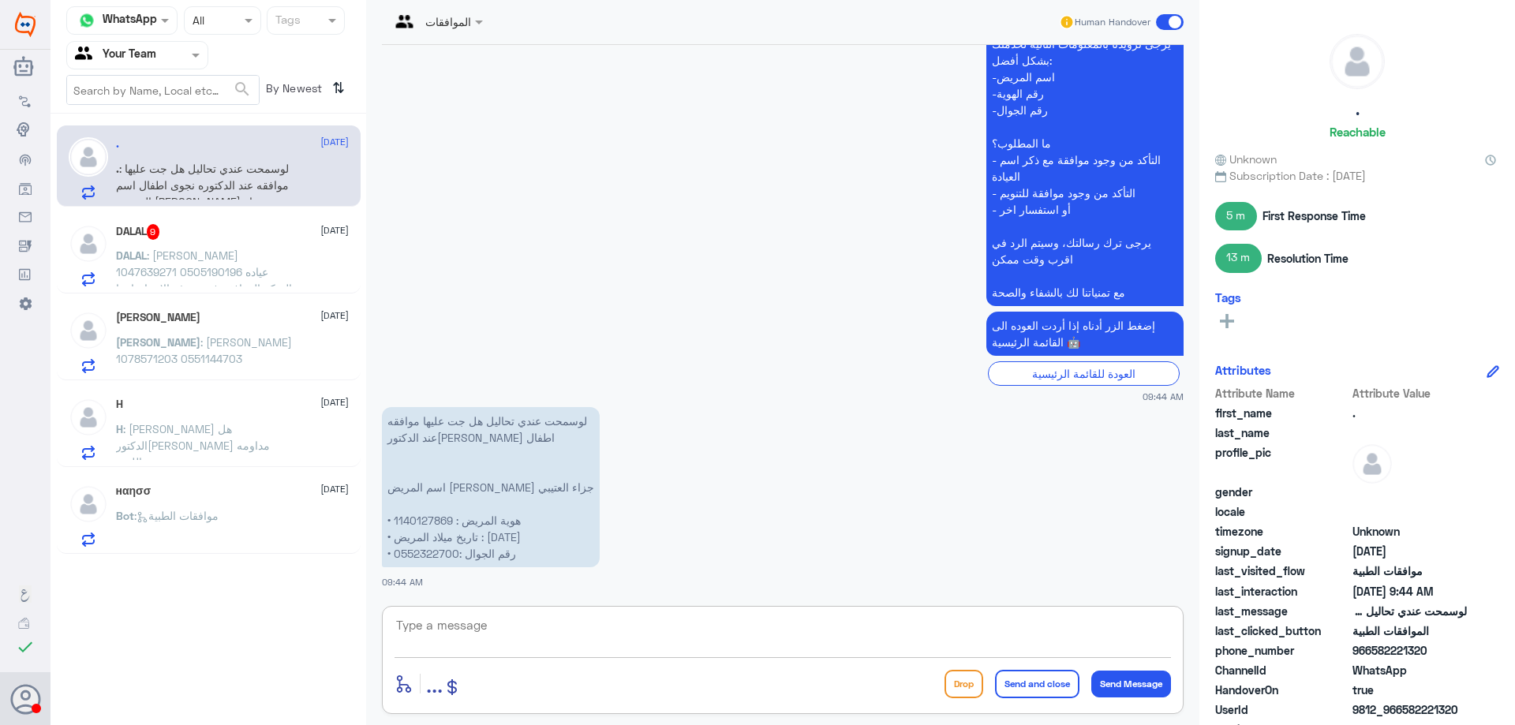
scroll to position [1980, 0]
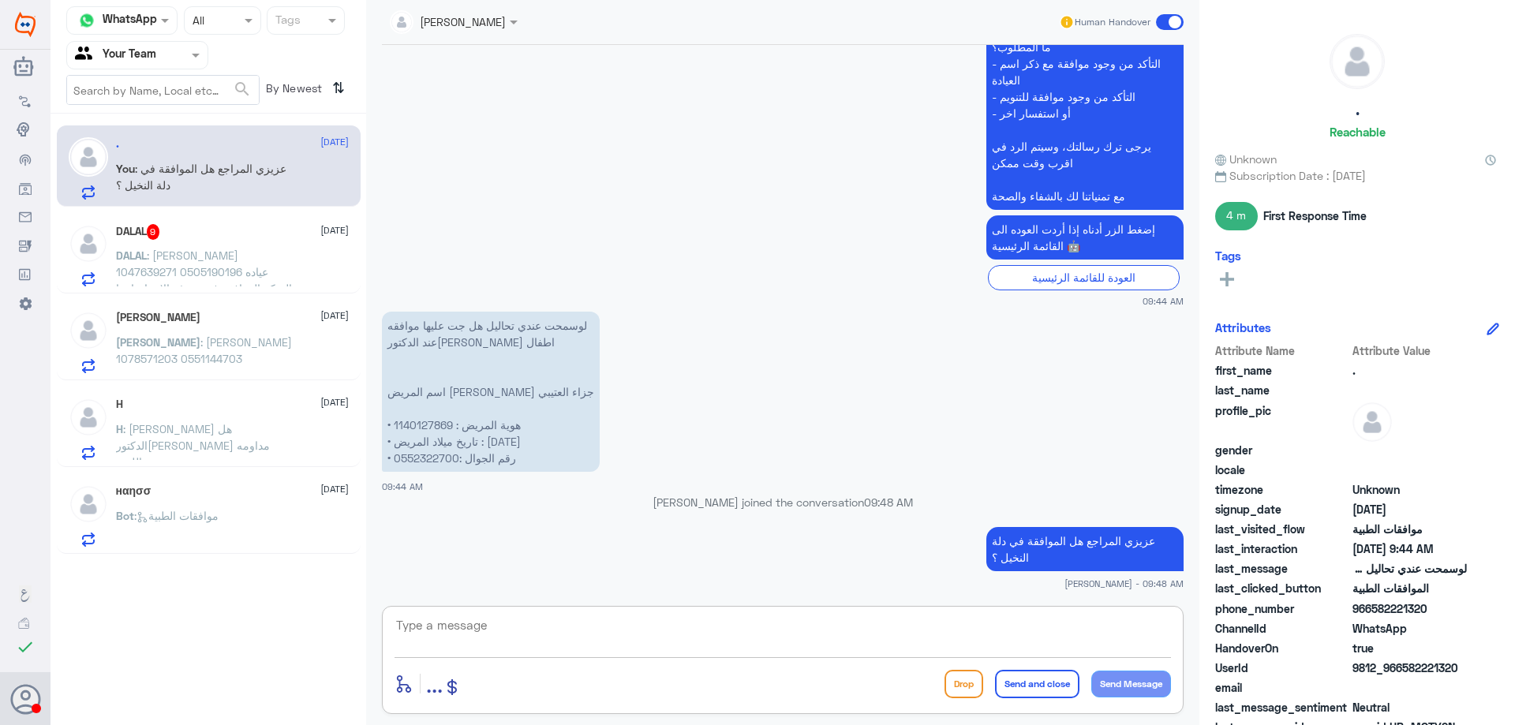
click at [200, 230] on div "DALAL 9 4 October" at bounding box center [232, 232] width 233 height 16
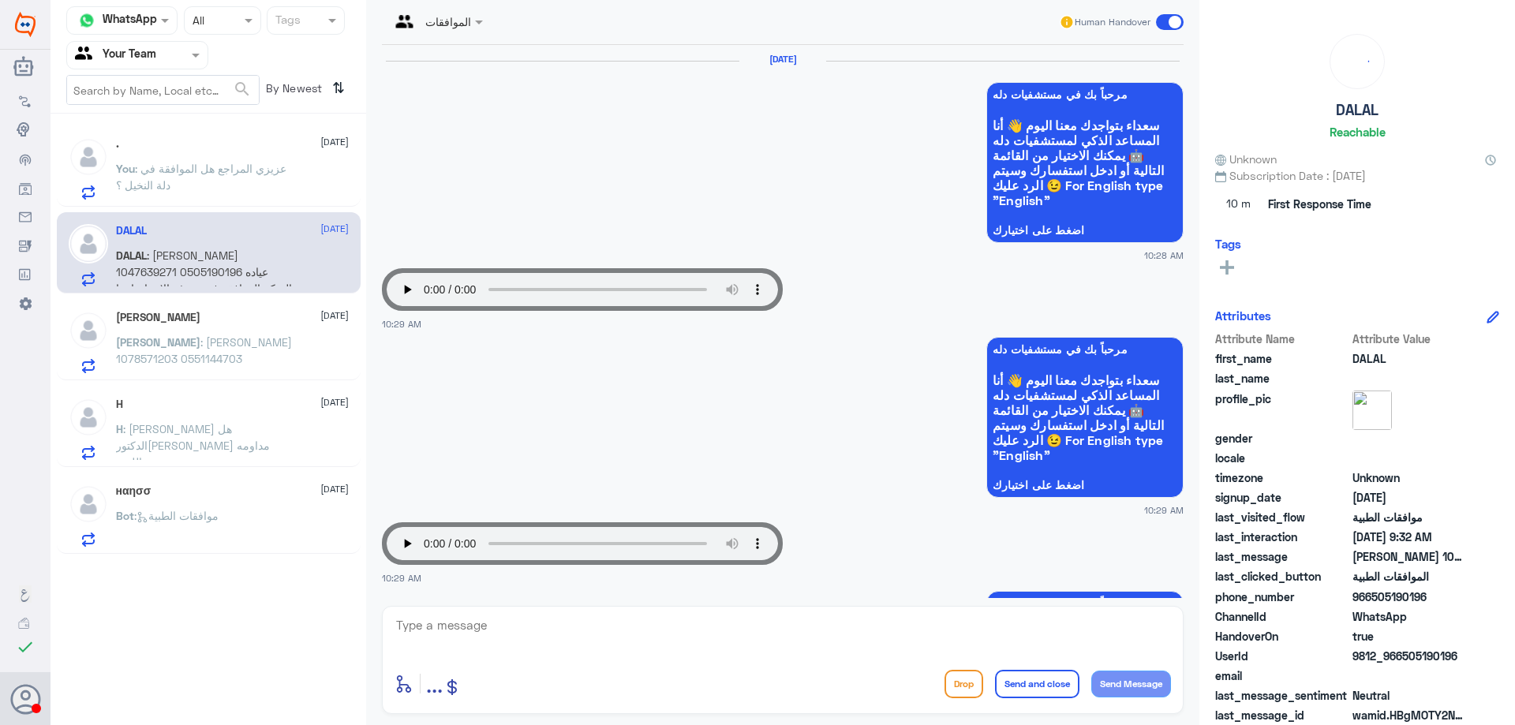
scroll to position [1838, 0]
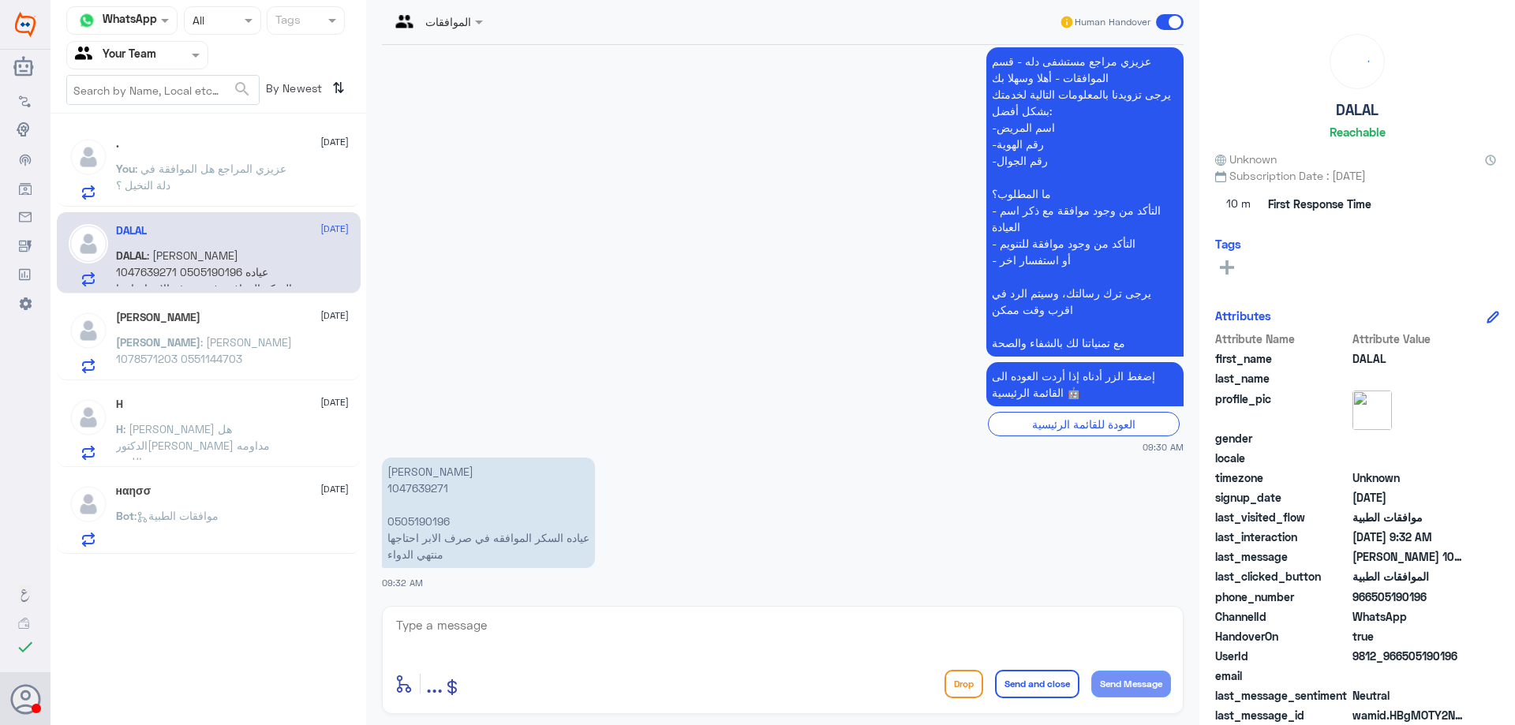
click at [425, 518] on p "[PERSON_NAME] 1047639271 0505190196 عياده السكر الموافقه في صرف الابر احتاجها م…" at bounding box center [488, 513] width 213 height 110
copy p "0505190196"
click at [418, 492] on p "[PERSON_NAME] 1047639271 0505190196 عياده السكر الموافقه في صرف الابر احتاجها م…" at bounding box center [488, 513] width 213 height 110
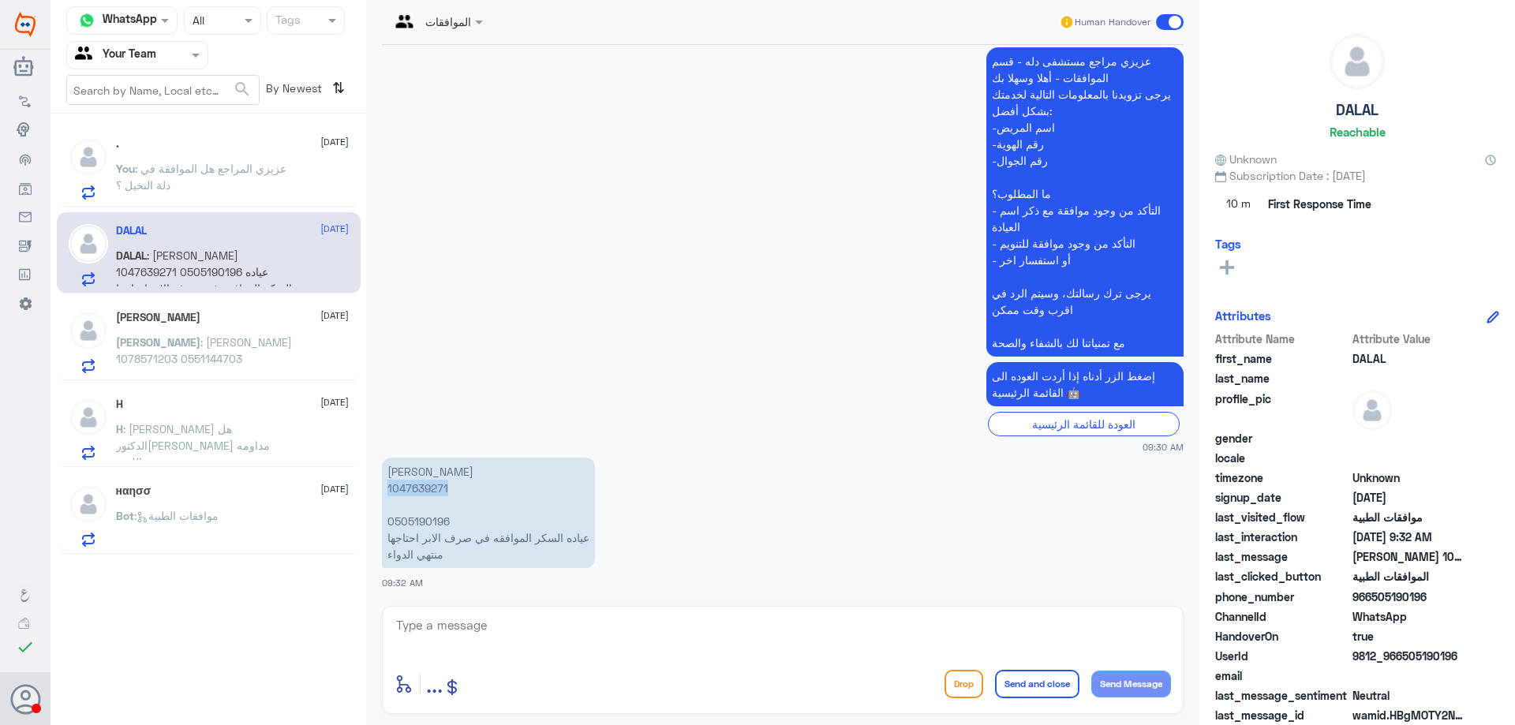
click at [418, 492] on p "[PERSON_NAME] 1047639271 0505190196 عياده السكر الموافقه في صرف الابر احتاجها م…" at bounding box center [488, 513] width 213 height 110
copy p "1047639271"
click at [596, 626] on textarea at bounding box center [782, 633] width 776 height 39
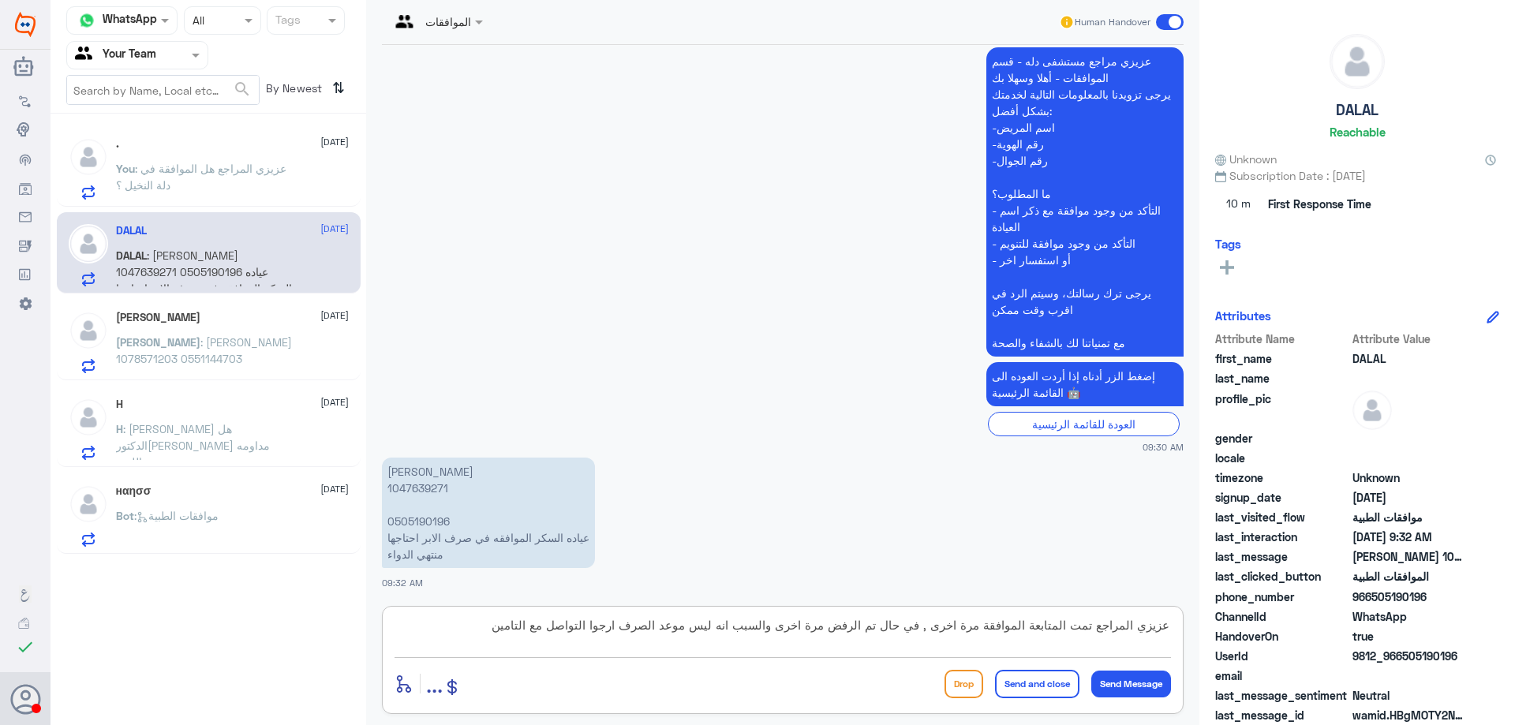
type textarea "عزيزي المراجع تمت المتابعة الموافقة مرة اخرى , في حال تم الرفض مرة اخرى والسبب …"
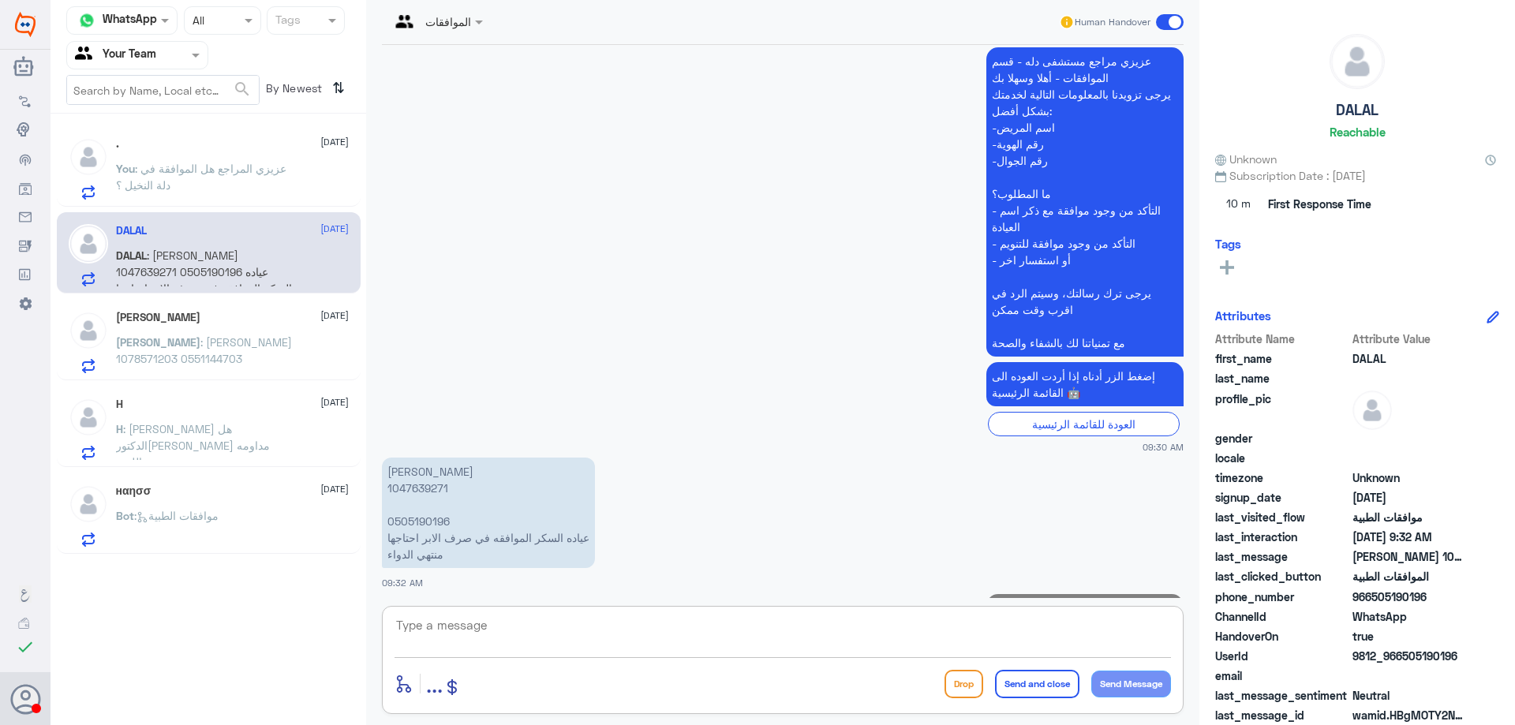
scroll to position [1939, 0]
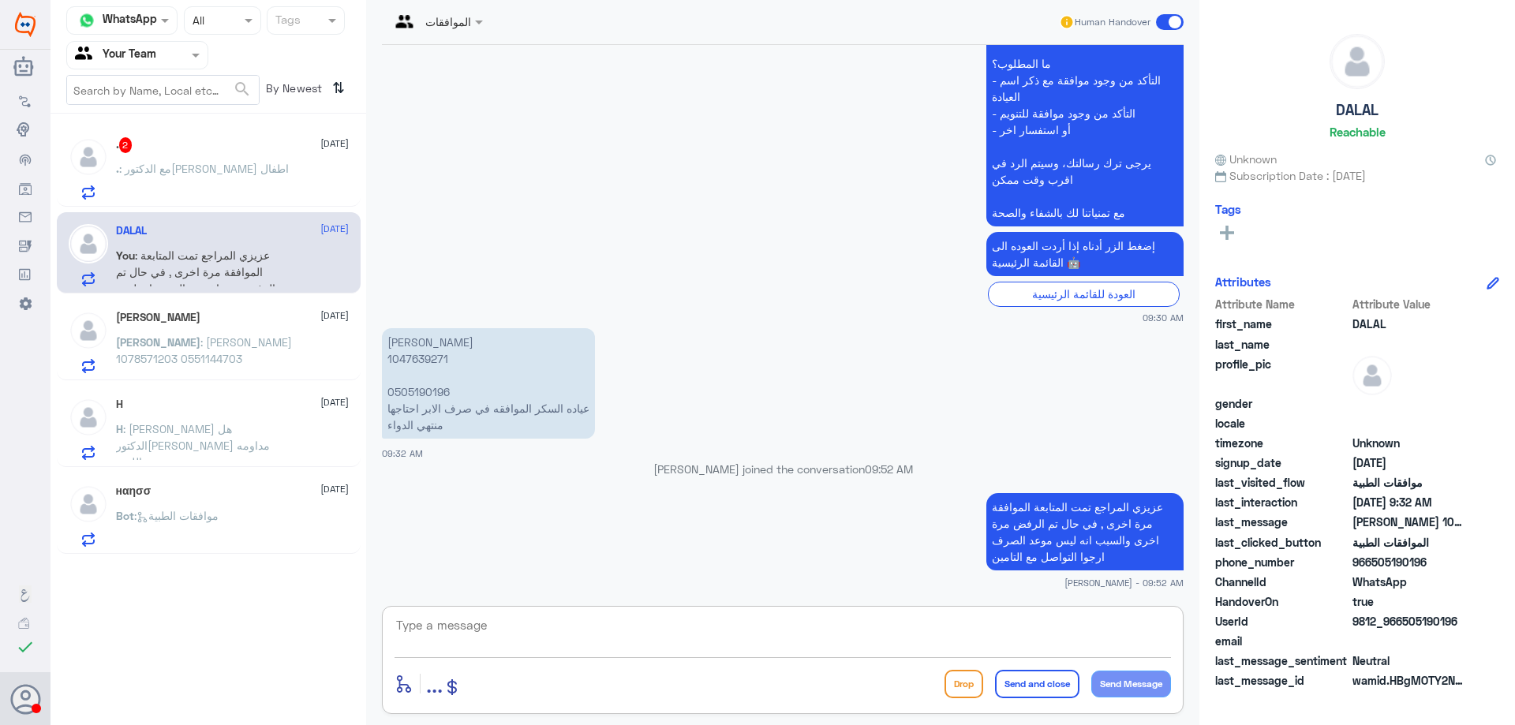
click at [269, 186] on div ". : مع الدكتوره نجوى اطفال" at bounding box center [232, 181] width 233 height 35
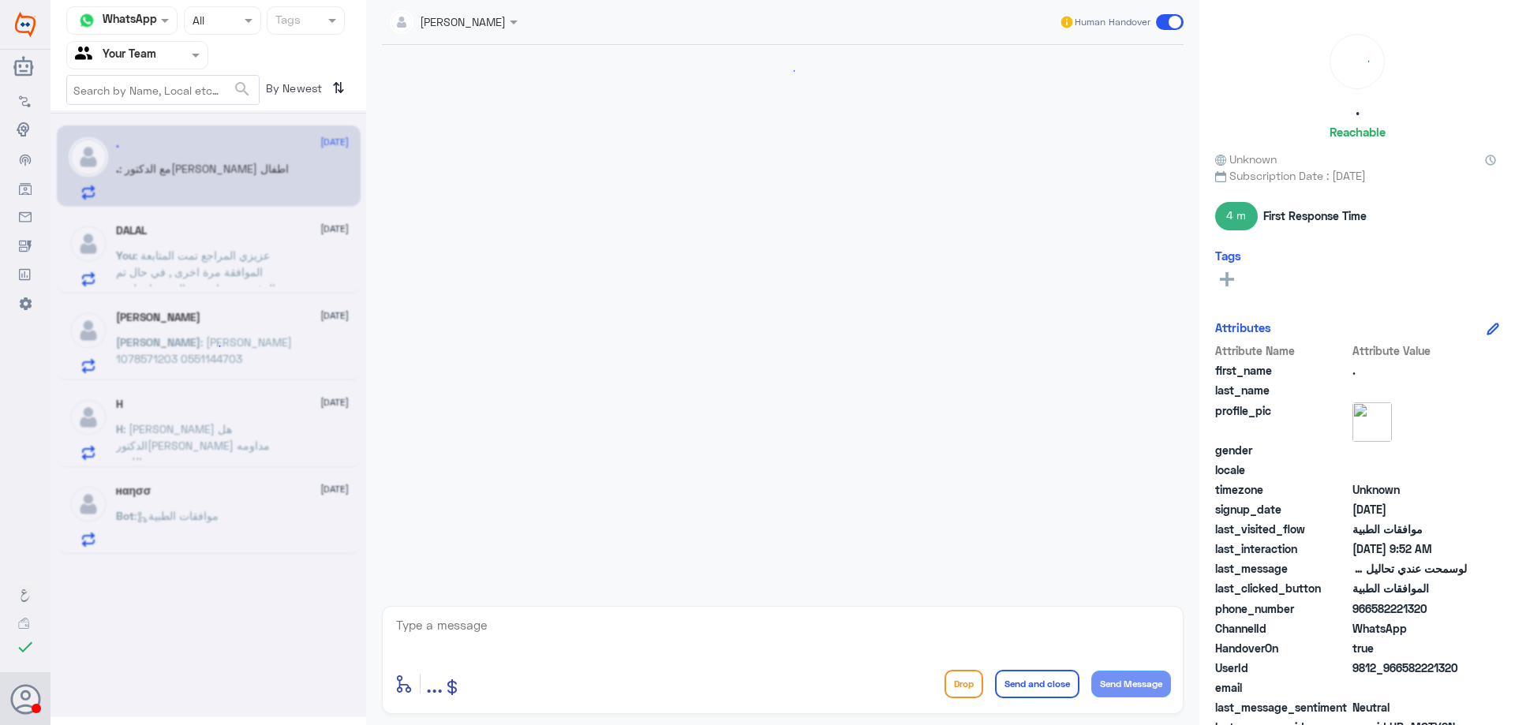
scroll to position [1523, 0]
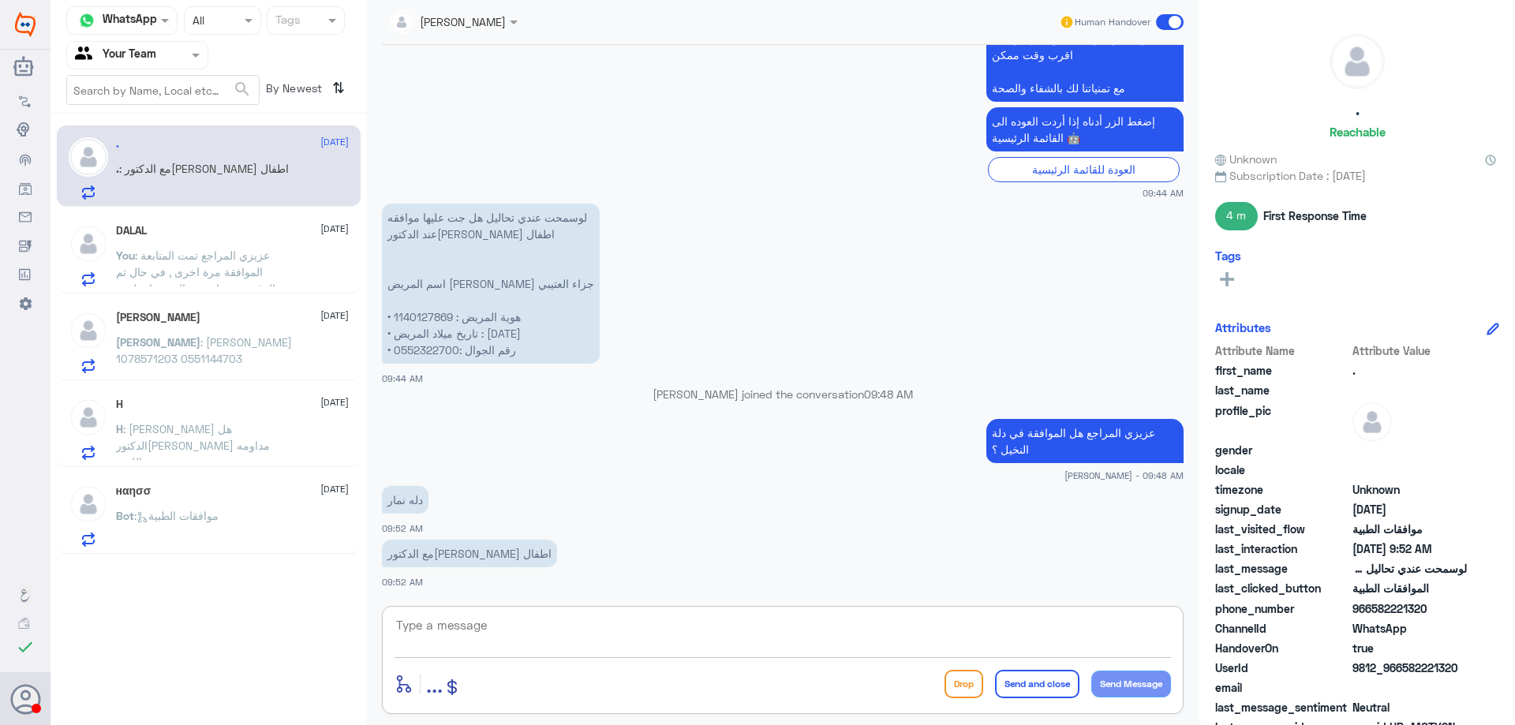
click at [478, 621] on textarea at bounding box center [782, 633] width 776 height 39
click at [608, 618] on textarea at bounding box center [782, 633] width 776 height 39
paste textarea "( 0112995140 , 0546022896 )"
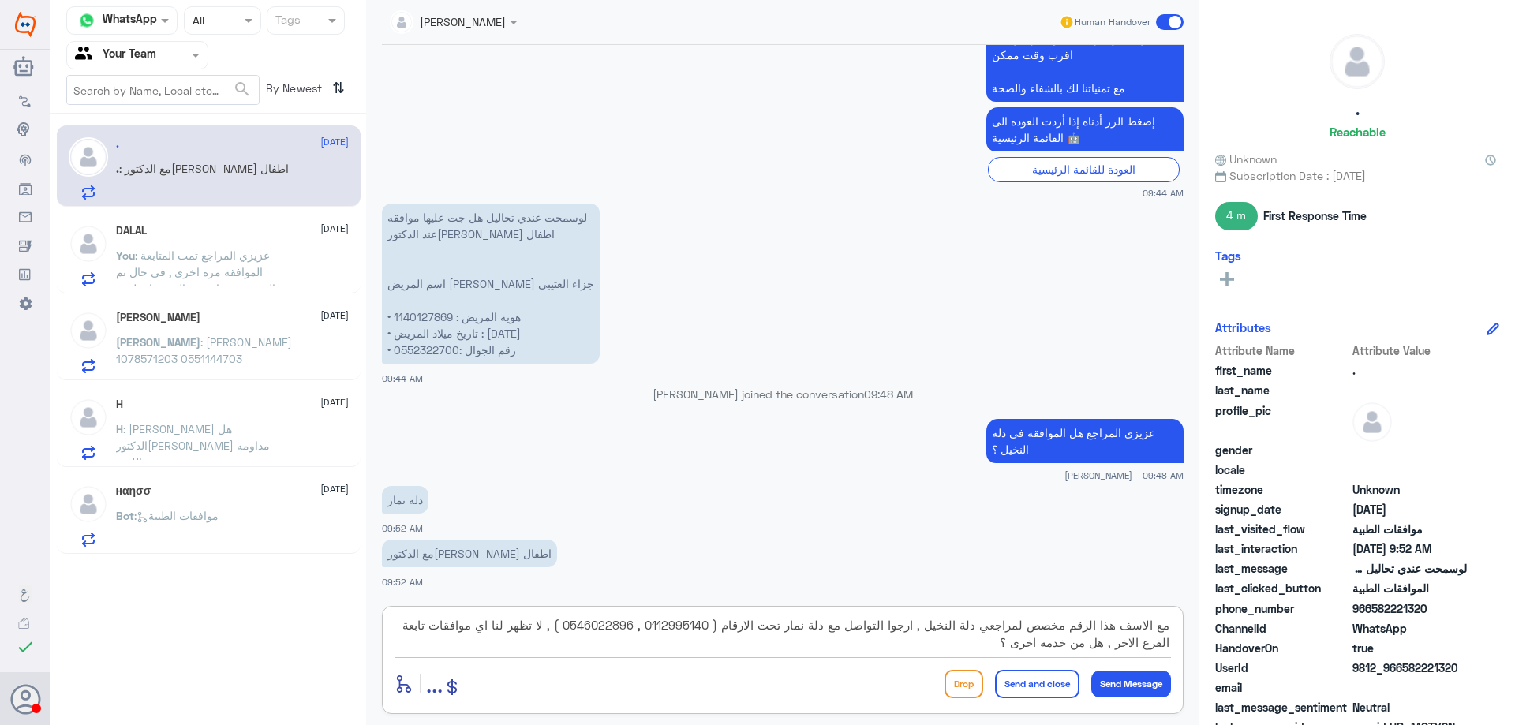
type textarea "مع الاسف هذا الرقم مخصص لمراجعي دلة النخيل , ارجوا التواصل مع دلة نمار تحت الار…"
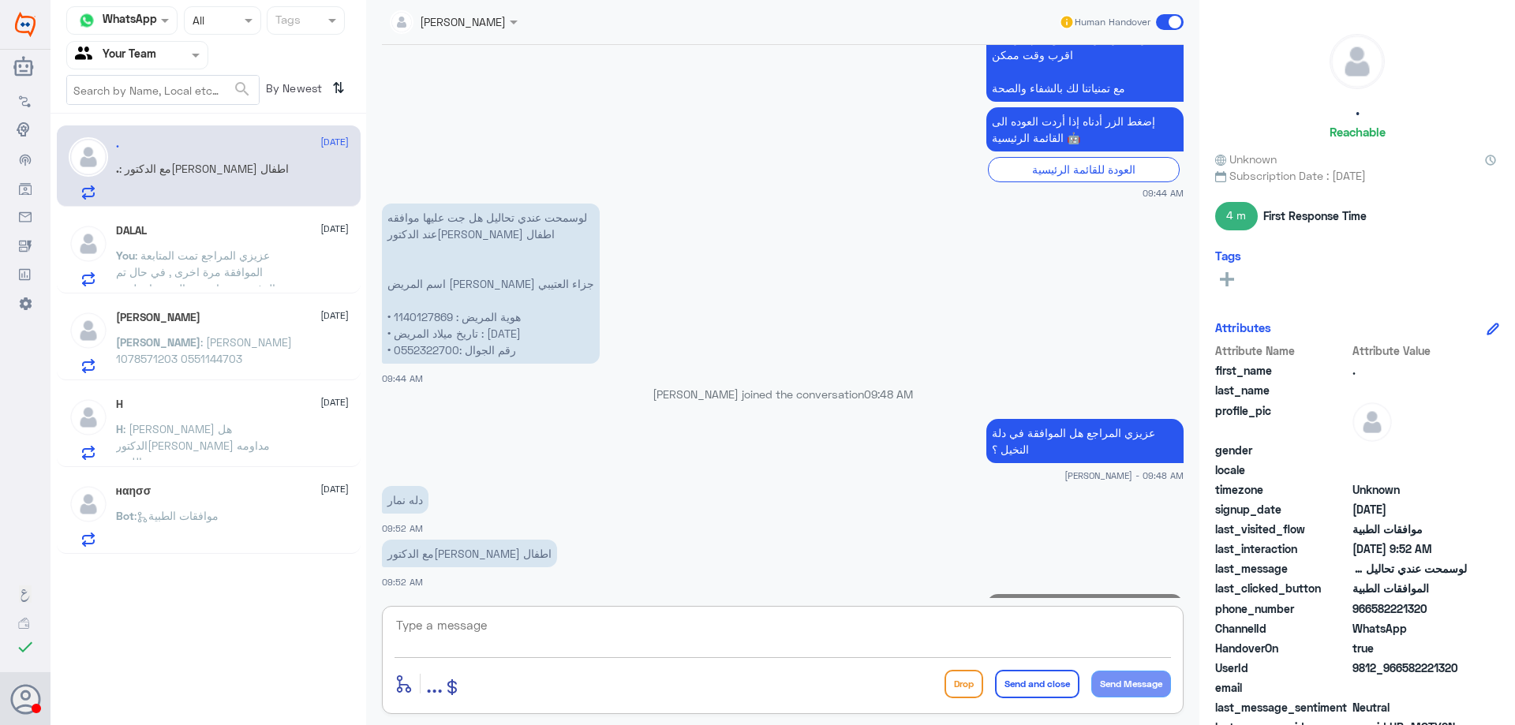
scroll to position [1657, 0]
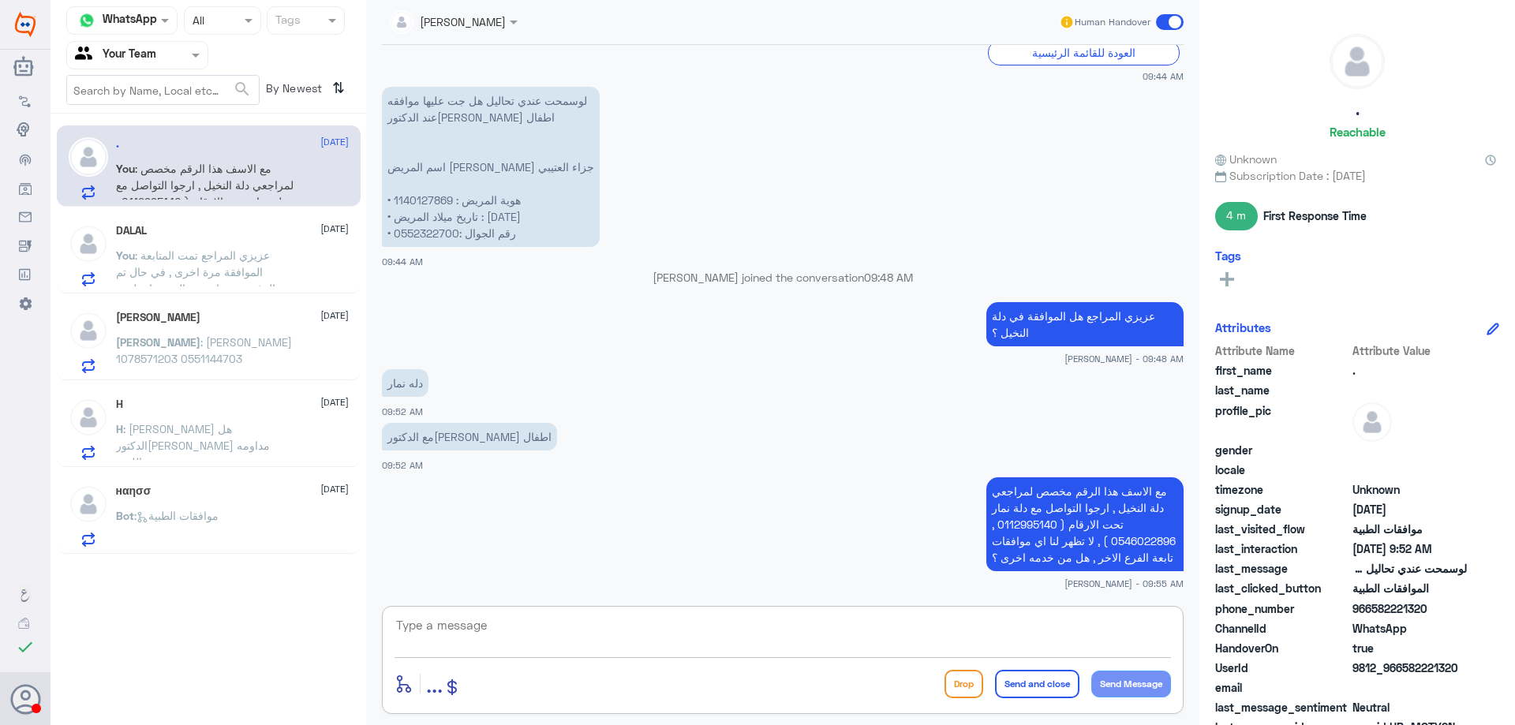
click at [693, 630] on textarea at bounding box center [782, 633] width 776 height 39
type textarea "قدامكم العافية"
click at [1003, 674] on button "Send and close" at bounding box center [1037, 684] width 84 height 28
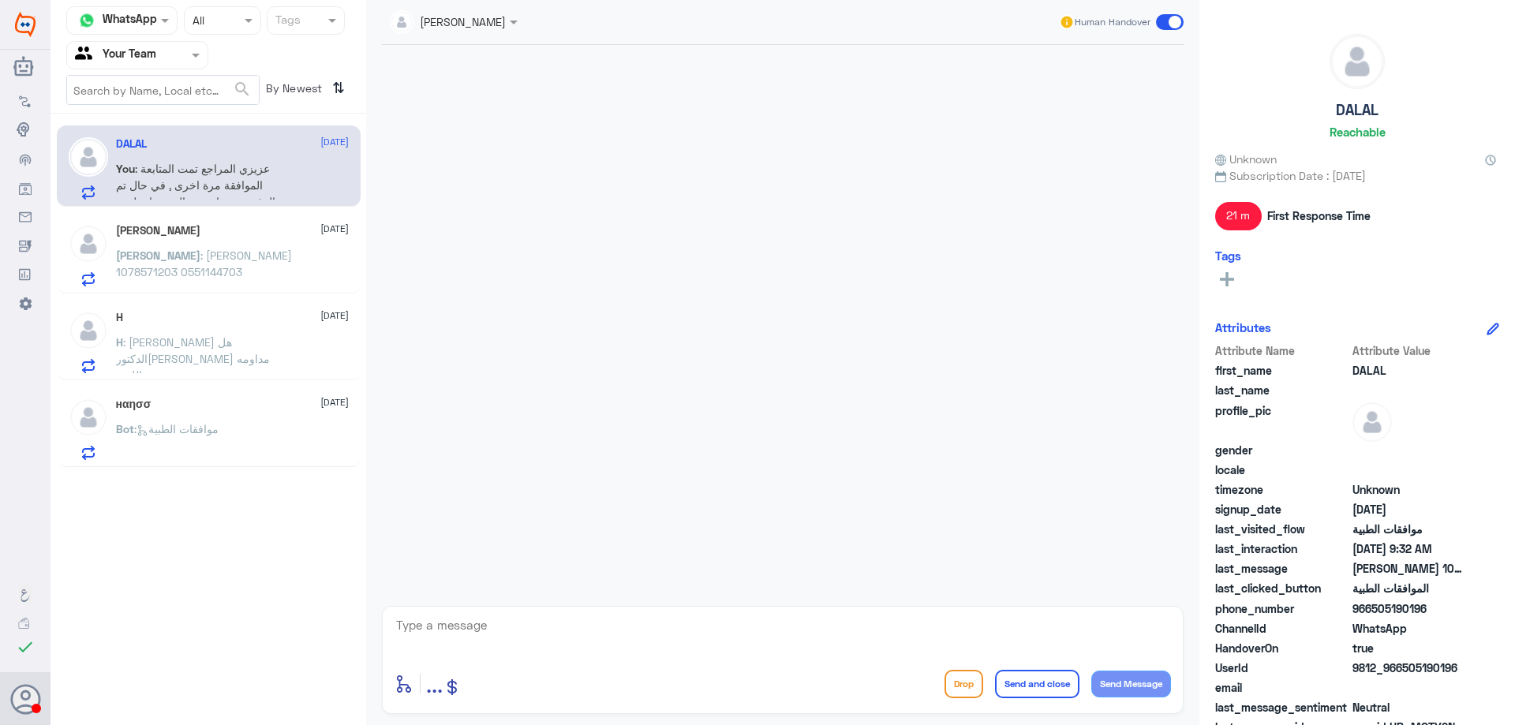
click at [275, 241] on div "Abdulaziz 3 October Abdulaziz : عبدالعزيز الدغيثر 1078571203 0551144703" at bounding box center [232, 255] width 233 height 62
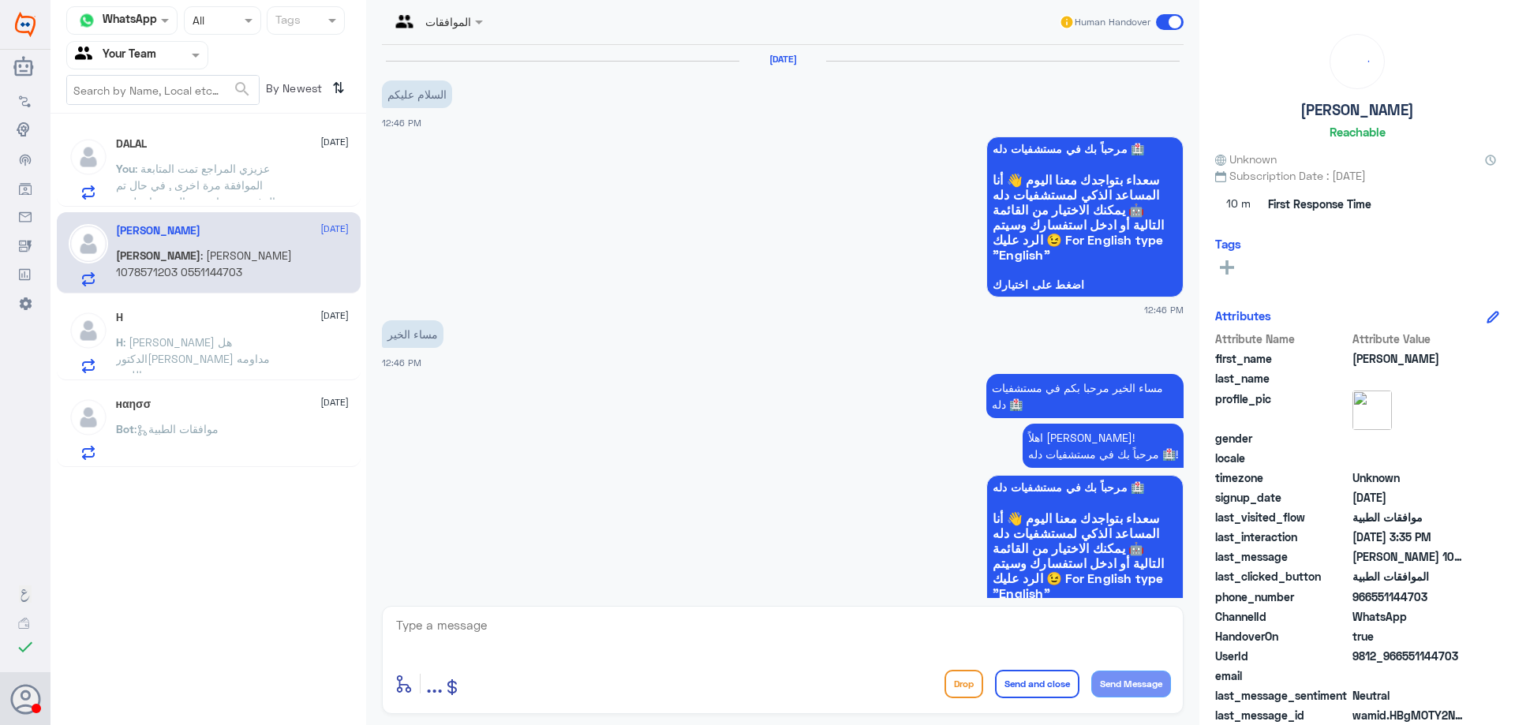
scroll to position [1569, 0]
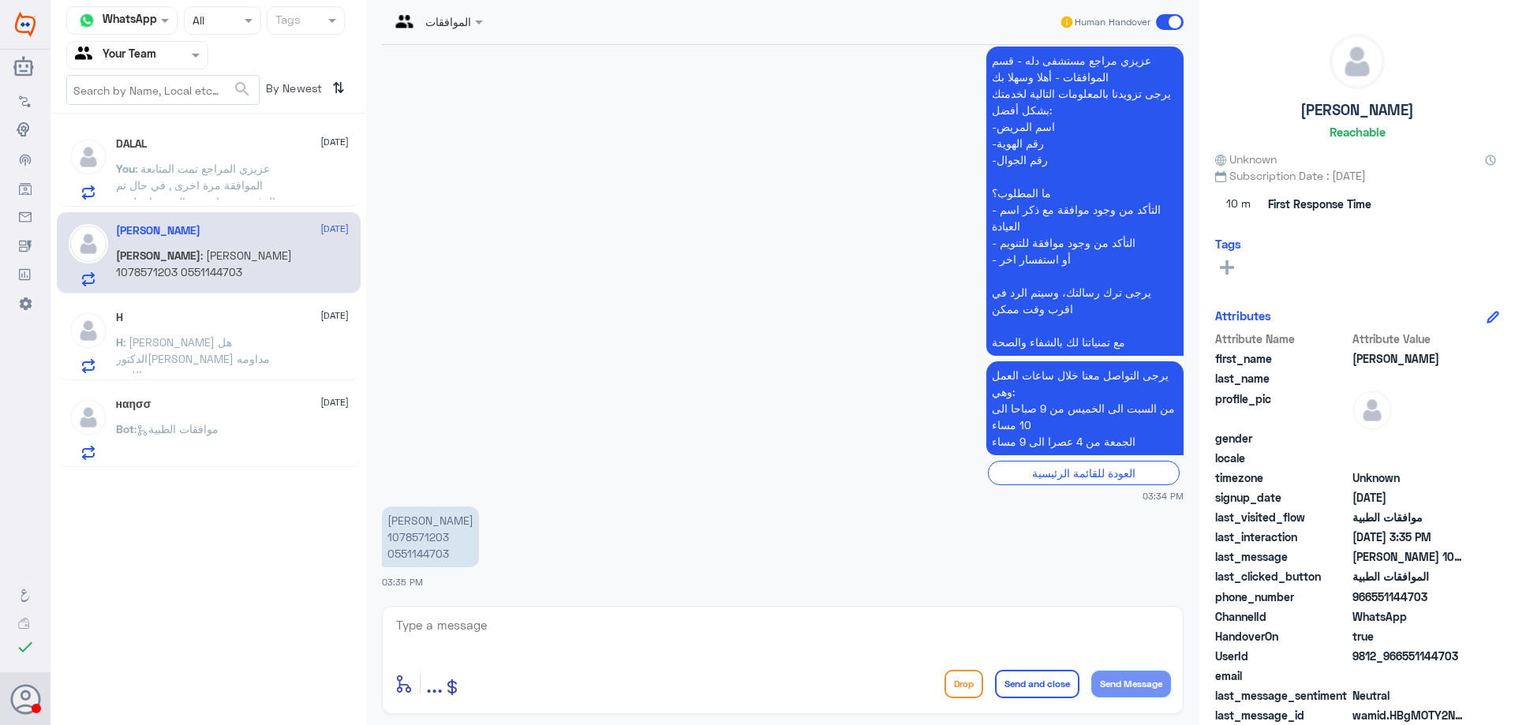
click at [420, 534] on p "عبدالعزيز الدغيثر 1078571203 0551144703" at bounding box center [430, 536] width 97 height 61
click at [422, 534] on p "عبدالعزيز الدغيثر 1078571203 0551144703" at bounding box center [430, 536] width 97 height 61
copy p "1078571203"
click at [156, 315] on div "H 3 October" at bounding box center [232, 317] width 233 height 13
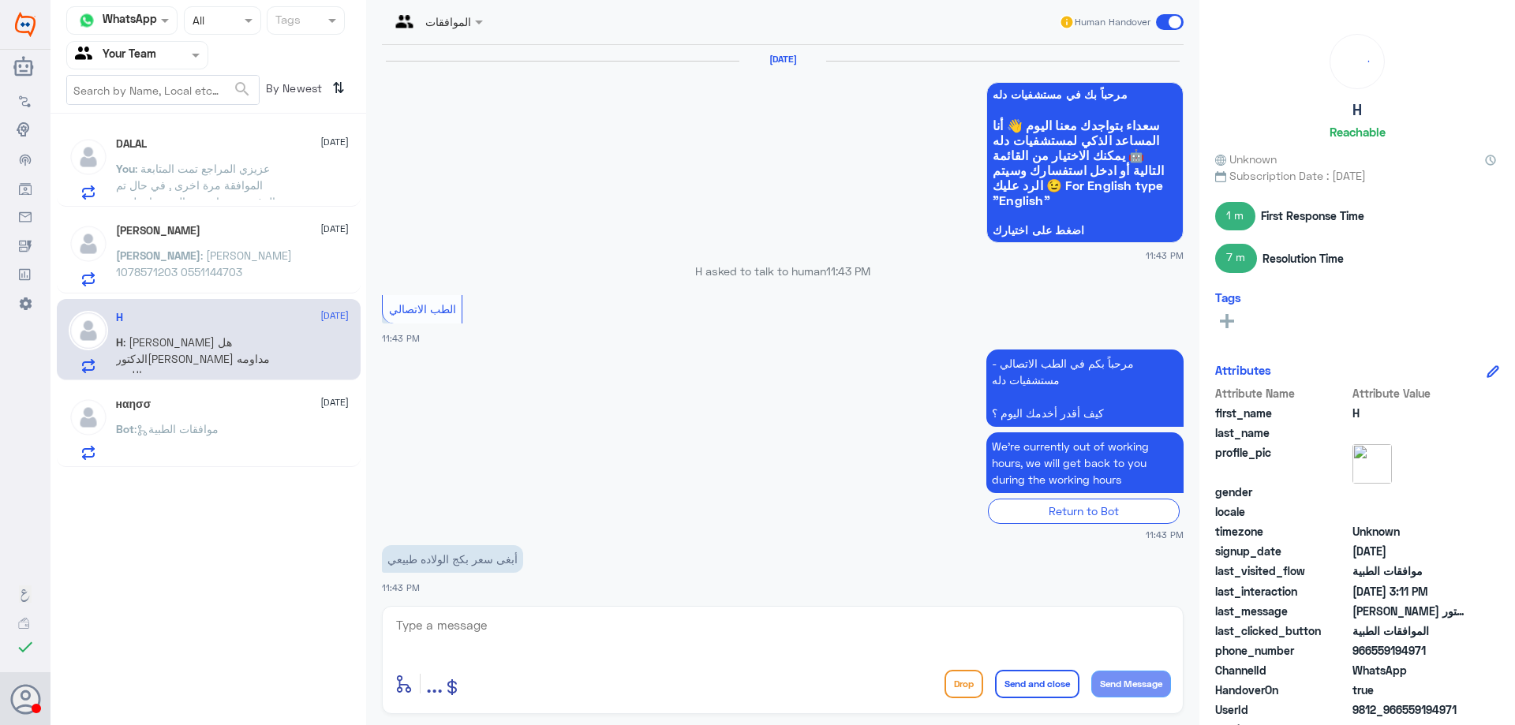
scroll to position [1249, 0]
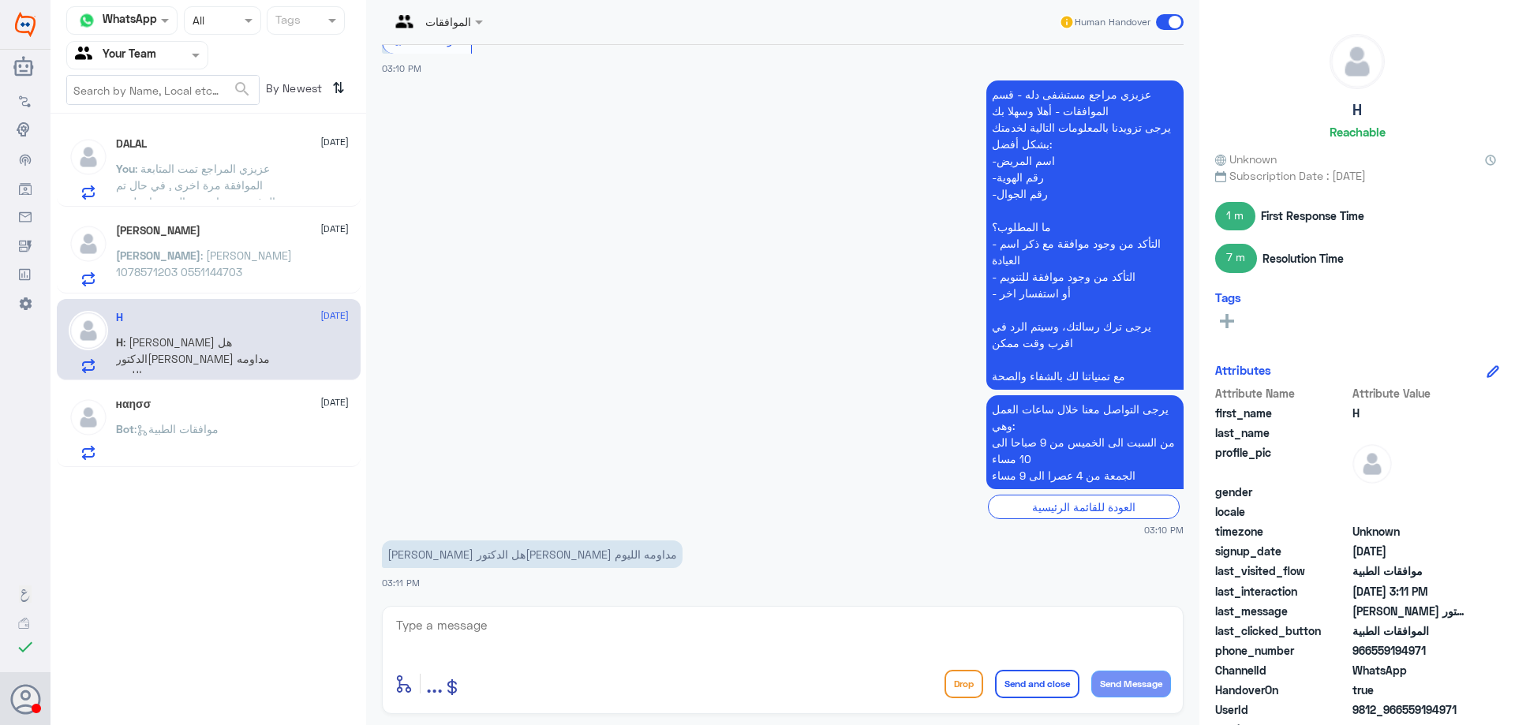
click at [973, 689] on button "Drop" at bounding box center [963, 684] width 39 height 28
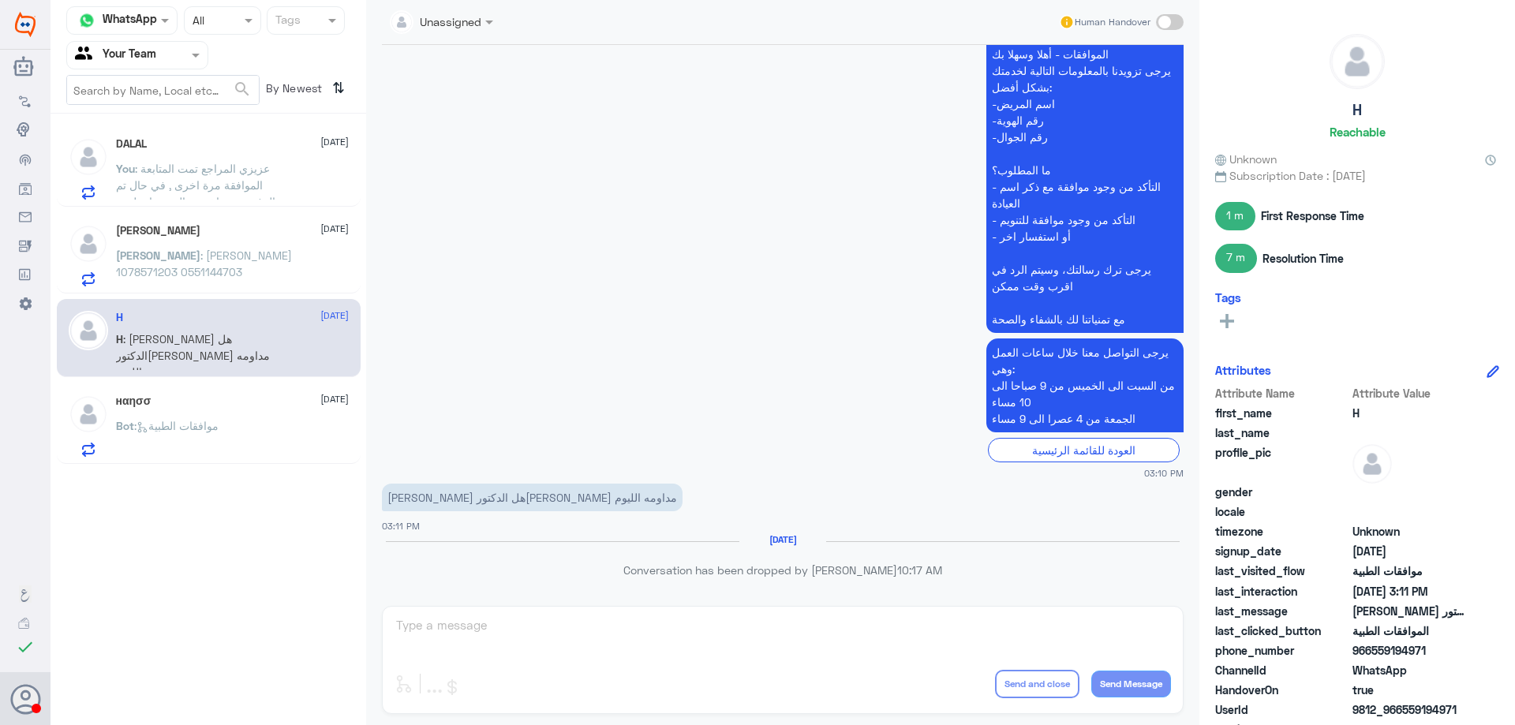
click at [259, 427] on div "Bot : موافقات الطبية" at bounding box center [232, 438] width 233 height 35
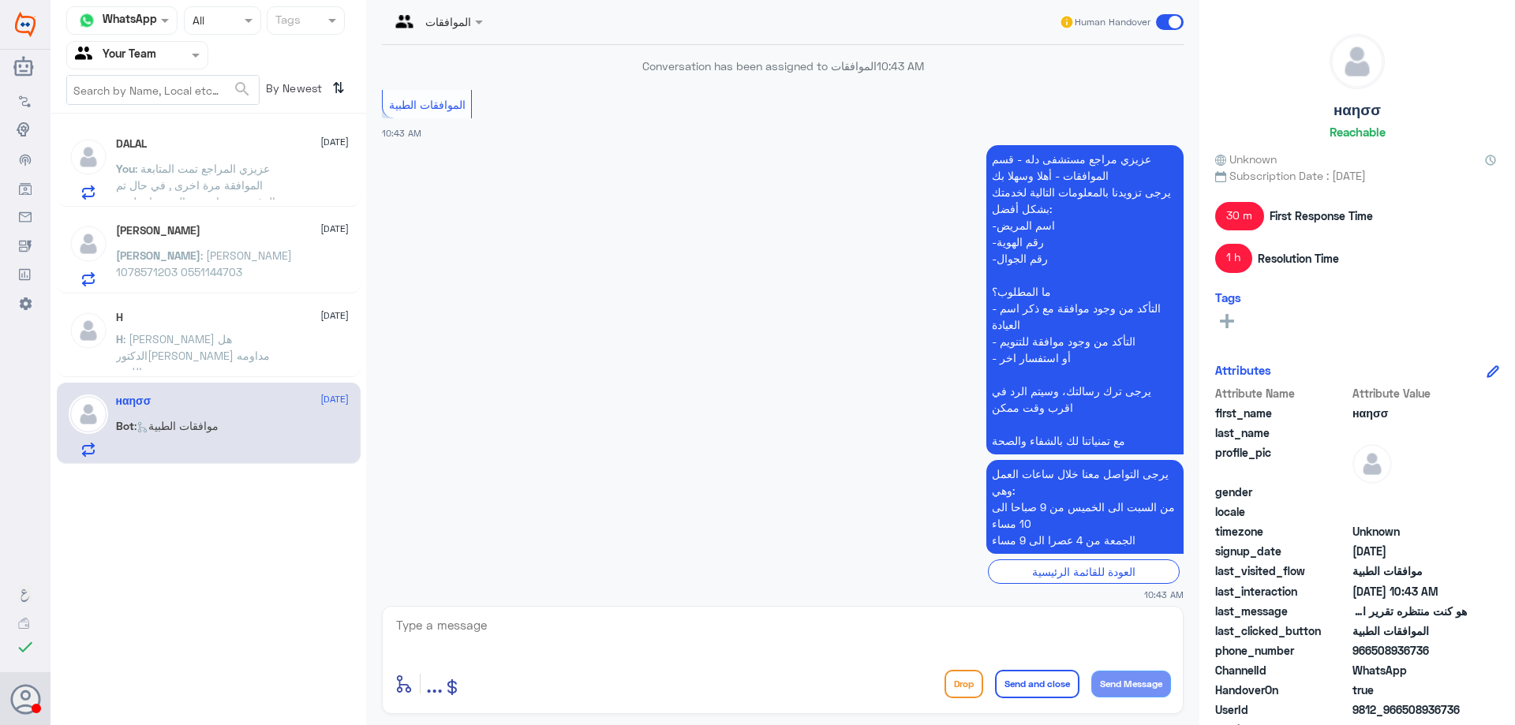
scroll to position [1263, 0]
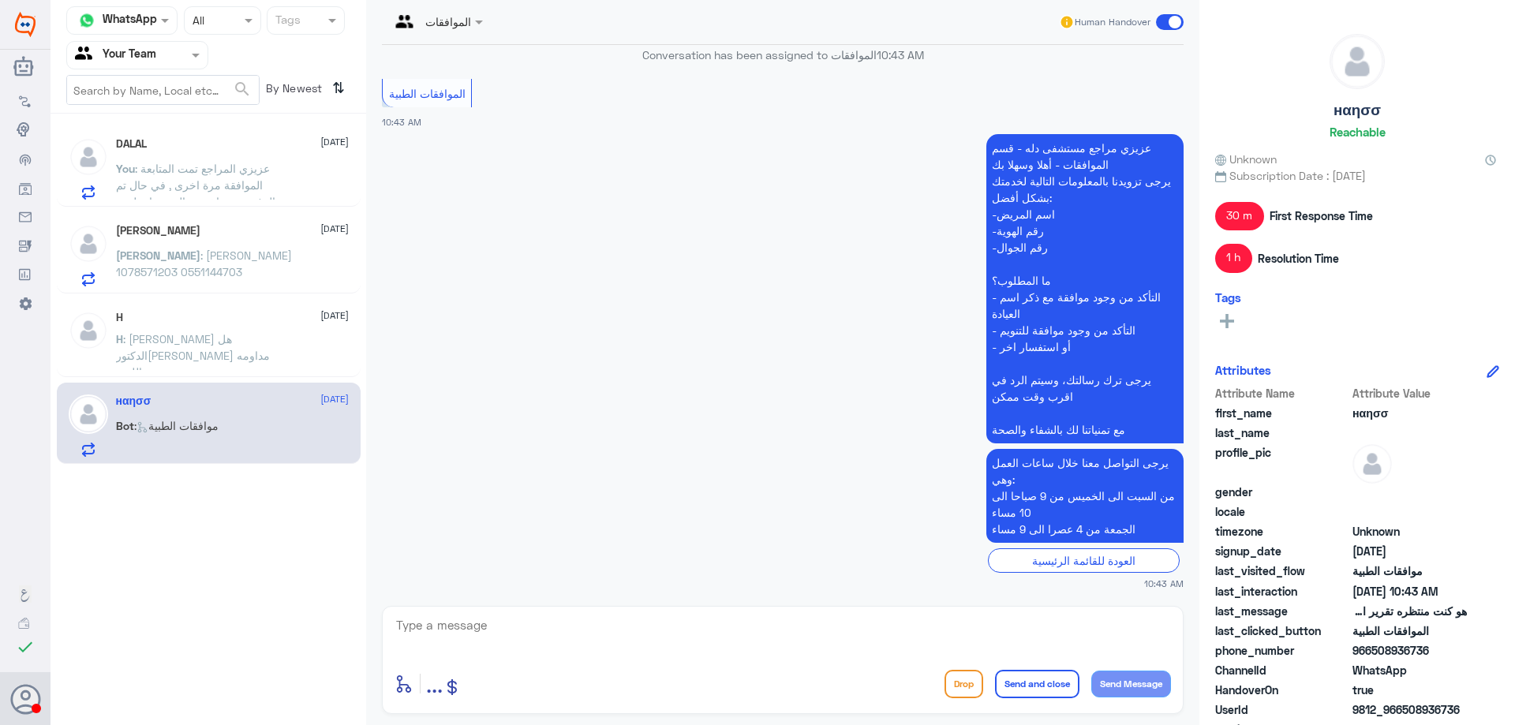
click at [544, 616] on textarea at bounding box center [782, 633] width 776 height 39
type textarea "عزيزي المراجع ارجوا تزويدنا بالمعلومات مع التوضيح للمساعدة في موافقات دلة النخي…"
click at [1020, 674] on button "Send and close" at bounding box center [1037, 684] width 84 height 28
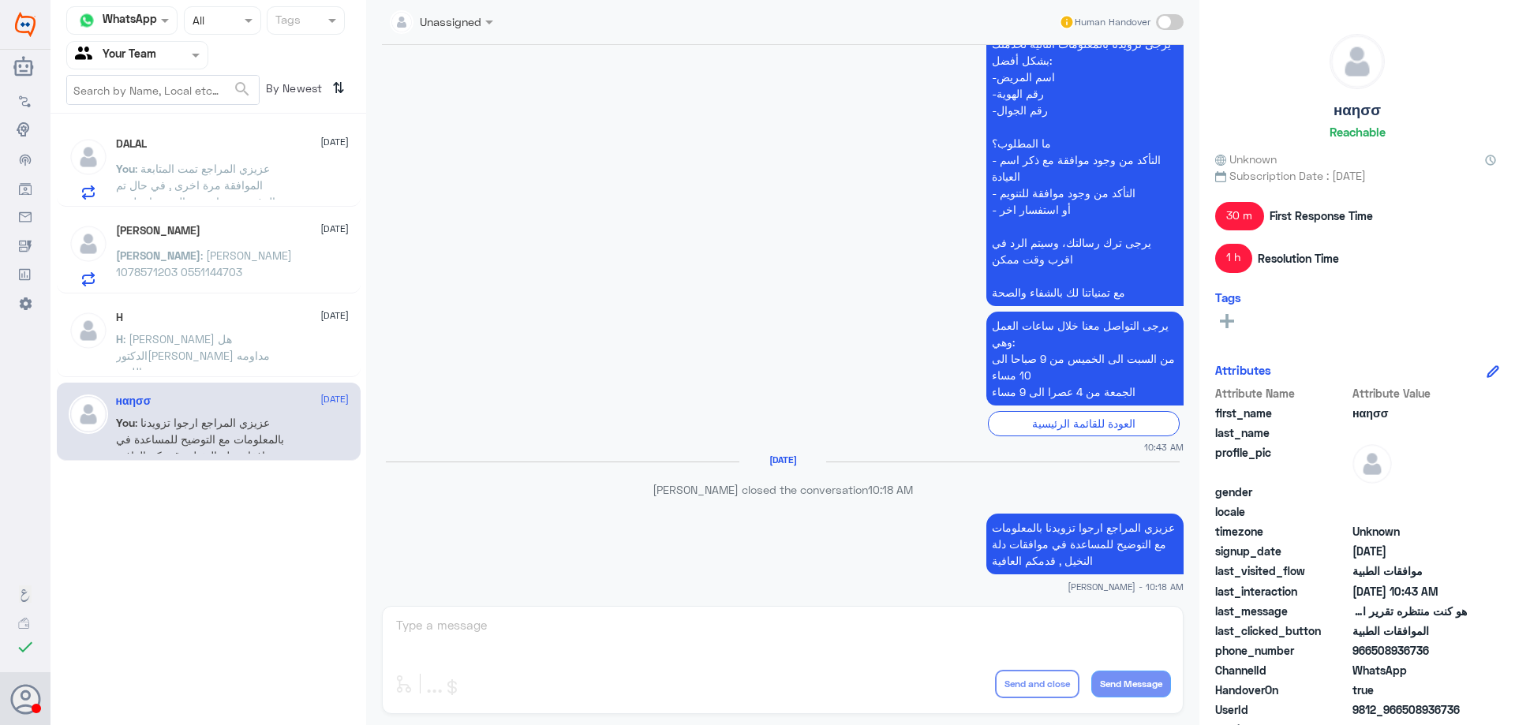
scroll to position [1375, 0]
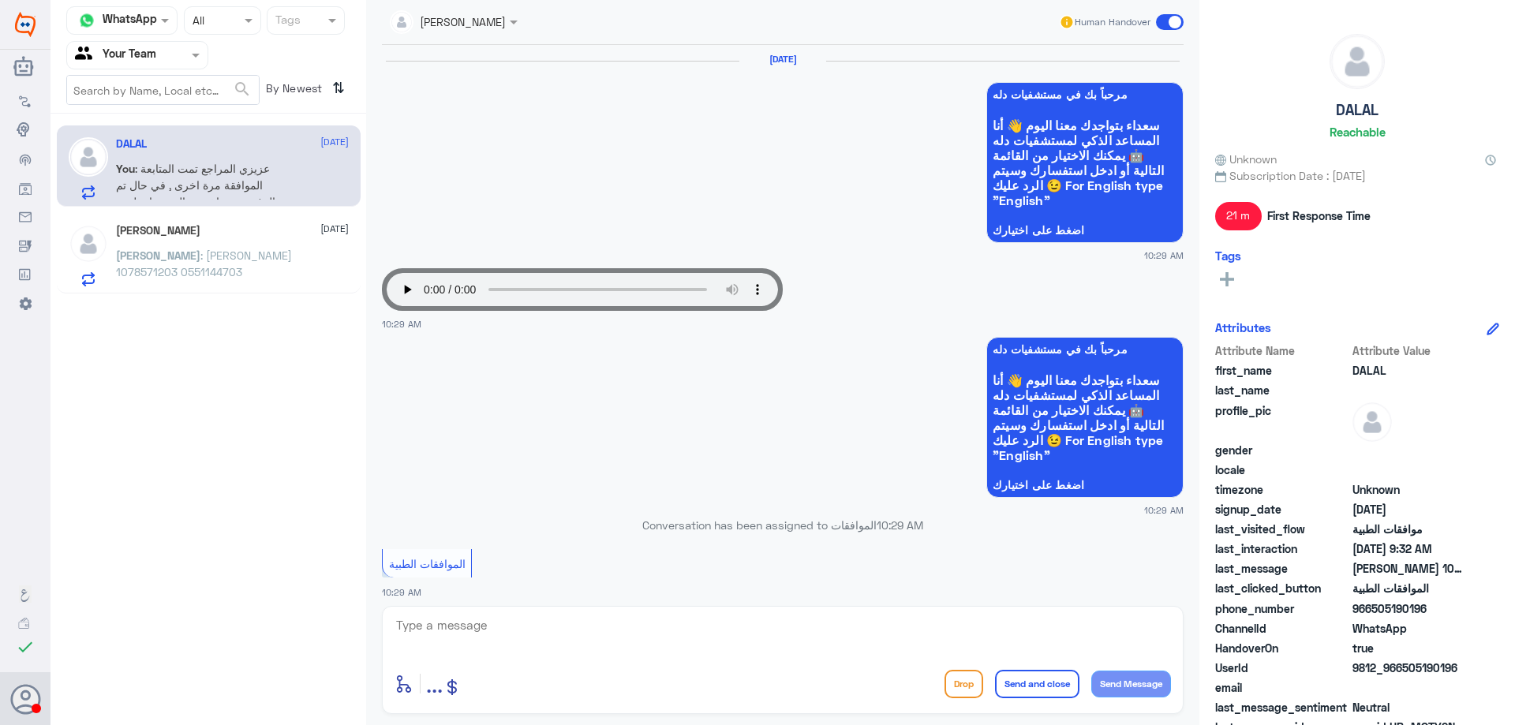
scroll to position [1679, 0]
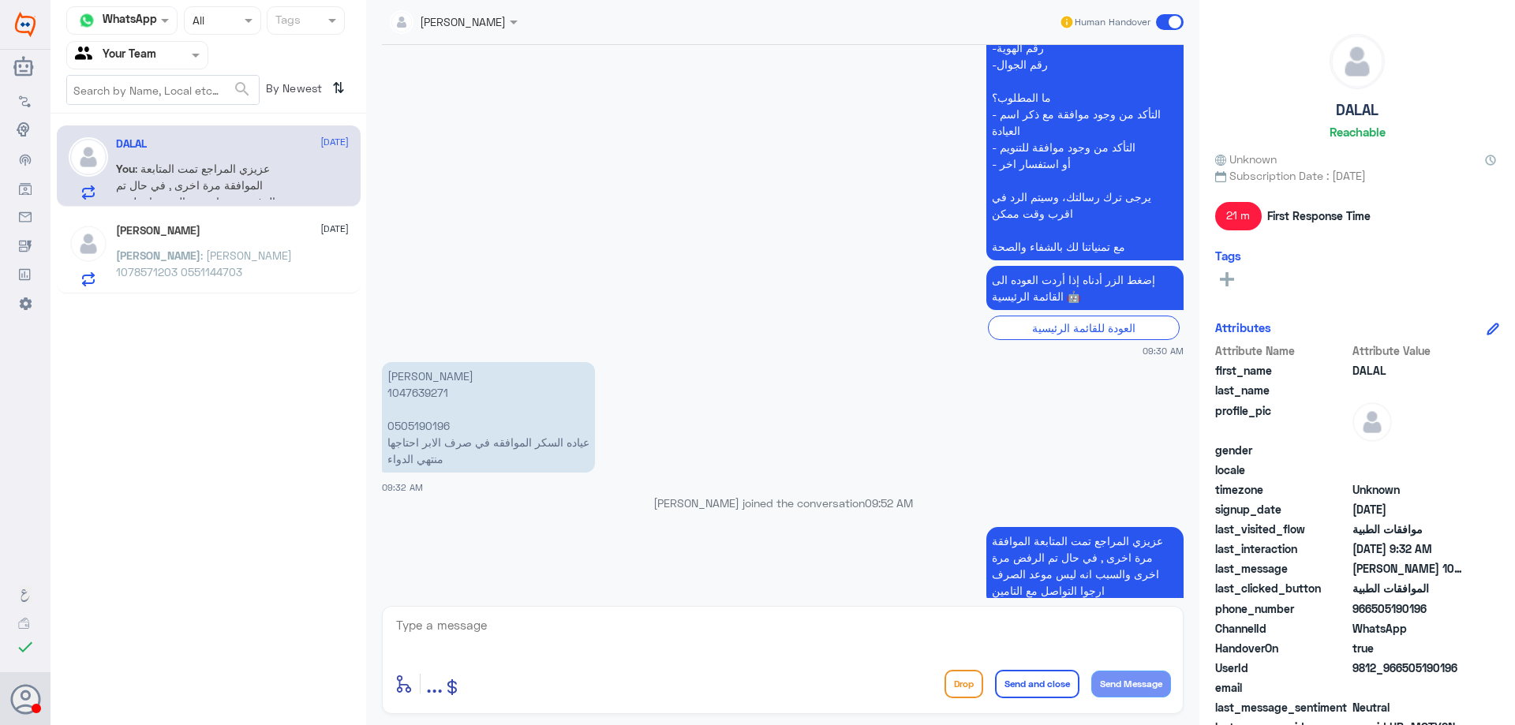
click at [250, 245] on div "[PERSON_NAME] [DATE] [PERSON_NAME] : [PERSON_NAME] 1078571203 0551144703" at bounding box center [232, 255] width 233 height 62
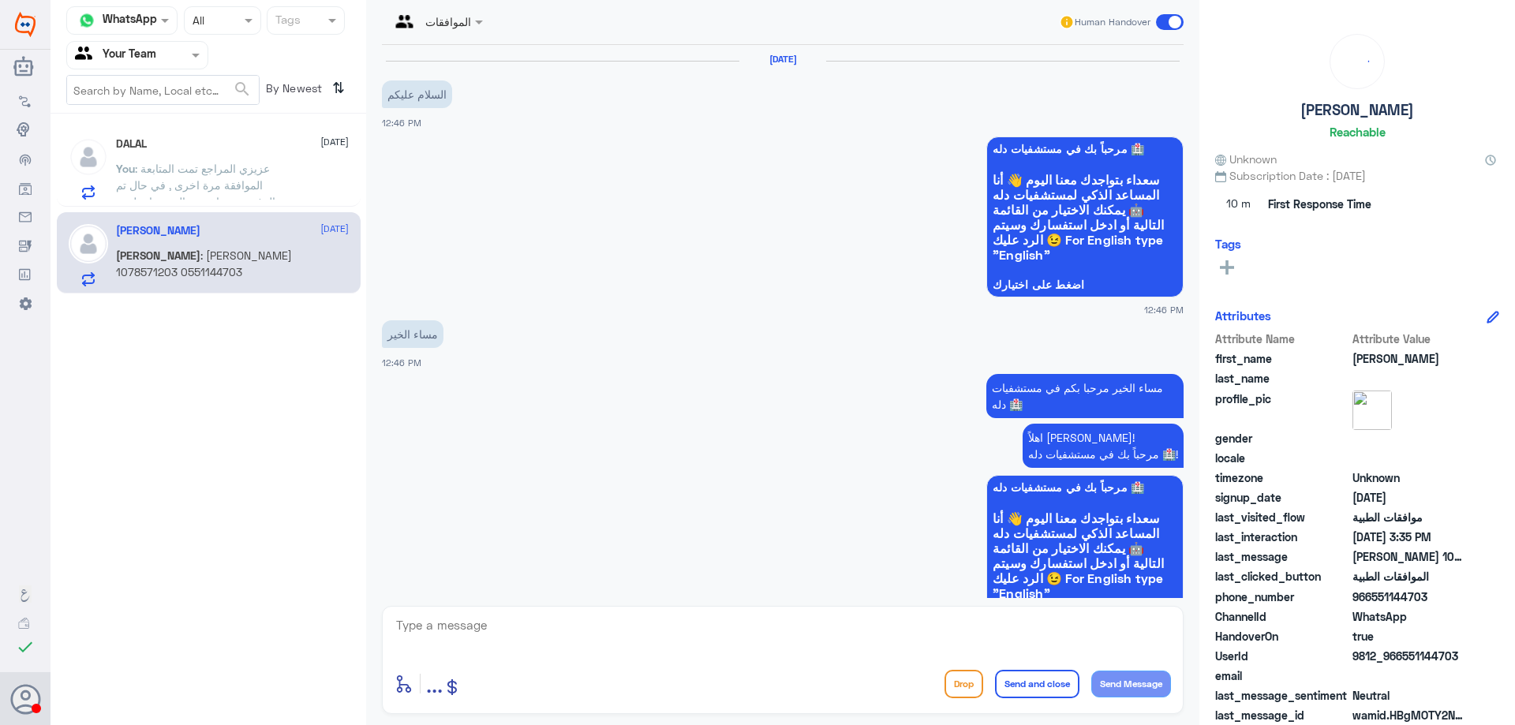
scroll to position [1569, 0]
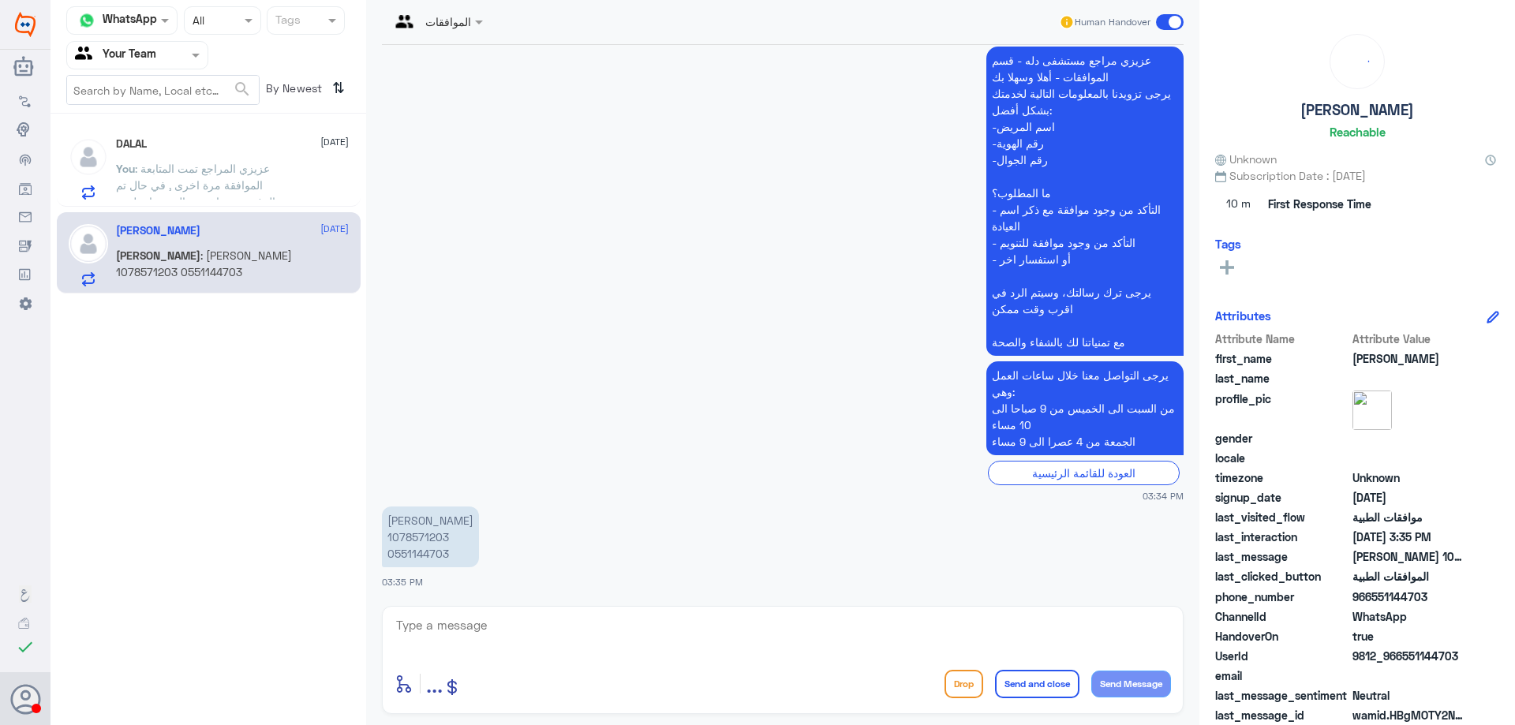
click at [226, 170] on span ": عزيزي المراجع تمت المتابعة الموافقة مرة اخرى , في حال تم الرفض مرة اخرى والسب…" at bounding box center [204, 193] width 177 height 63
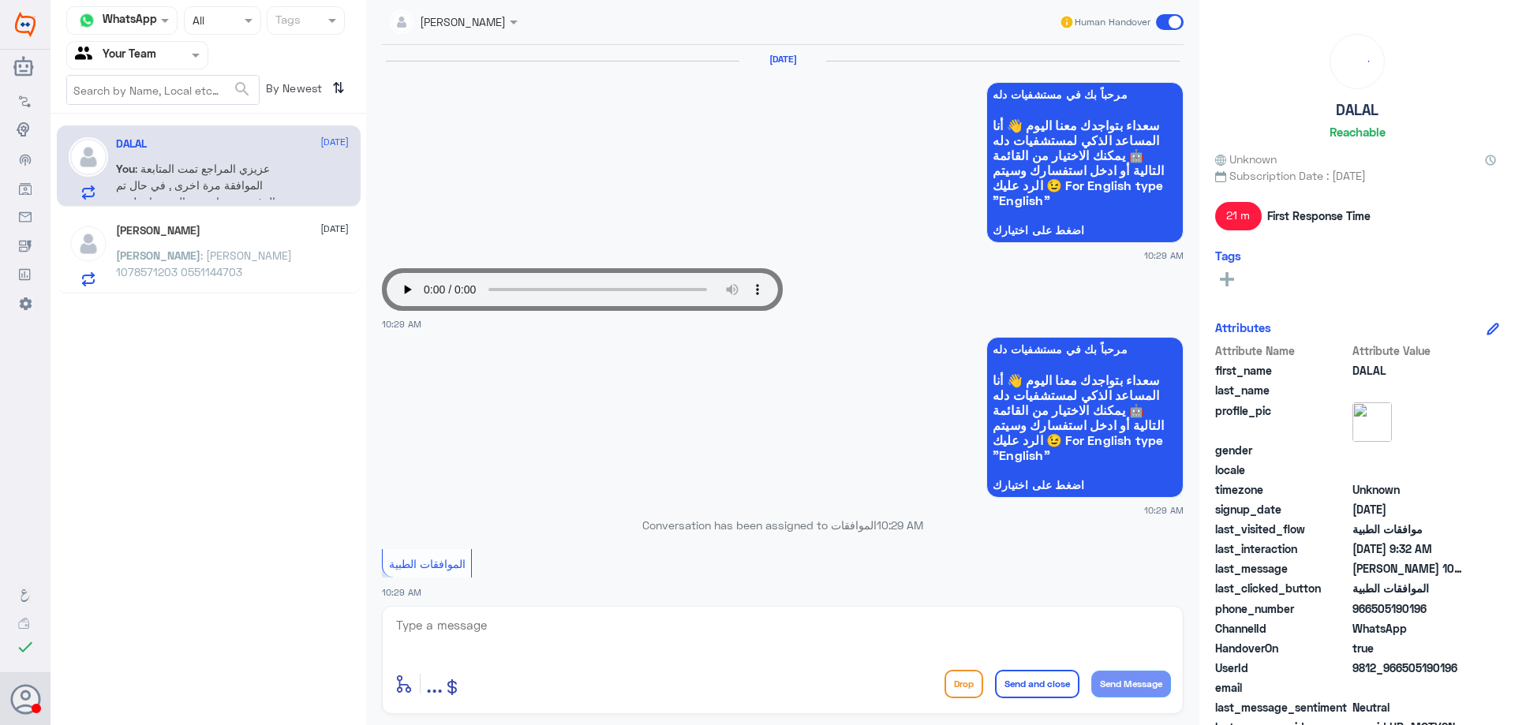
scroll to position [1713, 0]
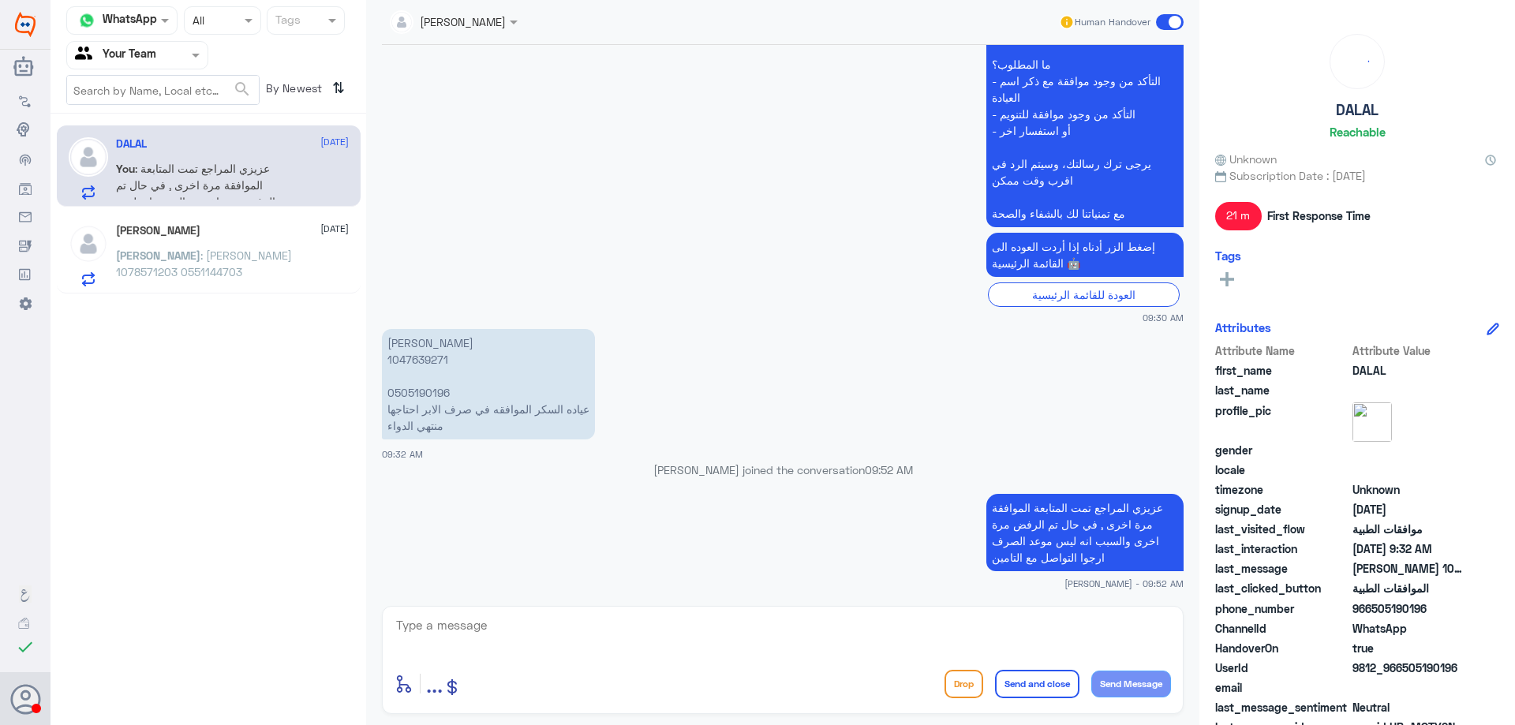
click at [412, 364] on p "[PERSON_NAME] 1047639271 0505190196 عياده السكر الموافقه في صرف الابر احتاجها م…" at bounding box center [488, 384] width 213 height 110
copy p "1047639271"
click at [656, 648] on textarea at bounding box center [782, 633] width 776 height 39
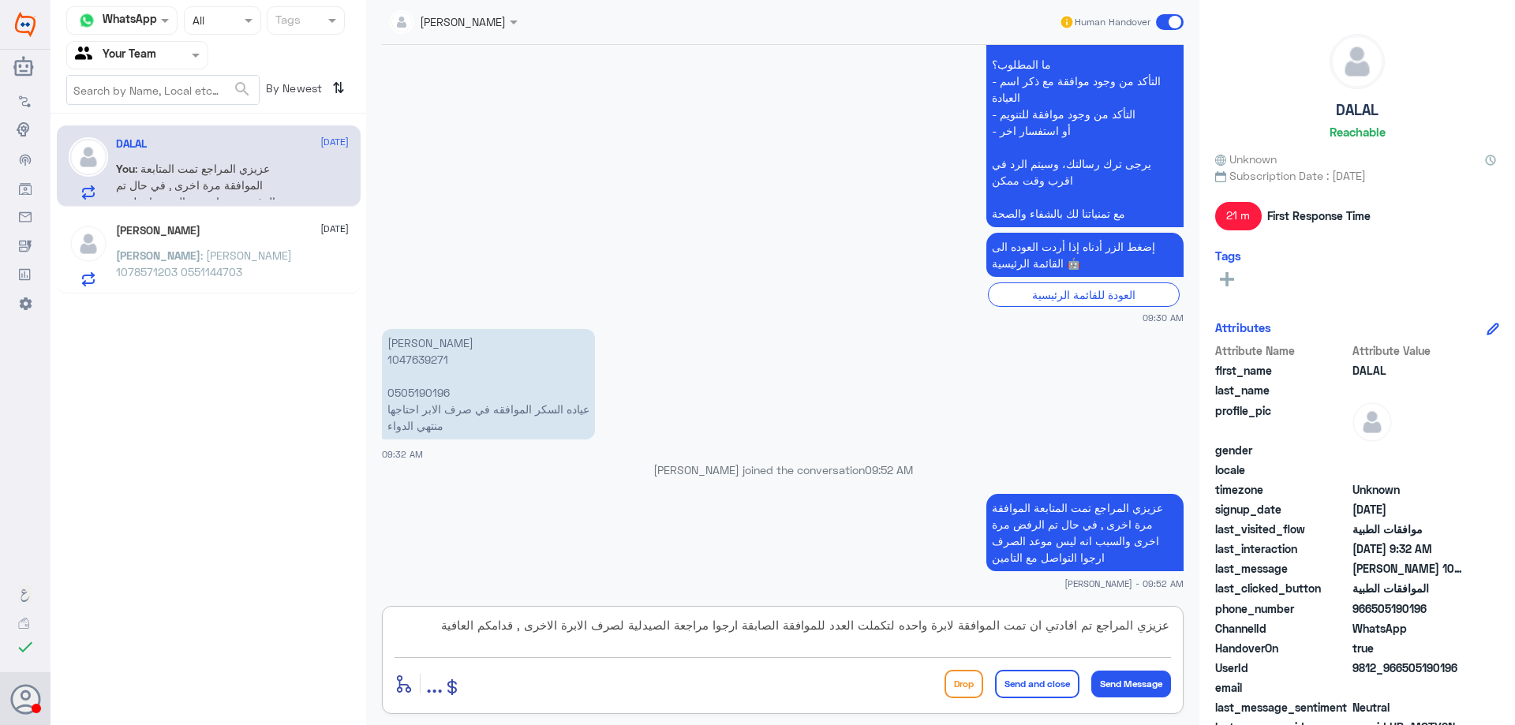
type textarea "عزيزي المراجع تم افادتي ان تمت الموافقة لابرة واحده لتكملت العدد للموافقة الصاب…"
click at [1034, 673] on button "Send and close" at bounding box center [1037, 684] width 84 height 28
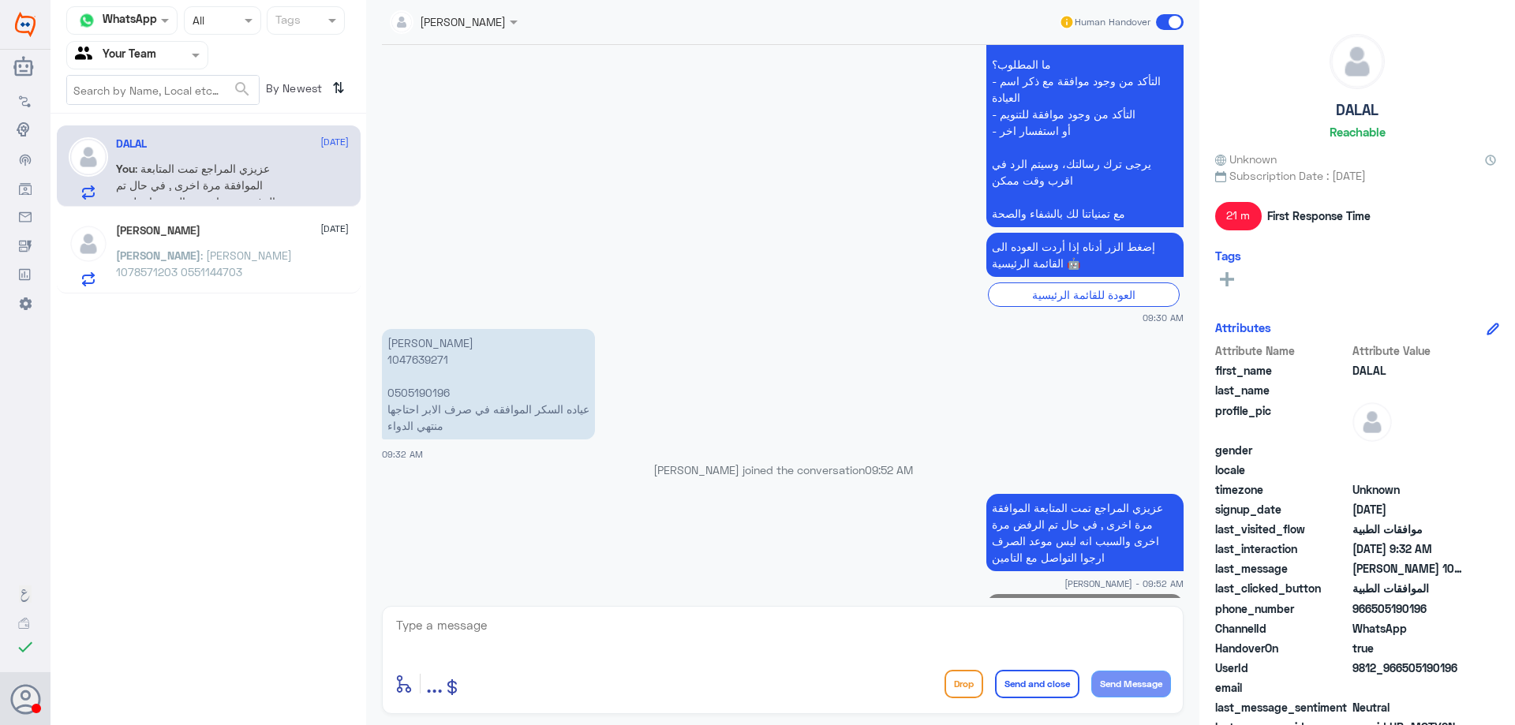
scroll to position [1814, 0]
